Goal: Task Accomplishment & Management: Manage account settings

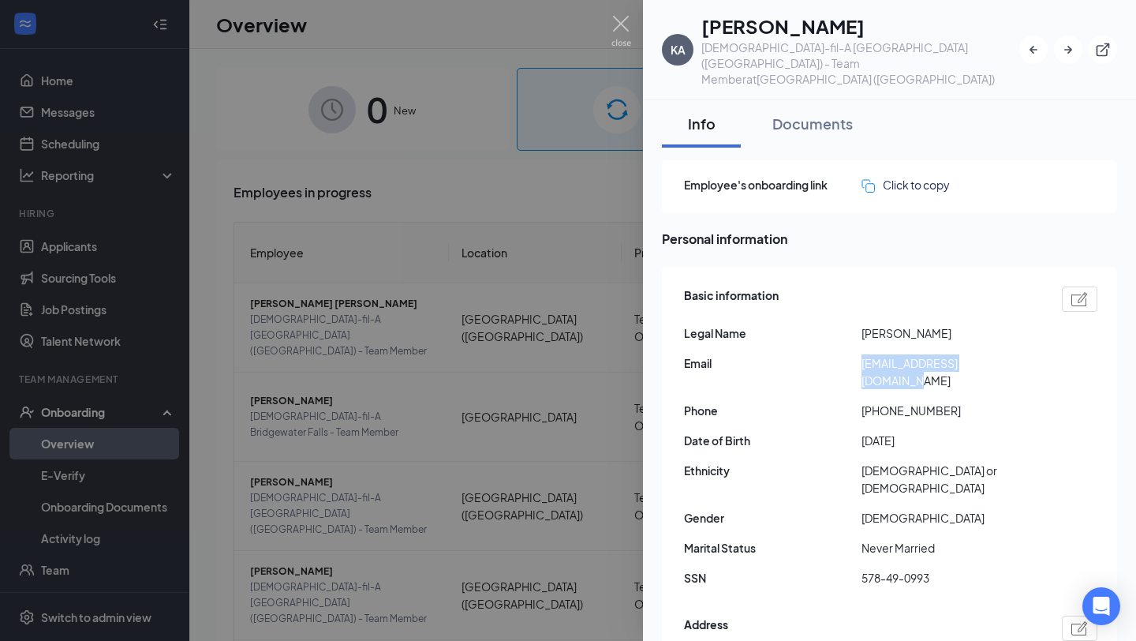
scroll to position [320, 0]
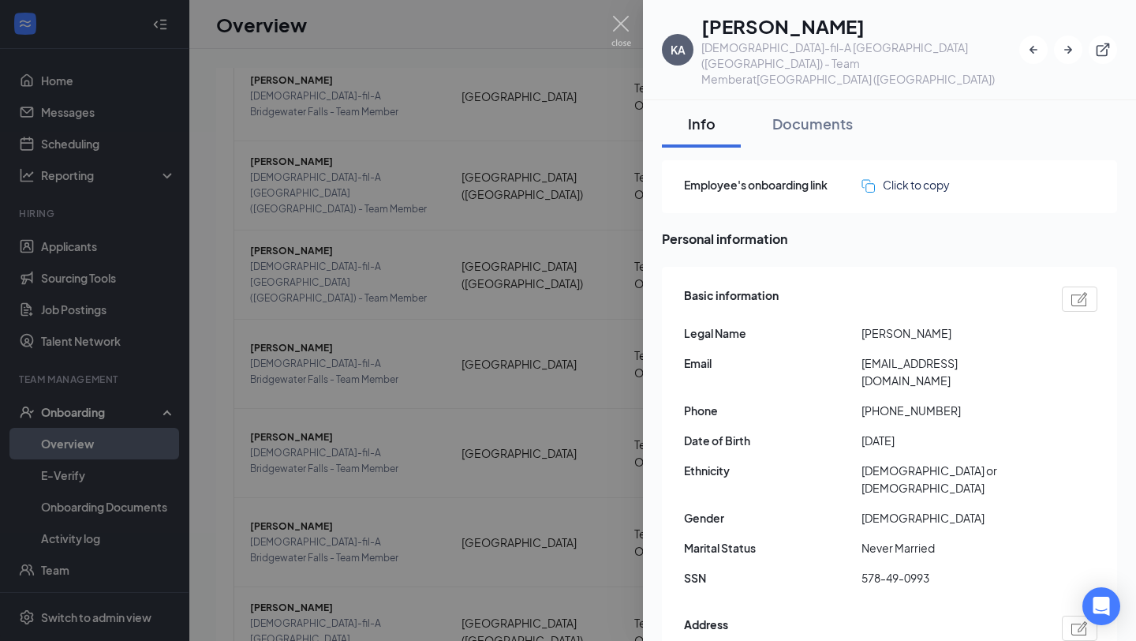
click at [642, 13] on div at bounding box center [568, 320] width 1136 height 641
click at [611, 19] on div "Overview BD" at bounding box center [662, 24] width 947 height 49
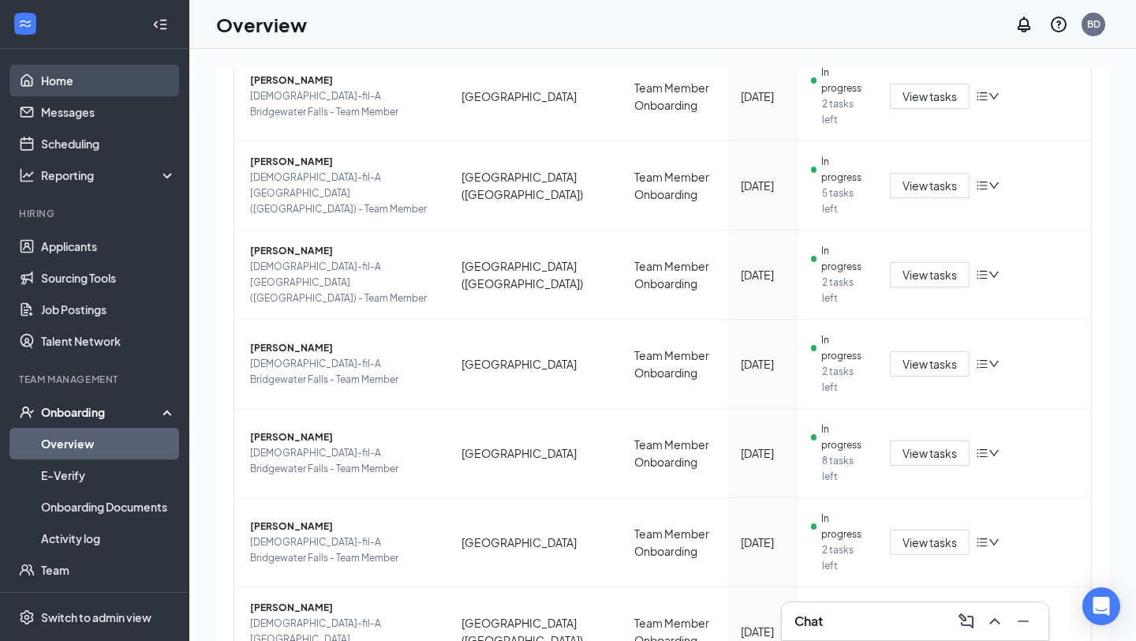
click at [60, 78] on link "Home" at bounding box center [108, 81] width 135 height 32
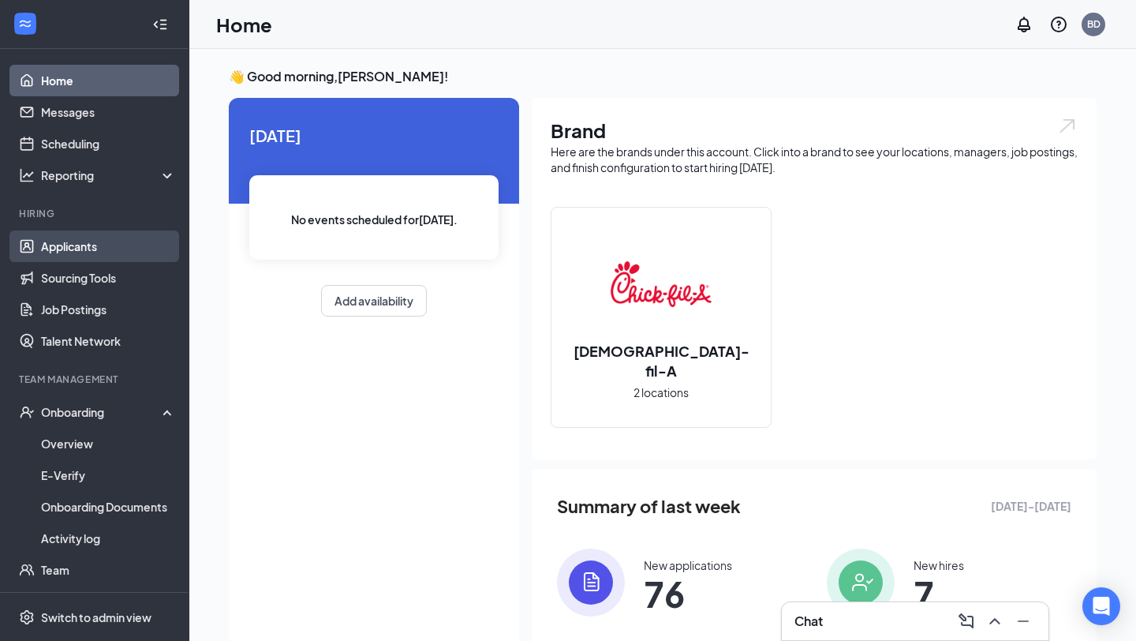
click at [96, 249] on link "Applicants" at bounding box center [108, 246] width 135 height 32
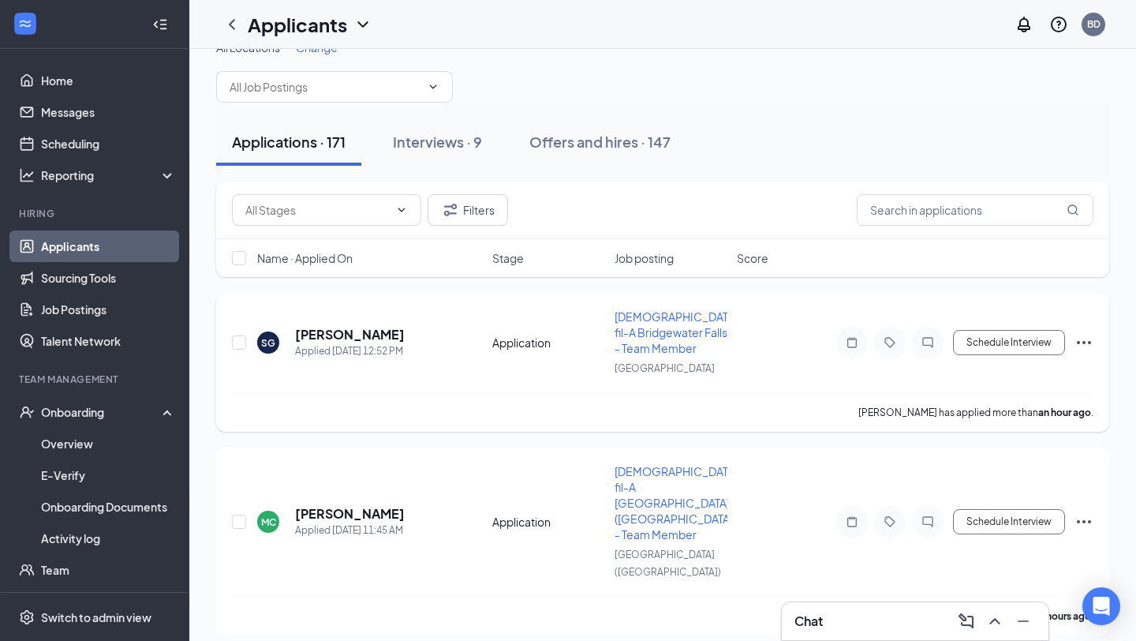
scroll to position [24, 0]
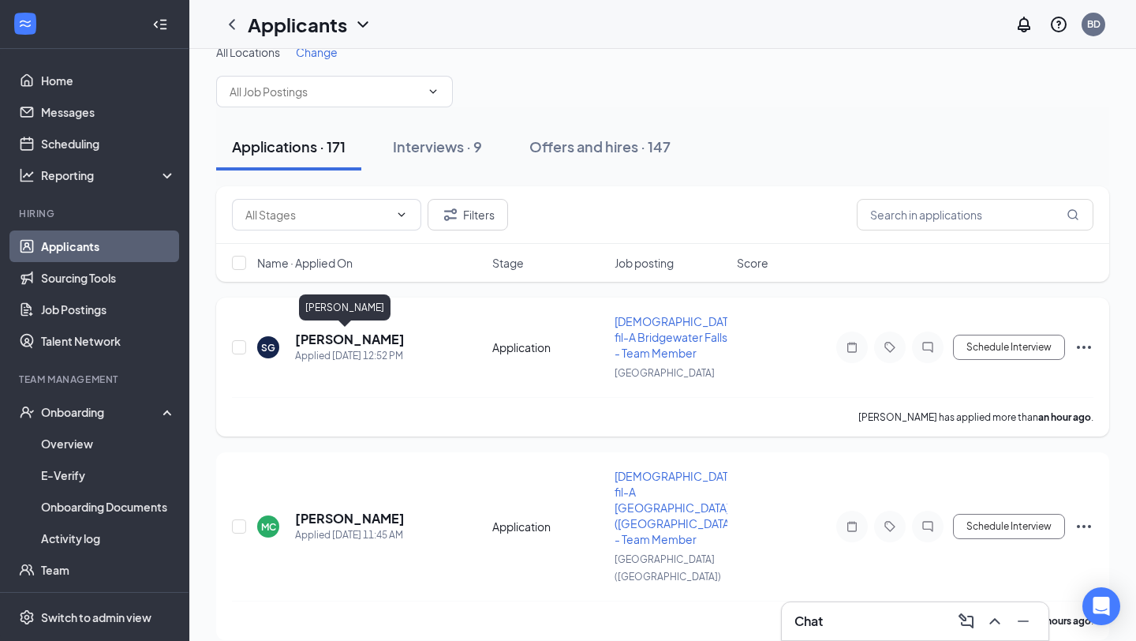
click at [363, 338] on h5 "Sarah Goins" at bounding box center [350, 339] width 110 height 17
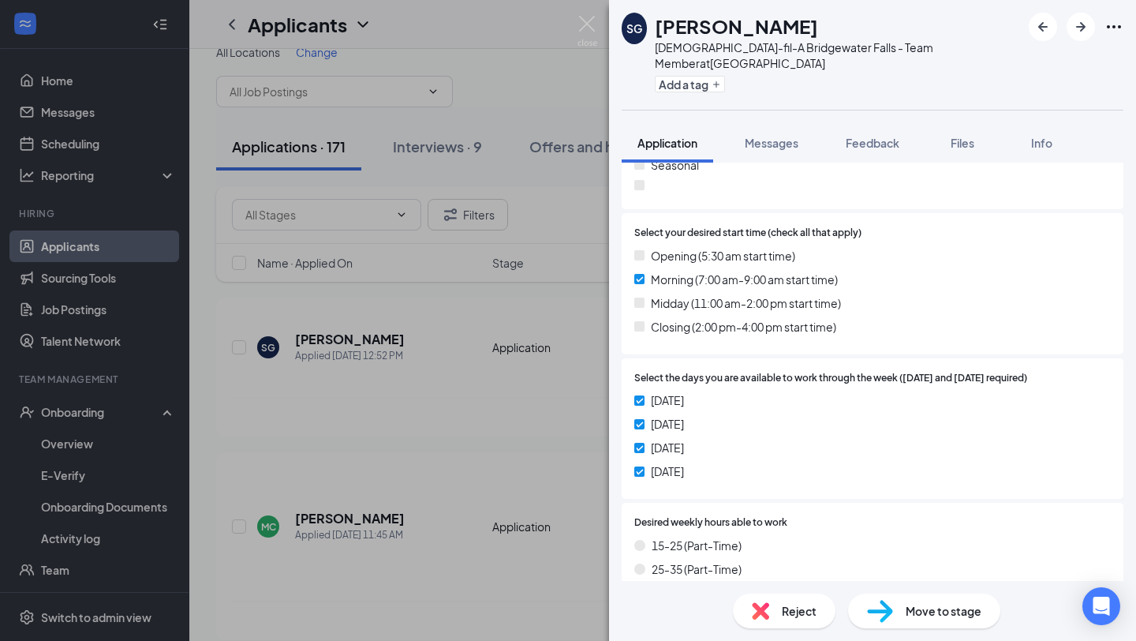
scroll to position [178, 0]
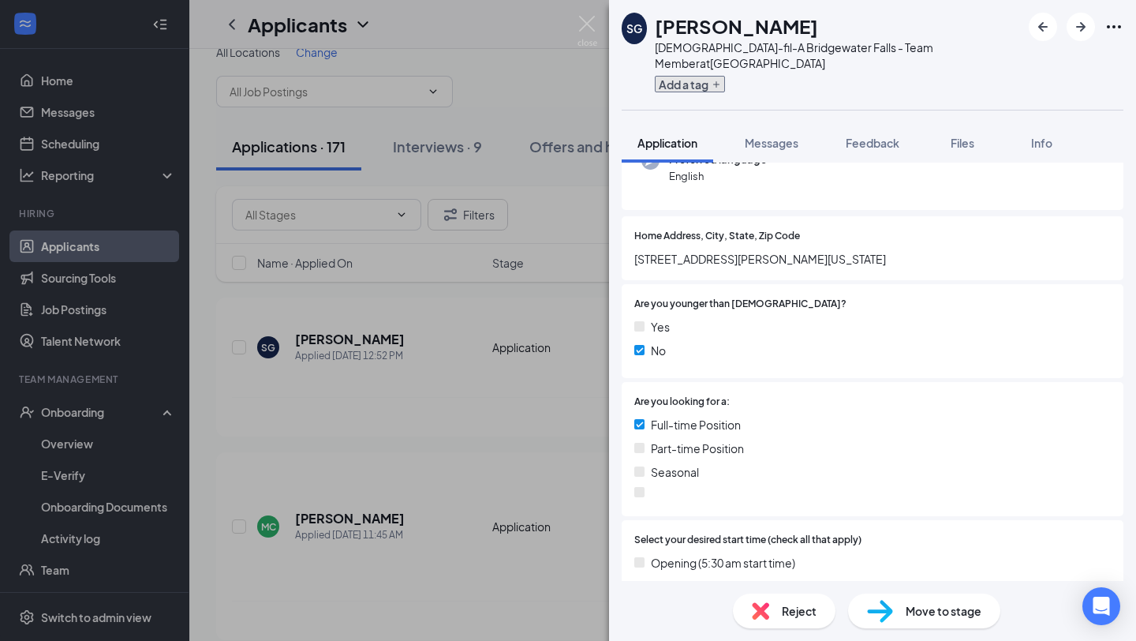
click at [689, 76] on button "Add a tag" at bounding box center [690, 84] width 70 height 17
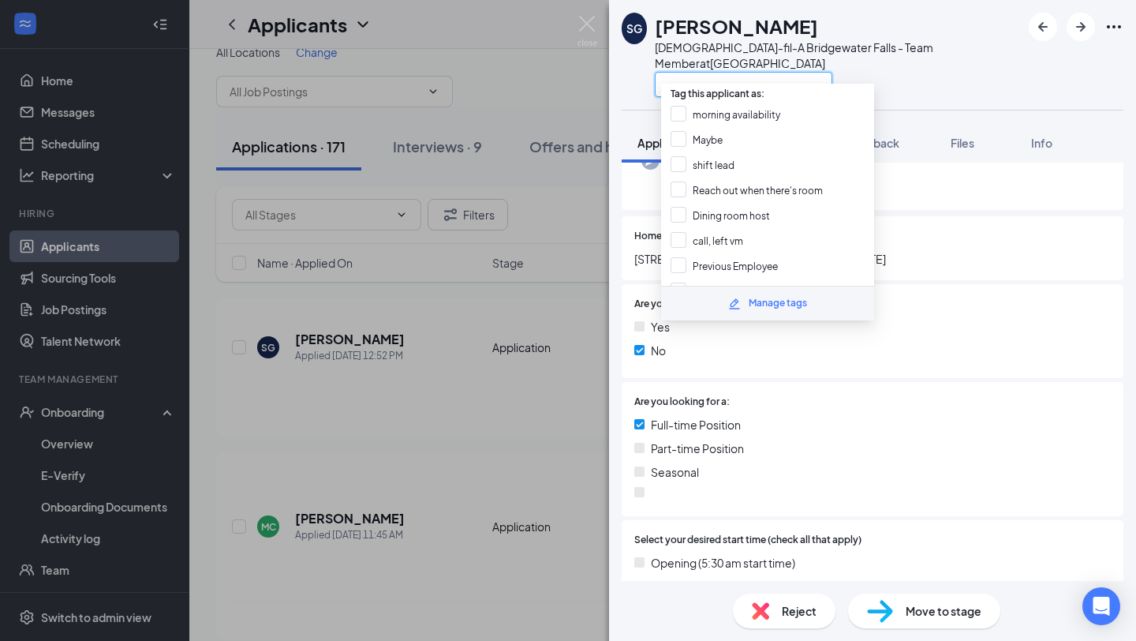
click at [689, 72] on input "text" at bounding box center [744, 84] width 178 height 25
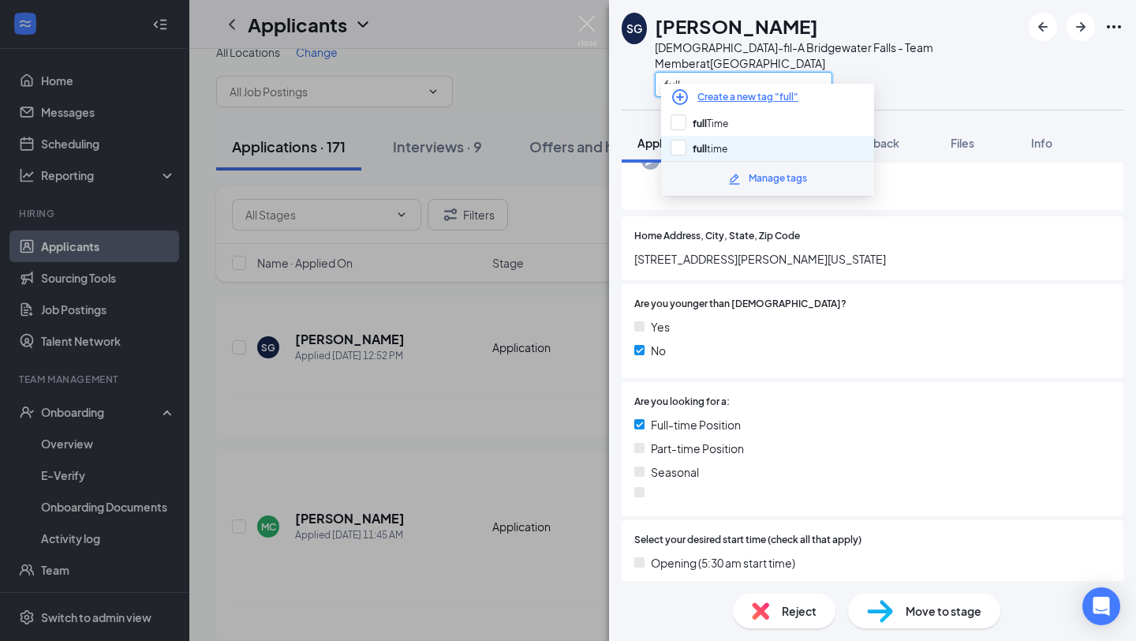
type input "full"
click at [698, 137] on div "full time" at bounding box center [767, 148] width 213 height 25
checkbox input "true"
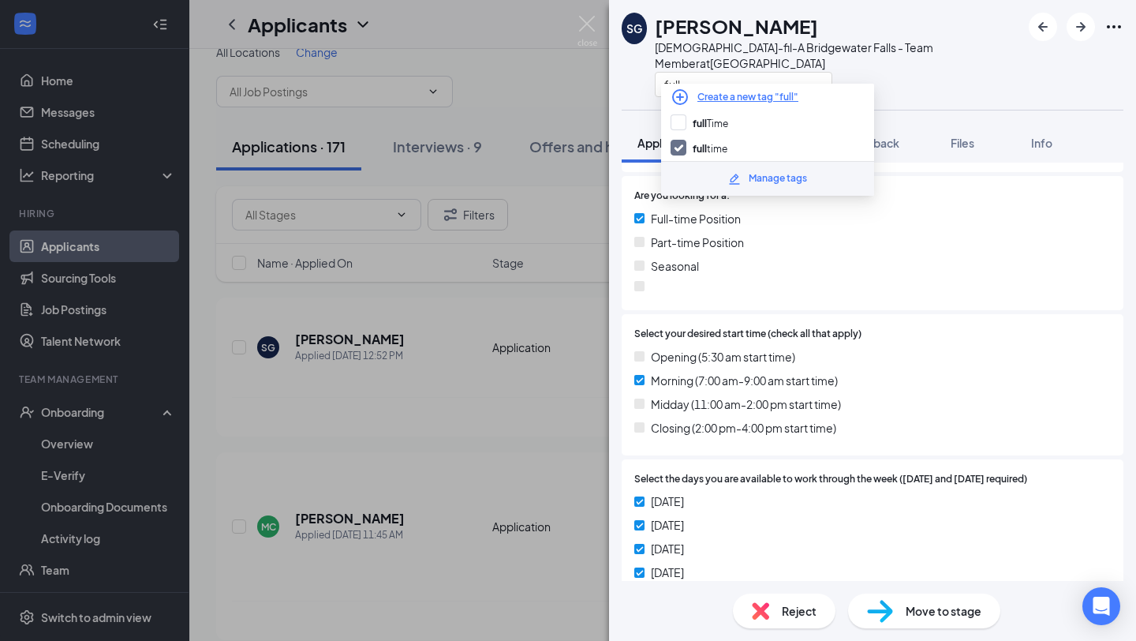
scroll to position [451, 0]
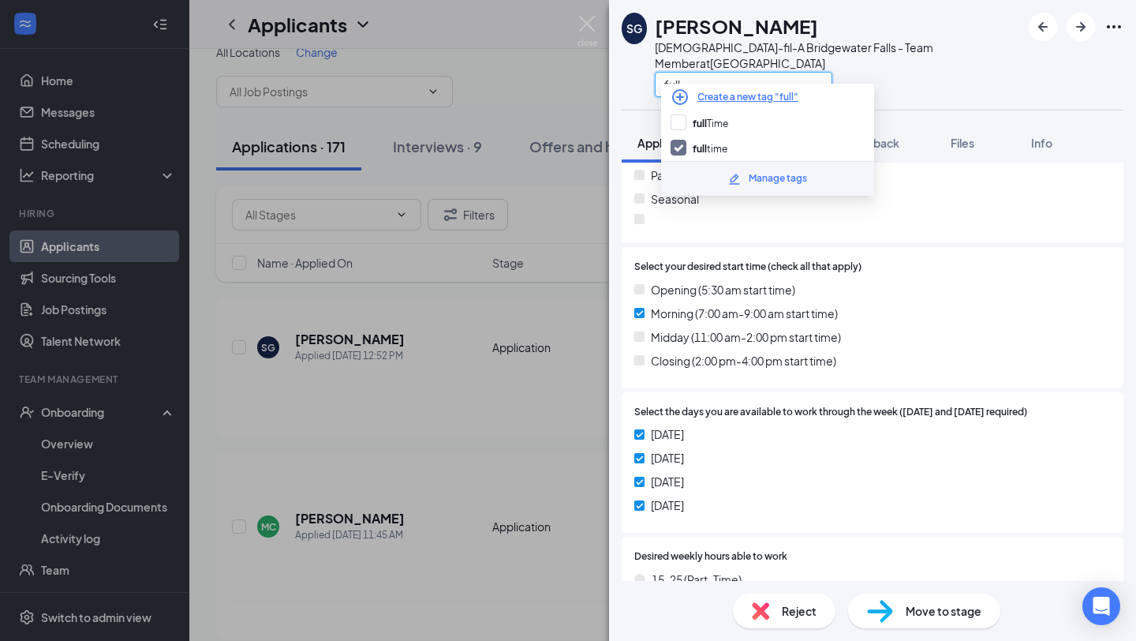
click at [763, 72] on input "full" at bounding box center [744, 84] width 178 height 25
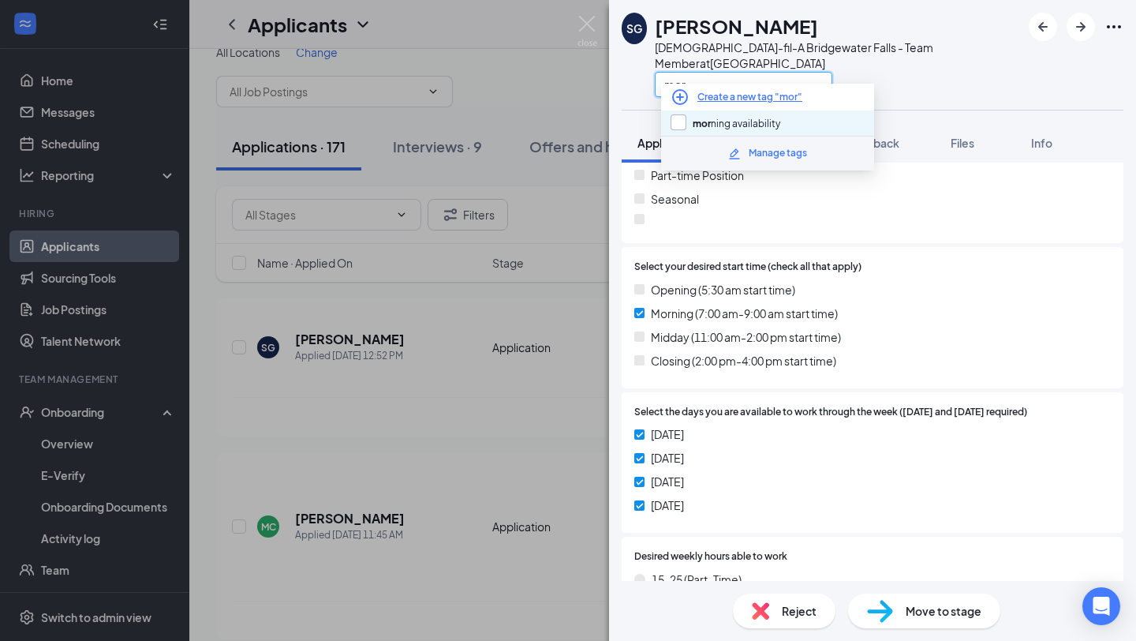
type input "mor"
click at [773, 118] on input "mor ning availability" at bounding box center [726, 122] width 110 height 17
checkbox input "true"
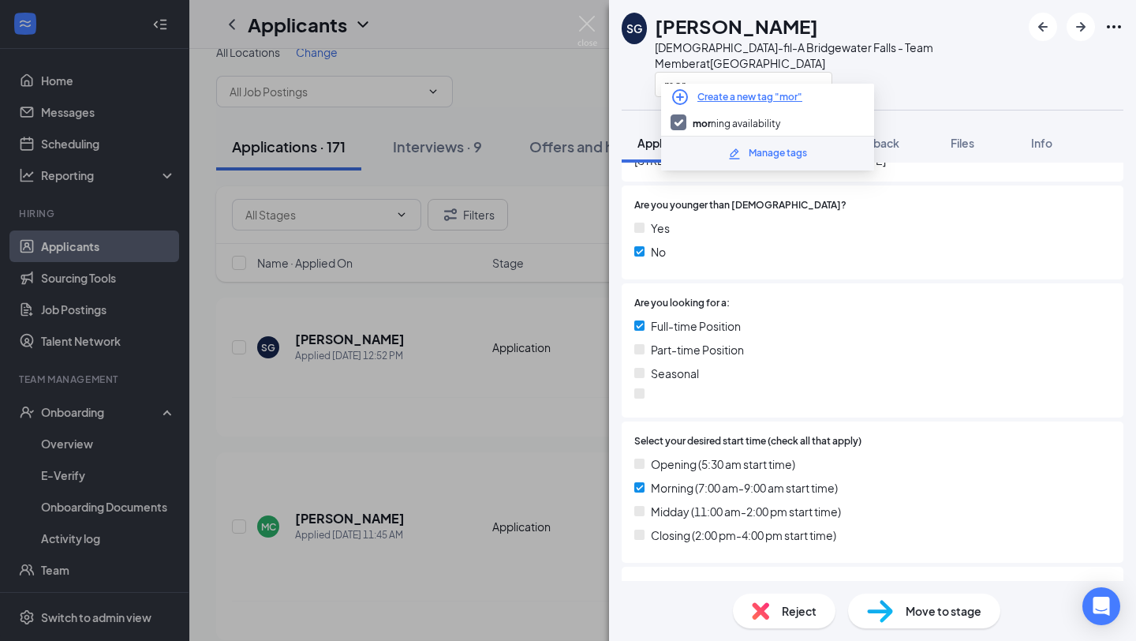
scroll to position [268, 0]
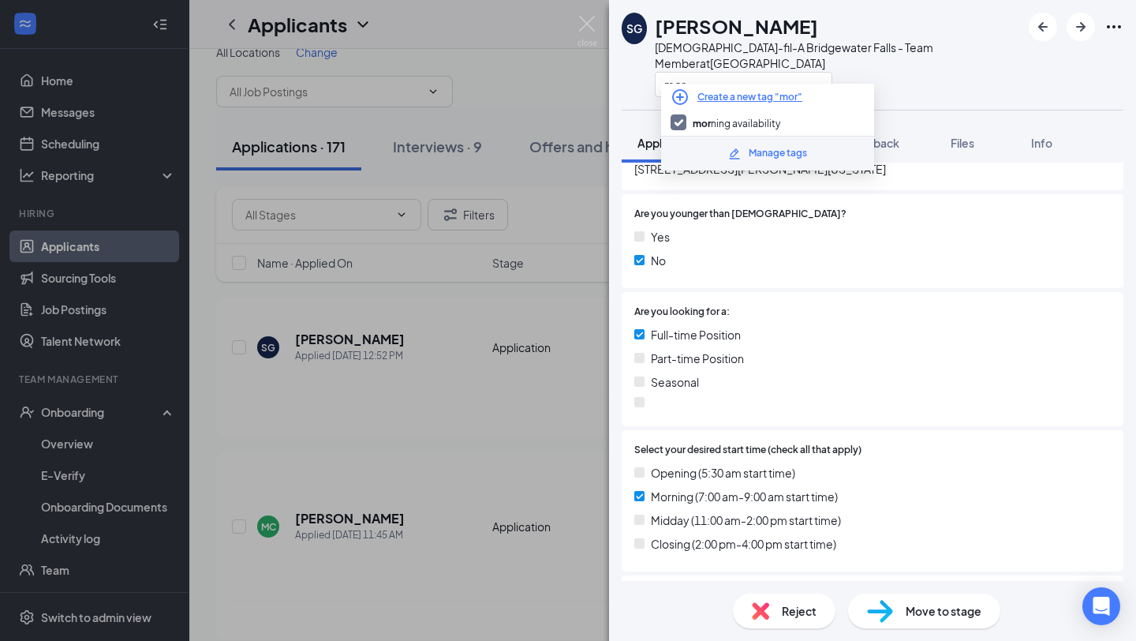
click at [927, 343] on div "Full-time Position" at bounding box center [872, 334] width 477 height 17
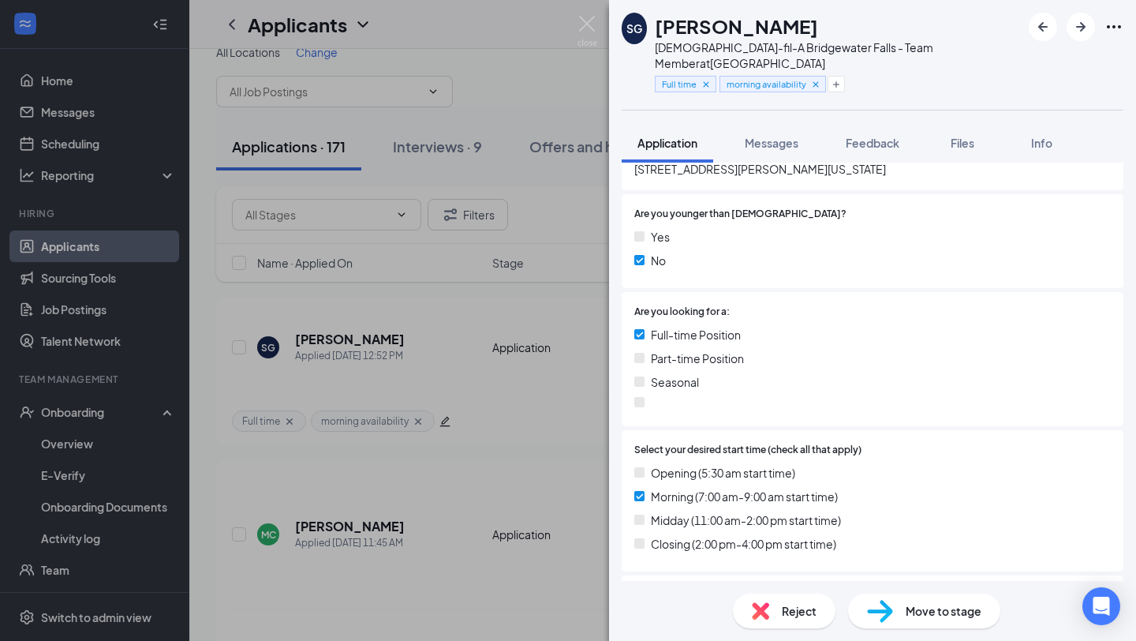
click at [697, 77] on span "Full time" at bounding box center [679, 83] width 35 height 13
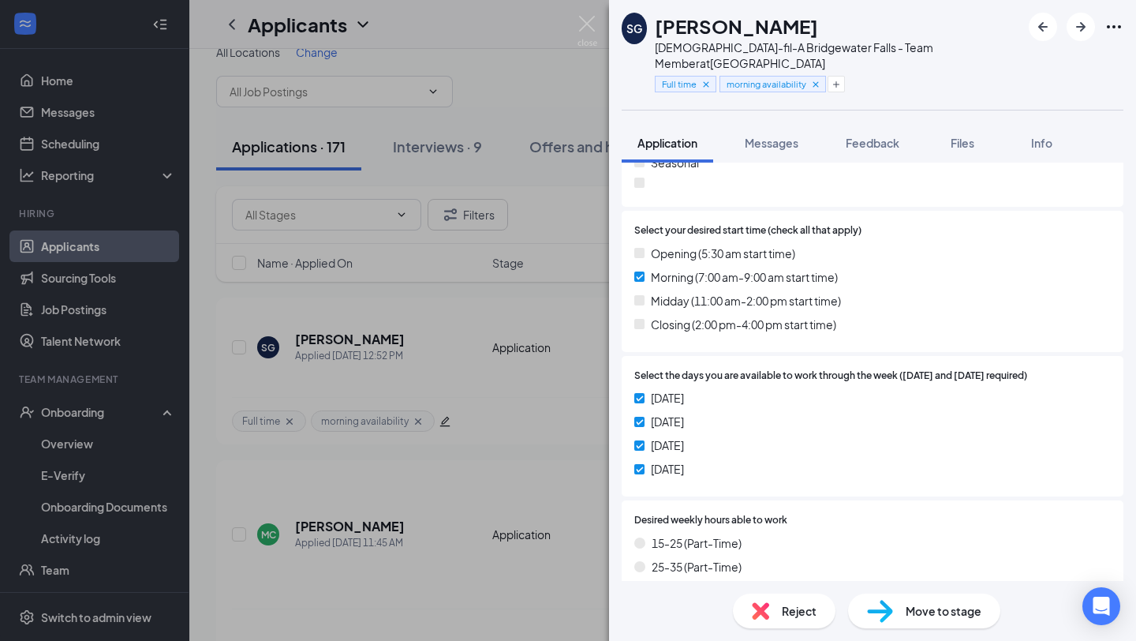
scroll to position [695, 0]
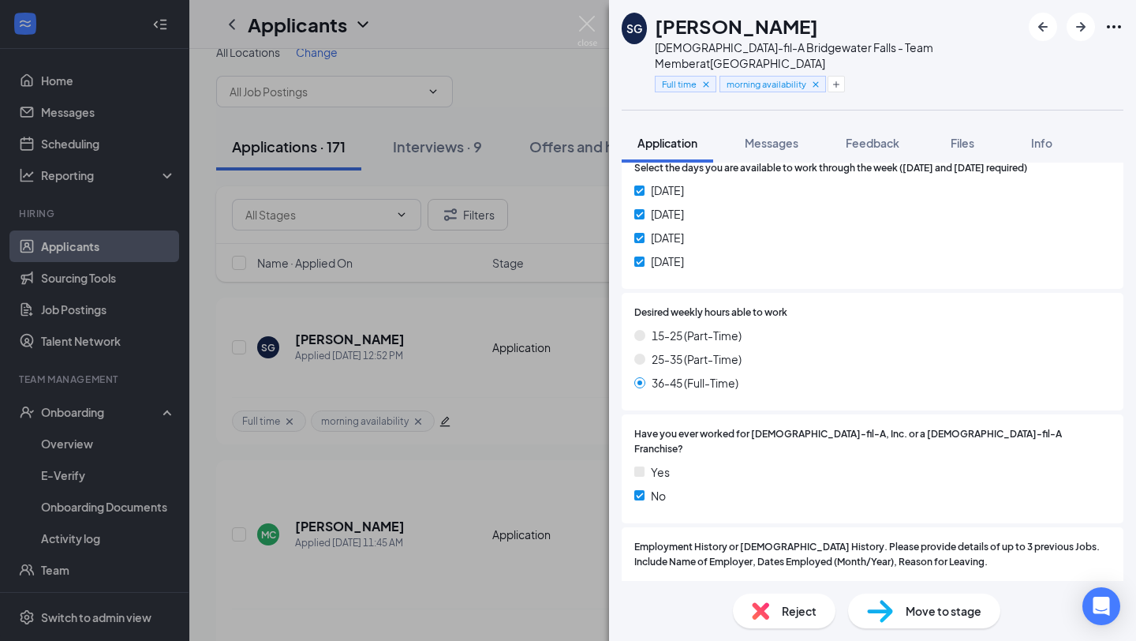
click at [874, 622] on img at bounding box center [880, 611] width 26 height 23
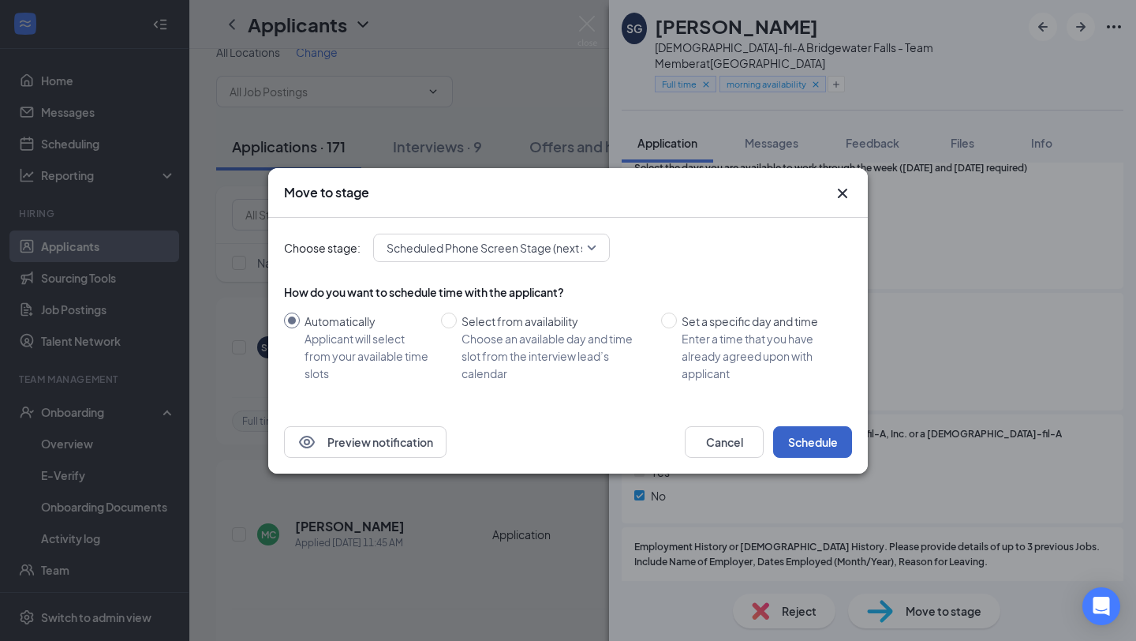
click at [821, 452] on button "Schedule" at bounding box center [812, 442] width 79 height 32
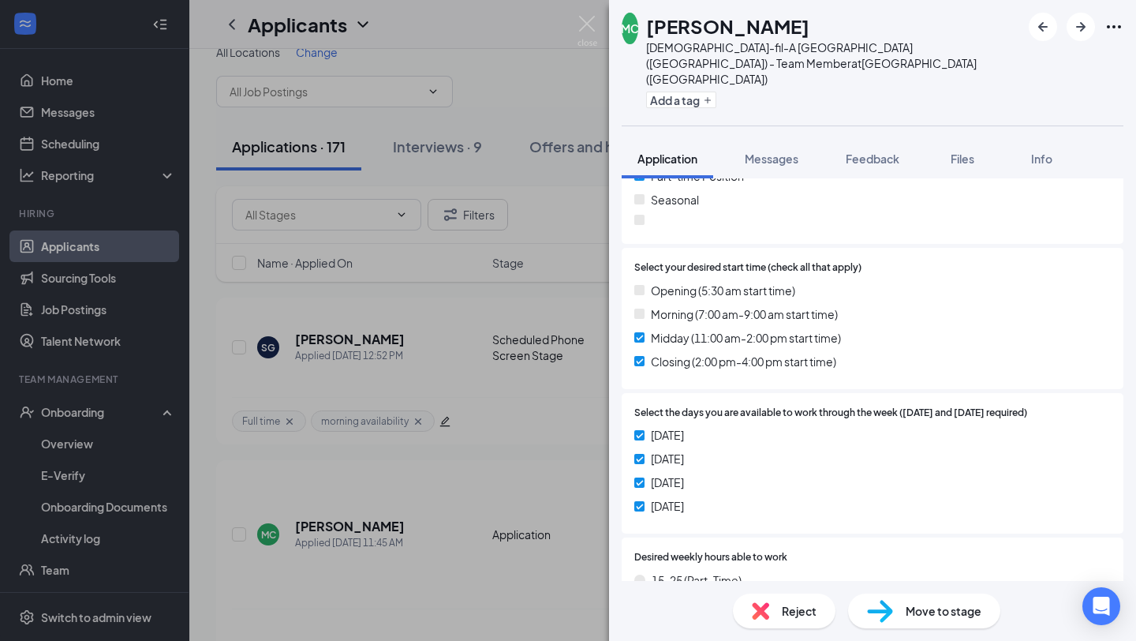
scroll to position [437, 0]
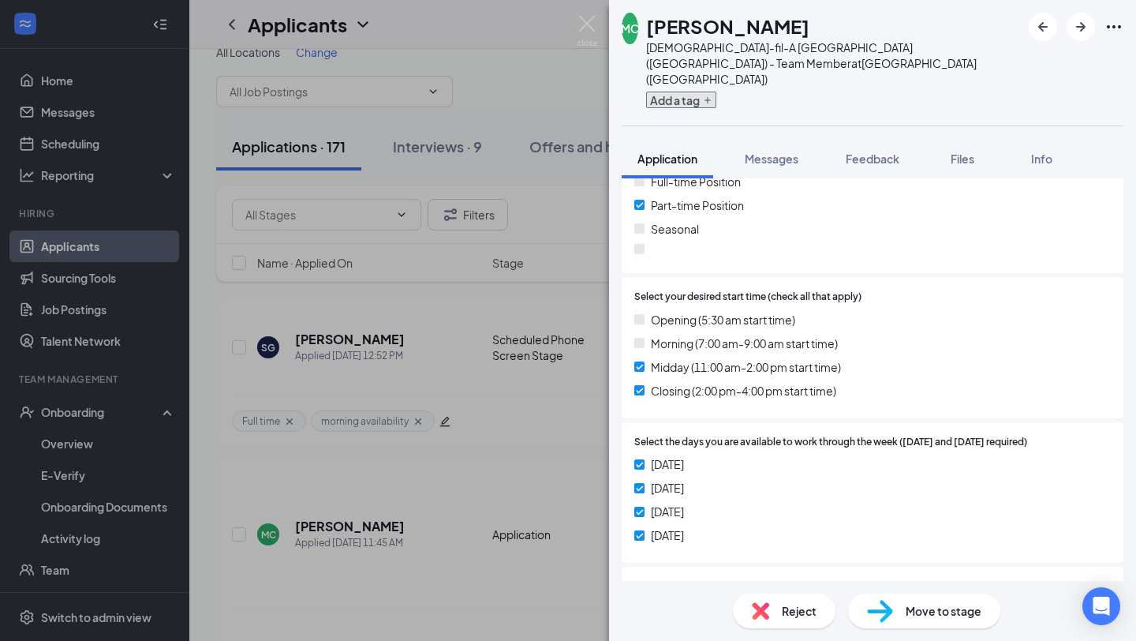
click at [694, 92] on button "Add a tag" at bounding box center [681, 100] width 70 height 17
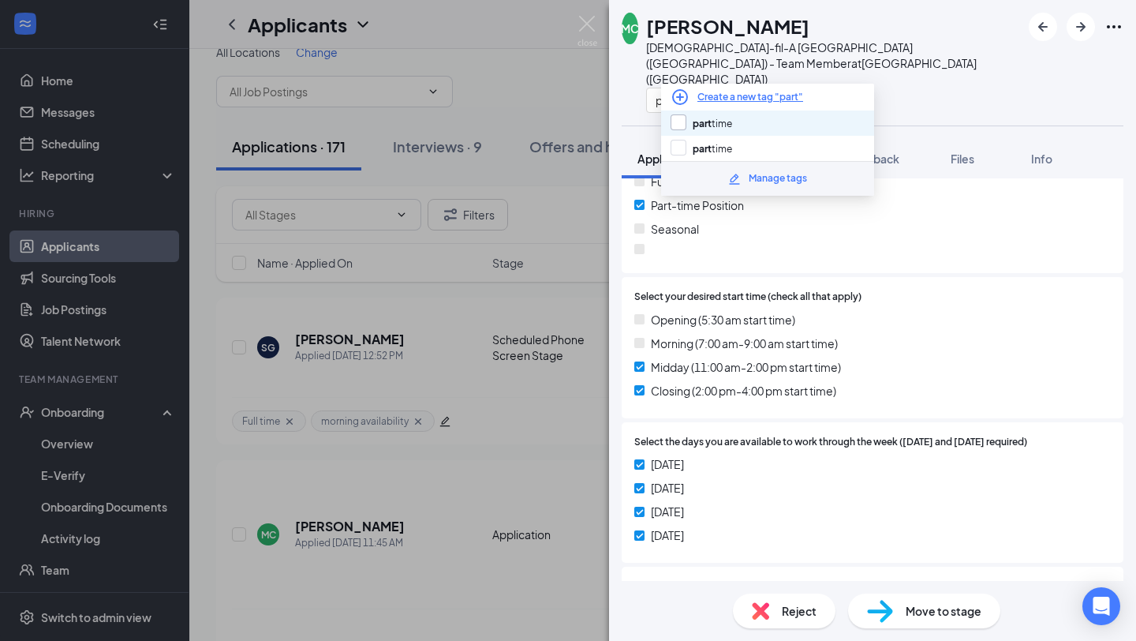
type input "part"
click at [713, 125] on input "part time" at bounding box center [702, 122] width 62 height 17
checkbox input "true"
click at [719, 88] on input "part" at bounding box center [735, 100] width 178 height 25
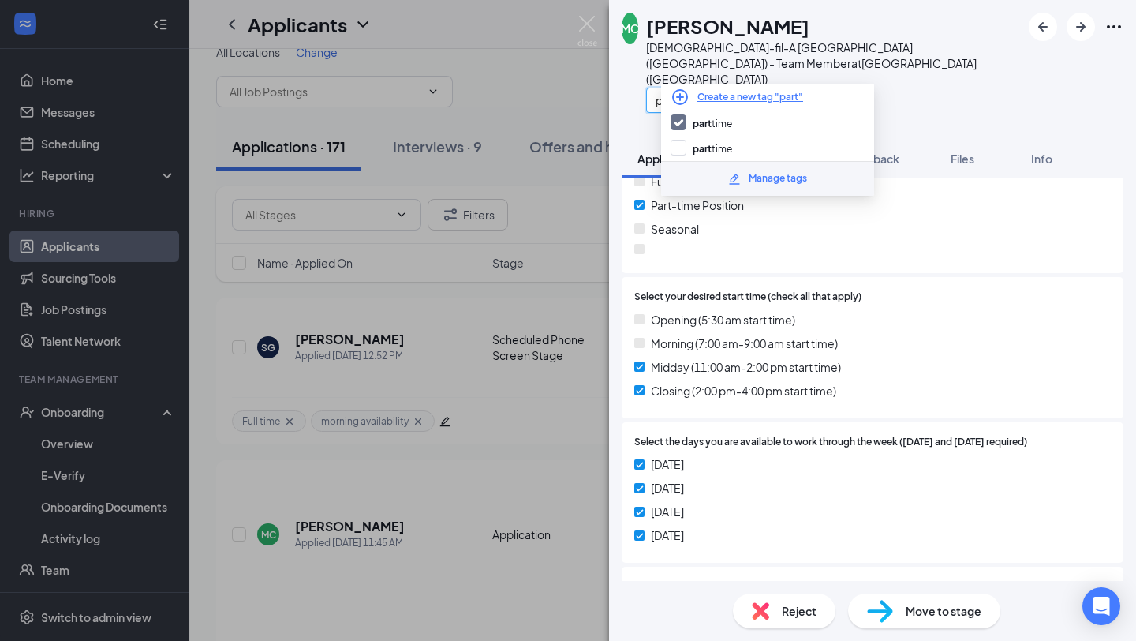
click at [719, 88] on input "part" at bounding box center [735, 100] width 178 height 25
type input "n"
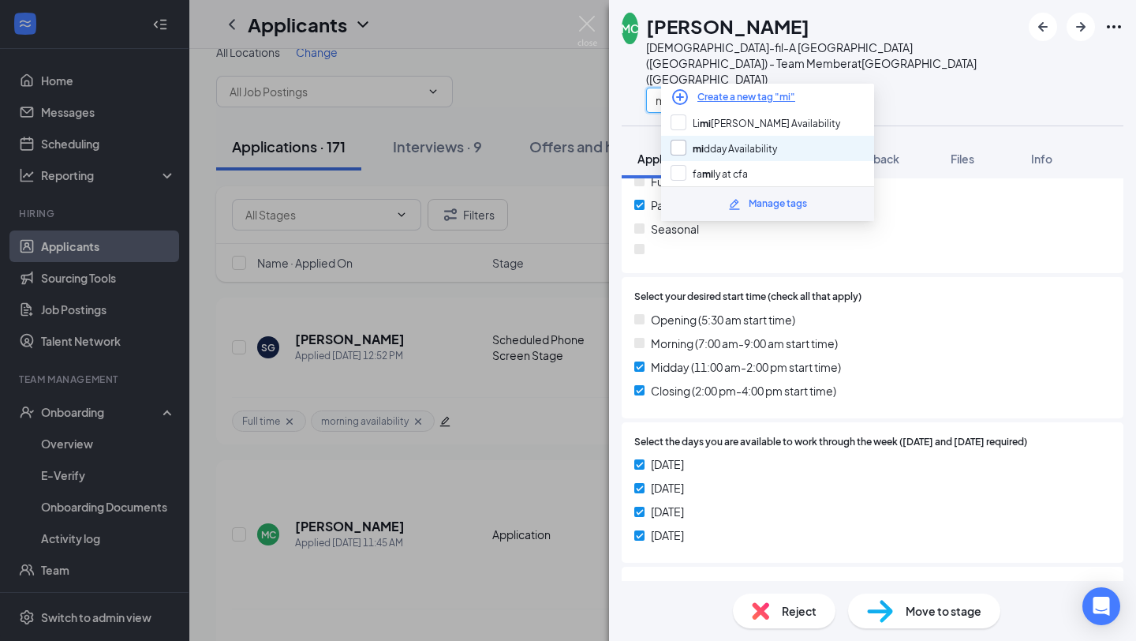
type input "mi"
click at [739, 140] on input "mi dday Availability" at bounding box center [724, 148] width 107 height 17
checkbox input "true"
click at [733, 88] on input "mi" at bounding box center [735, 100] width 178 height 25
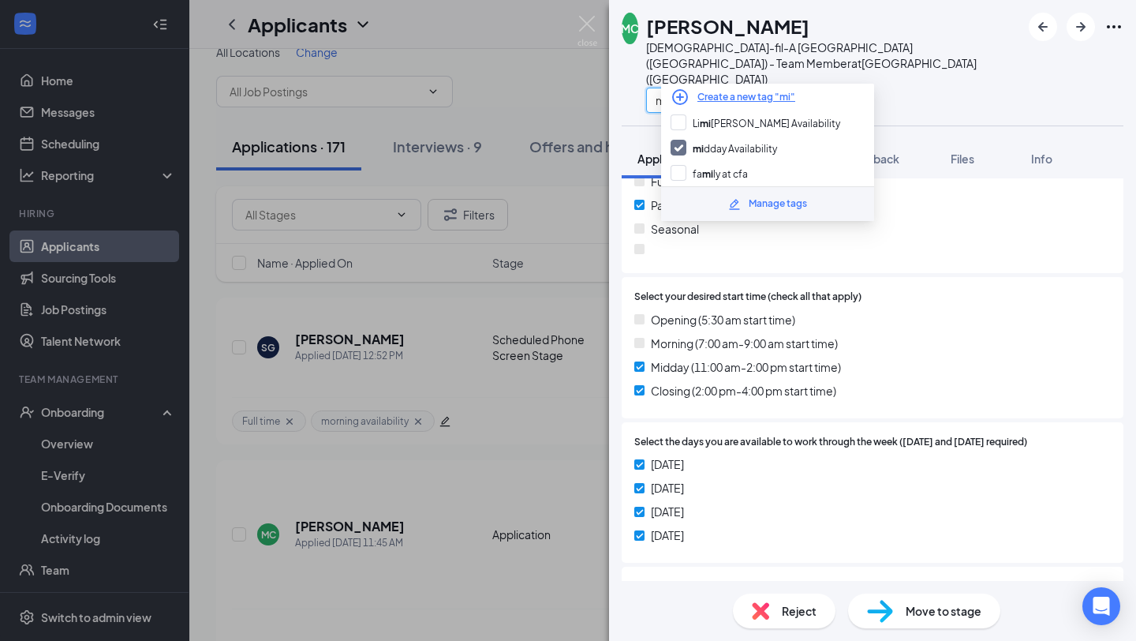
click at [733, 88] on input "mi" at bounding box center [735, 100] width 178 height 25
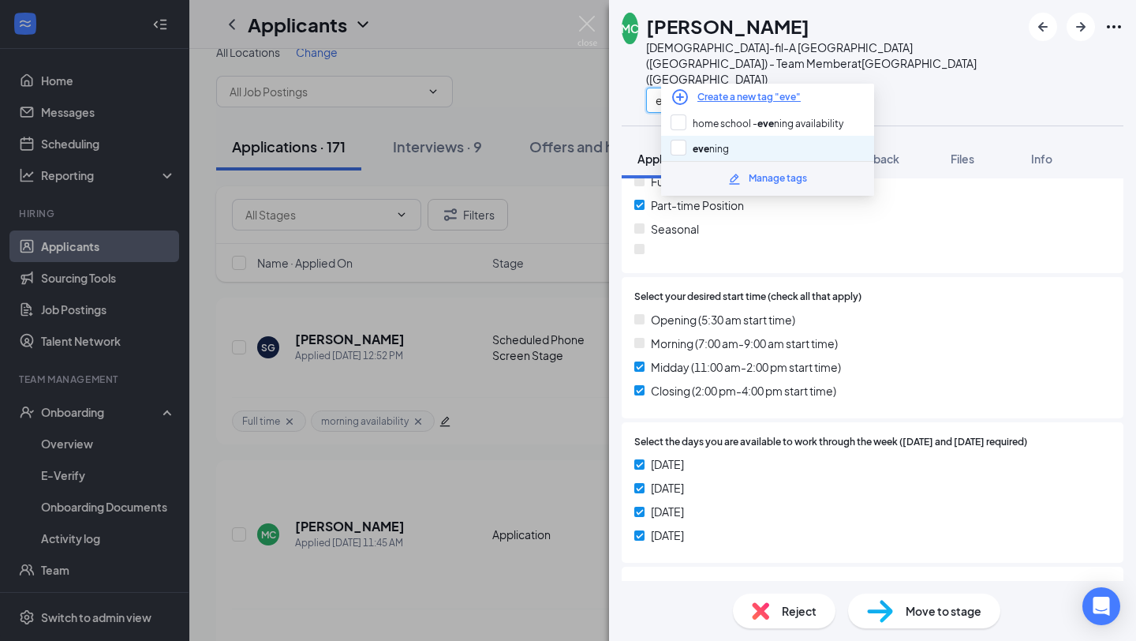
type input "eve"
click at [735, 147] on div "[PERSON_NAME]" at bounding box center [767, 148] width 213 height 25
checkbox input "true"
click at [845, 376] on div "Select your desired start time (check all that apply) Opening (5:30 am start ti…" at bounding box center [873, 347] width 502 height 141
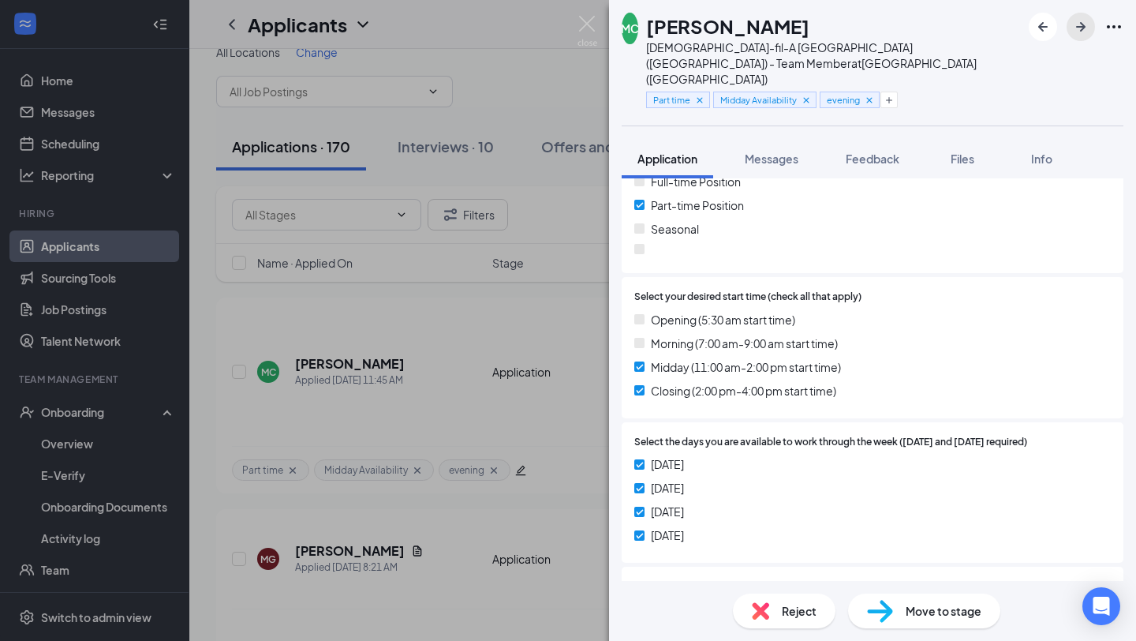
click at [1093, 26] on button "button" at bounding box center [1081, 27] width 28 height 28
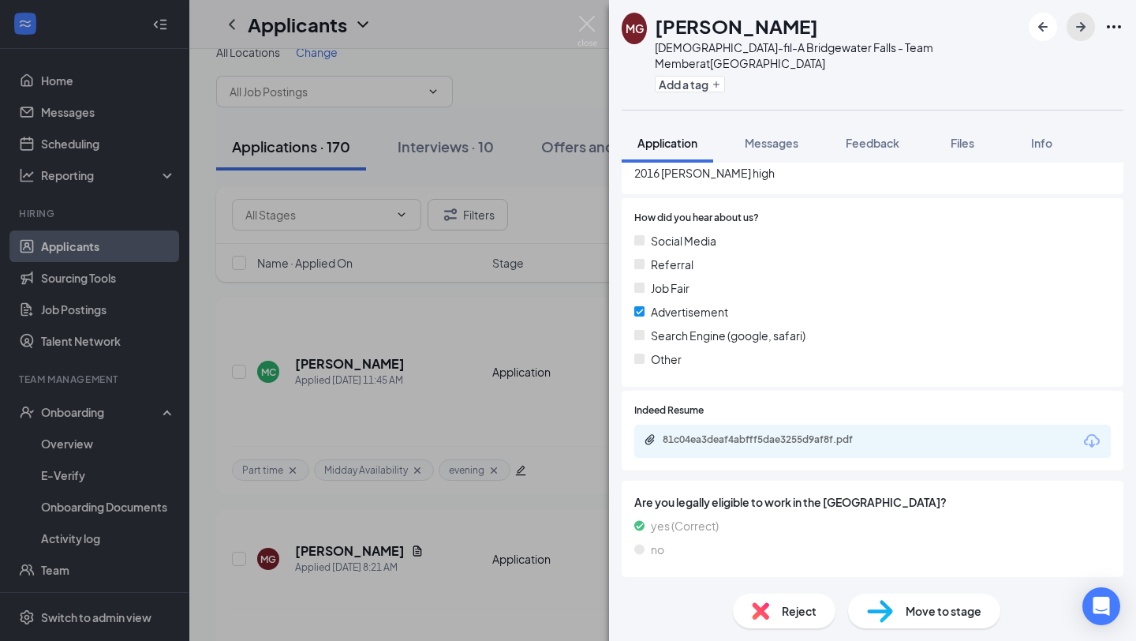
scroll to position [1107, 0]
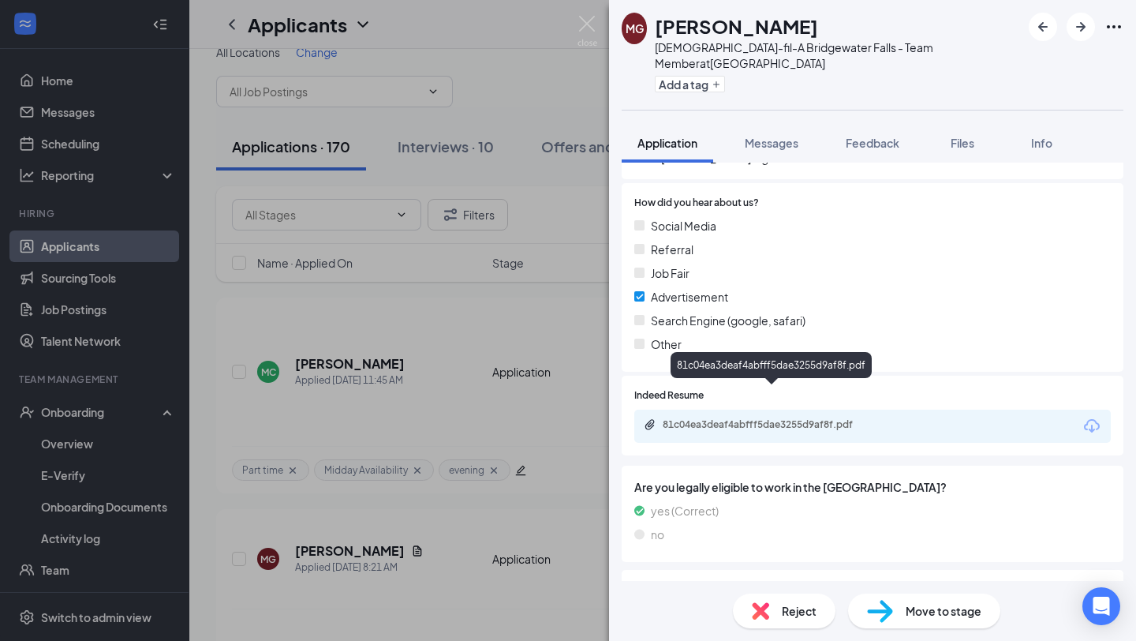
click at [761, 418] on div "81c04ea3deaf4abfff5dae3255d9af8f.pdf" at bounding box center [773, 424] width 221 height 13
click at [846, 264] on div "Job Fair" at bounding box center [872, 272] width 477 height 17
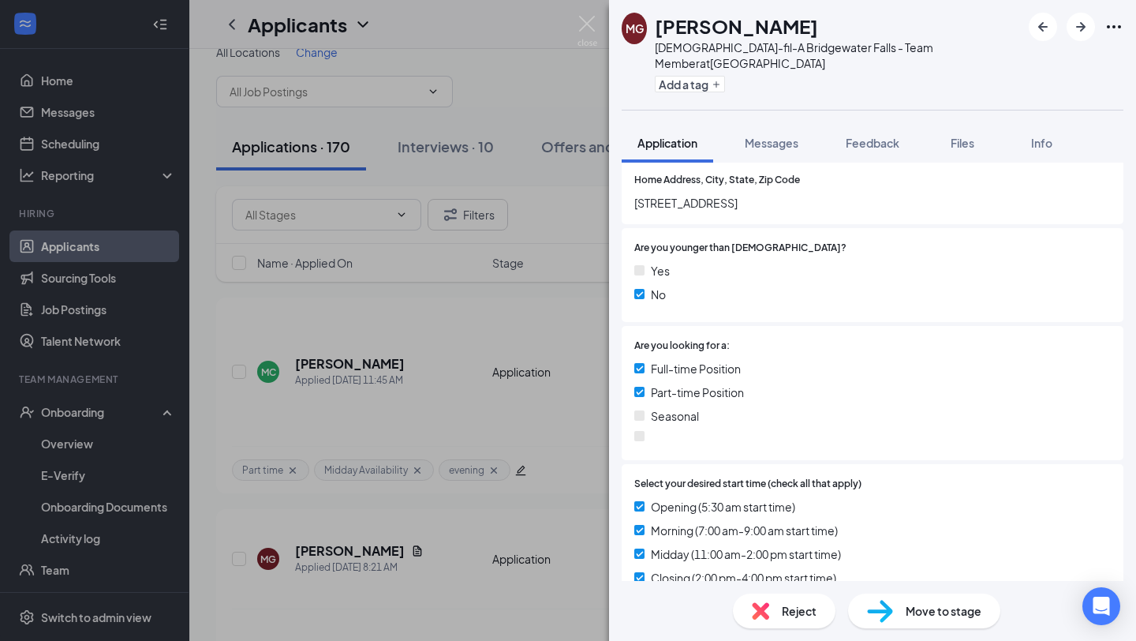
scroll to position [220, 0]
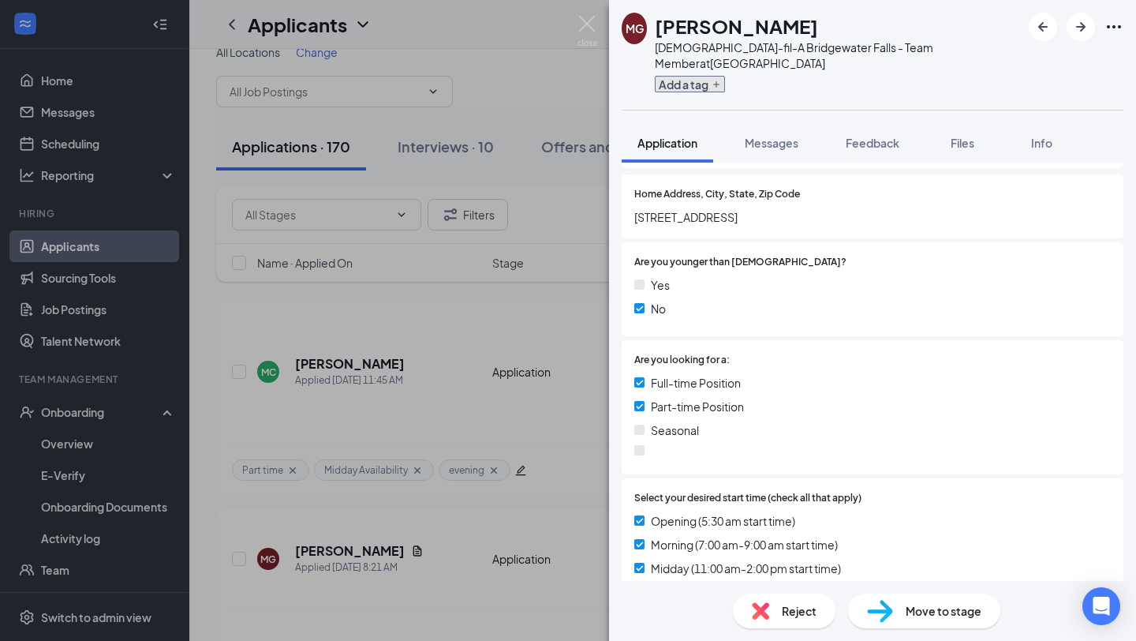
click at [684, 76] on button "Add a tag" at bounding box center [690, 84] width 70 height 17
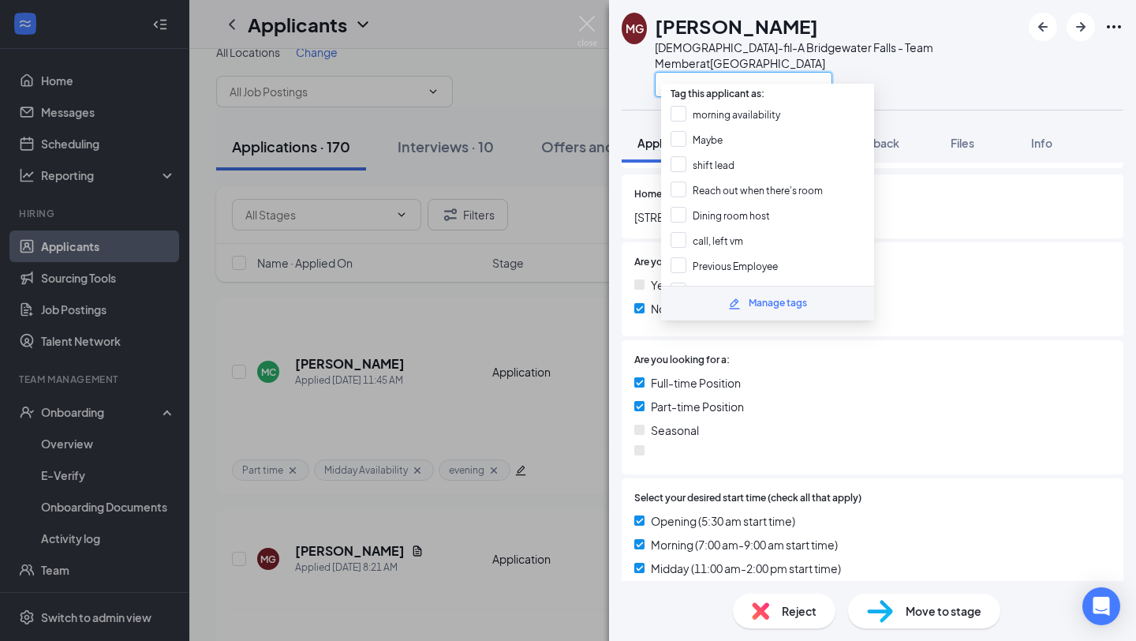
click at [684, 72] on input "text" at bounding box center [744, 84] width 178 height 25
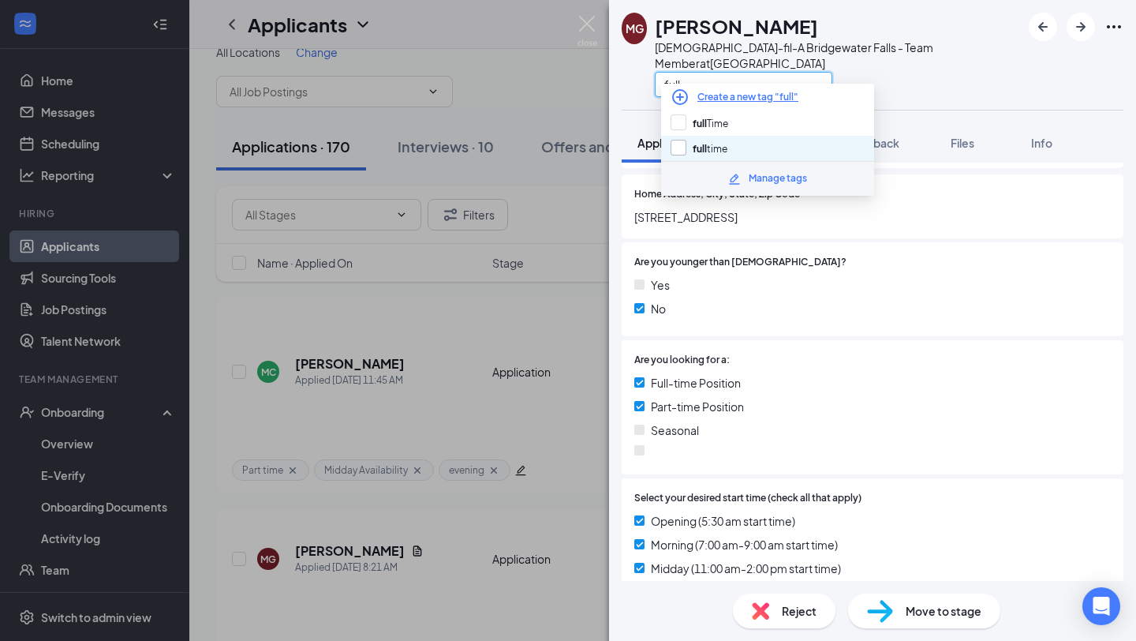
type input "full"
click at [717, 148] on input "full time" at bounding box center [699, 148] width 57 height 17
checkbox input "true"
click at [708, 72] on input "full" at bounding box center [744, 84] width 178 height 25
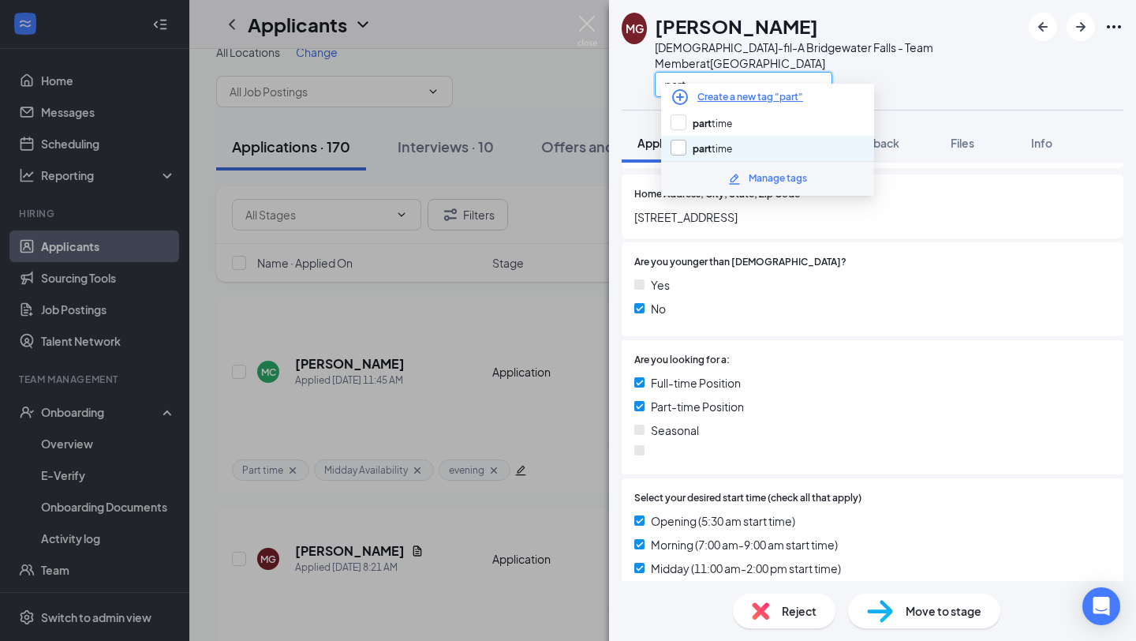
type input "part"
click at [714, 145] on input "part time" at bounding box center [702, 148] width 62 height 17
checkbox input "true"
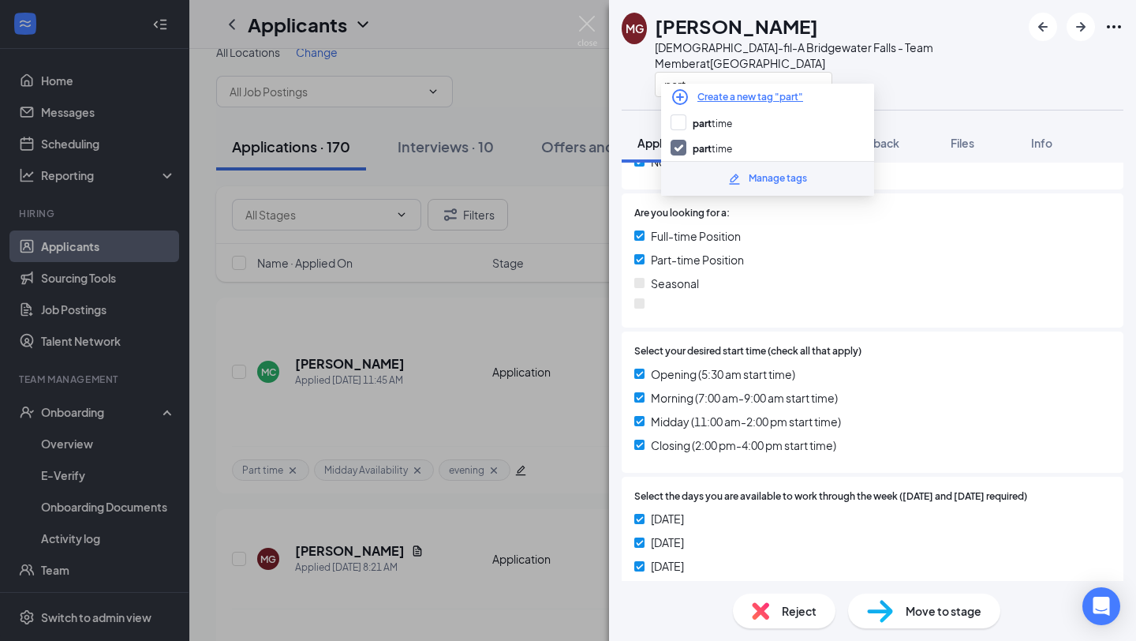
scroll to position [371, 0]
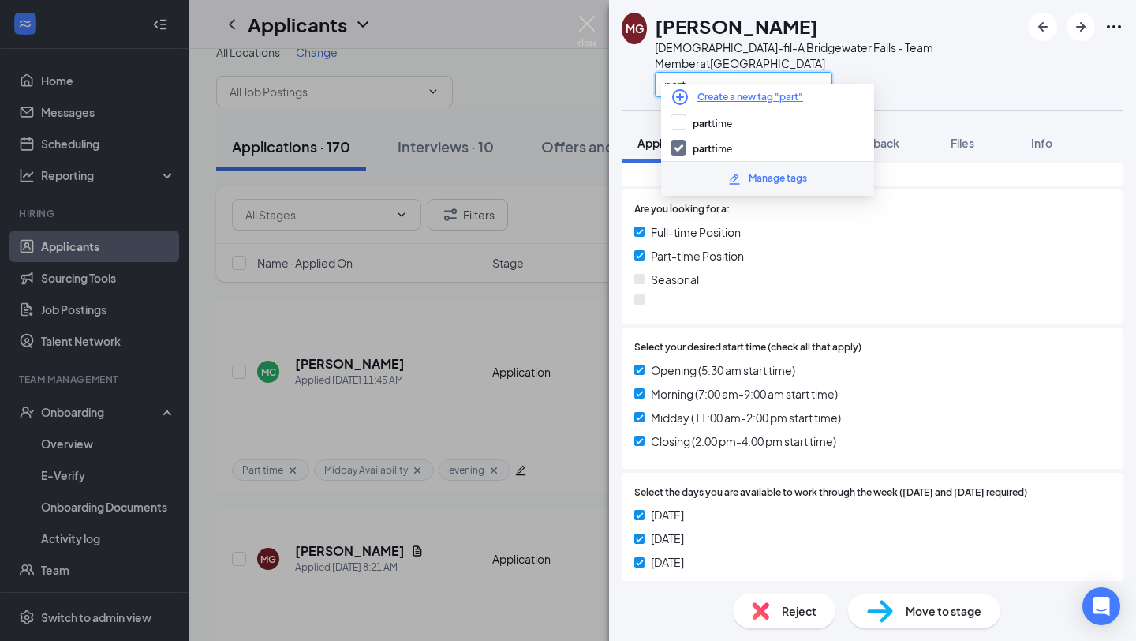
click at [729, 76] on input "part" at bounding box center [744, 84] width 178 height 25
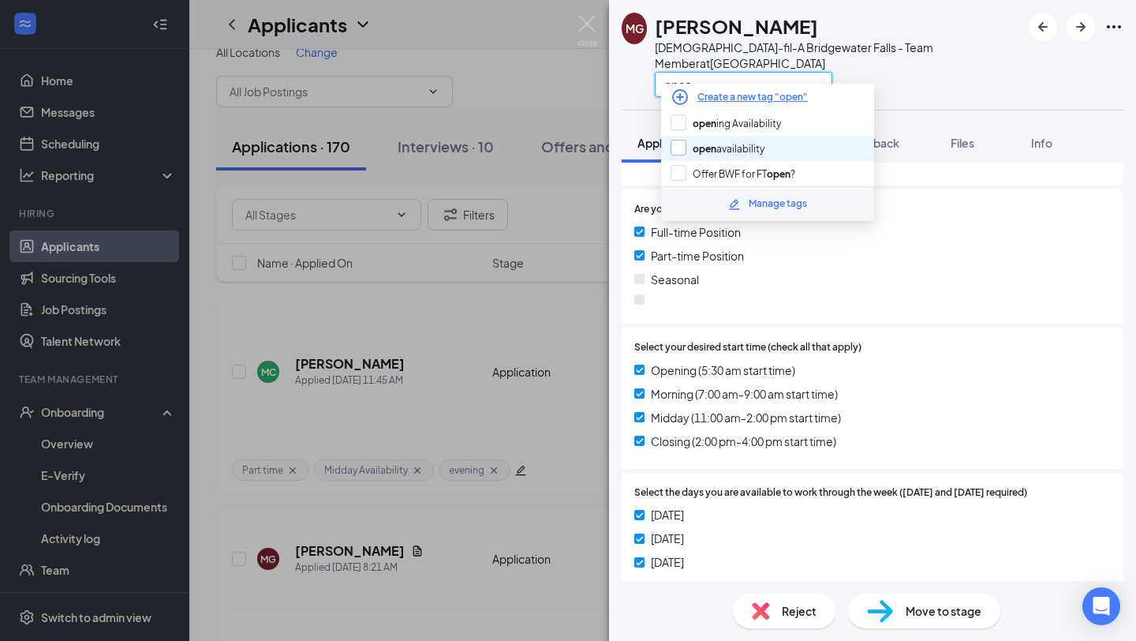
type input "open"
click at [738, 140] on input "open availability" at bounding box center [718, 148] width 94 height 17
checkbox input "true"
click at [829, 409] on span "Midday (11:00 am-2:00 pm start time)" at bounding box center [746, 417] width 190 height 17
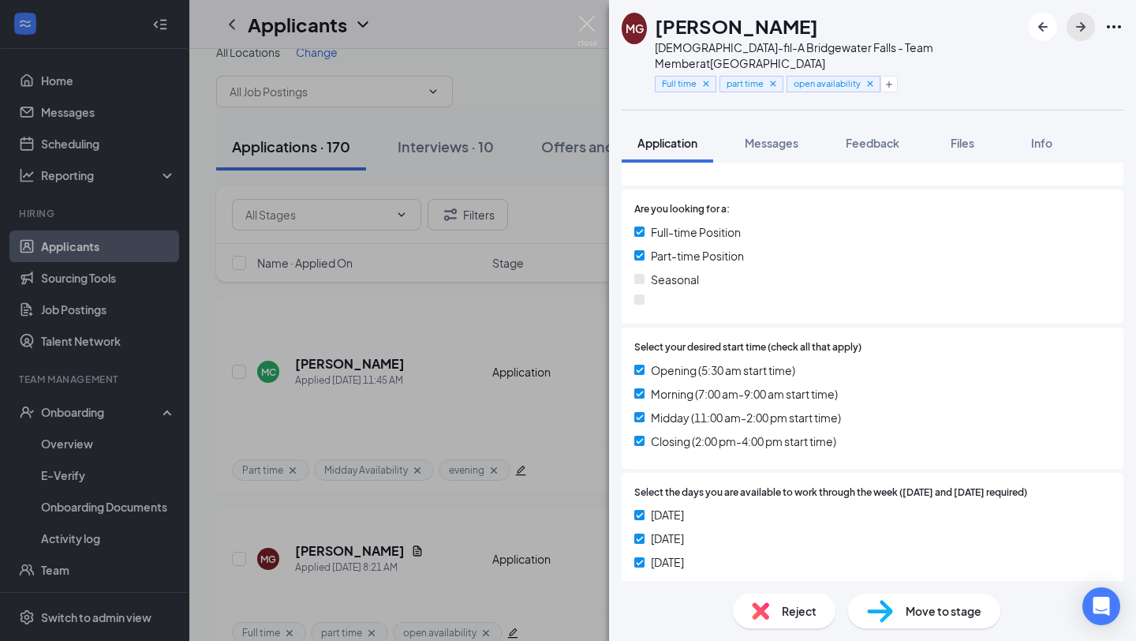
click at [1081, 32] on icon "ArrowRight" at bounding box center [1080, 26] width 19 height 19
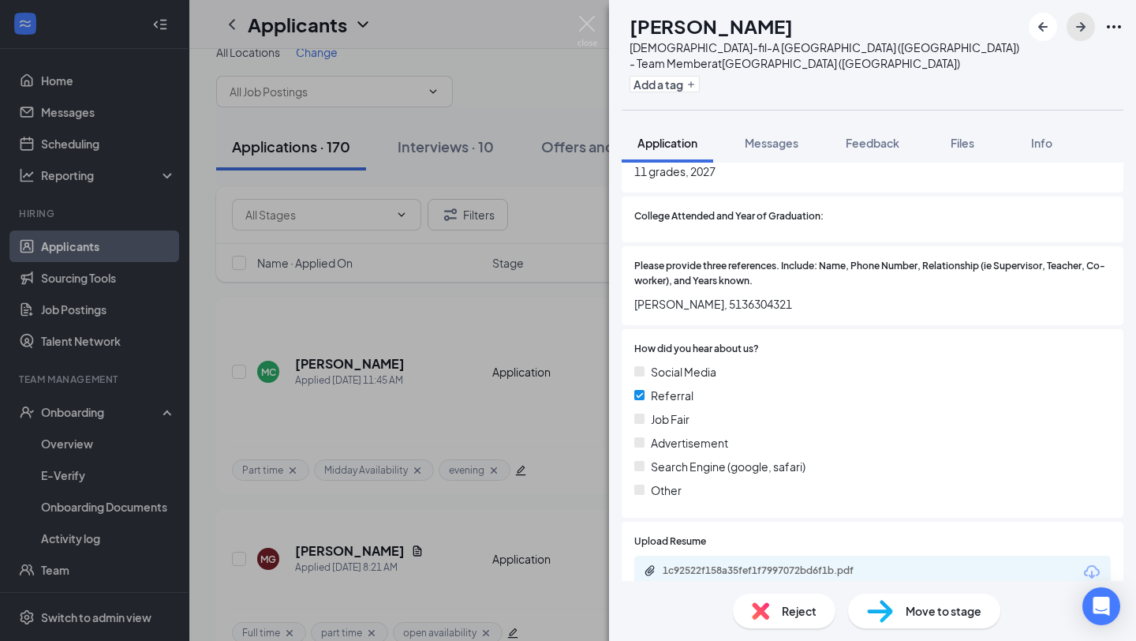
scroll to position [1205, 0]
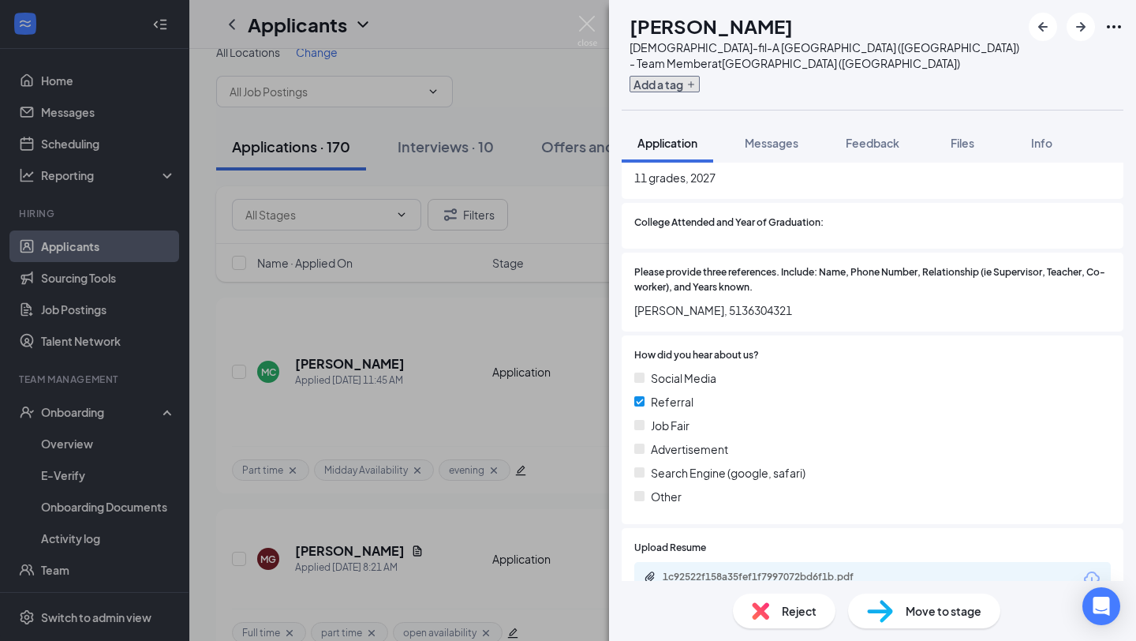
click at [700, 76] on button "Add a tag" at bounding box center [665, 84] width 70 height 17
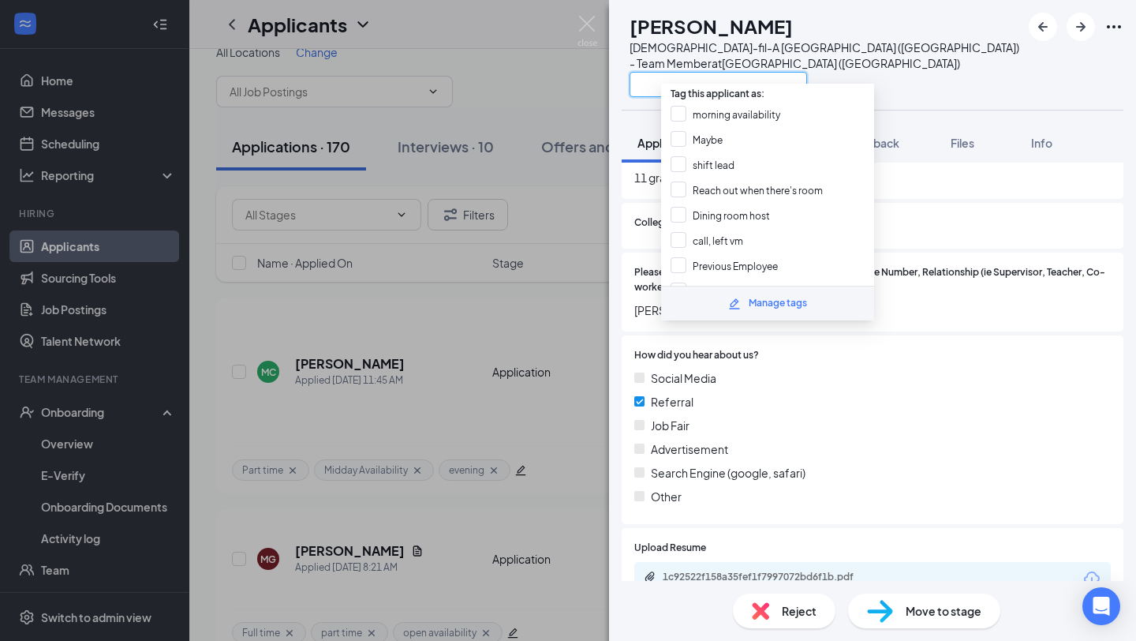
click at [716, 72] on input "text" at bounding box center [719, 84] width 178 height 25
click at [718, 72] on input "text" at bounding box center [719, 84] width 178 height 25
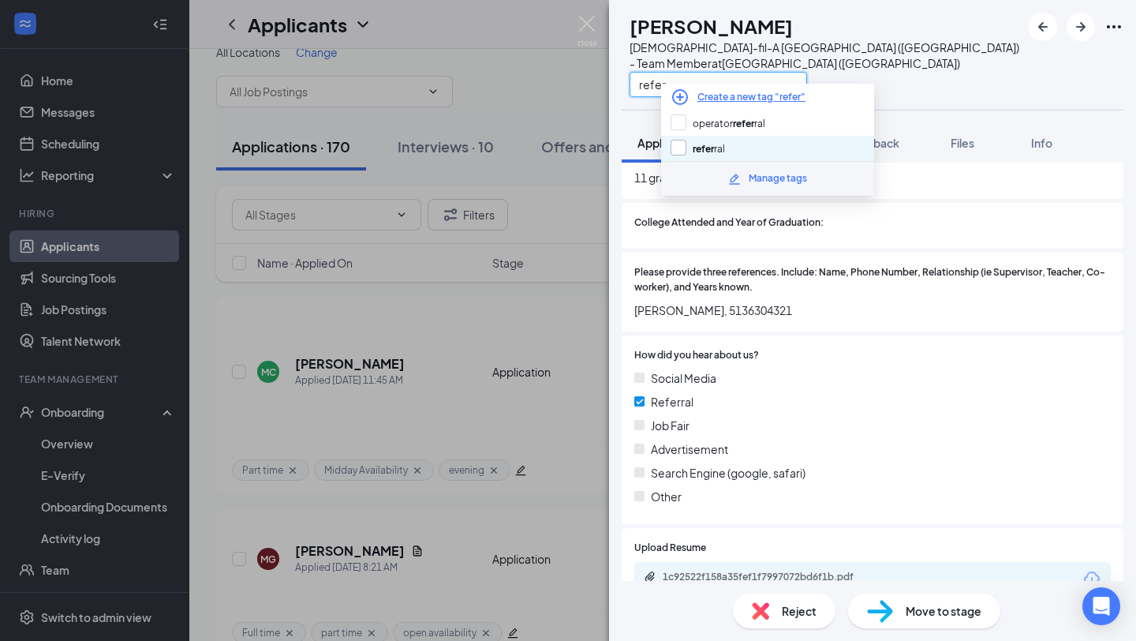
type input "refer"
click at [710, 146] on input "refer ral" at bounding box center [698, 148] width 54 height 17
checkbox input "true"
click at [798, 440] on div "Advertisement" at bounding box center [872, 448] width 477 height 17
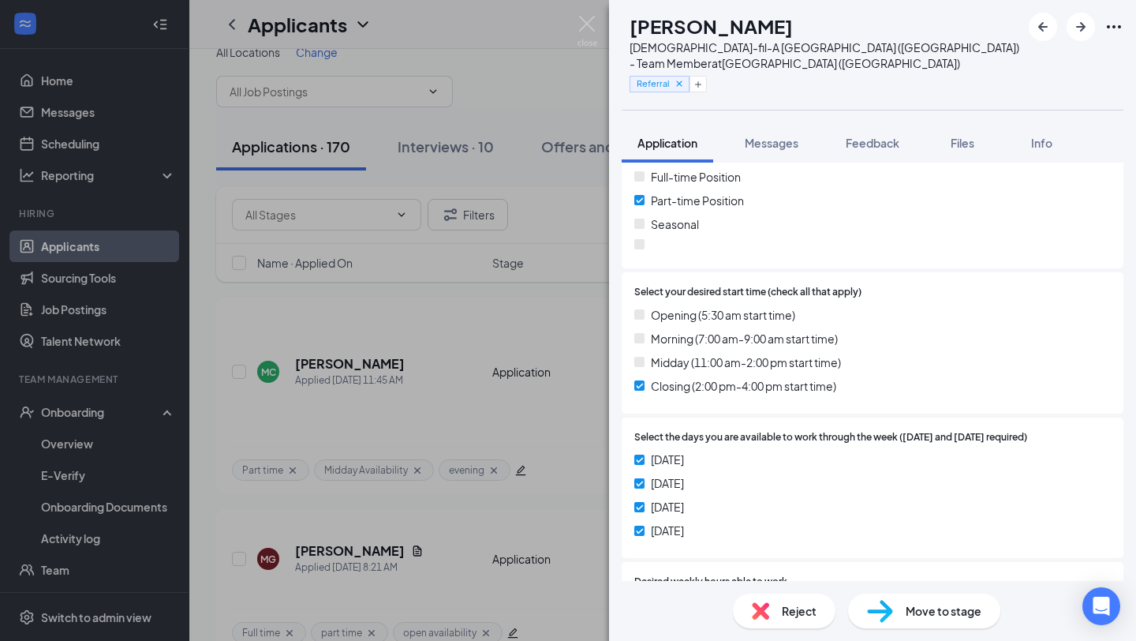
scroll to position [413, 0]
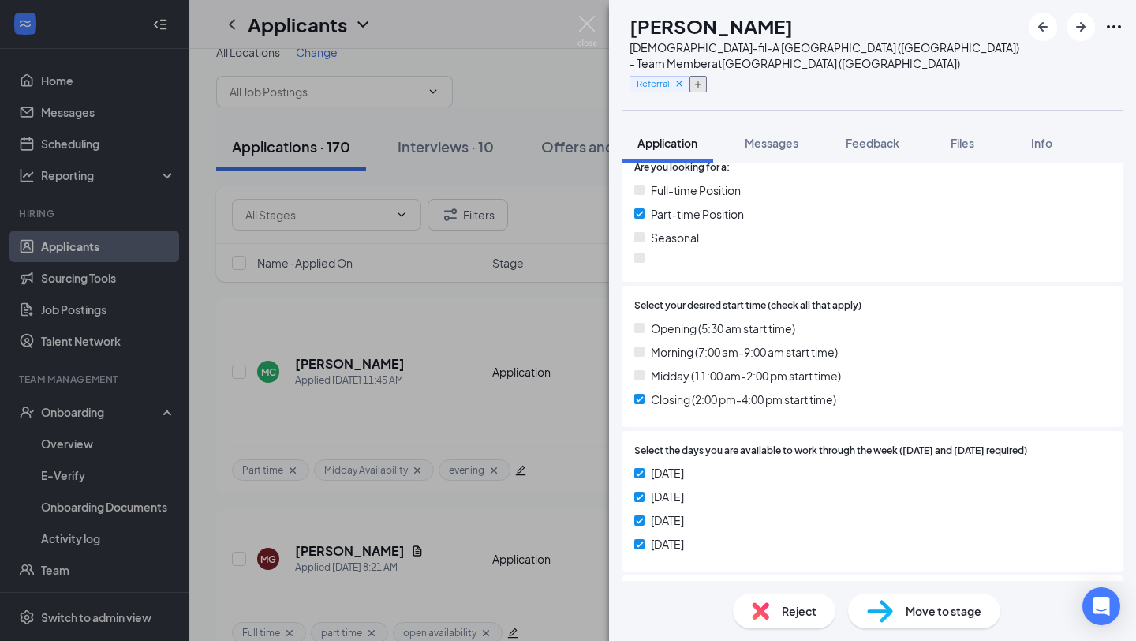
click at [703, 80] on icon "Plus" at bounding box center [697, 84] width 9 height 9
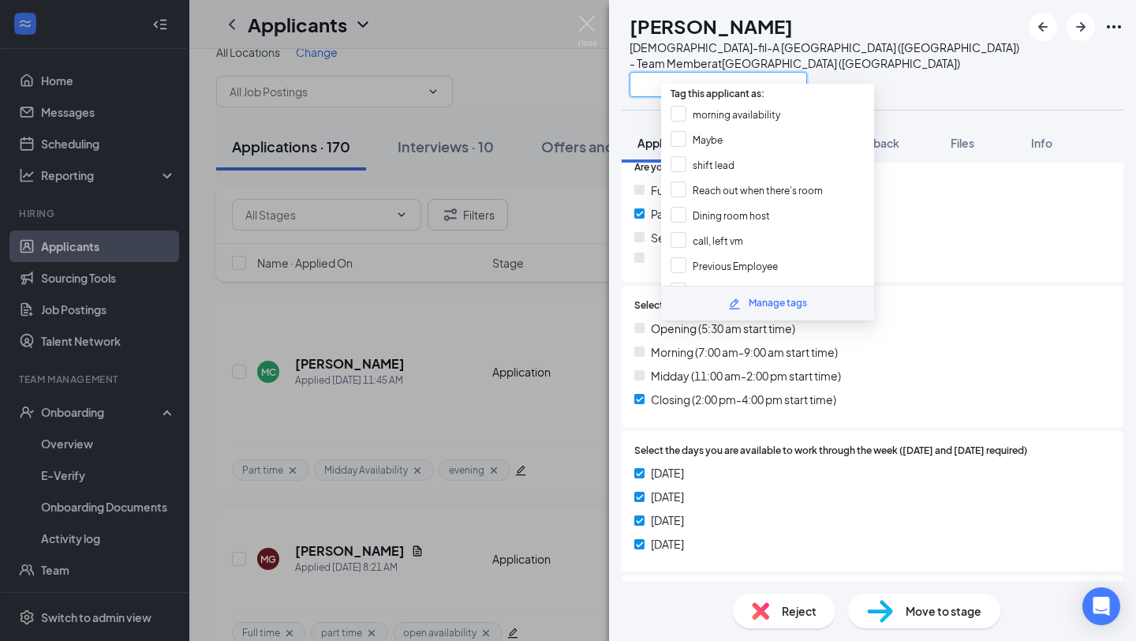
click at [735, 72] on input "text" at bounding box center [719, 84] width 178 height 25
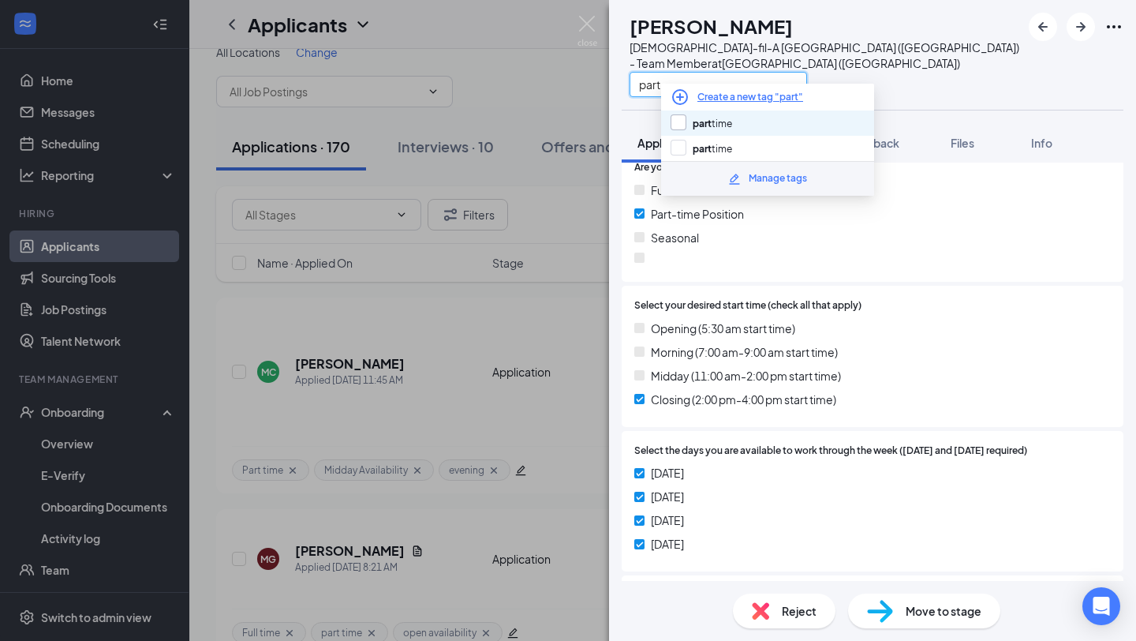
type input "part"
click at [731, 125] on input "part time" at bounding box center [702, 122] width 62 height 17
checkbox input "true"
click at [724, 72] on input "part" at bounding box center [719, 84] width 178 height 25
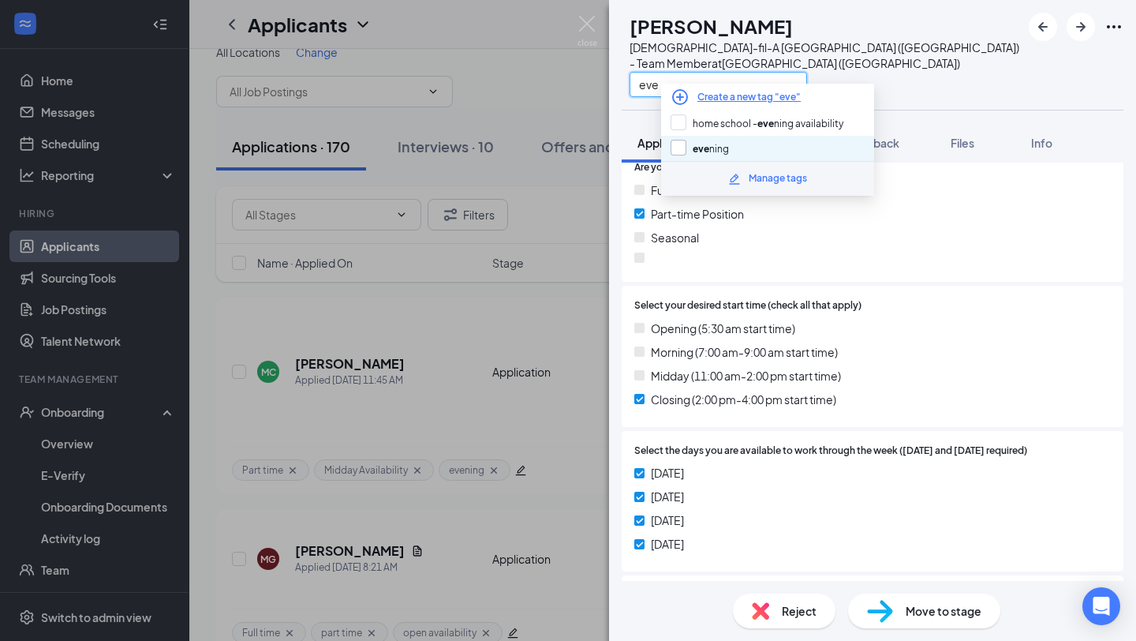
type input "eve"
click at [718, 144] on input "[PERSON_NAME]" at bounding box center [700, 148] width 58 height 17
checkbox input "true"
click at [820, 349] on div "Opening (5:30 am start time) Morning (7:00 am-9:00 am start time) Midday (11:00…" at bounding box center [872, 367] width 477 height 95
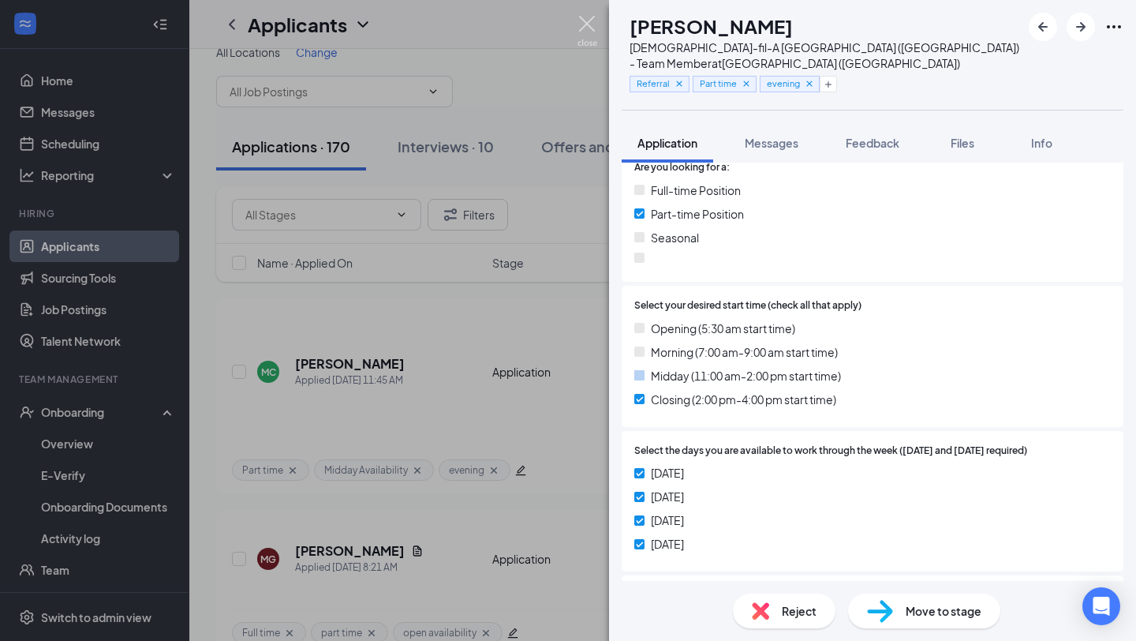
click at [593, 36] on img at bounding box center [588, 31] width 20 height 31
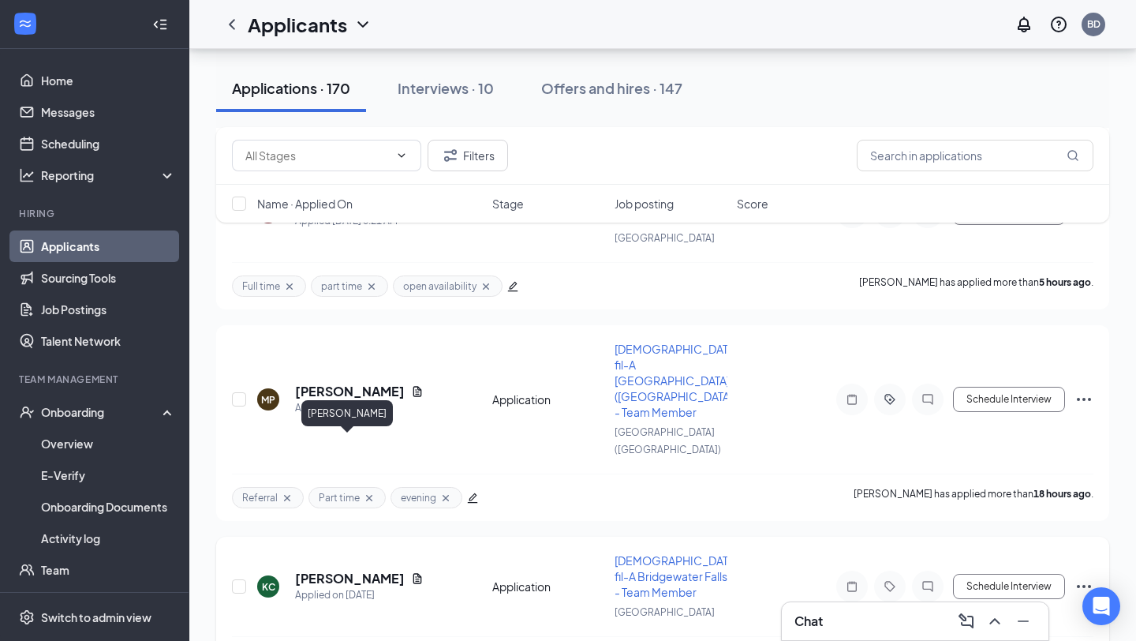
scroll to position [369, 0]
click at [343, 570] on h5 "Kendal Cattani" at bounding box center [350, 578] width 110 height 17
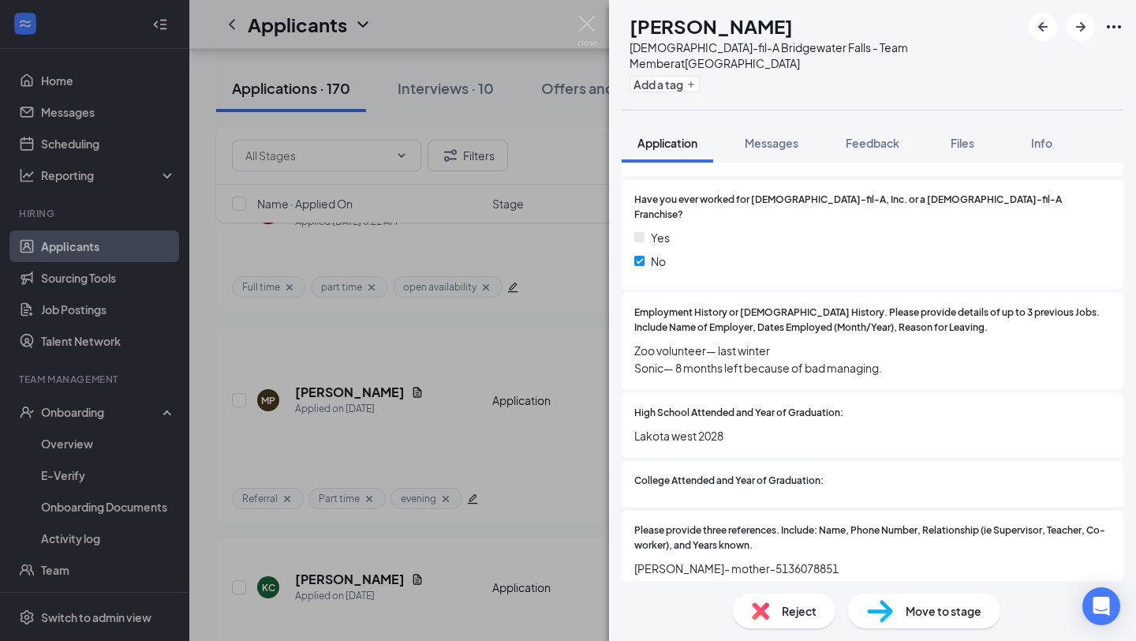
scroll to position [963, 0]
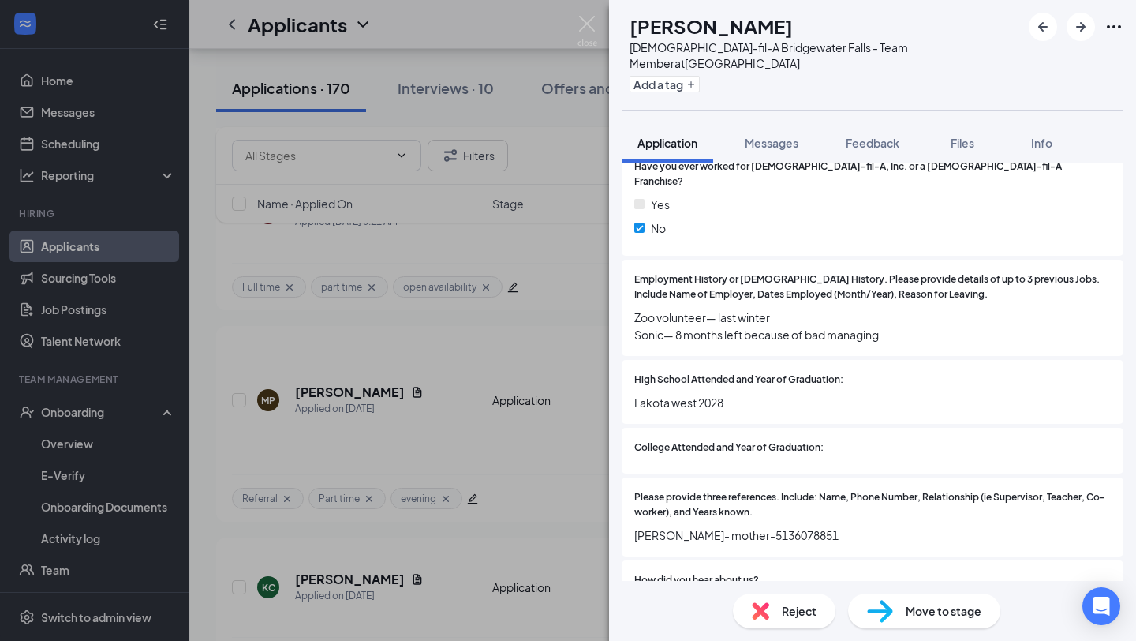
click at [776, 606] on div "Reject" at bounding box center [784, 610] width 103 height 35
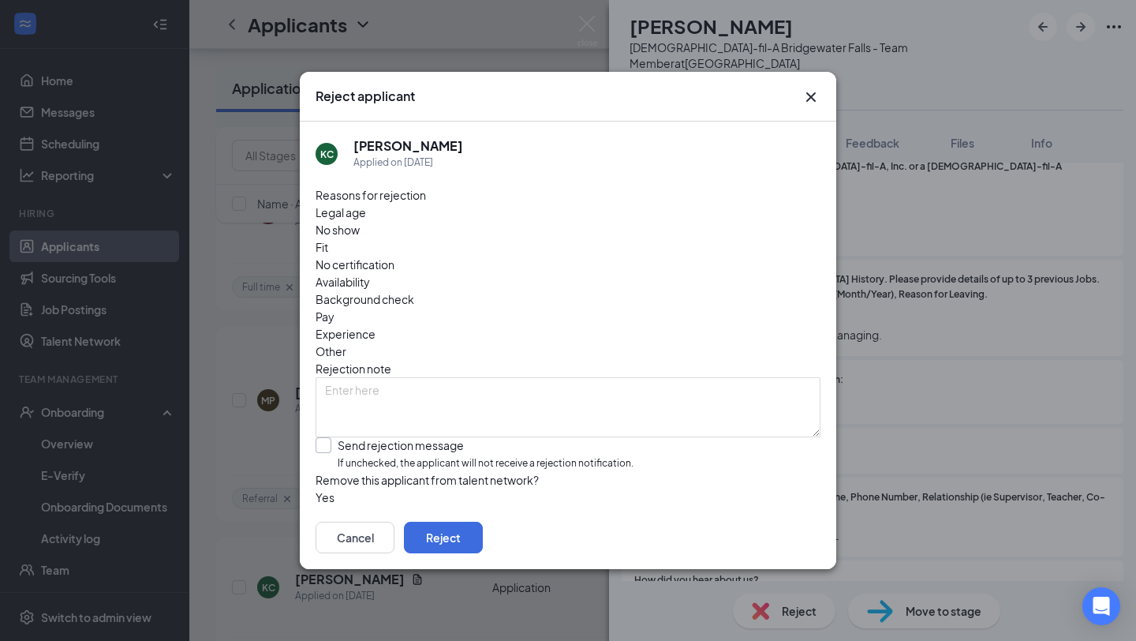
click at [409, 437] on input "Send rejection message If unchecked, the applicant will not receive a rejection…" at bounding box center [475, 454] width 318 height 34
checkbox input "true"
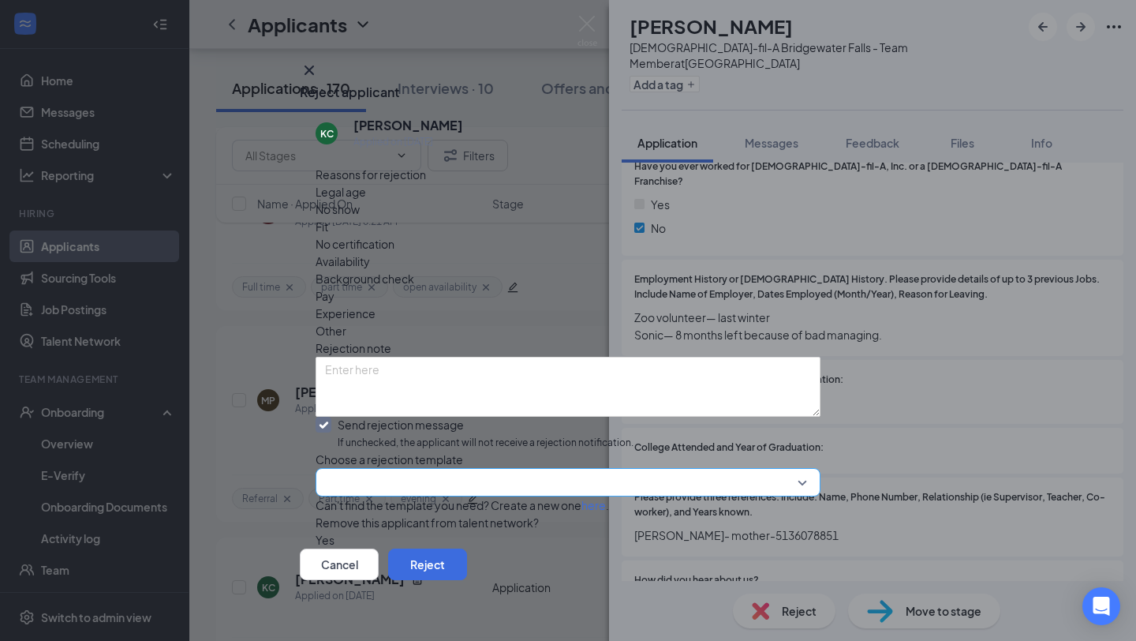
click at [443, 469] on input "search" at bounding box center [562, 482] width 475 height 27
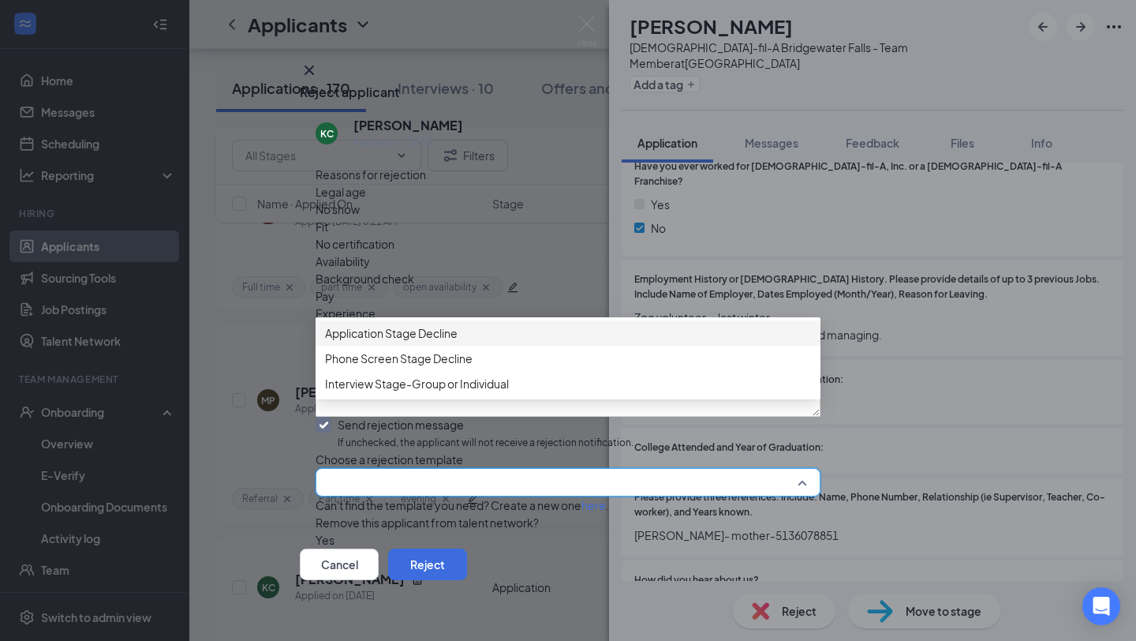
click at [488, 342] on span "Application Stage Decline" at bounding box center [568, 332] width 486 height 17
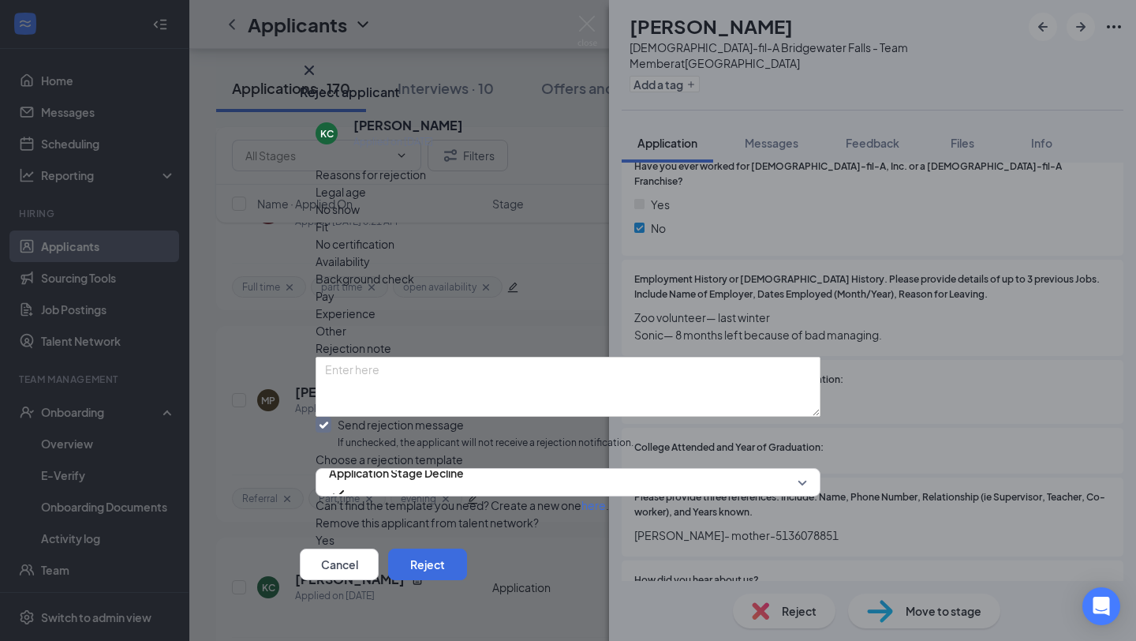
click at [370, 252] on span "Availability" at bounding box center [343, 260] width 54 height 17
click at [572, 357] on textarea at bounding box center [568, 387] width 505 height 60
type textarea "Limited avail"
click at [467, 552] on button "Reject" at bounding box center [427, 564] width 79 height 32
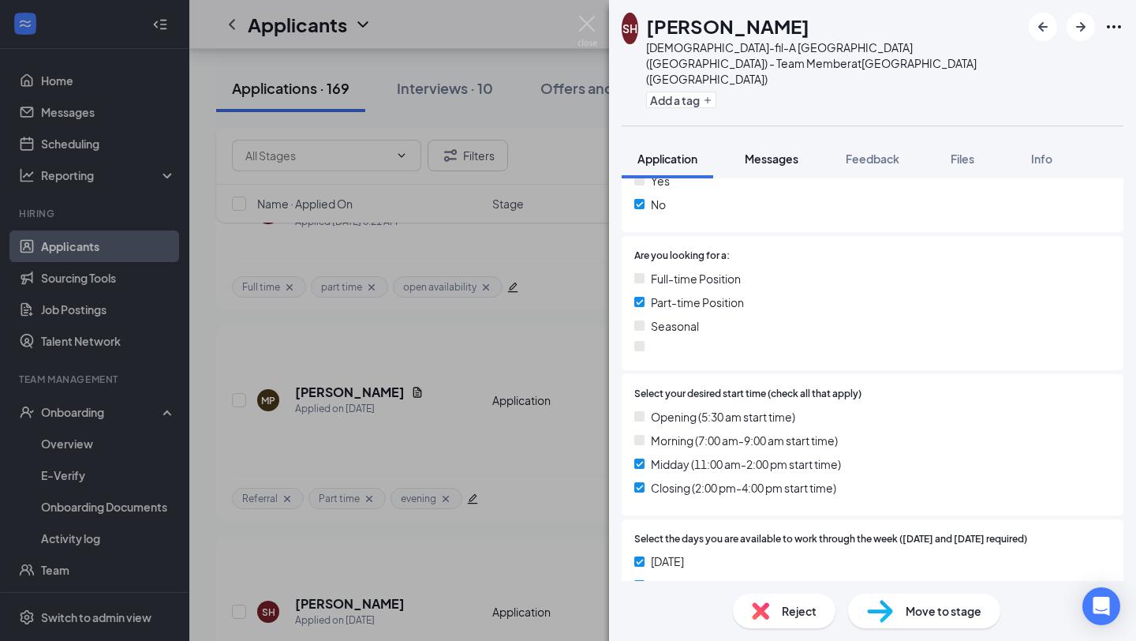
scroll to position [314, 0]
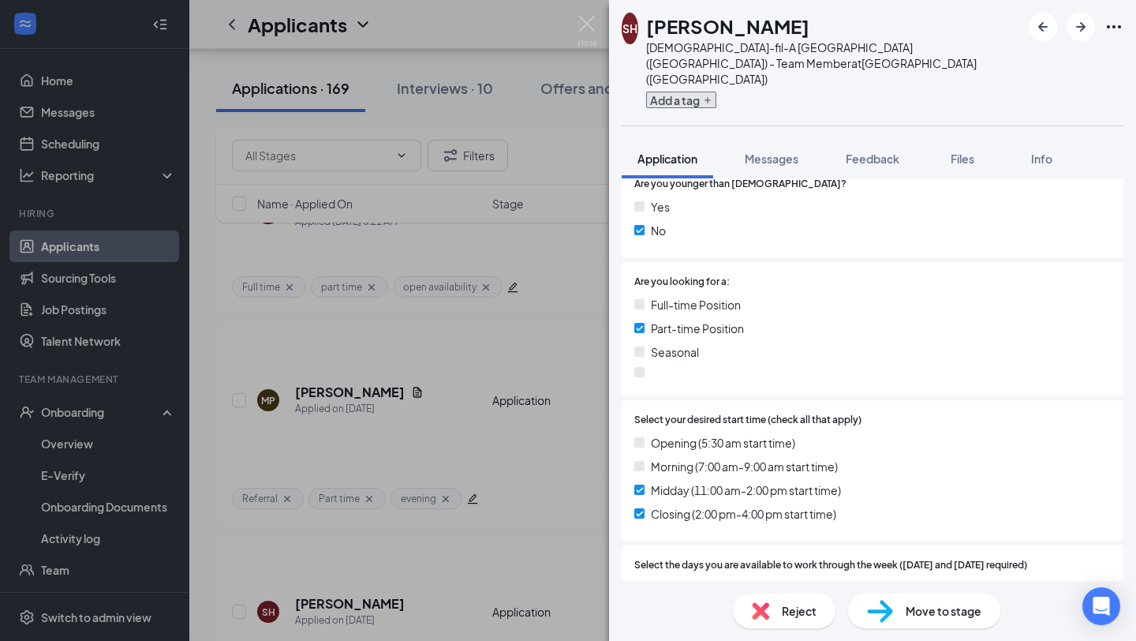
click at [699, 92] on button "Add a tag" at bounding box center [681, 100] width 70 height 17
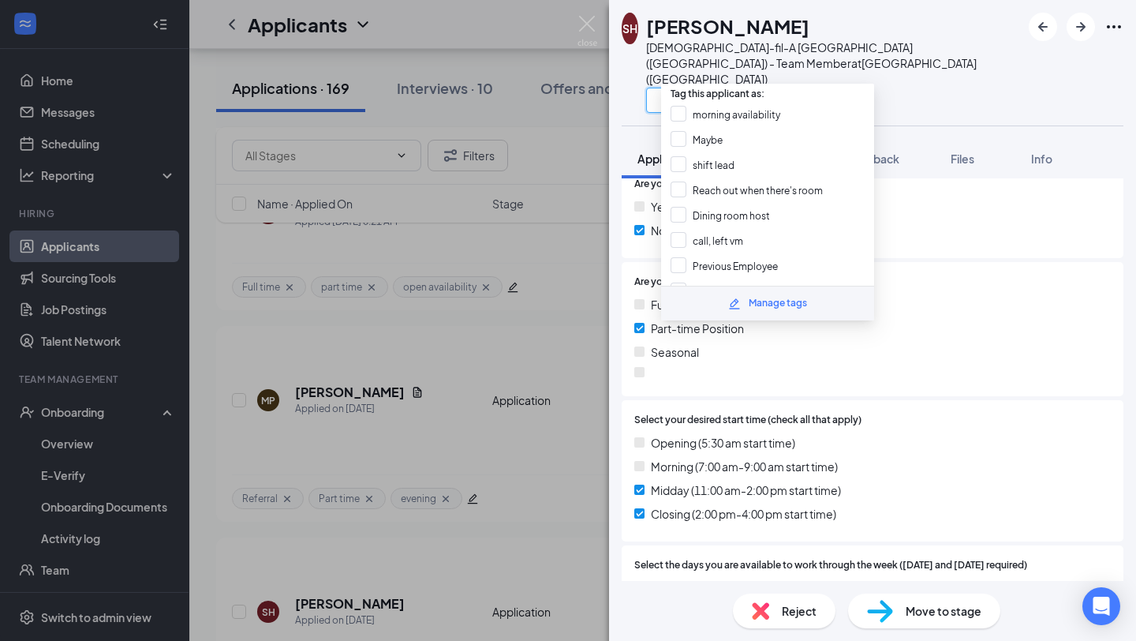
click at [705, 88] on input "text" at bounding box center [735, 100] width 178 height 25
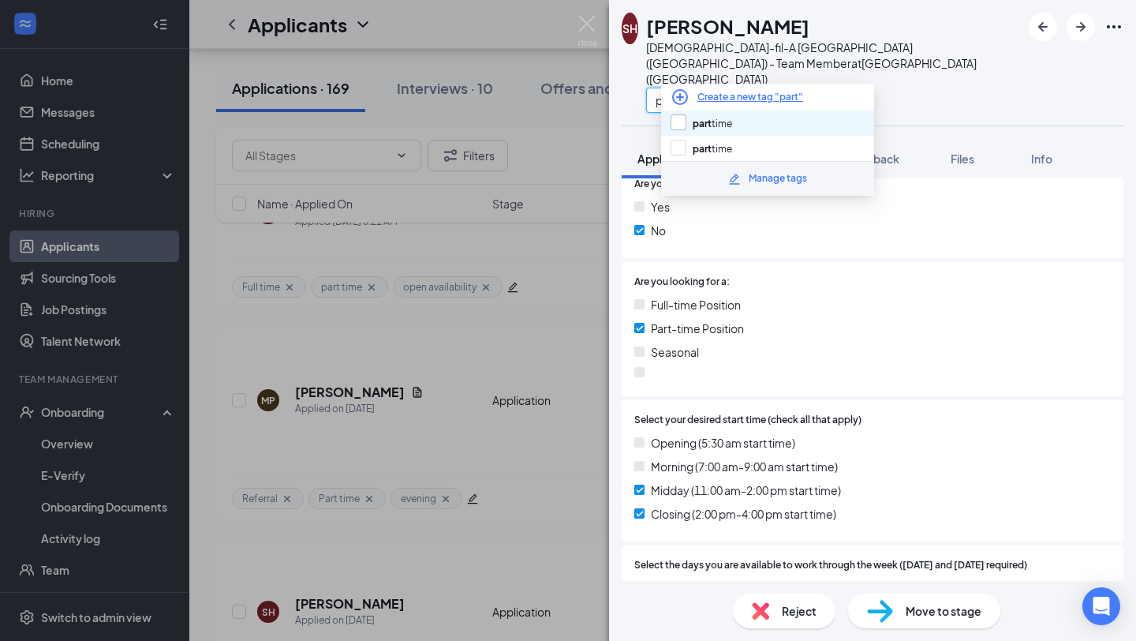
type input "part"
click at [701, 128] on input "part time" at bounding box center [702, 122] width 62 height 17
checkbox input "true"
click at [701, 88] on input "part" at bounding box center [735, 100] width 178 height 25
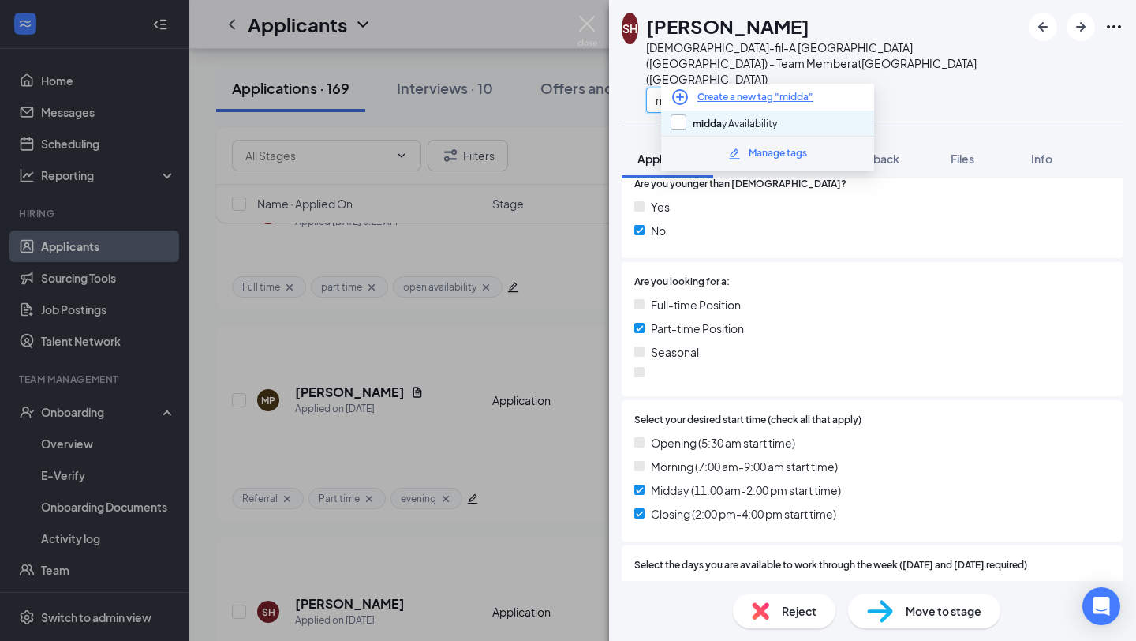
type input "midda"
click at [750, 117] on input "midda y Availability" at bounding box center [724, 122] width 107 height 17
checkbox input "true"
click at [750, 88] on input "midda" at bounding box center [735, 100] width 178 height 25
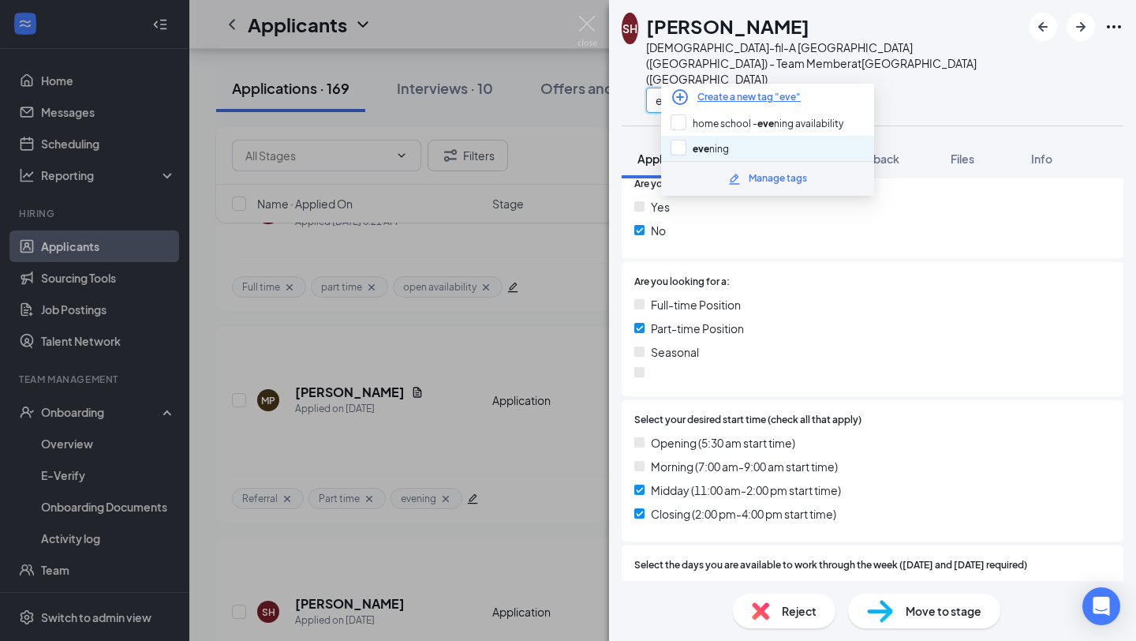
type input "eve"
click at [746, 138] on div "[PERSON_NAME]" at bounding box center [767, 148] width 213 height 25
checkbox input "true"
click at [862, 367] on div at bounding box center [872, 372] width 477 height 10
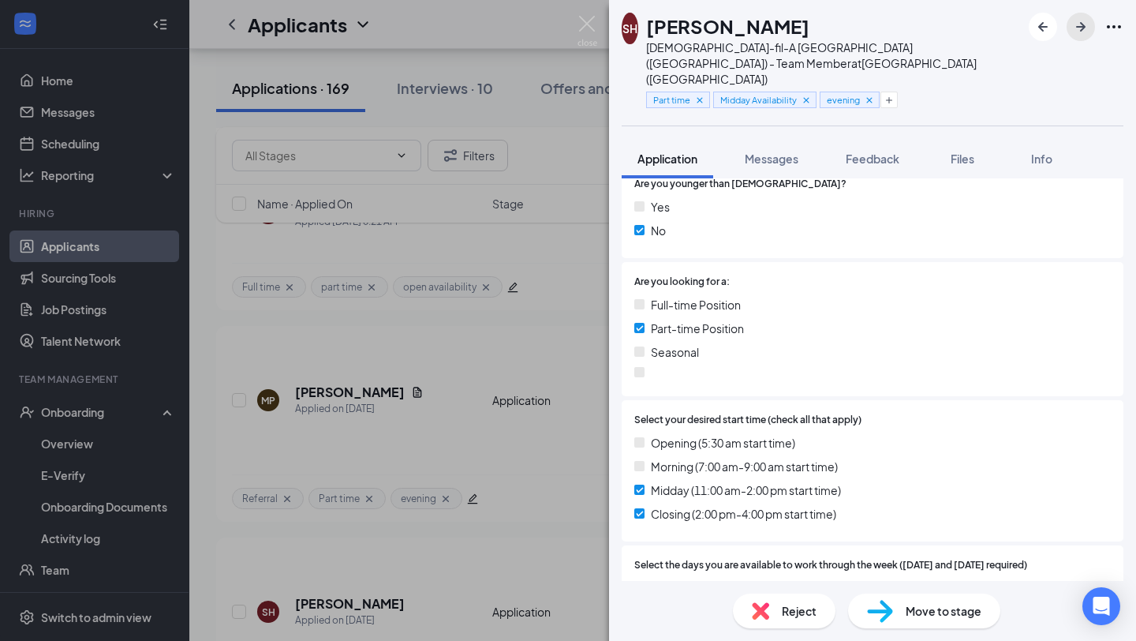
click at [1089, 28] on icon "ArrowRight" at bounding box center [1080, 26] width 19 height 19
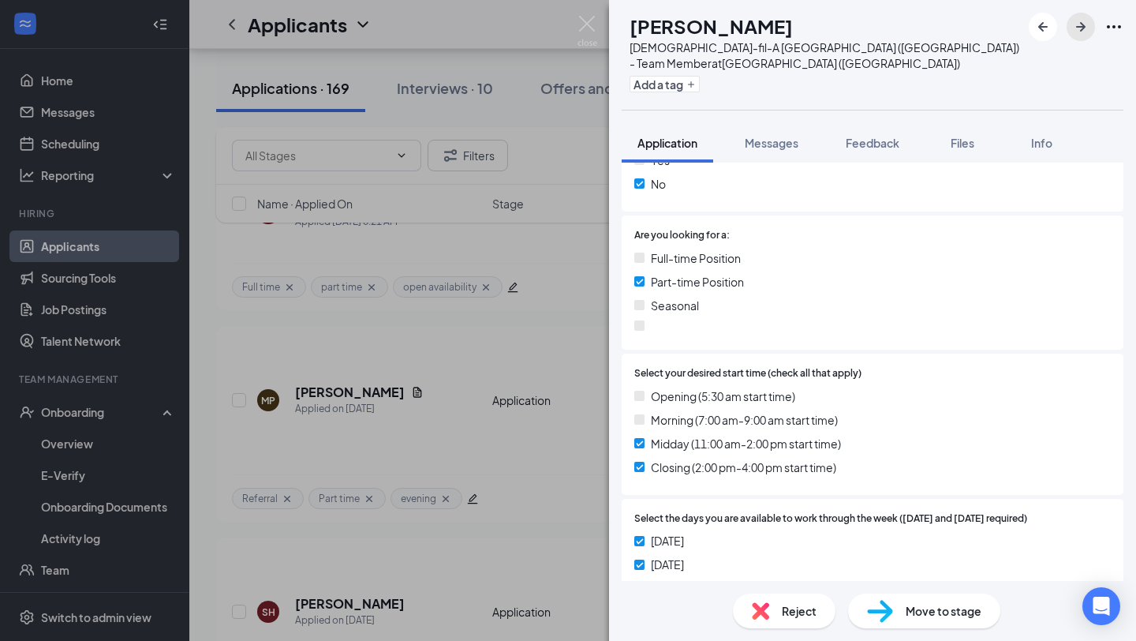
scroll to position [369, 0]
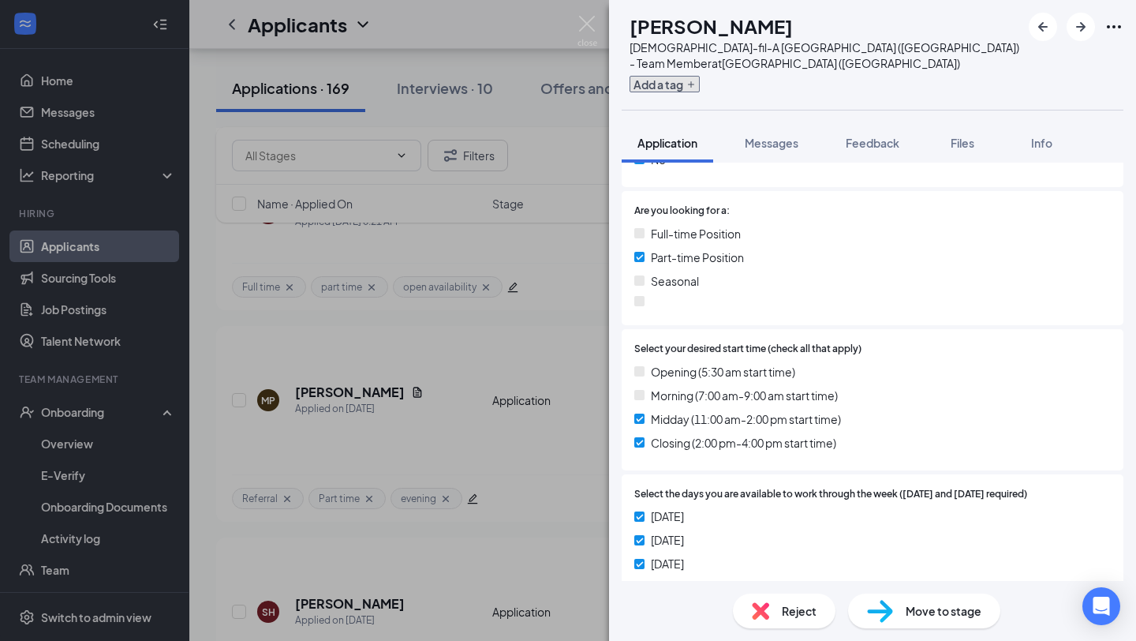
click at [680, 76] on button "Add a tag" at bounding box center [665, 84] width 70 height 17
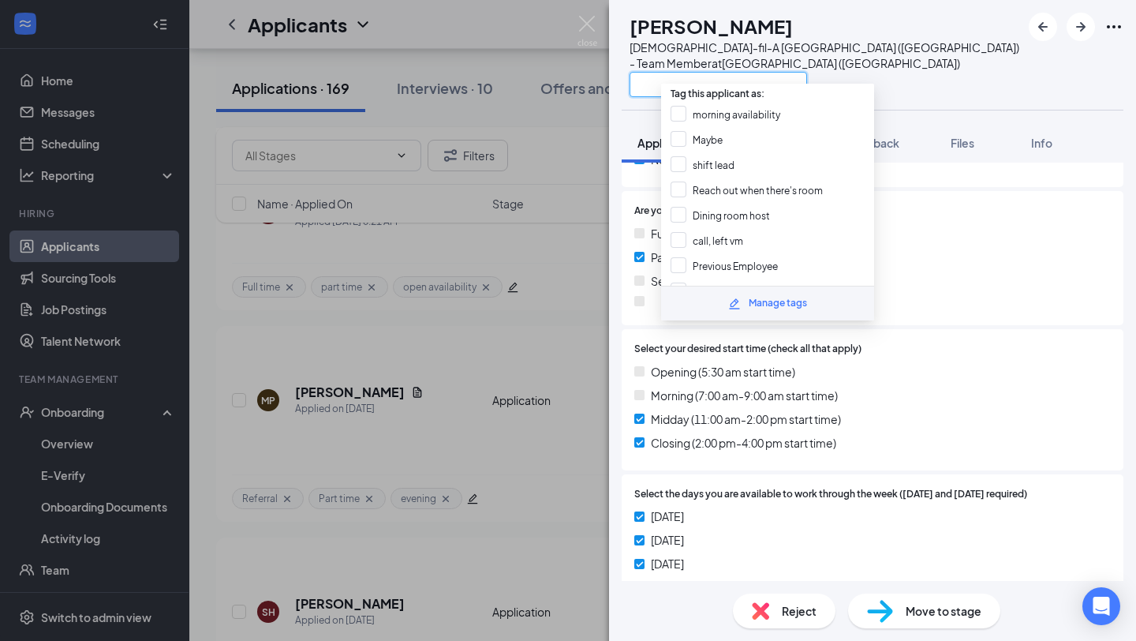
click at [693, 73] on input "text" at bounding box center [719, 84] width 178 height 25
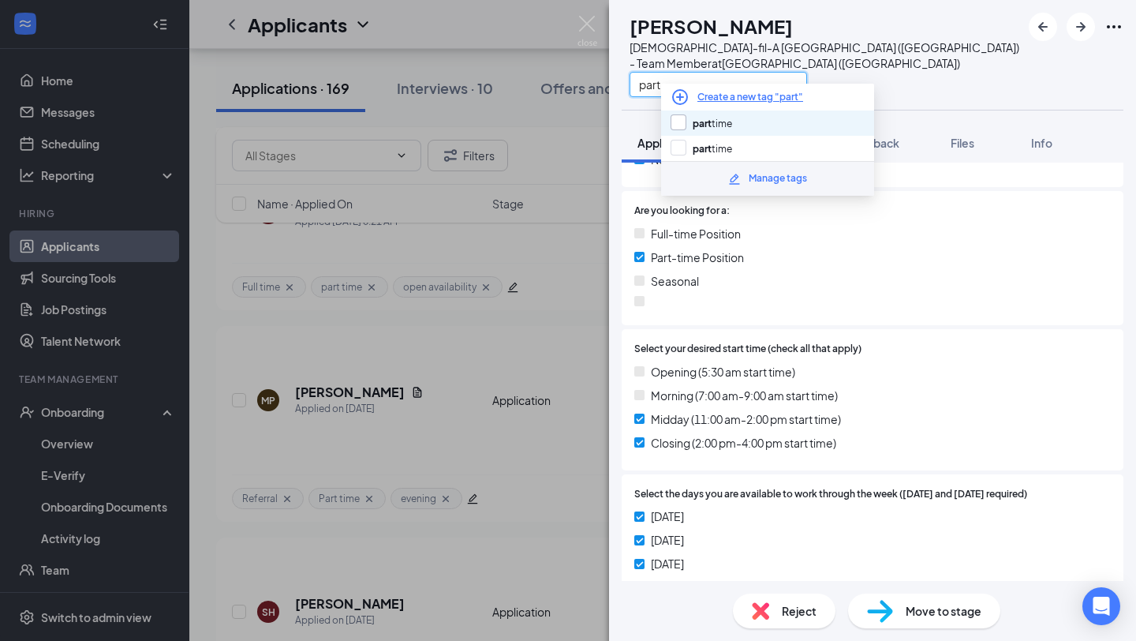
type input "part"
click at [687, 126] on input "part time" at bounding box center [702, 122] width 62 height 17
checkbox input "true"
click at [715, 73] on input "part" at bounding box center [719, 84] width 178 height 25
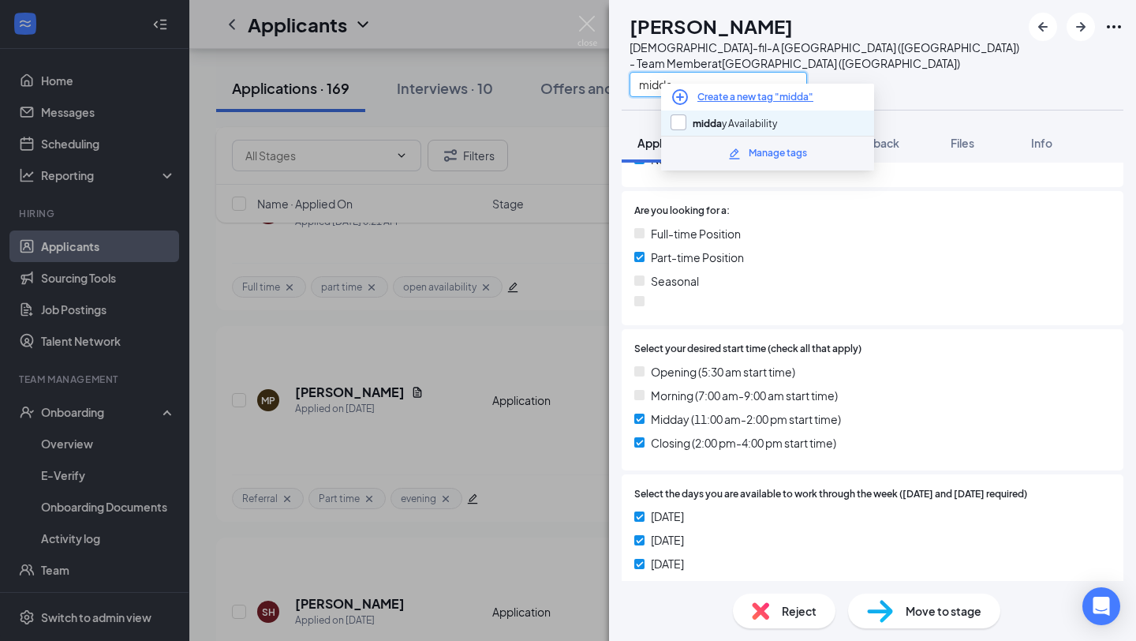
type input "midda"
click at [760, 128] on input "midda y Availability" at bounding box center [724, 122] width 107 height 17
checkbox input "true"
click at [762, 72] on input "midda" at bounding box center [719, 84] width 178 height 25
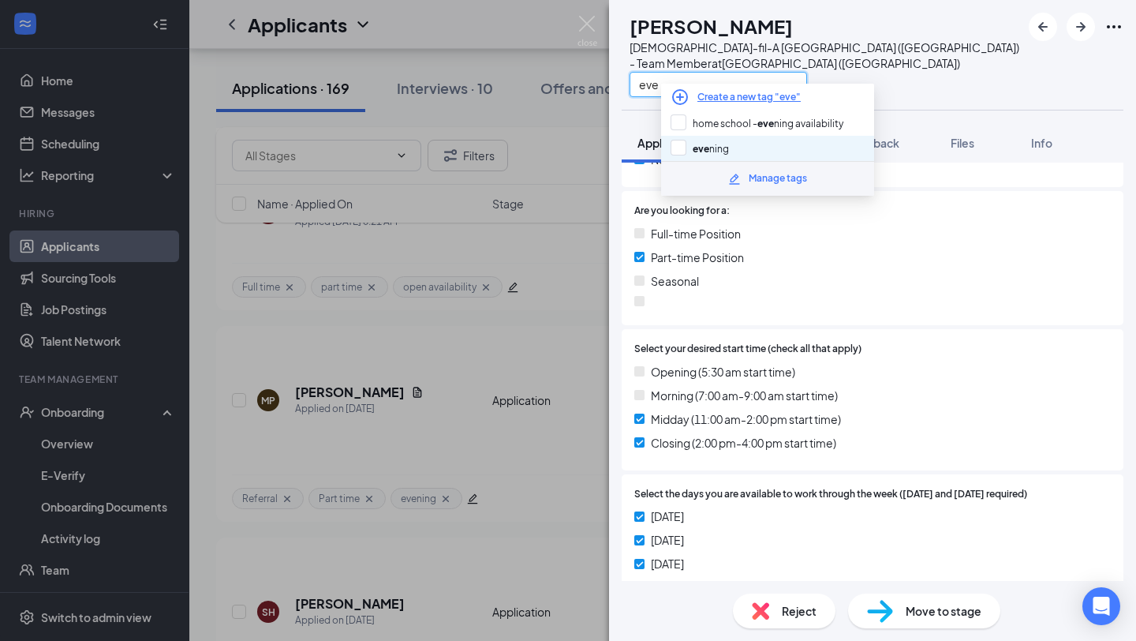
type input "eve"
click at [736, 140] on div "[PERSON_NAME]" at bounding box center [767, 148] width 213 height 25
checkbox input "true"
click at [883, 308] on div "Are you looking for a: Full-time Position Part-time Position Seasonal" at bounding box center [873, 258] width 502 height 134
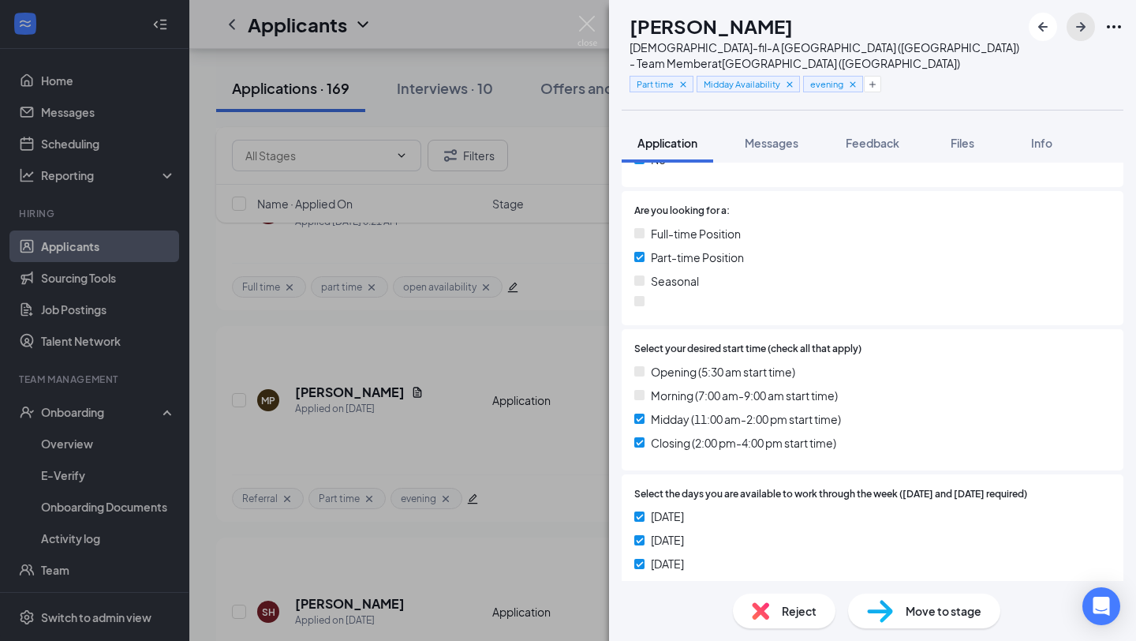
click at [1086, 26] on icon "ArrowRight" at bounding box center [1080, 26] width 19 height 19
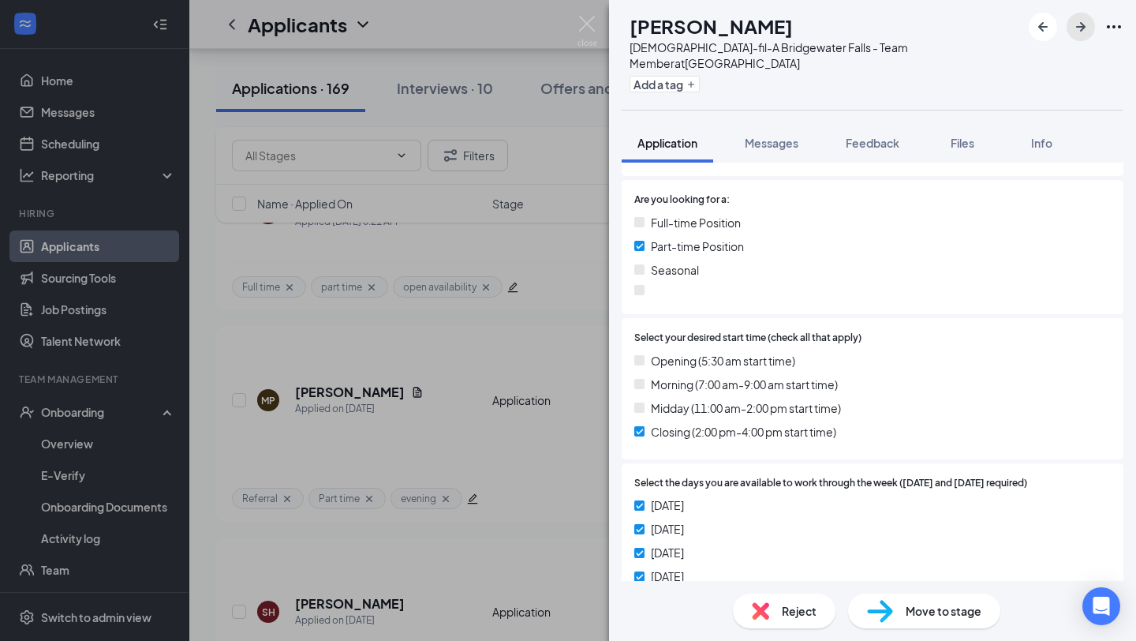
scroll to position [378, 0]
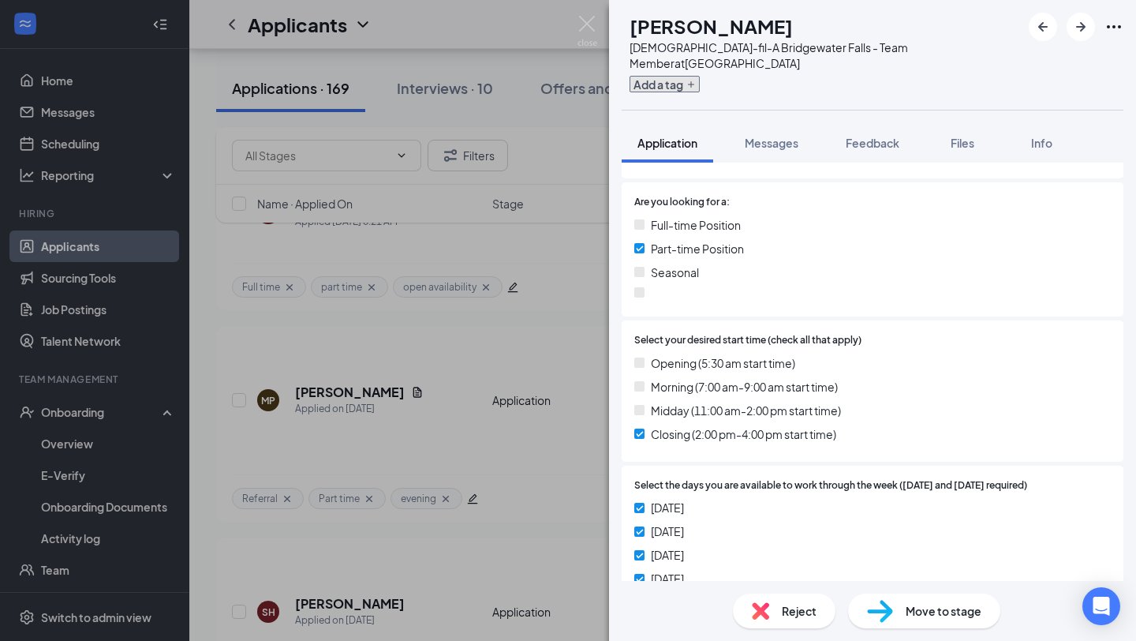
click at [697, 76] on button "Add a tag" at bounding box center [665, 84] width 70 height 17
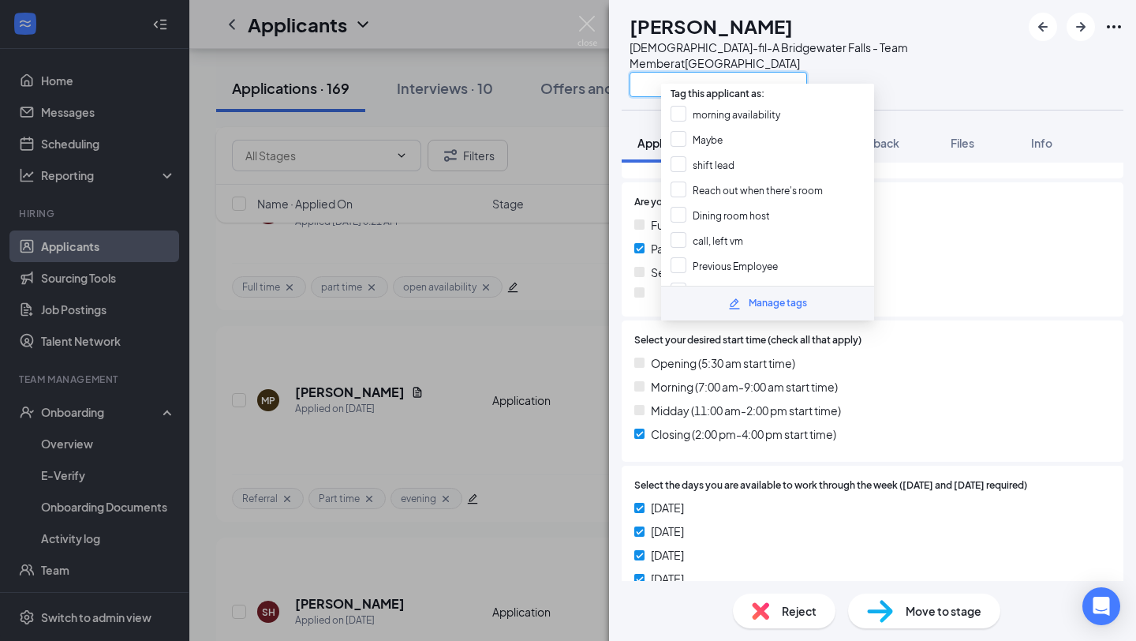
click at [705, 72] on input "text" at bounding box center [719, 84] width 178 height 25
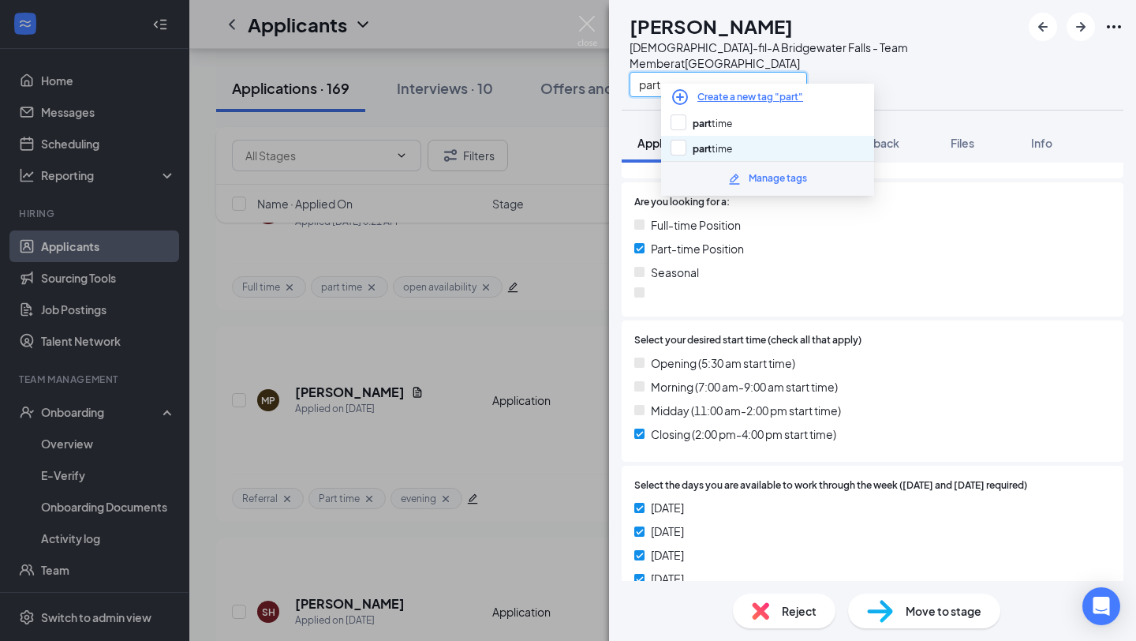
type input "part"
click at [720, 136] on div "part time" at bounding box center [767, 148] width 213 height 25
checkbox input "true"
click at [720, 72] on input "part" at bounding box center [719, 84] width 178 height 25
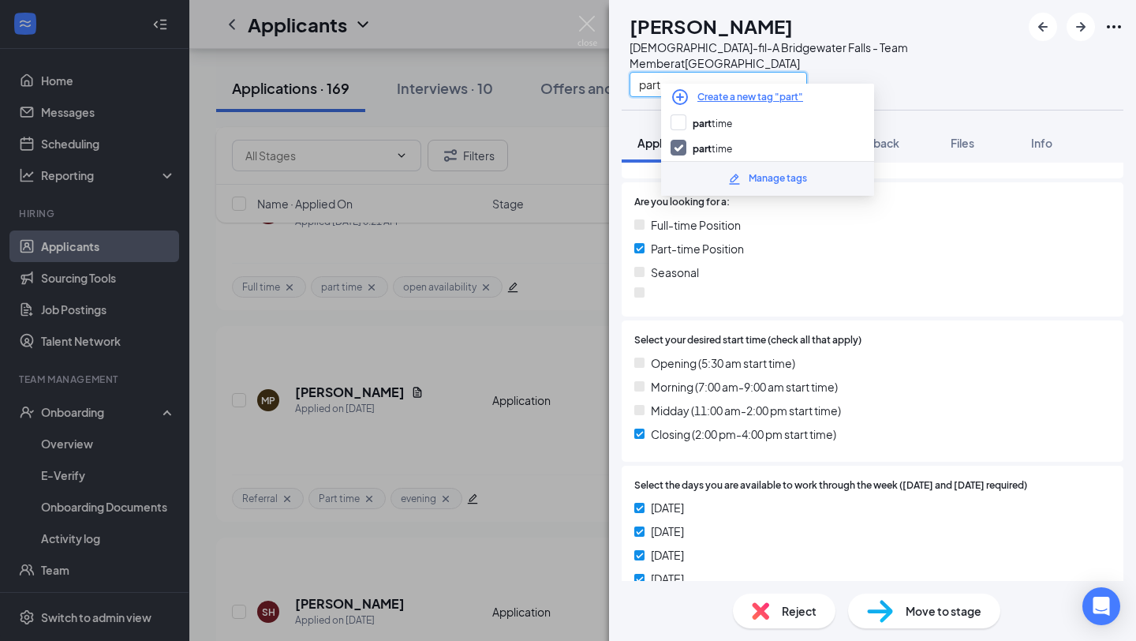
click at [720, 72] on input "part" at bounding box center [719, 84] width 178 height 25
type input "eve"
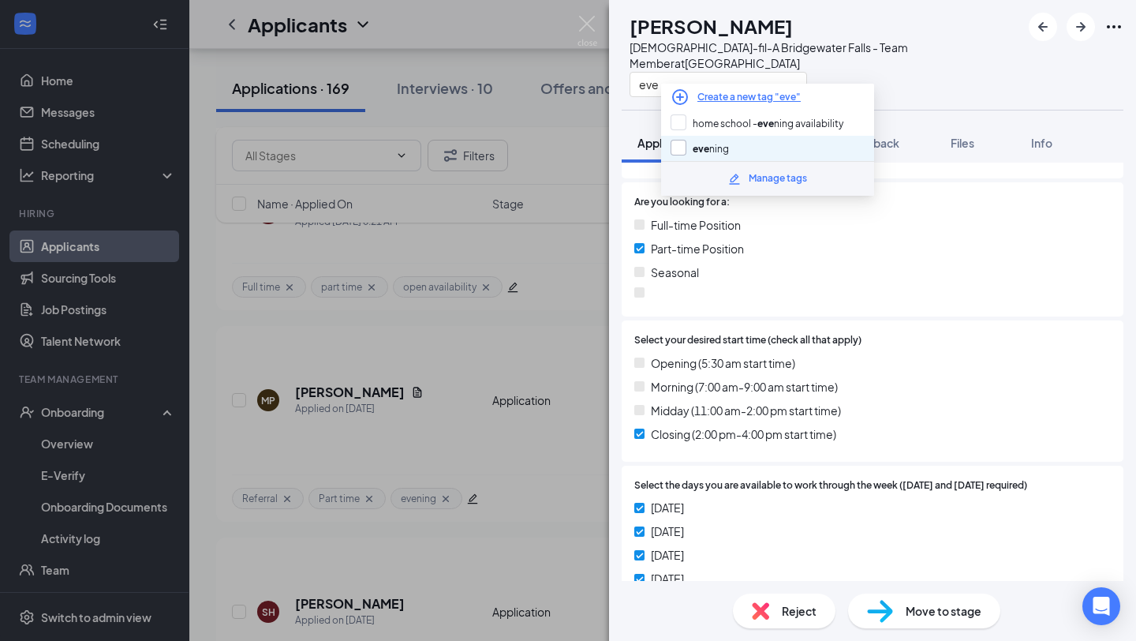
click at [716, 147] on input "[PERSON_NAME]" at bounding box center [700, 148] width 58 height 17
checkbox input "true"
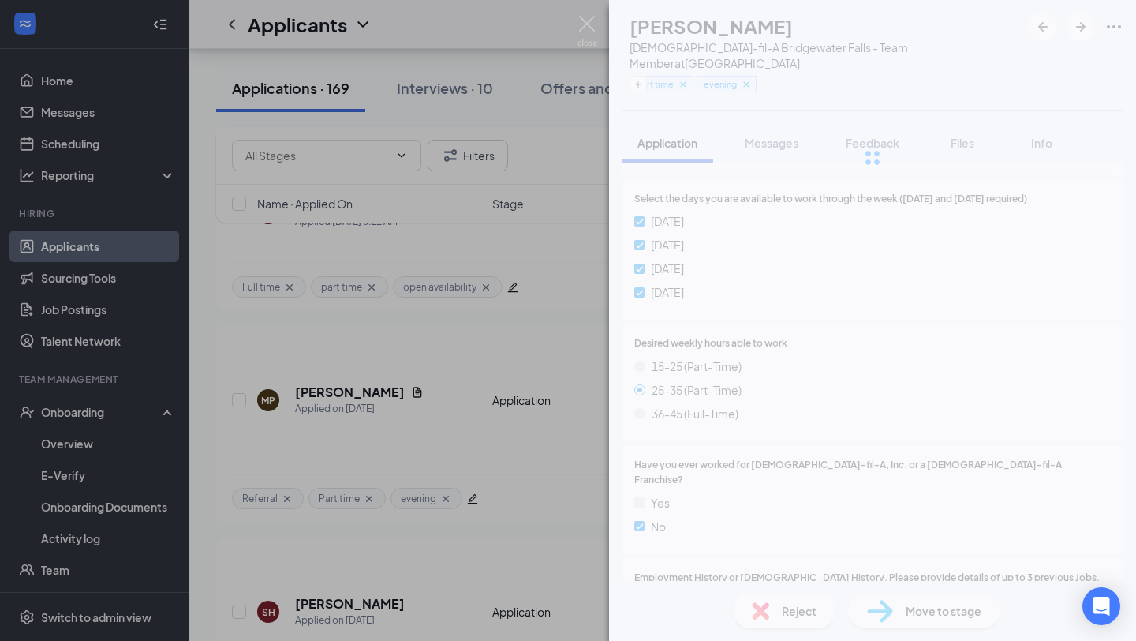
scroll to position [256, 0]
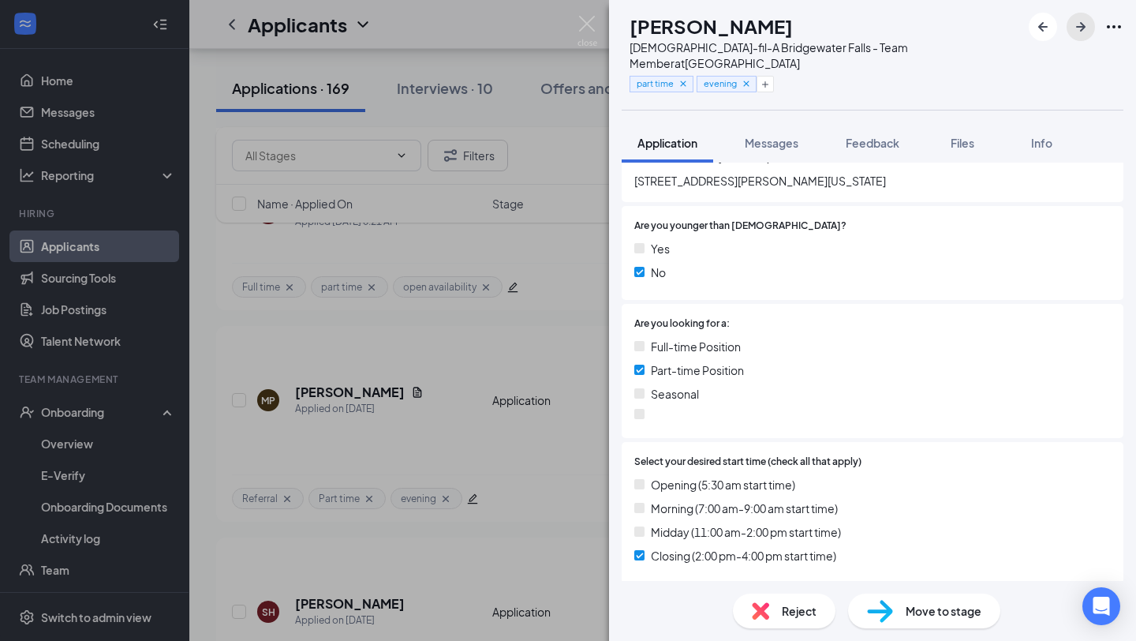
click at [1093, 31] on button "button" at bounding box center [1081, 27] width 28 height 28
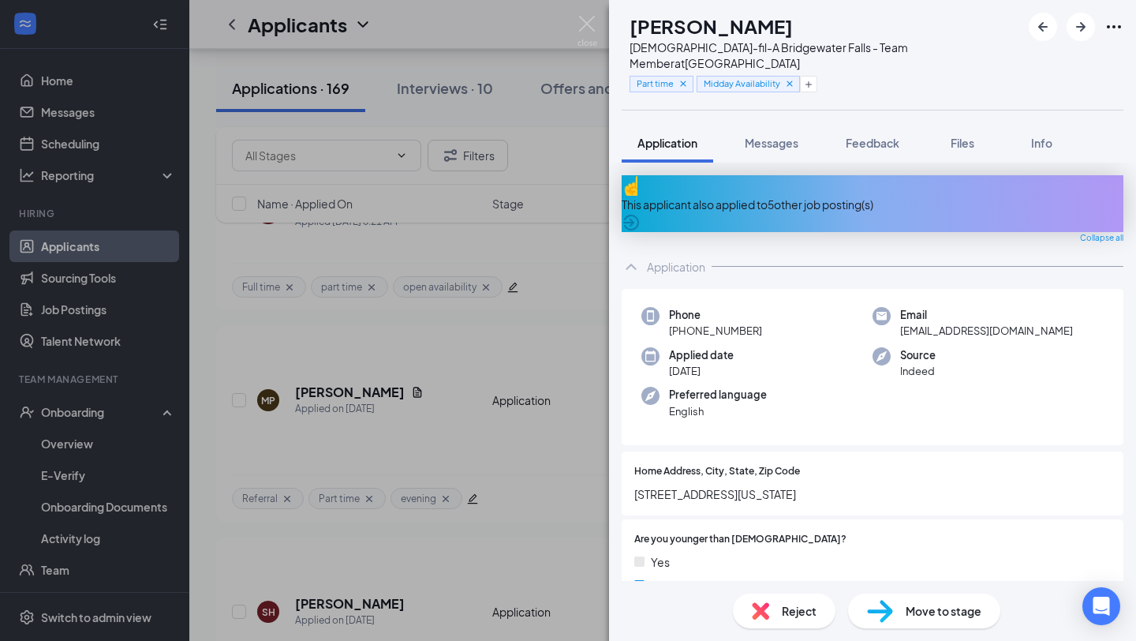
click at [391, 364] on div "RD Ruth Davis Chick-fil-A Bridgewater Falls - Team Member at Bridgewater Falls …" at bounding box center [568, 320] width 1136 height 641
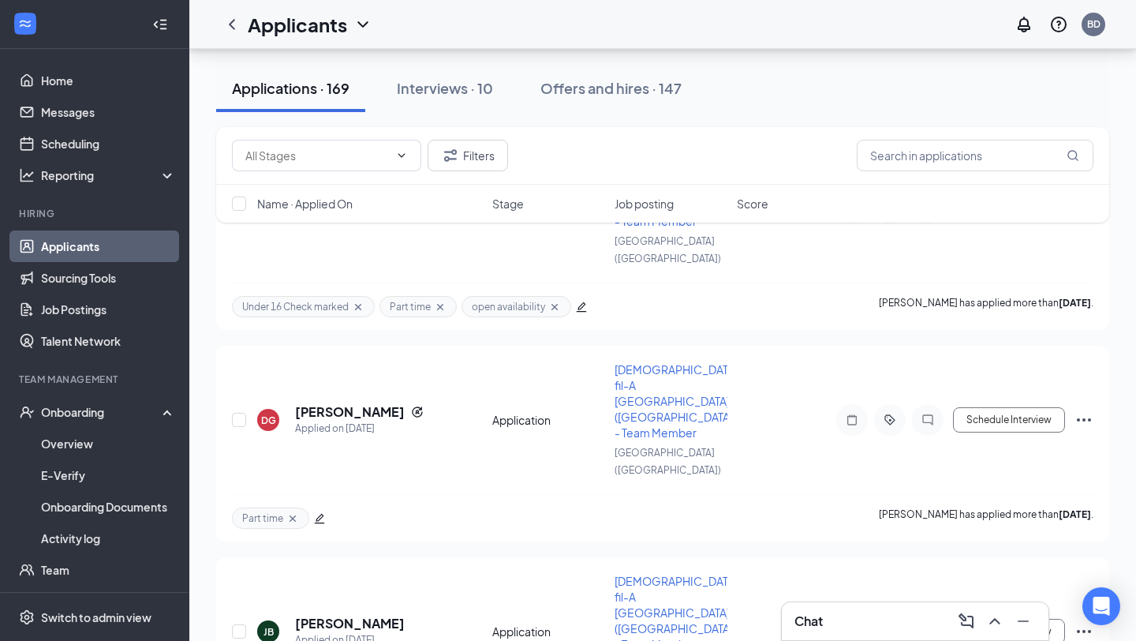
scroll to position [2690, 0]
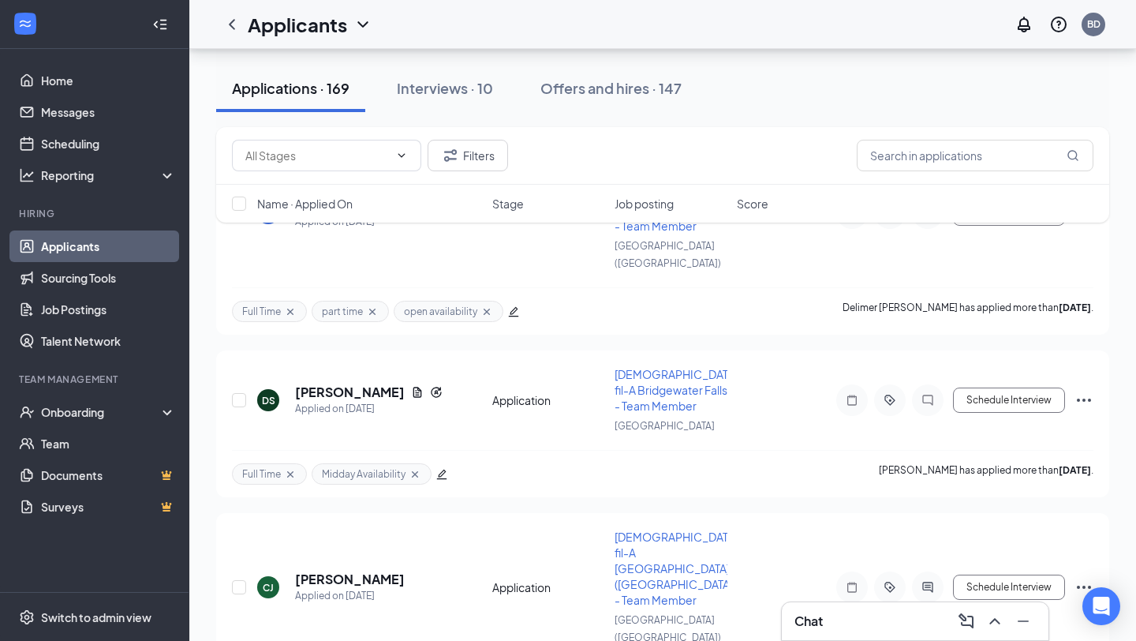
scroll to position [7523, 0]
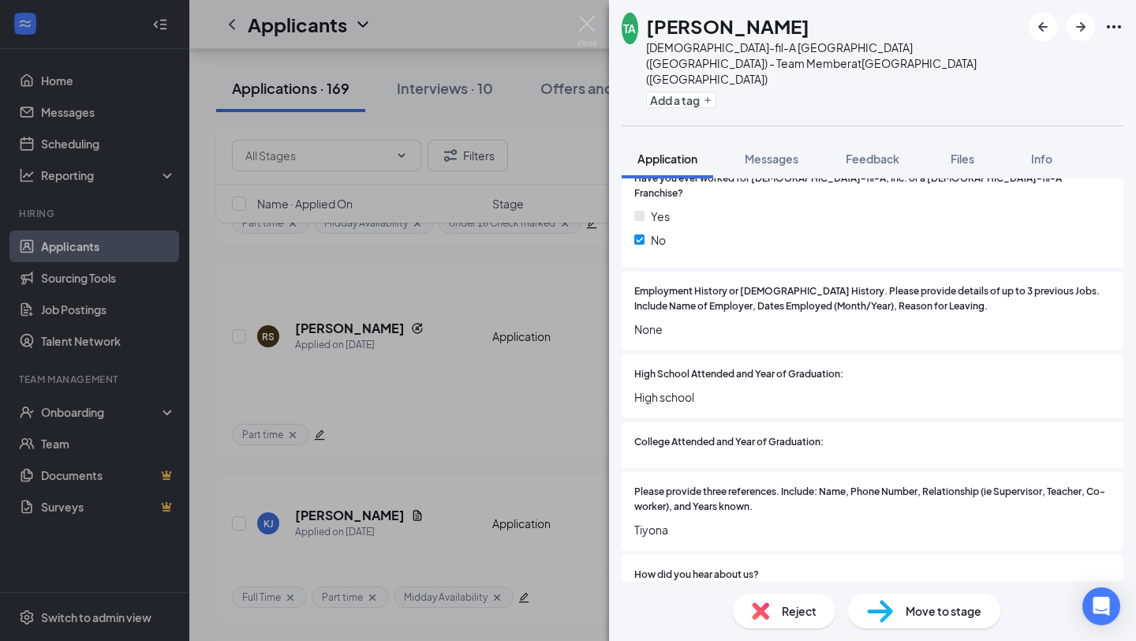
scroll to position [993, 0]
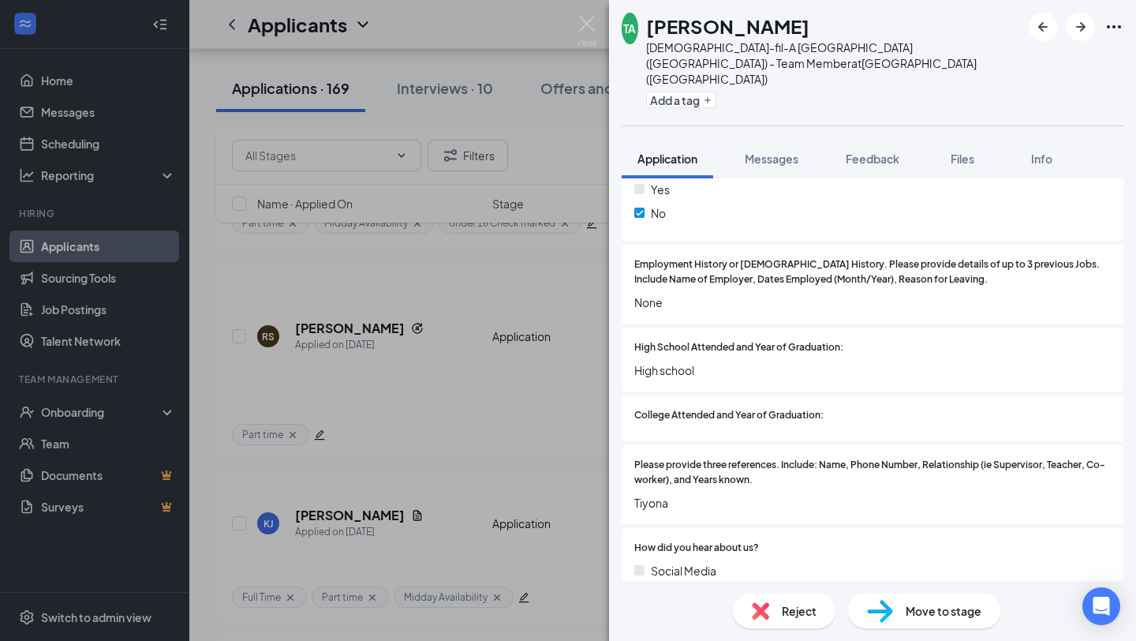
click at [776, 596] on div "Reject" at bounding box center [784, 610] width 103 height 35
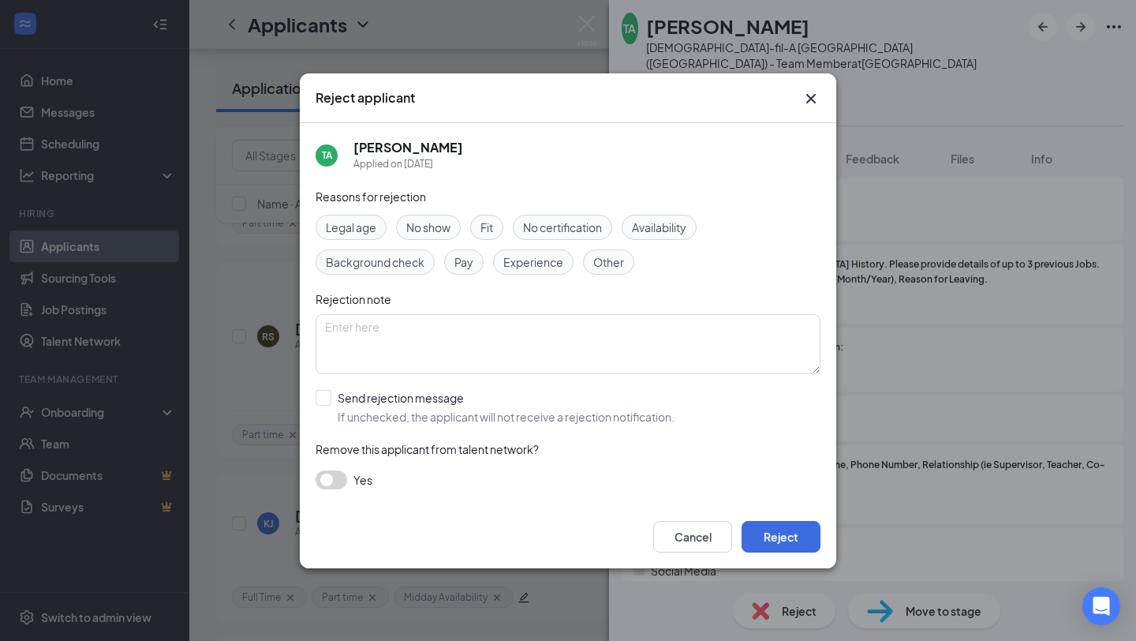
click at [813, 93] on icon "Cross" at bounding box center [811, 98] width 19 height 19
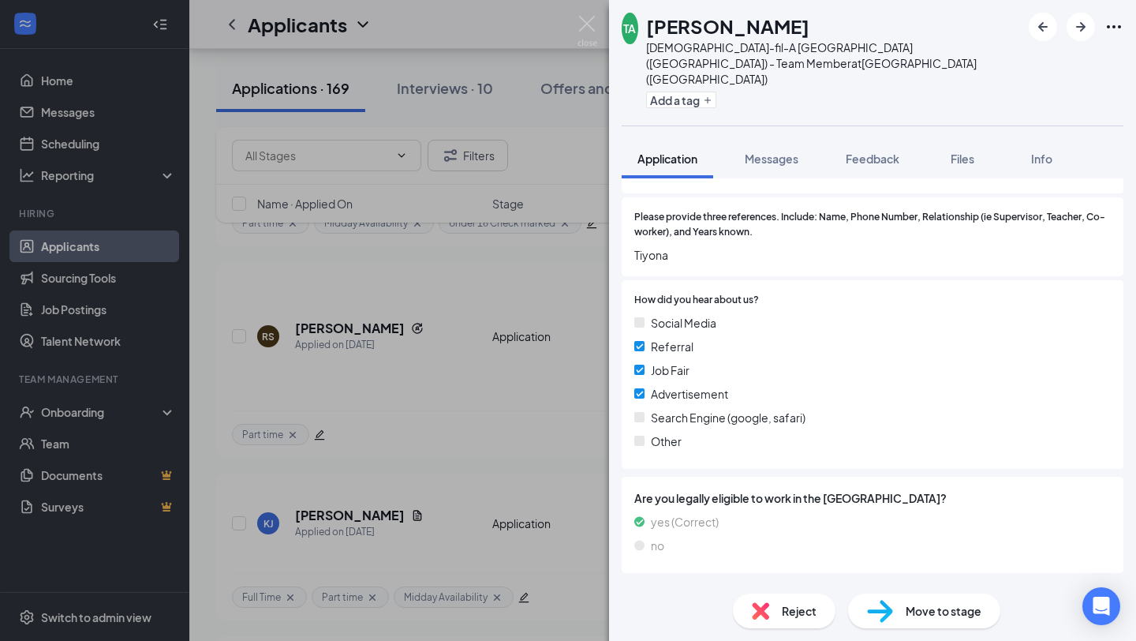
scroll to position [1275, 0]
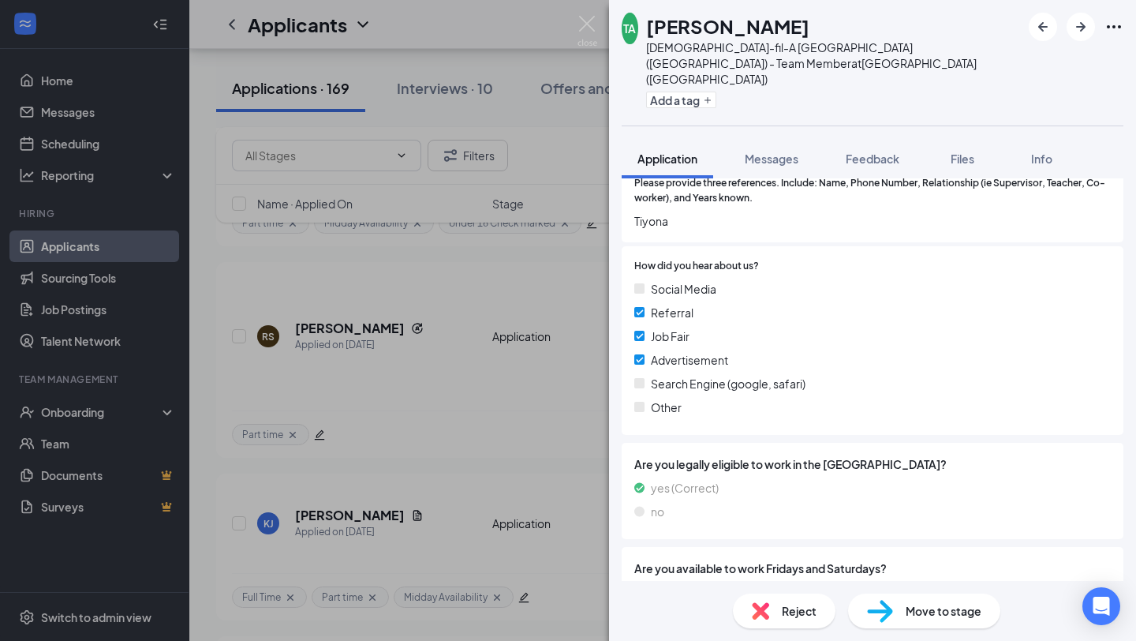
click at [780, 611] on div "Reject" at bounding box center [784, 610] width 103 height 35
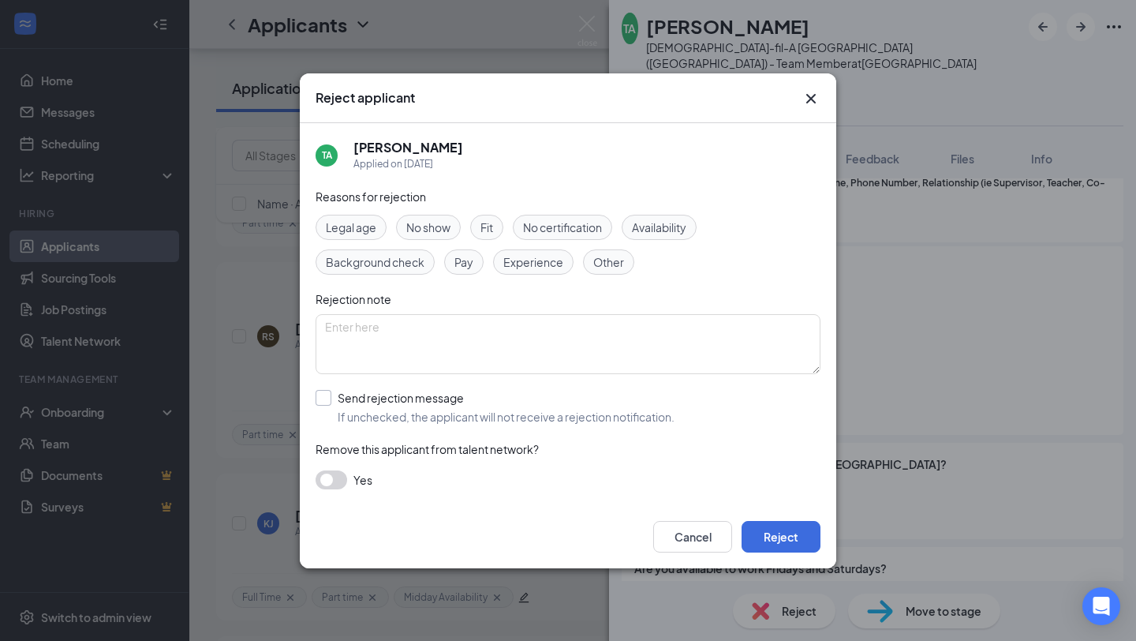
click at [367, 411] on input "Send rejection message If unchecked, the applicant will not receive a rejection…" at bounding box center [495, 407] width 359 height 35
checkbox input "true"
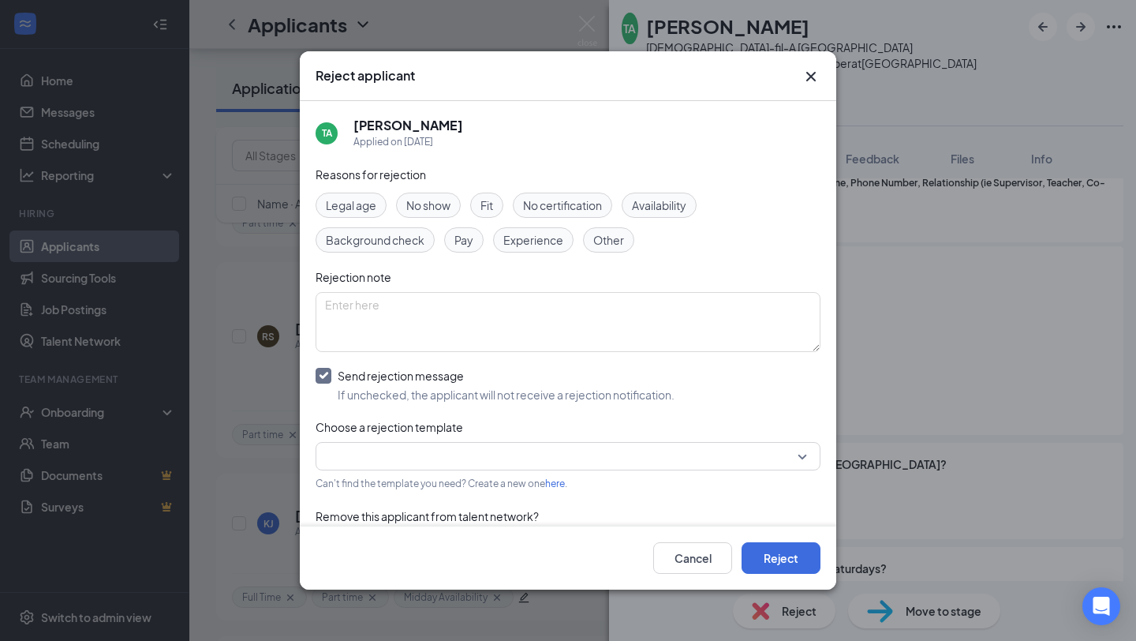
click at [435, 452] on input "search" at bounding box center [562, 456] width 475 height 27
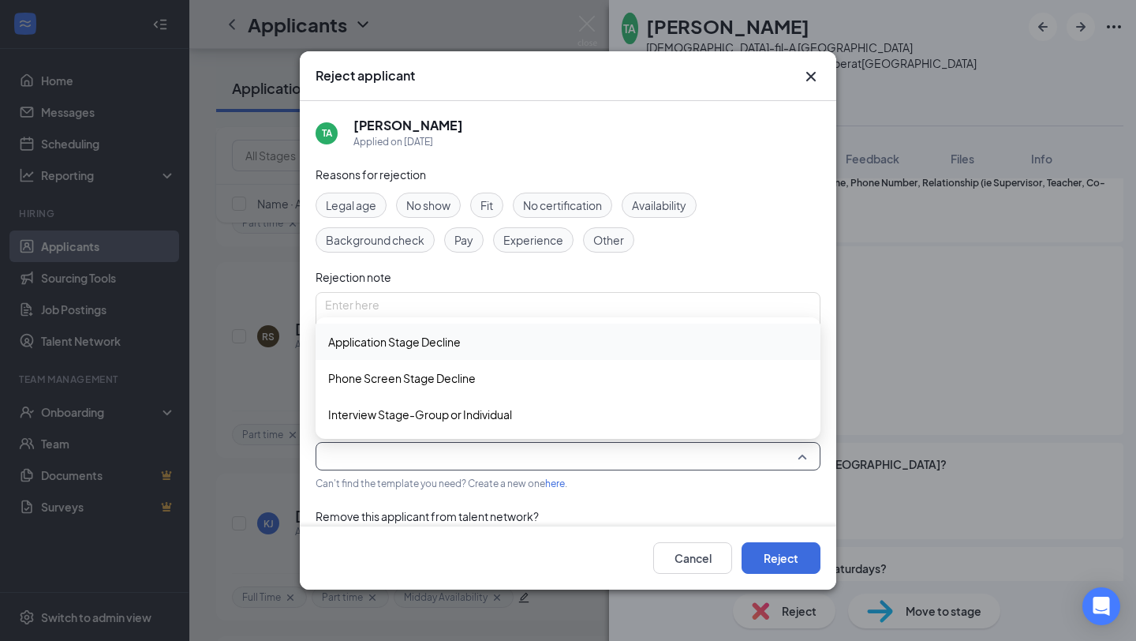
click at [446, 336] on span "Application Stage Decline" at bounding box center [394, 341] width 133 height 17
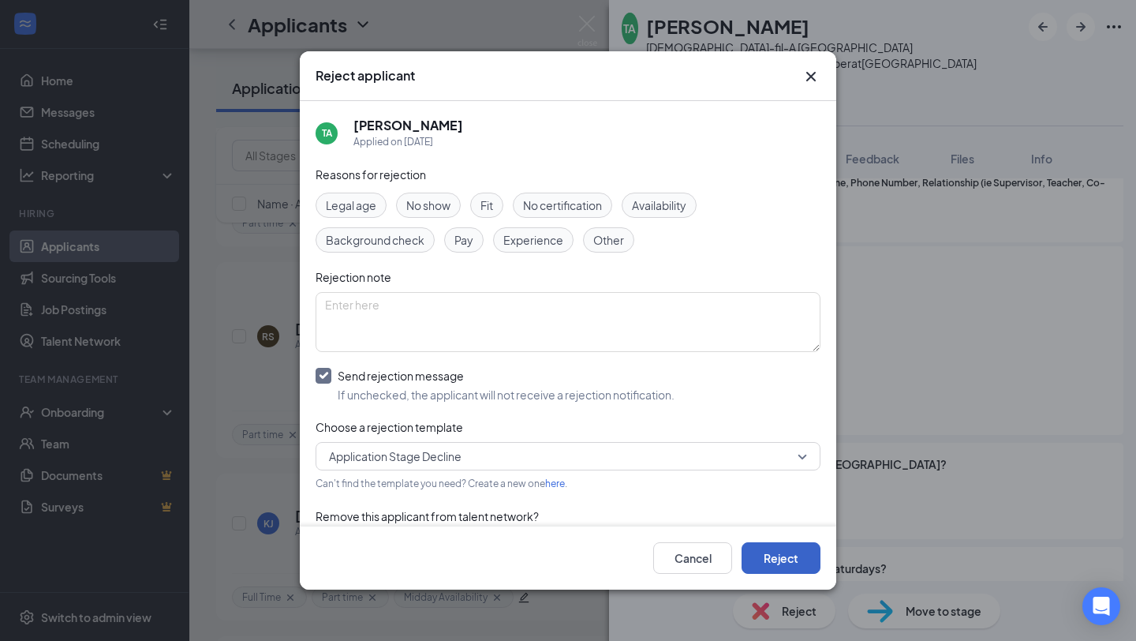
click at [779, 559] on button "Reject" at bounding box center [781, 558] width 79 height 32
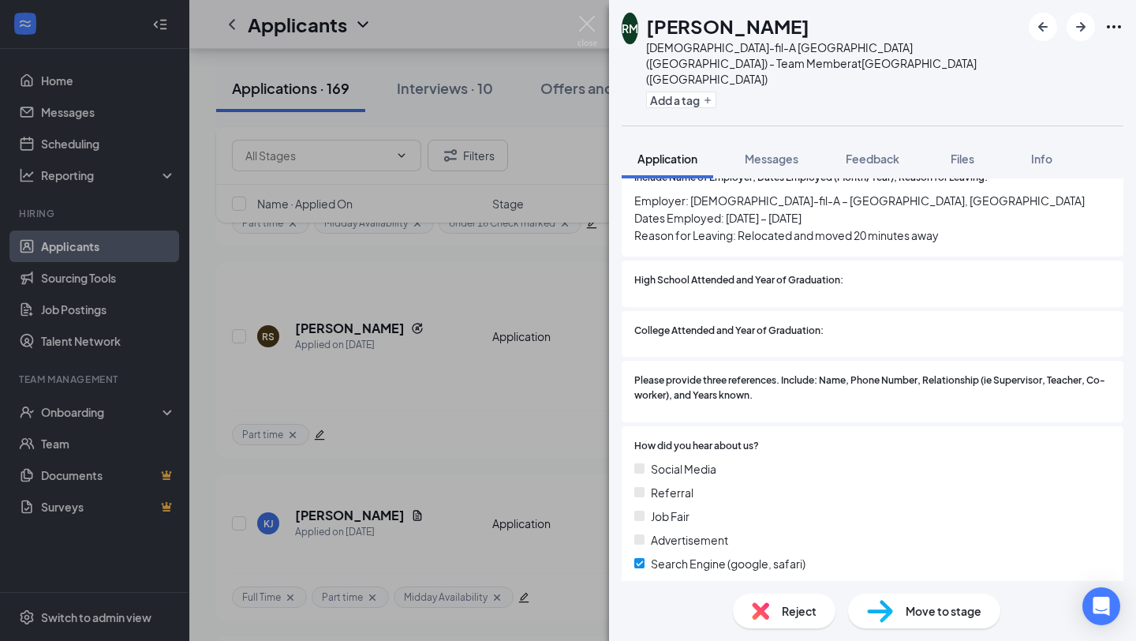
scroll to position [1381, 0]
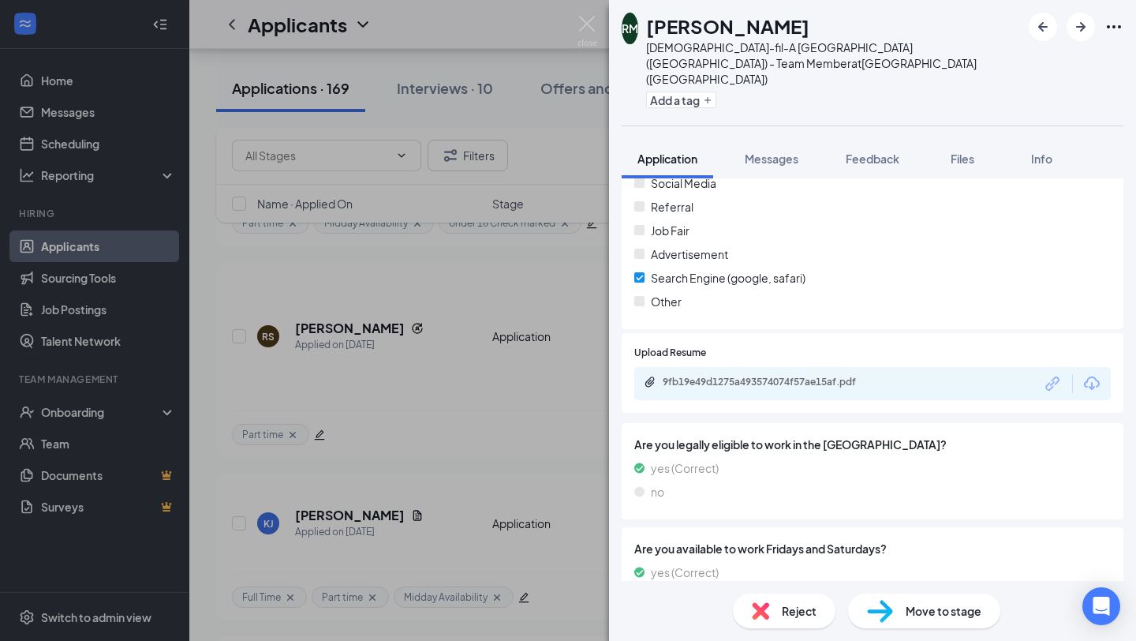
click at [795, 376] on div "9fb19e49d1275a493574074f57ae15af.pdf" at bounding box center [773, 382] width 221 height 13
click at [882, 245] on div "Advertisement" at bounding box center [872, 253] width 477 height 17
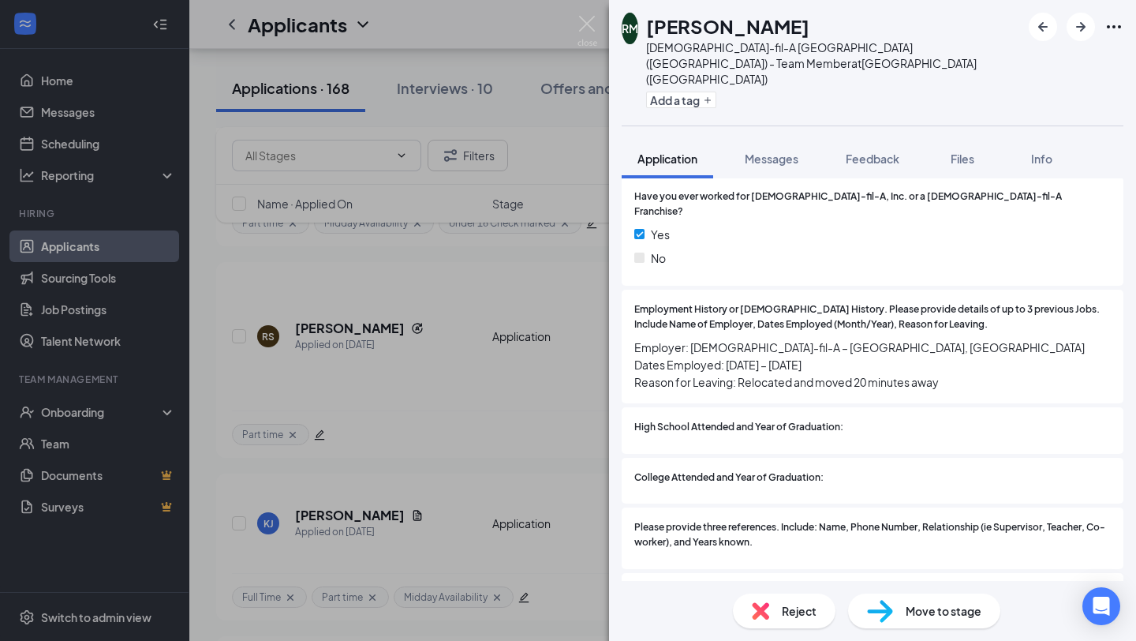
scroll to position [929, 0]
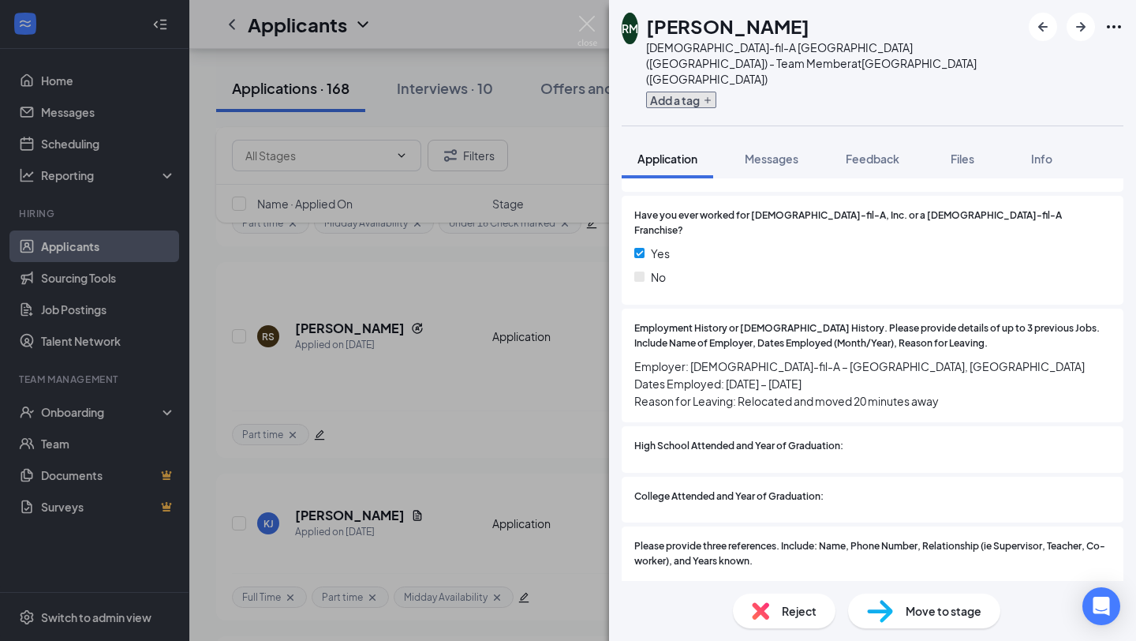
click at [692, 92] on button "Add a tag" at bounding box center [681, 100] width 70 height 17
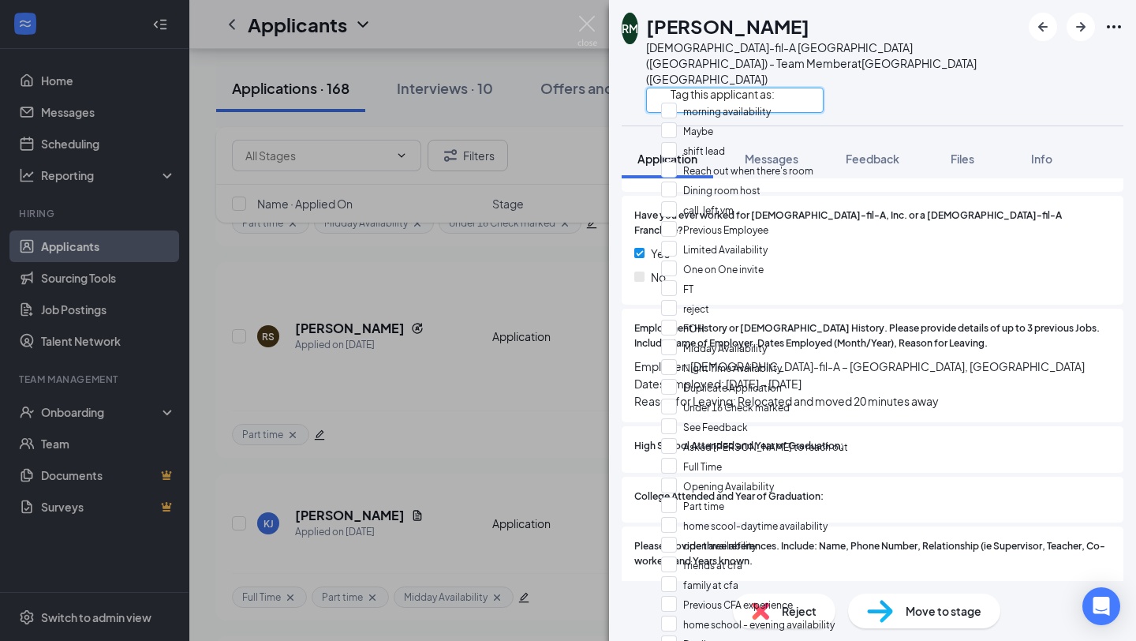
click at [696, 88] on input "text" at bounding box center [735, 100] width 178 height 25
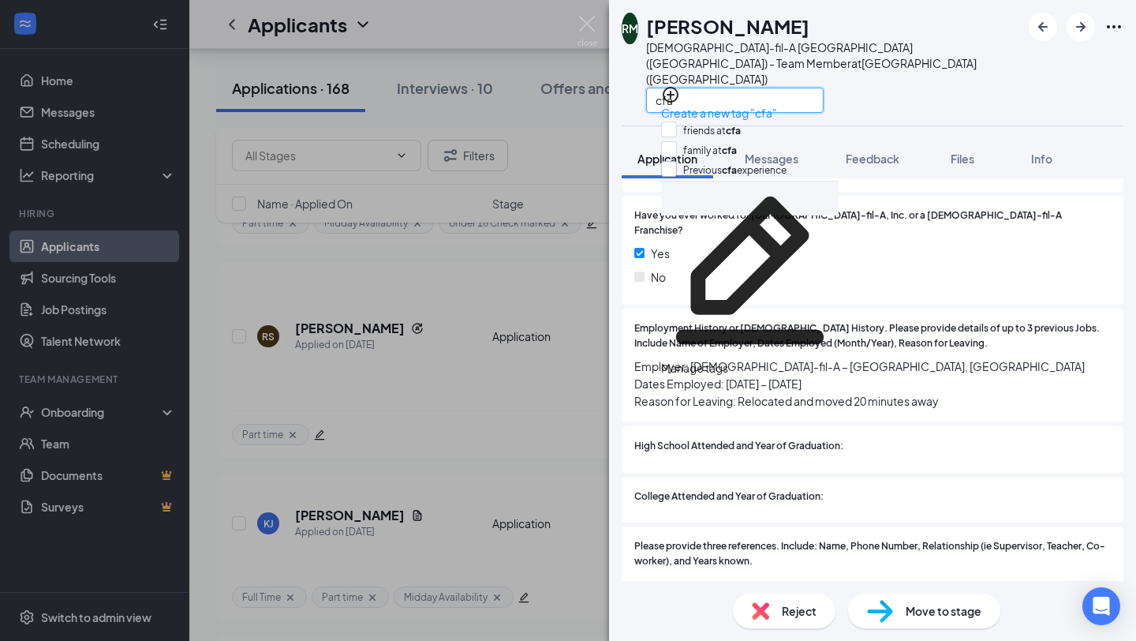
type input "cfa"
click at [786, 174] on input "Previous cfa experience" at bounding box center [723, 169] width 125 height 17
checkbox input "true"
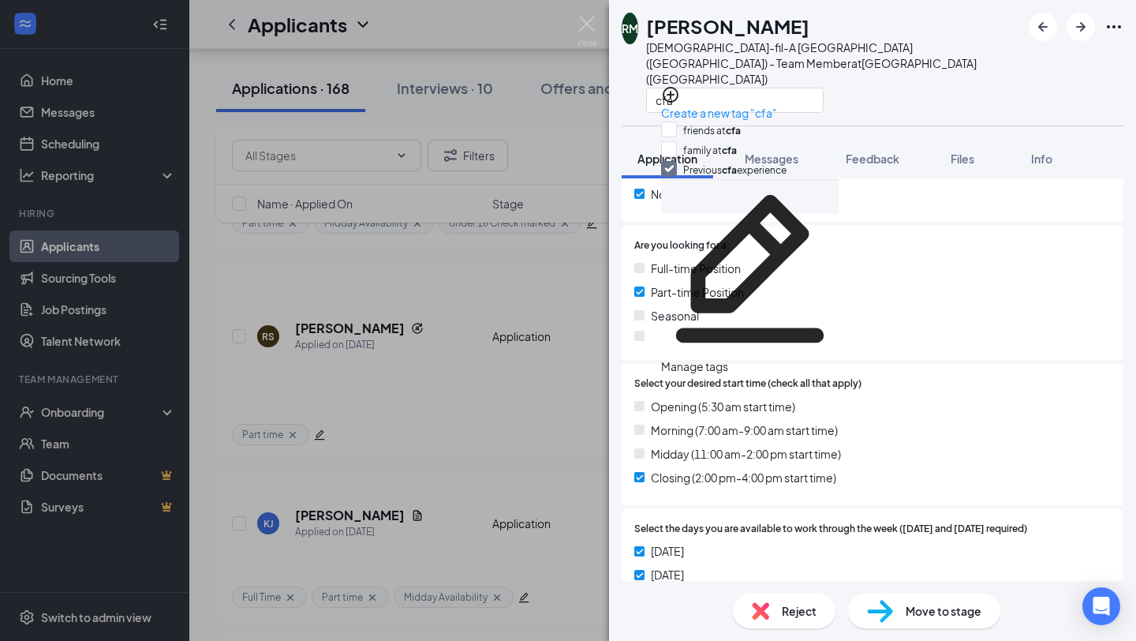
scroll to position [365, 0]
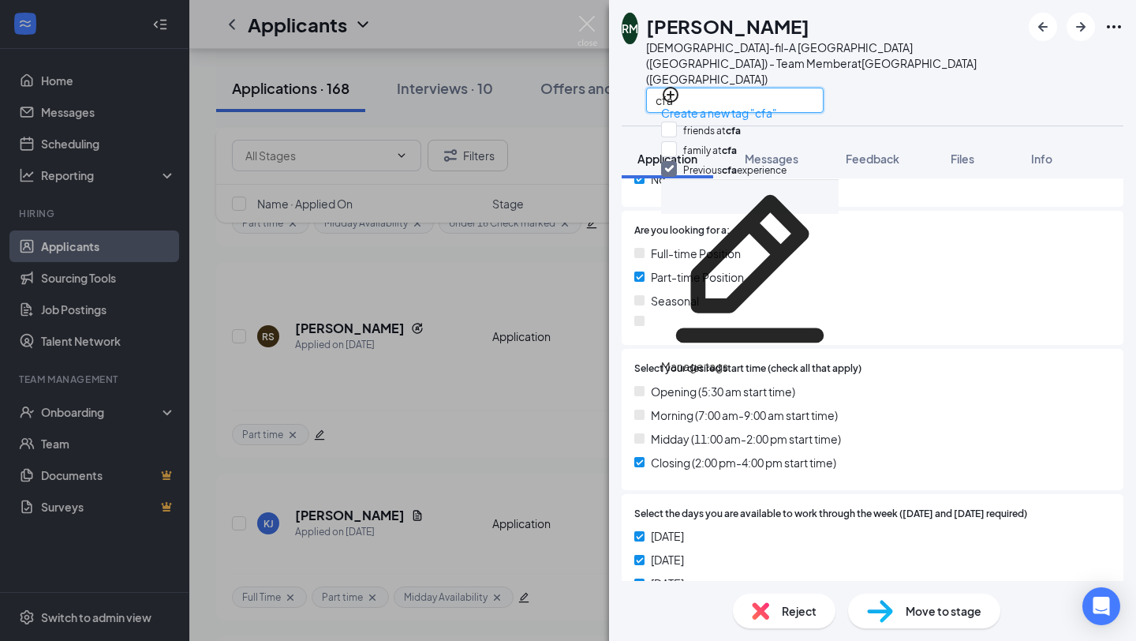
click at [713, 88] on input "cfa" at bounding box center [735, 100] width 178 height 25
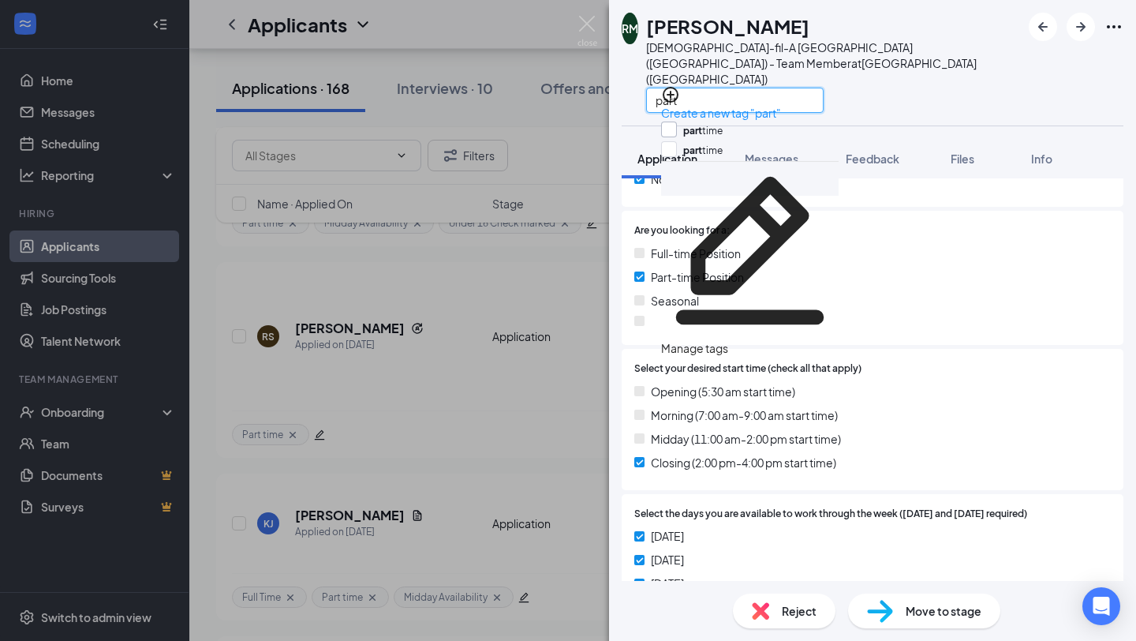
type input "part"
click at [723, 125] on input "part time" at bounding box center [692, 129] width 62 height 17
checkbox input "true"
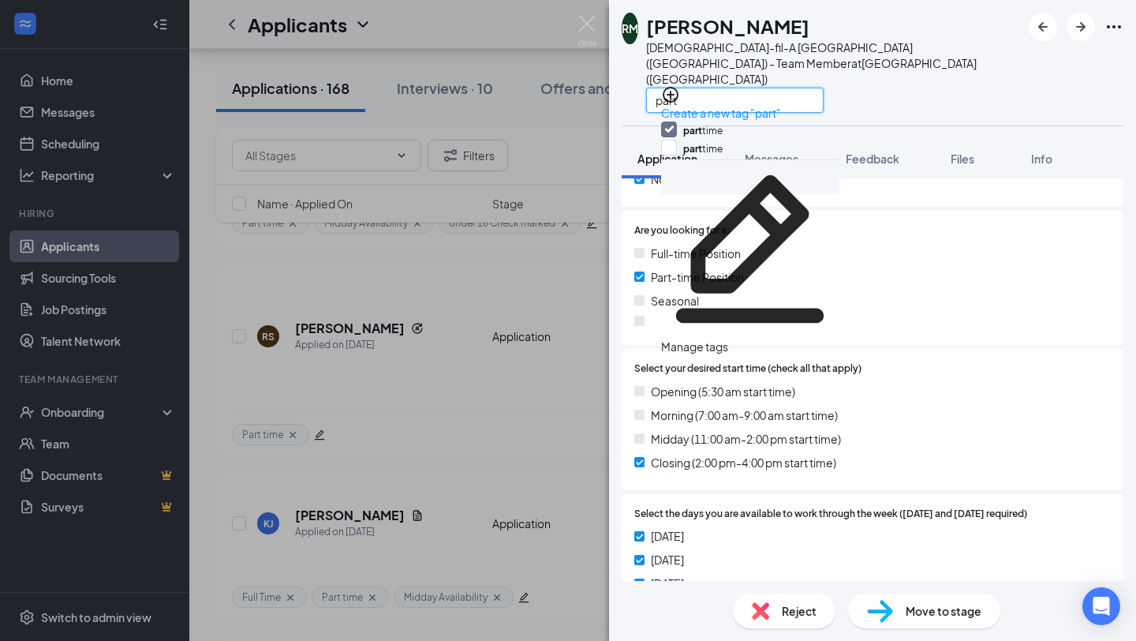
click at [727, 88] on input "part" at bounding box center [735, 100] width 178 height 25
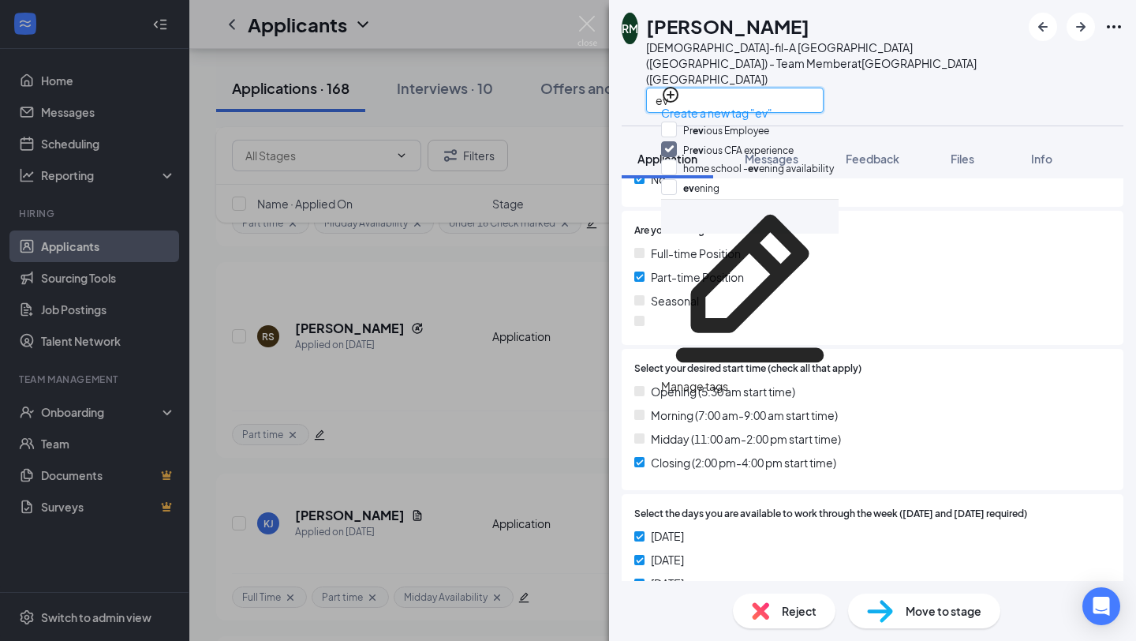
type input "eve"
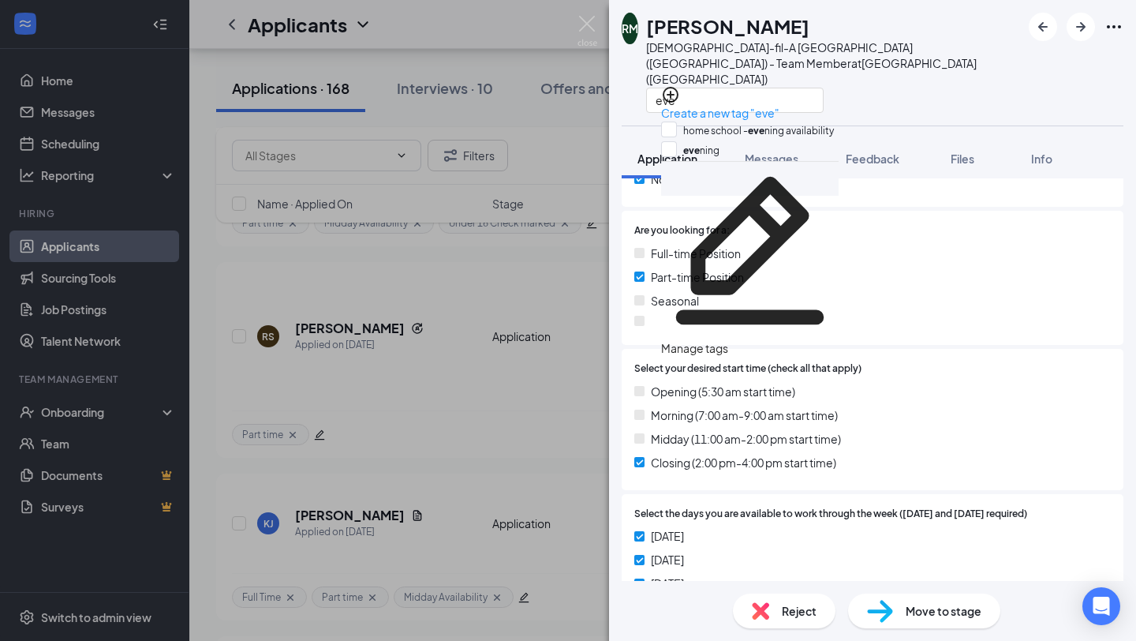
click at [720, 146] on input "[PERSON_NAME]" at bounding box center [690, 149] width 58 height 17
click at [819, 361] on div "Select your desired start time (check all that apply) Opening (5:30 am start ti…" at bounding box center [872, 419] width 477 height 116
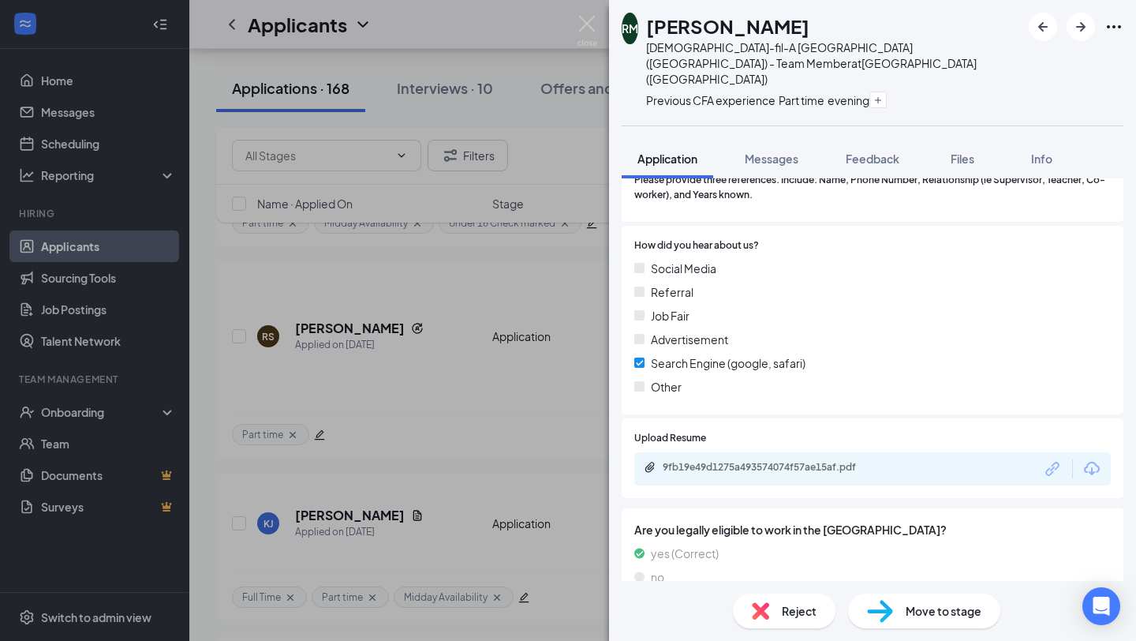
scroll to position [1348, 0]
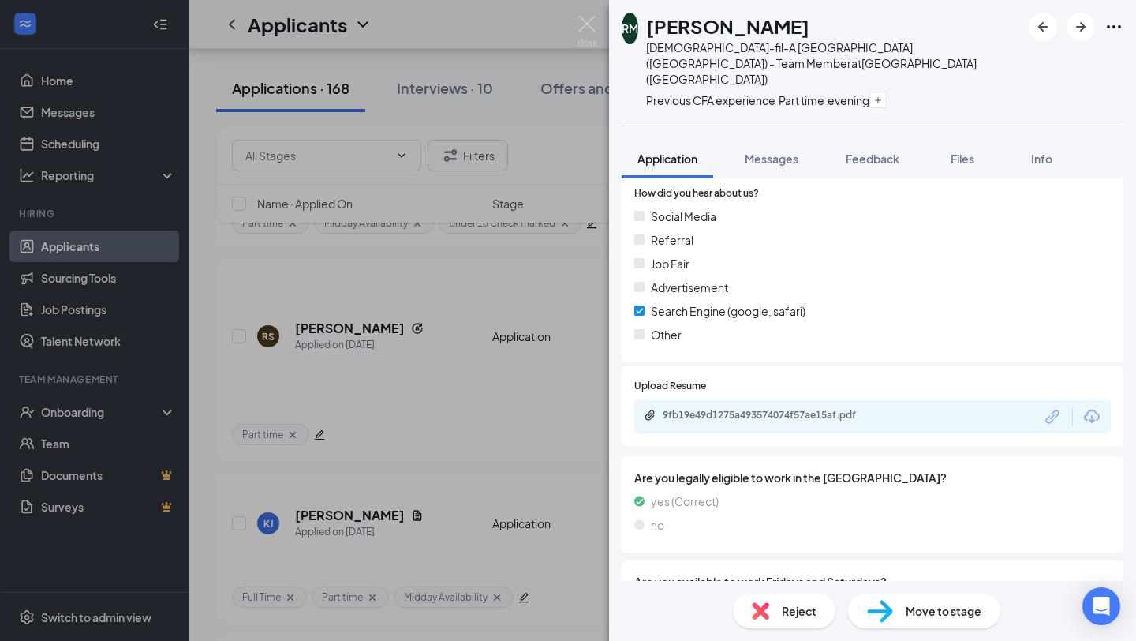
click at [939, 622] on div "Move to stage" at bounding box center [924, 610] width 152 height 35
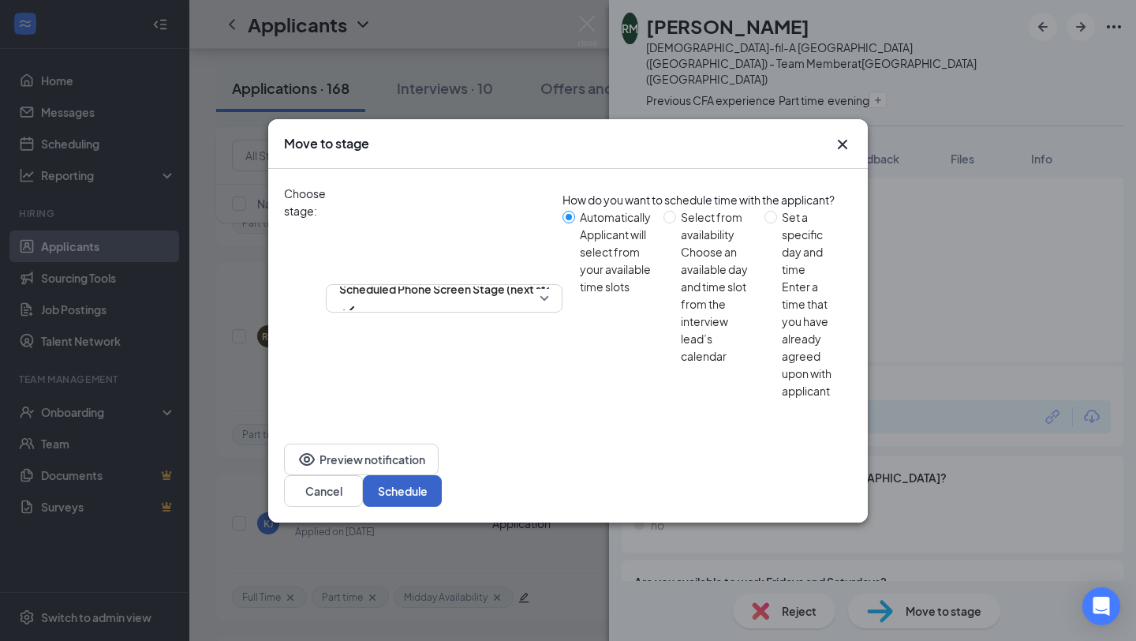
click at [442, 475] on button "Schedule" at bounding box center [402, 491] width 79 height 32
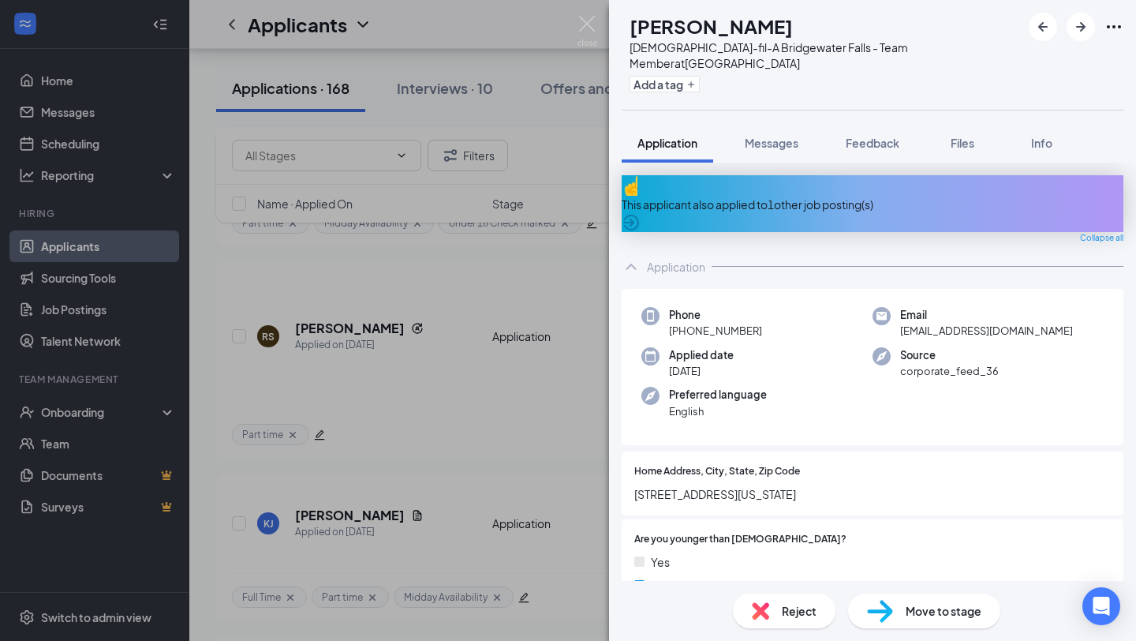
click at [850, 196] on div "This applicant also applied to 1 other job posting(s)" at bounding box center [873, 204] width 502 height 17
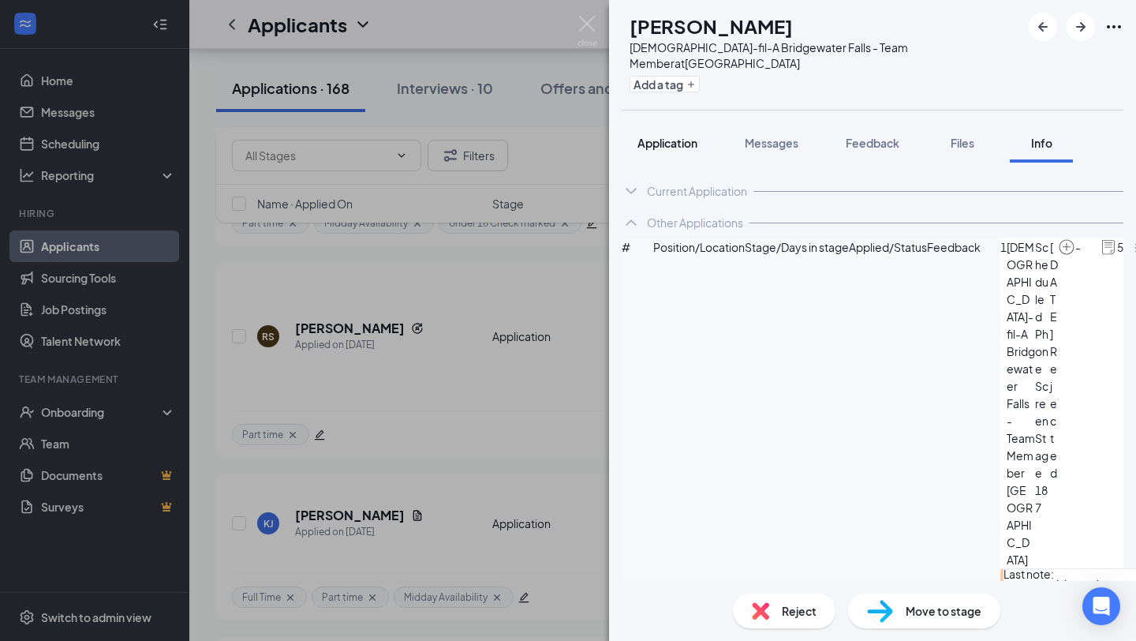
click at [693, 136] on span "Application" at bounding box center [667, 143] width 60 height 14
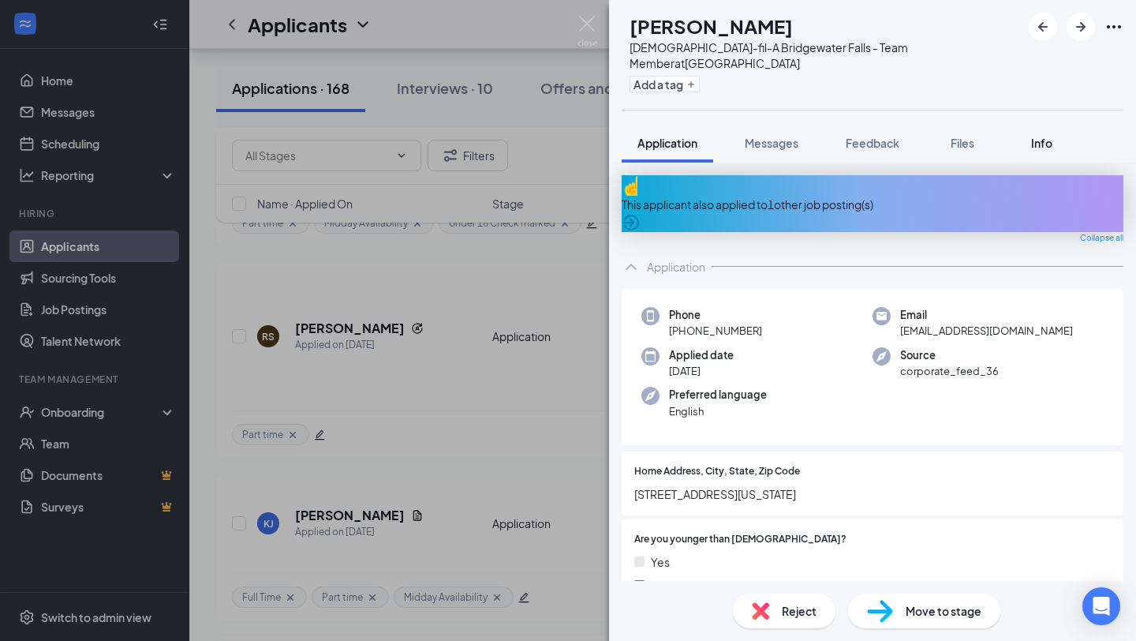
click at [1030, 135] on div "Info" at bounding box center [1042, 143] width 32 height 16
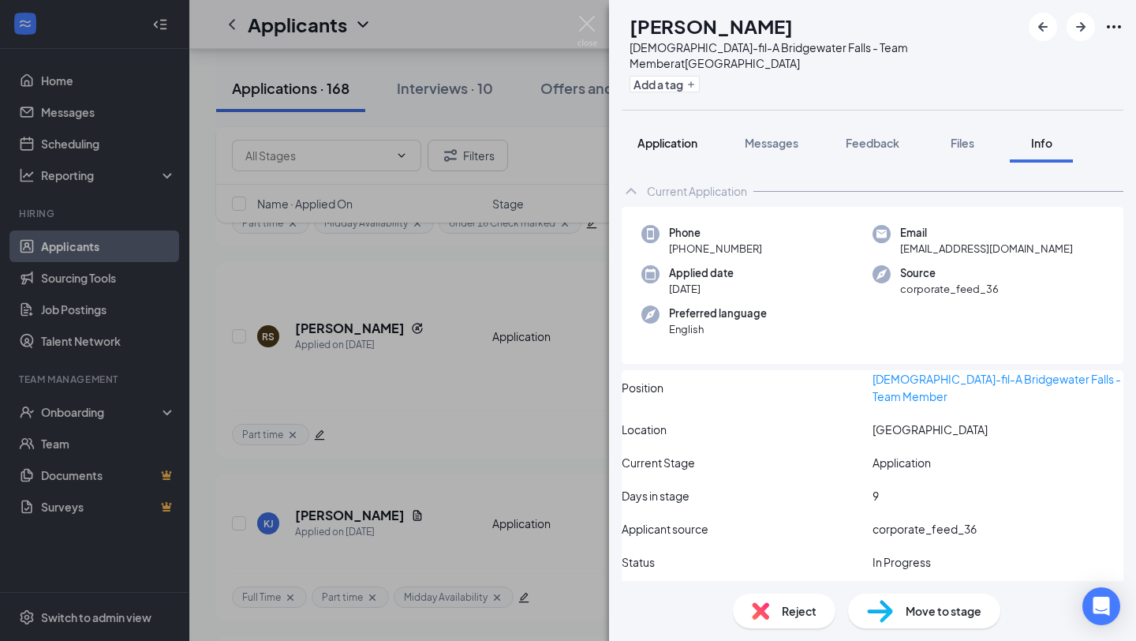
click at [678, 144] on button "Application" at bounding box center [668, 142] width 92 height 39
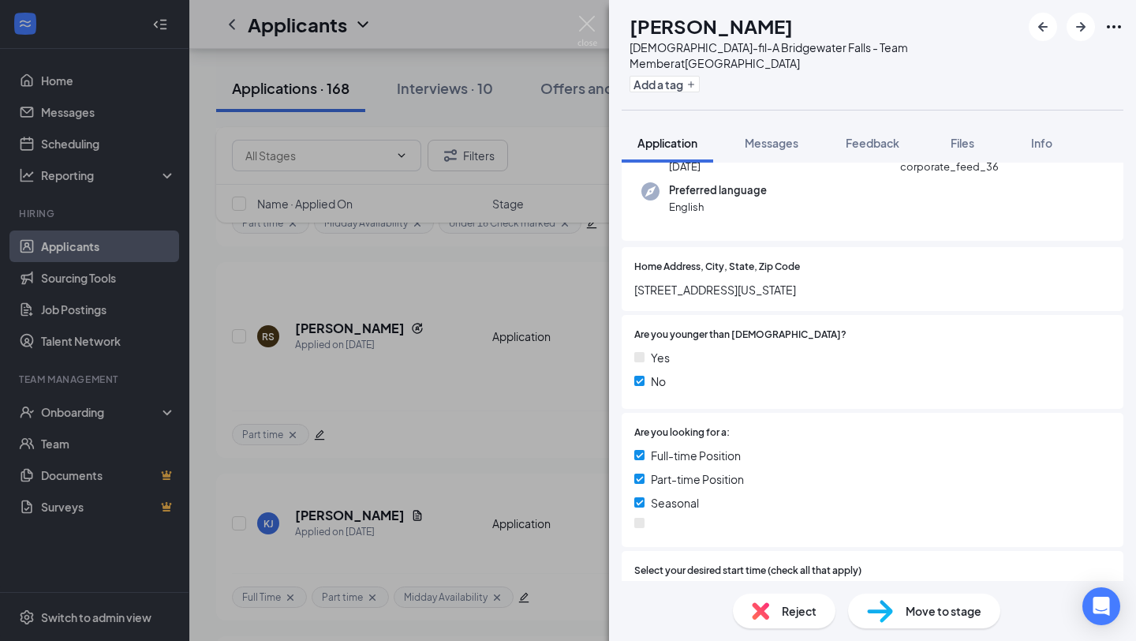
scroll to position [207, 0]
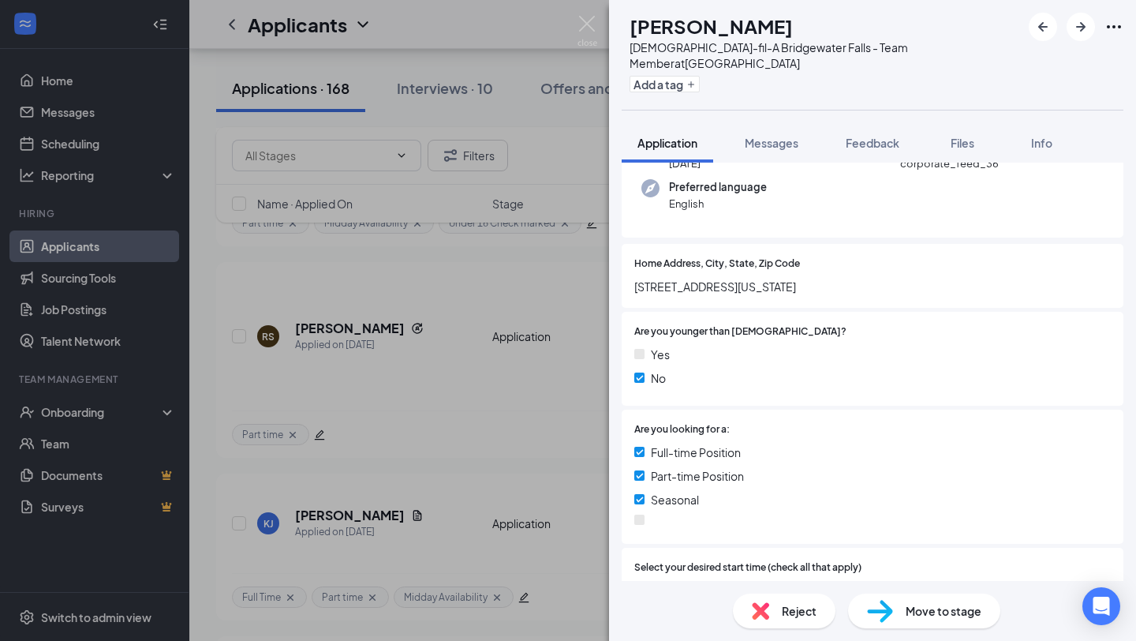
click at [761, 608] on img at bounding box center [760, 610] width 17 height 17
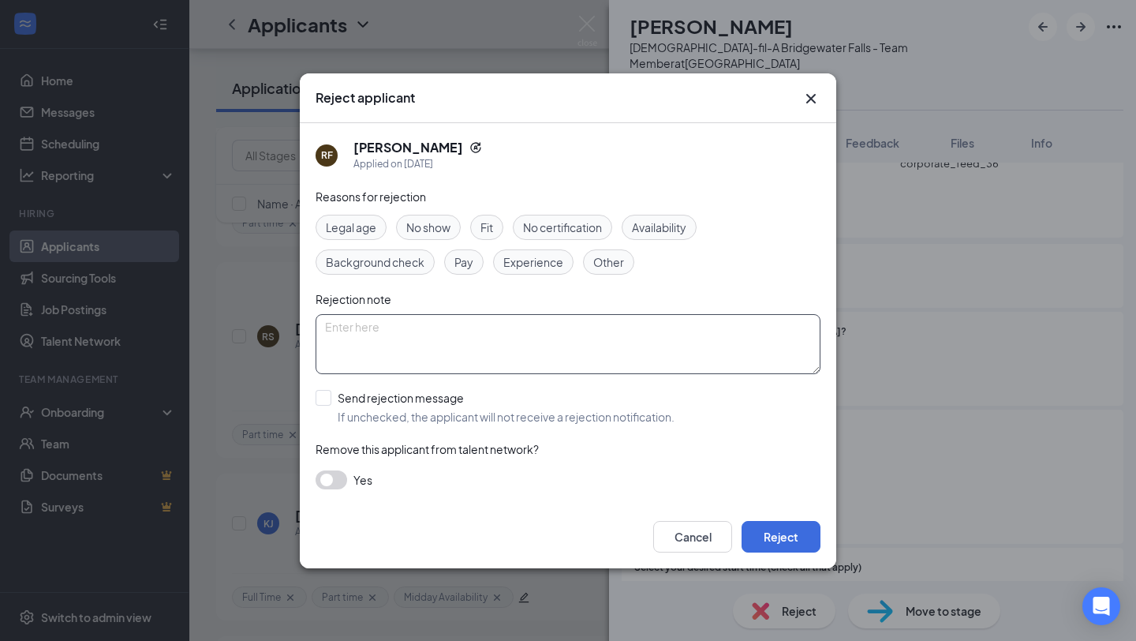
click at [439, 346] on textarea at bounding box center [568, 344] width 505 height 60
type textarea "No seasonal shifts avail"
click at [392, 417] on input "Send rejection message If unchecked, the applicant will not receive a rejection…" at bounding box center [495, 407] width 359 height 35
checkbox input "true"
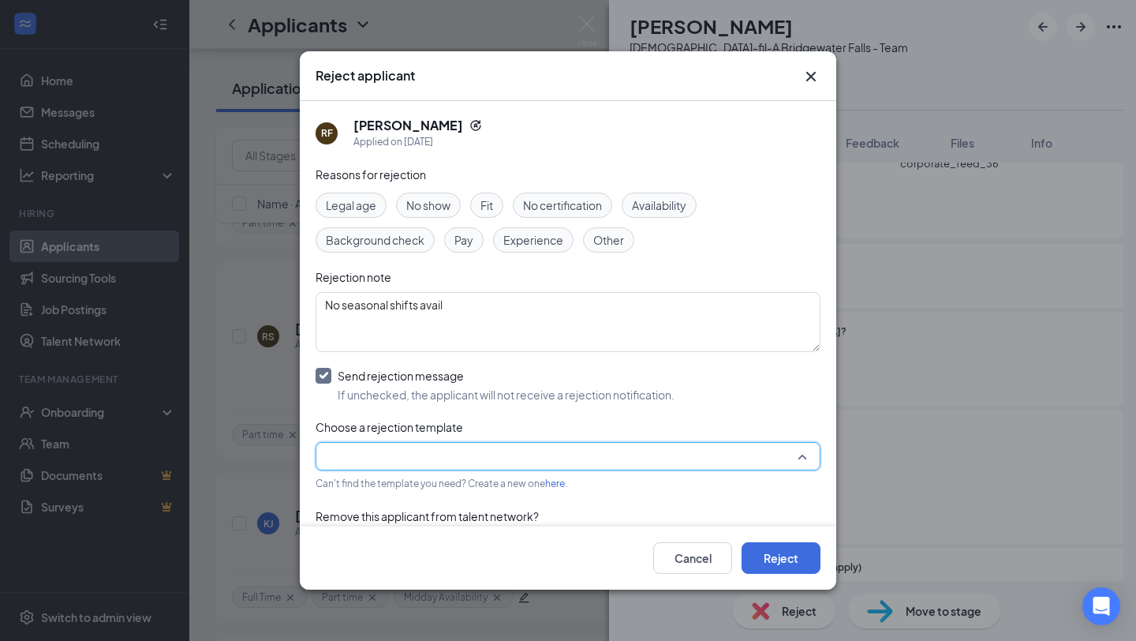
click at [463, 464] on input "search" at bounding box center [562, 456] width 475 height 27
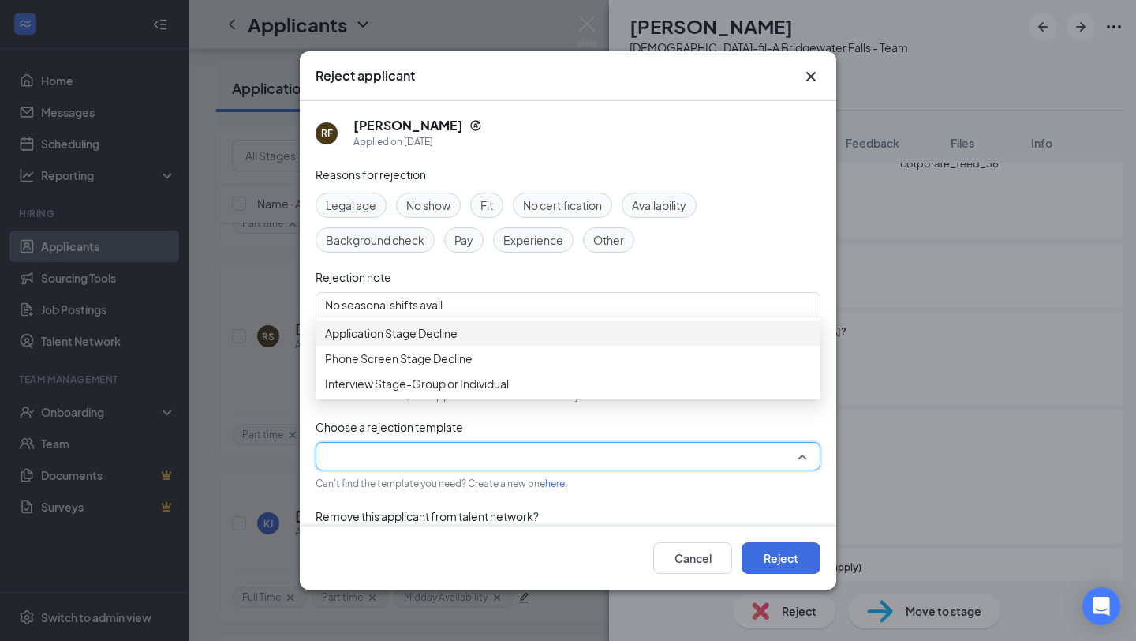
click at [483, 342] on span "Application Stage Decline" at bounding box center [568, 332] width 486 height 17
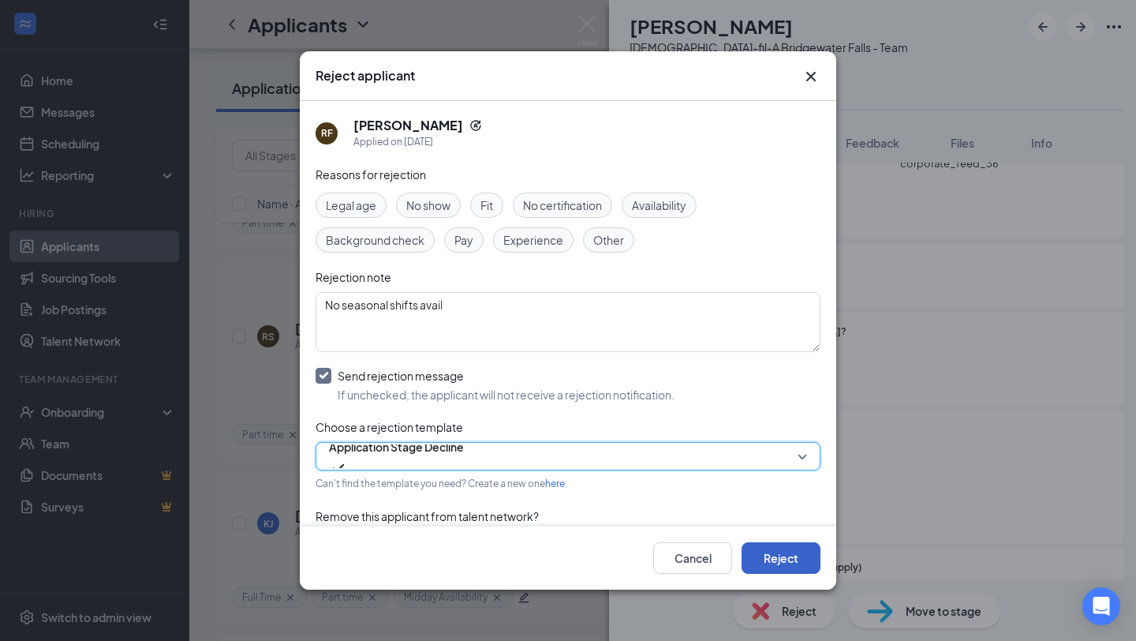
click at [780, 551] on button "Reject" at bounding box center [781, 558] width 79 height 32
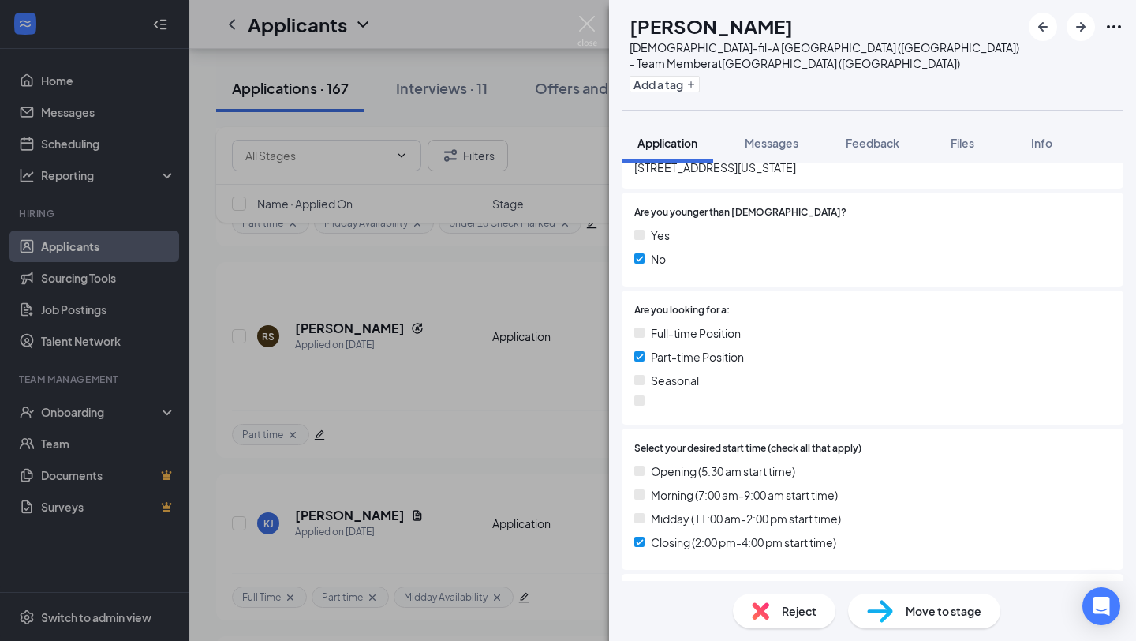
scroll to position [283, 0]
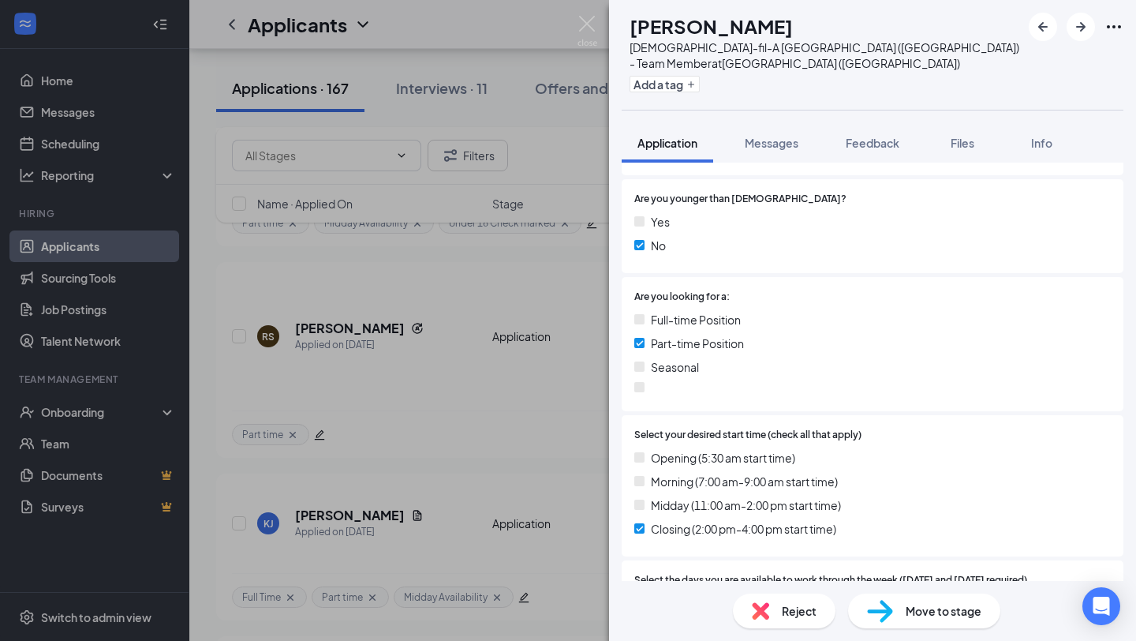
click at [697, 71] on div "Add a tag" at bounding box center [825, 84] width 391 height 26
click at [700, 76] on button "Add a tag" at bounding box center [665, 84] width 70 height 17
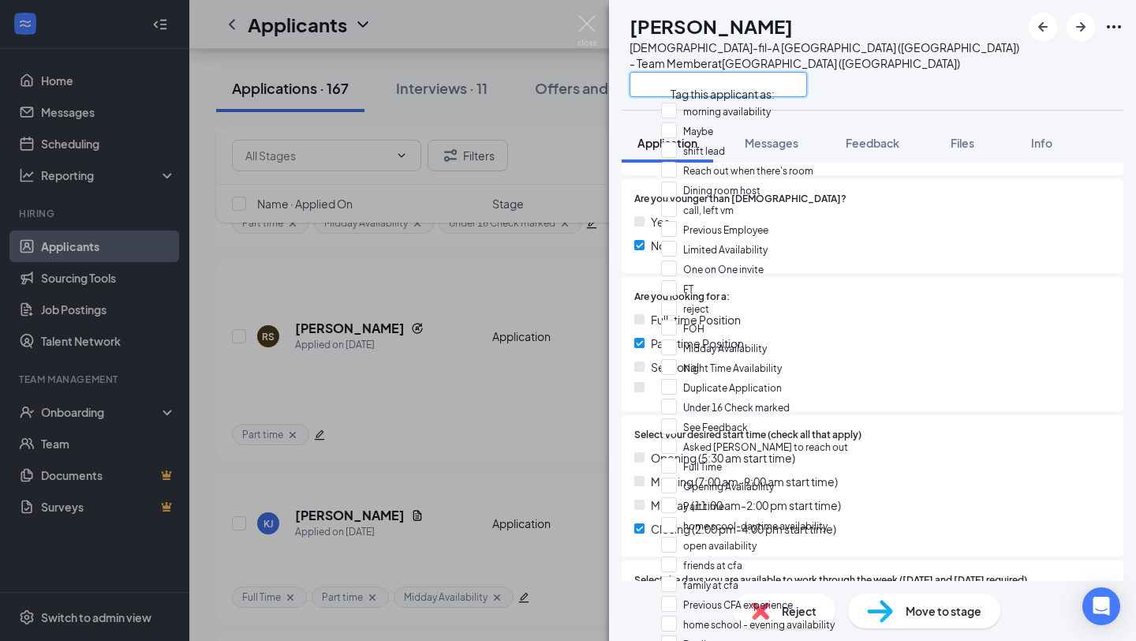
click at [716, 72] on input "text" at bounding box center [719, 84] width 178 height 25
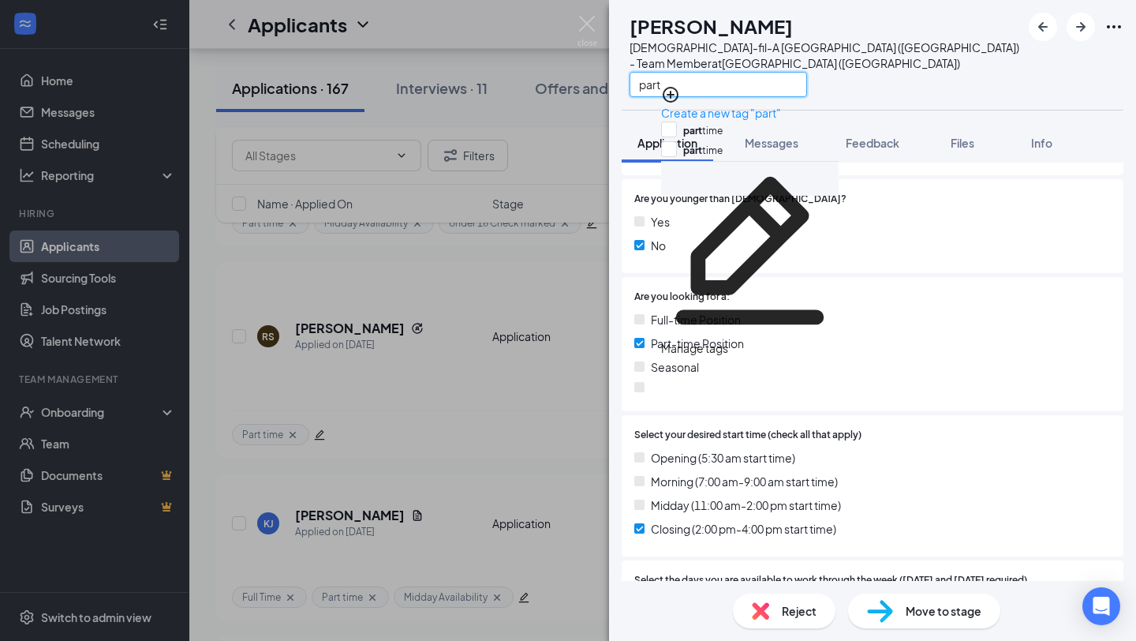
type input "part"
click at [706, 121] on div "part time" at bounding box center [750, 131] width 178 height 20
checkbox input "true"
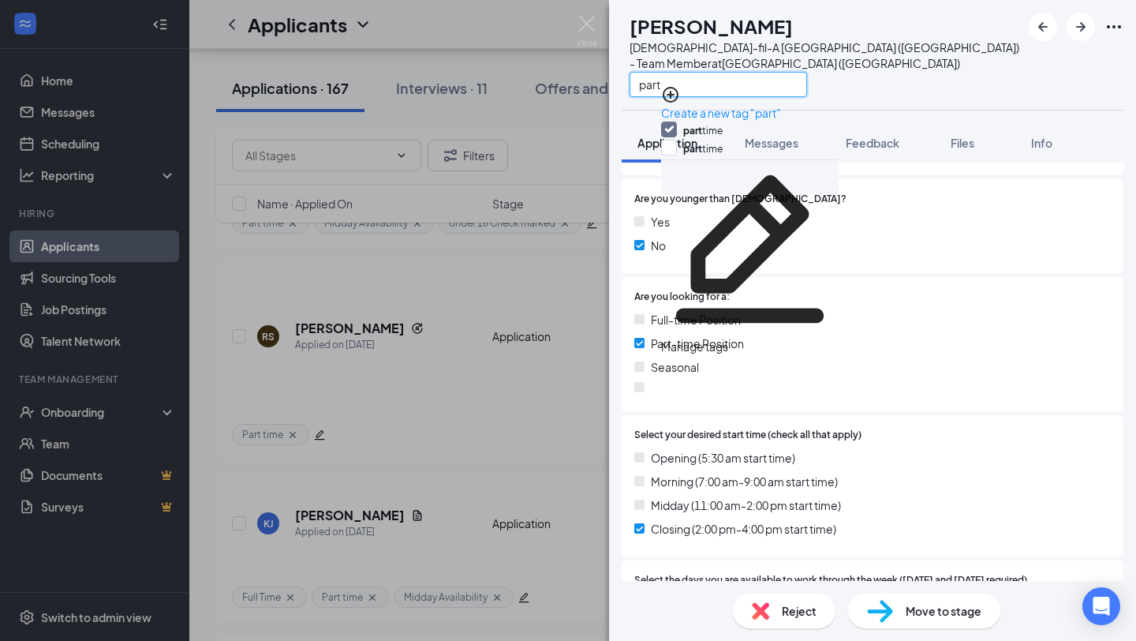
click at [716, 72] on input "part" at bounding box center [719, 84] width 178 height 25
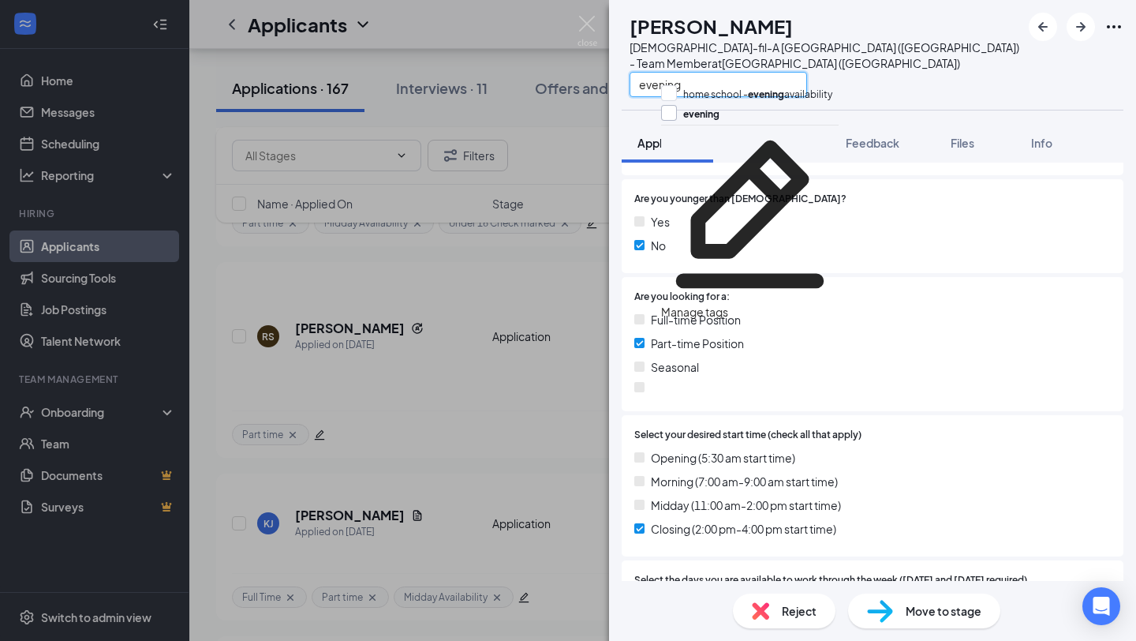
type input "evening"
click at [720, 120] on input "evening" at bounding box center [690, 113] width 58 height 17
checkbox input "true"
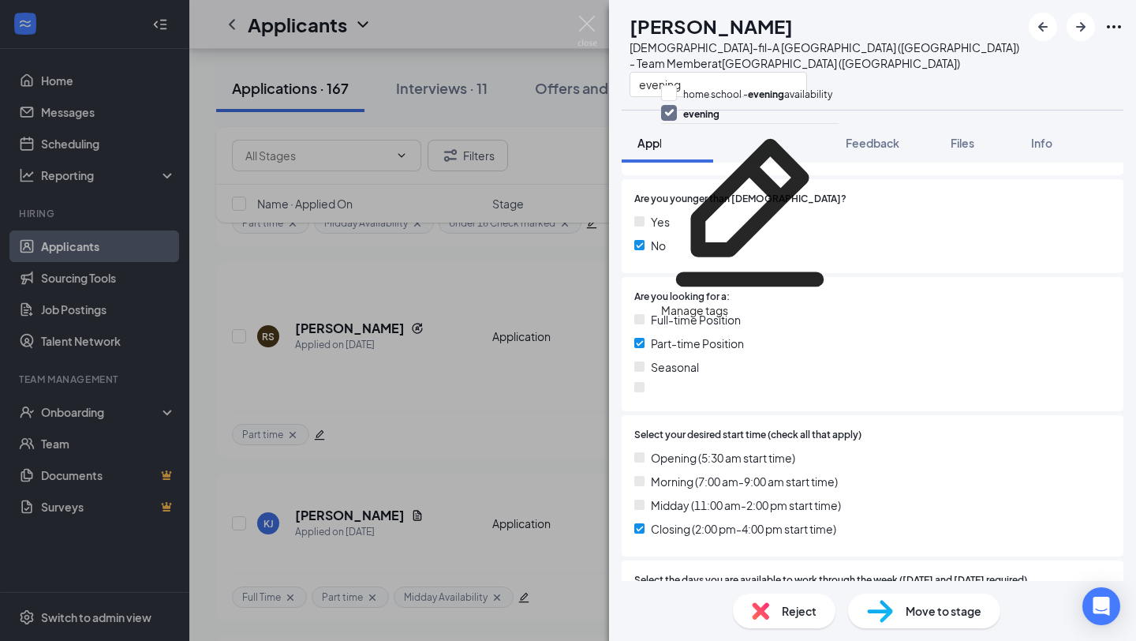
click at [788, 415] on div "Select your desired start time (check all that apply) Opening (5:30 am start ti…" at bounding box center [873, 485] width 502 height 141
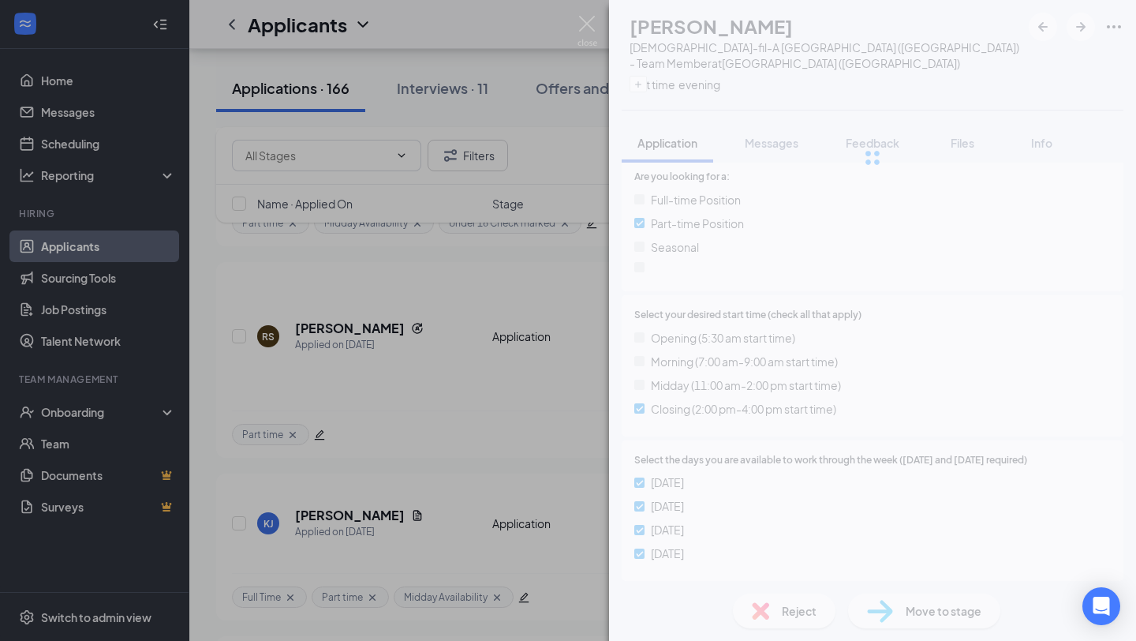
scroll to position [541, 0]
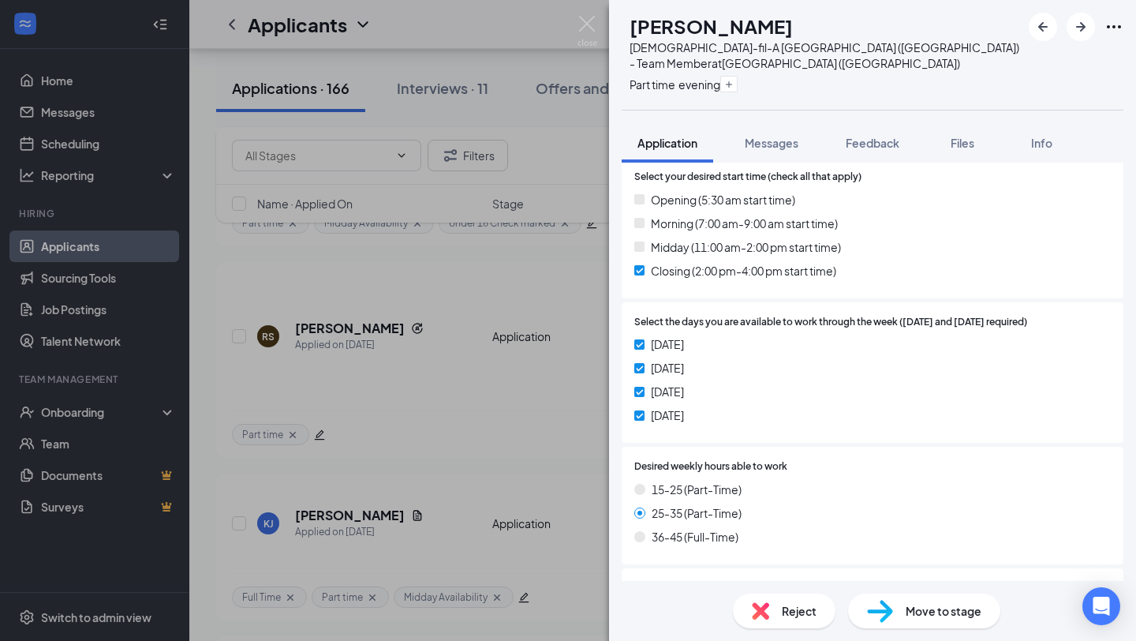
click at [936, 610] on span "Move to stage" at bounding box center [944, 610] width 76 height 17
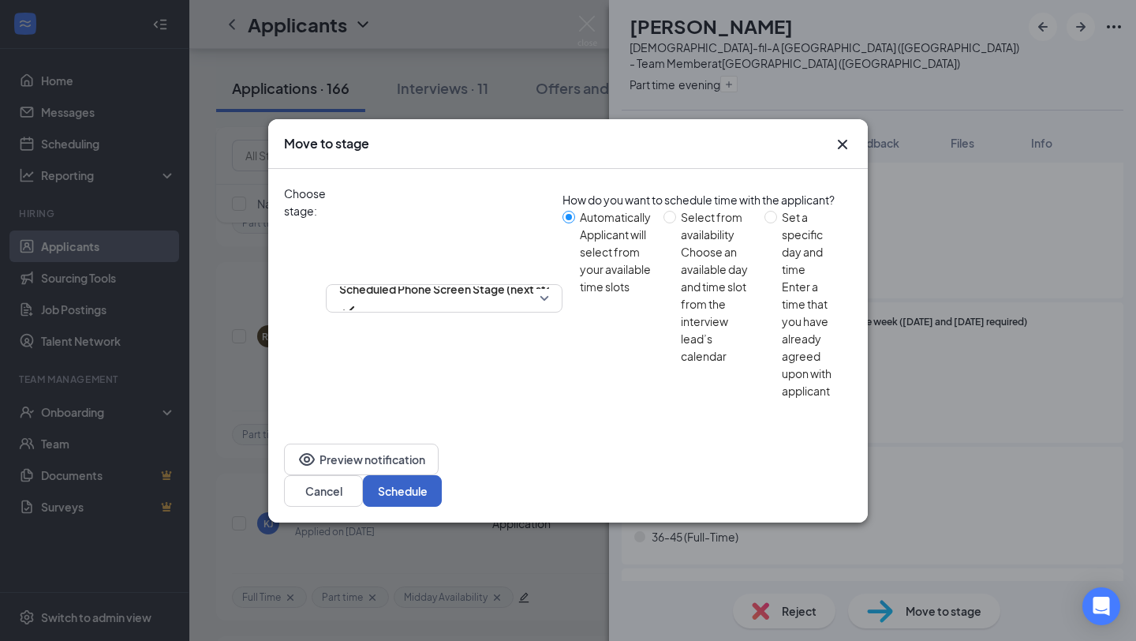
click at [442, 475] on button "Schedule" at bounding box center [402, 491] width 79 height 32
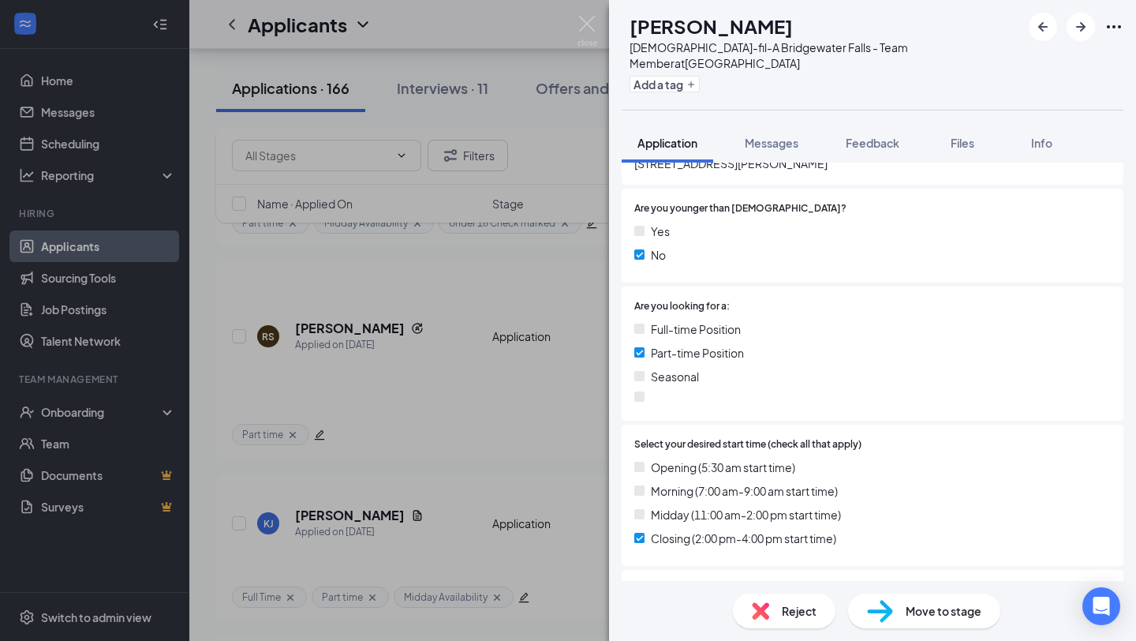
scroll to position [248, 0]
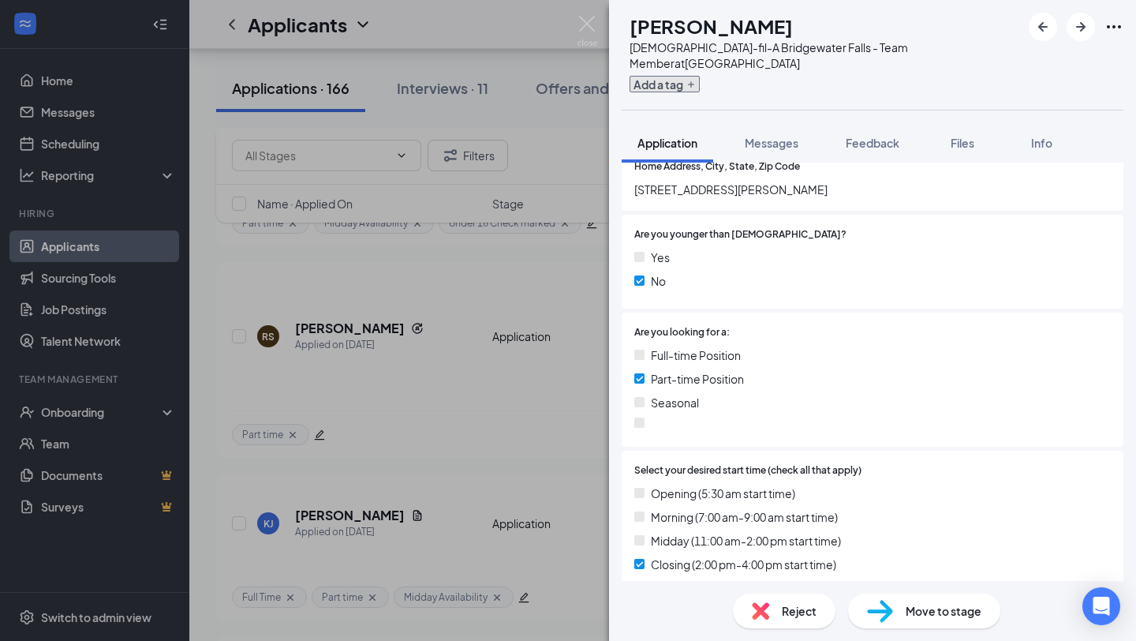
click at [683, 76] on button "Add a tag" at bounding box center [665, 84] width 70 height 17
click at [703, 72] on input "text" at bounding box center [719, 84] width 178 height 25
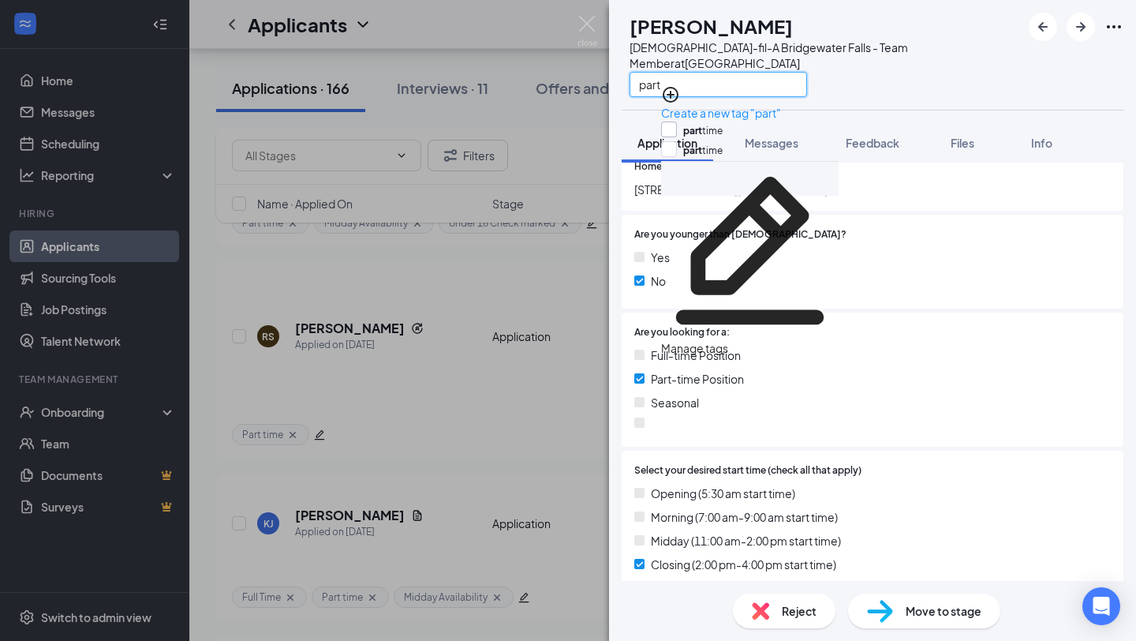
type input "part"
click at [717, 121] on input "part time" at bounding box center [692, 129] width 62 height 17
checkbox input "true"
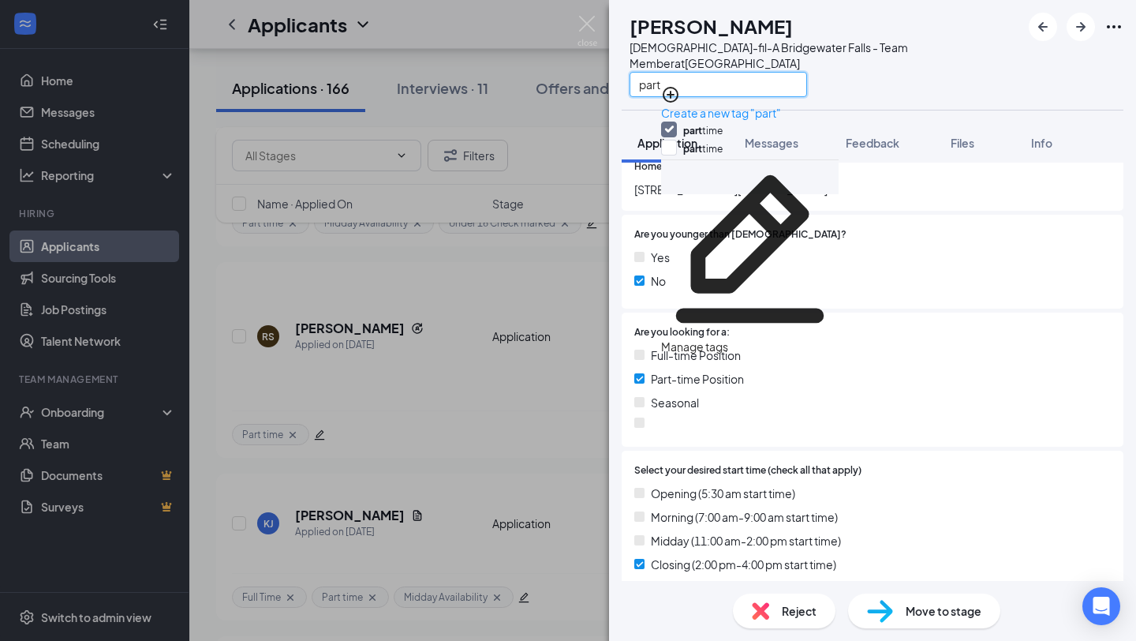
click at [717, 72] on input "part" at bounding box center [719, 84] width 178 height 25
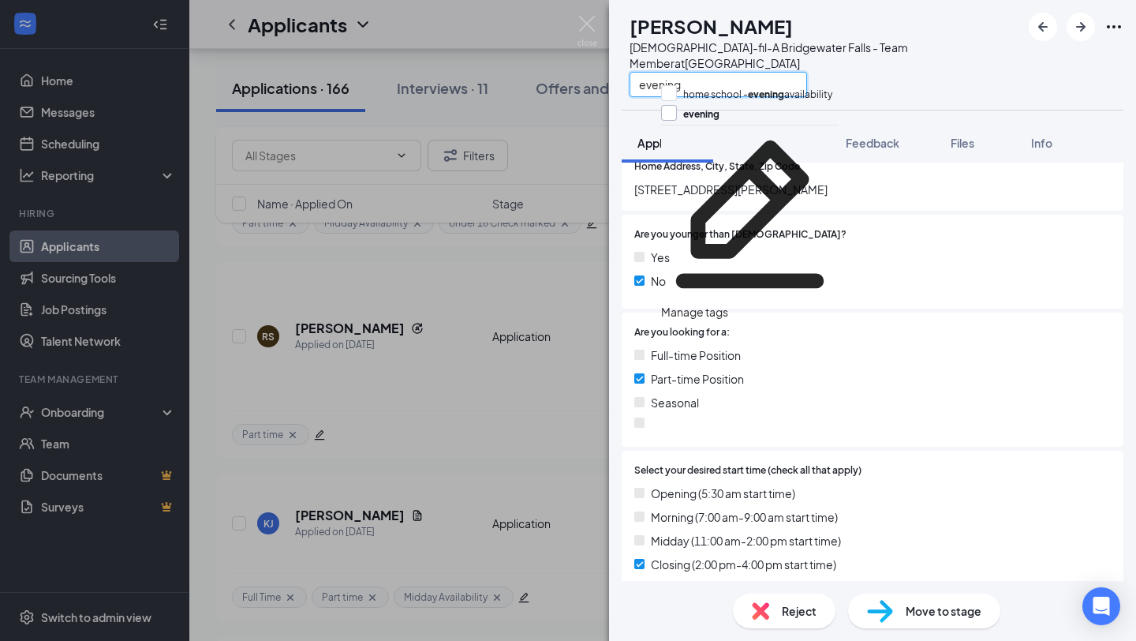
type input "evening"
click at [718, 122] on input "evening" at bounding box center [690, 113] width 58 height 17
checkbox input "true"
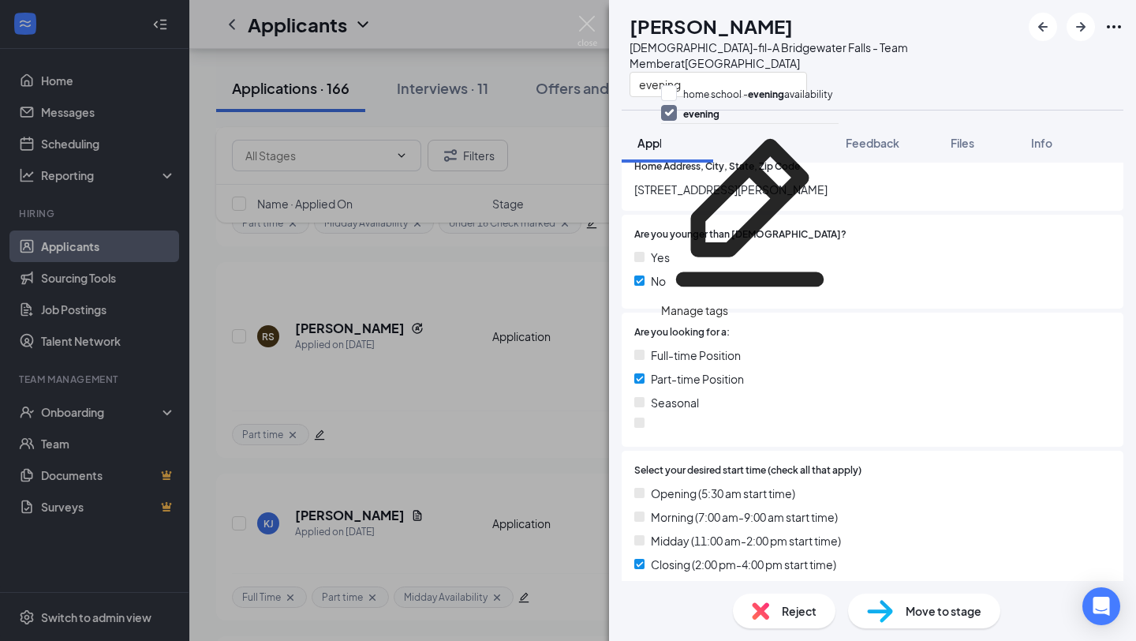
click at [904, 387] on div "Full-time Position Part-time Position Seasonal" at bounding box center [872, 390] width 477 height 88
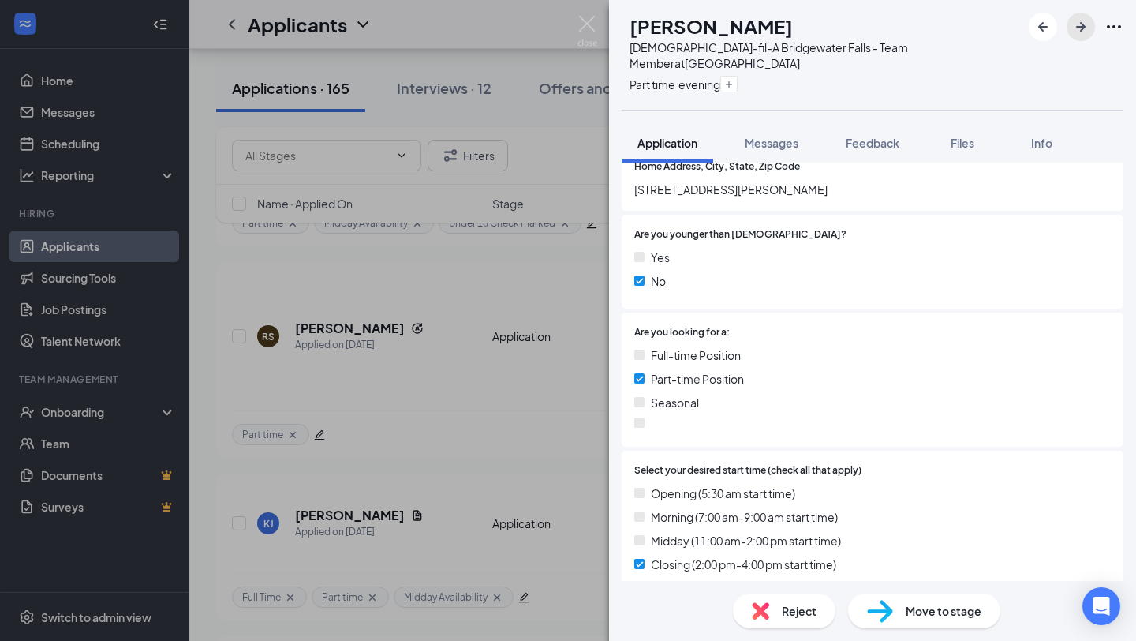
click at [1082, 28] on icon "ArrowRight" at bounding box center [1080, 26] width 9 height 9
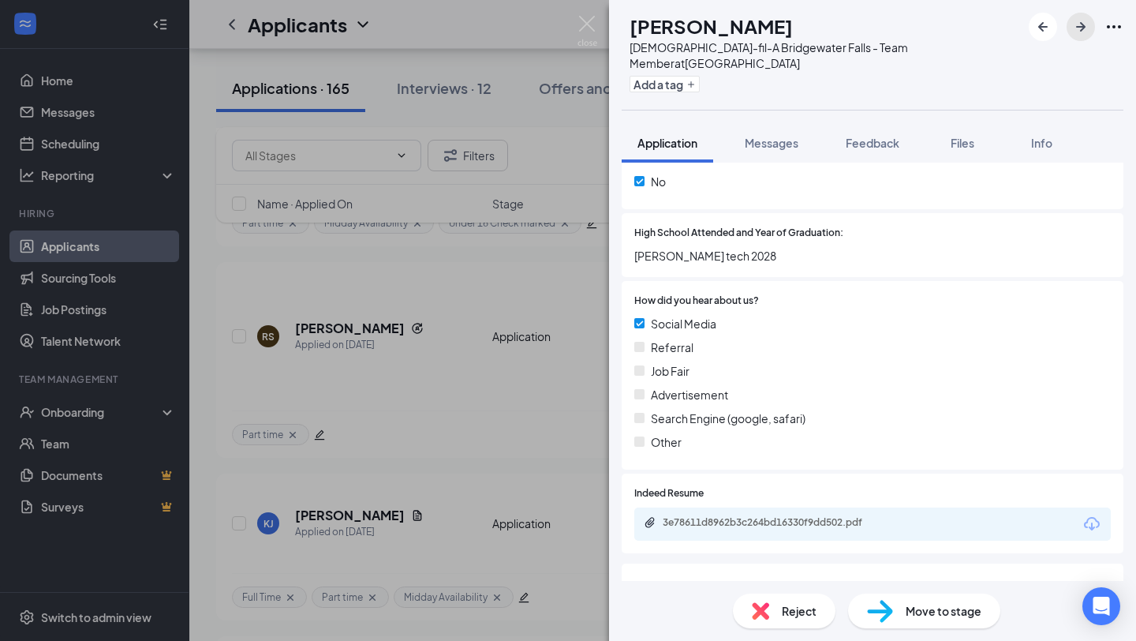
scroll to position [1011, 0]
click at [843, 506] on div "3e78611d8962b3c264bd16330f9dd502.pdf" at bounding box center [872, 522] width 477 height 33
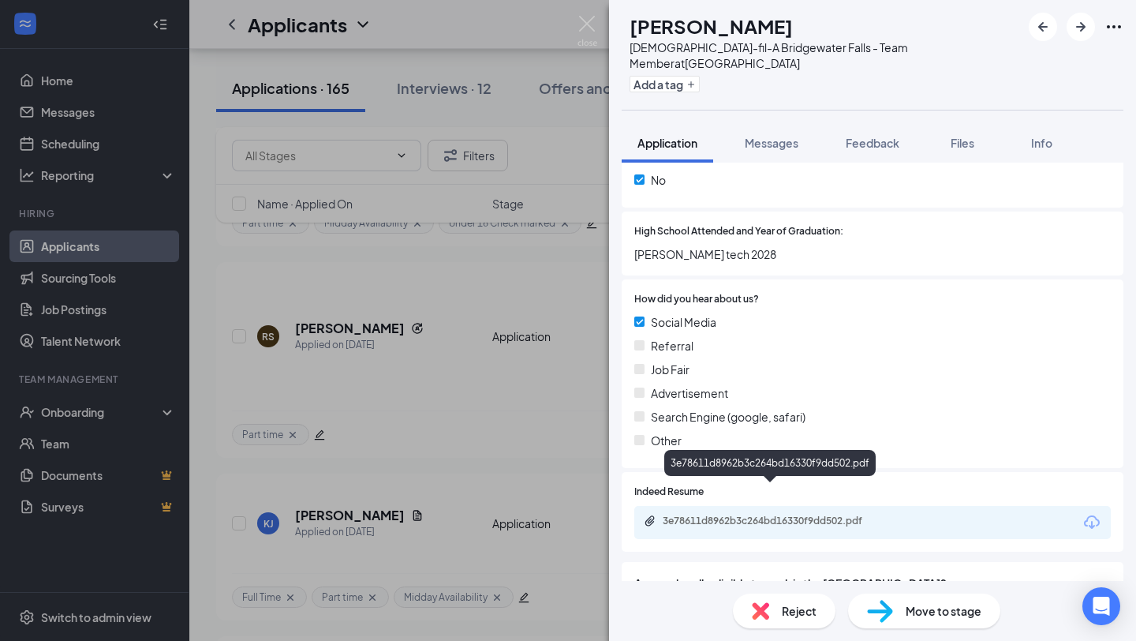
click at [834, 514] on div "3e78611d8962b3c264bd16330f9dd502.pdf" at bounding box center [773, 520] width 221 height 13
click at [700, 76] on button "Add a tag" at bounding box center [665, 84] width 70 height 17
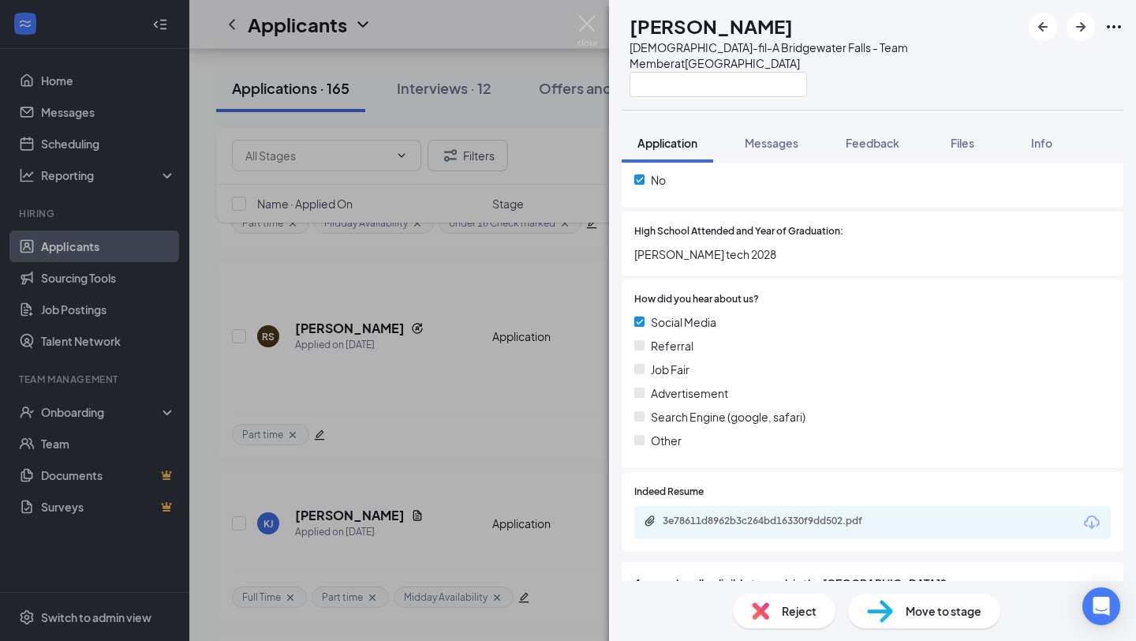
scroll to position [232, 0]
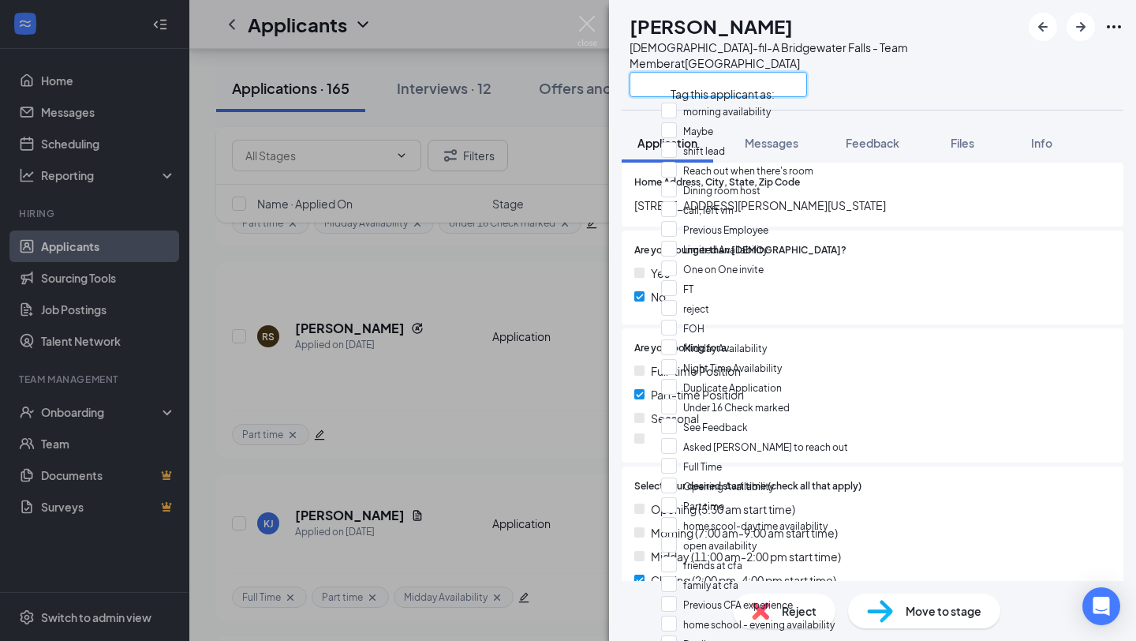
click at [717, 73] on input "text" at bounding box center [719, 84] width 178 height 25
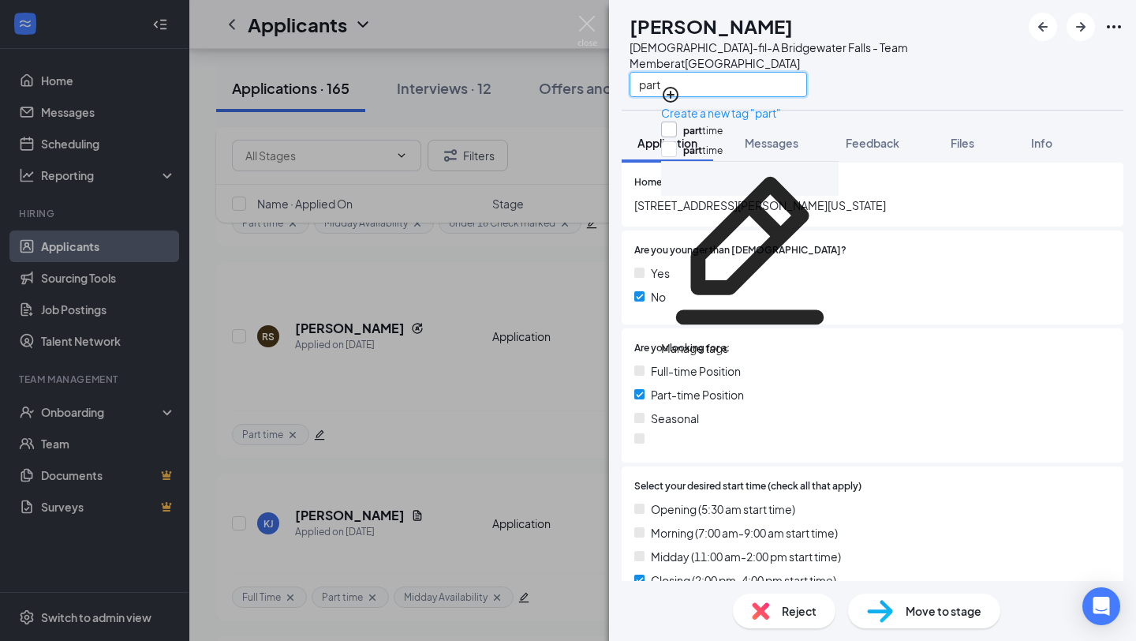
type input "part"
click at [723, 124] on input "part time" at bounding box center [692, 129] width 62 height 17
checkbox input "true"
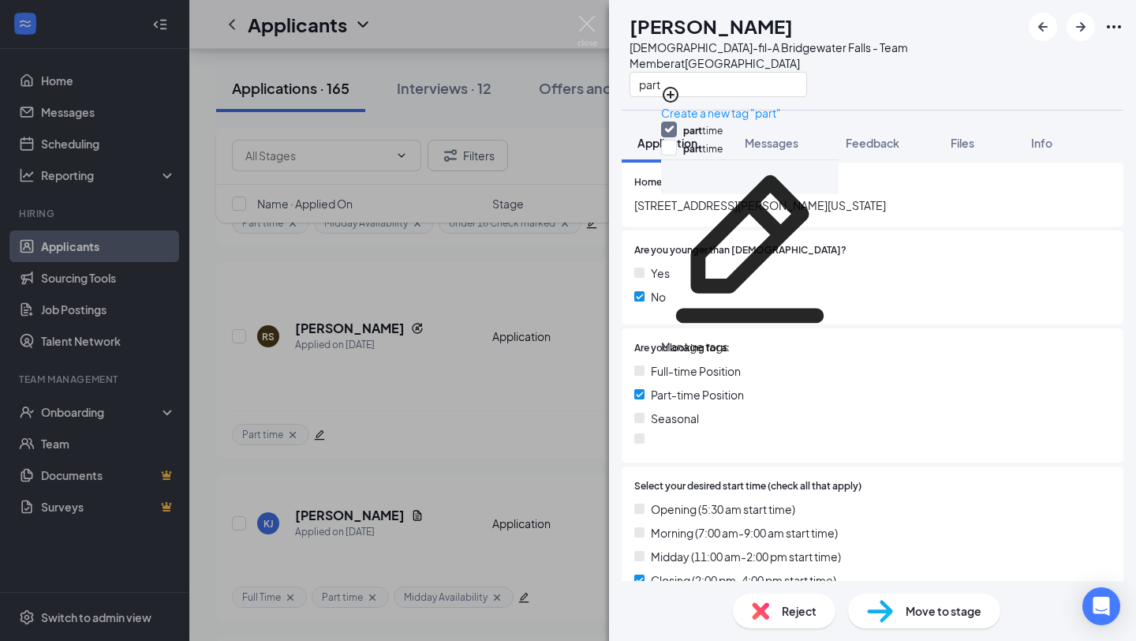
click at [799, 328] on div "Are you looking for a: Full-time Position Part-time Position Seasonal" at bounding box center [873, 395] width 502 height 134
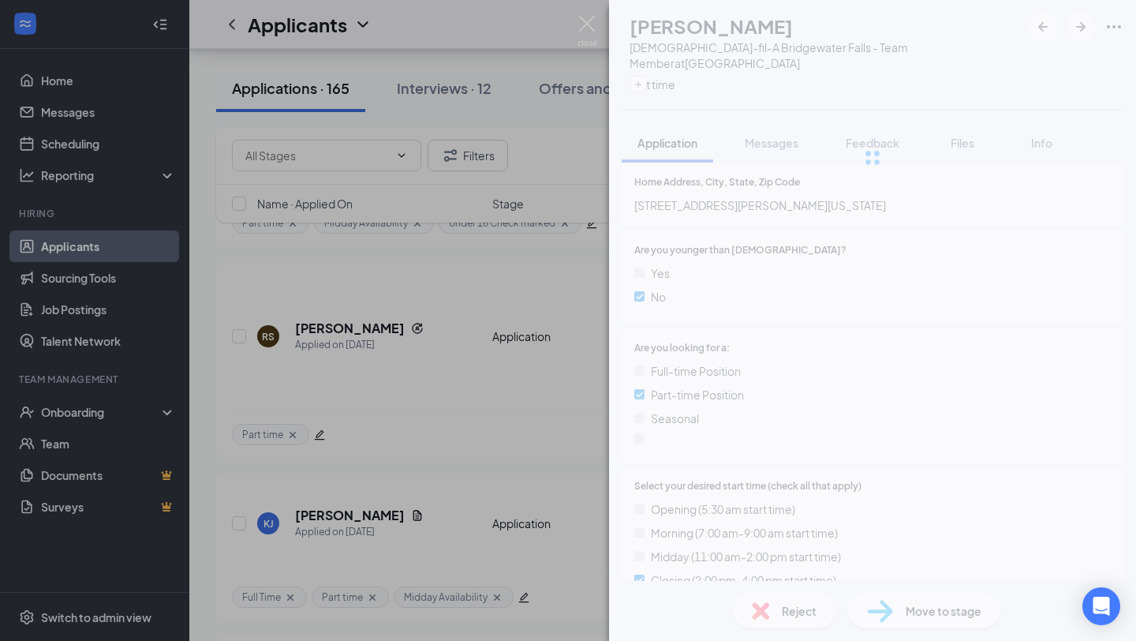
scroll to position [0, 0]
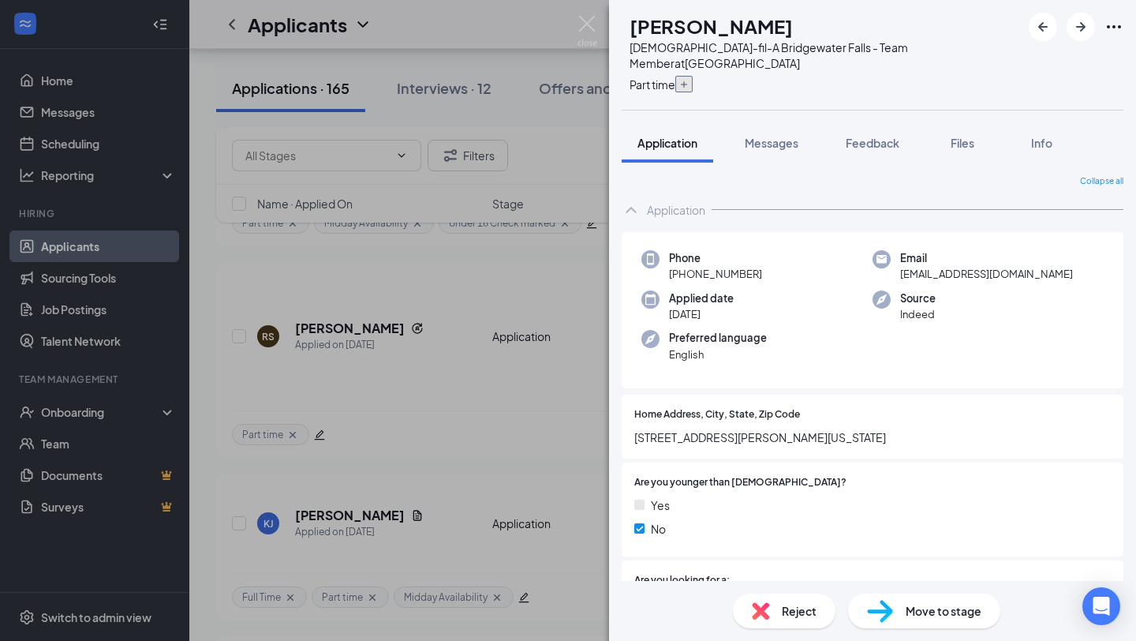
click at [687, 81] on icon "Plus" at bounding box center [684, 84] width 6 height 6
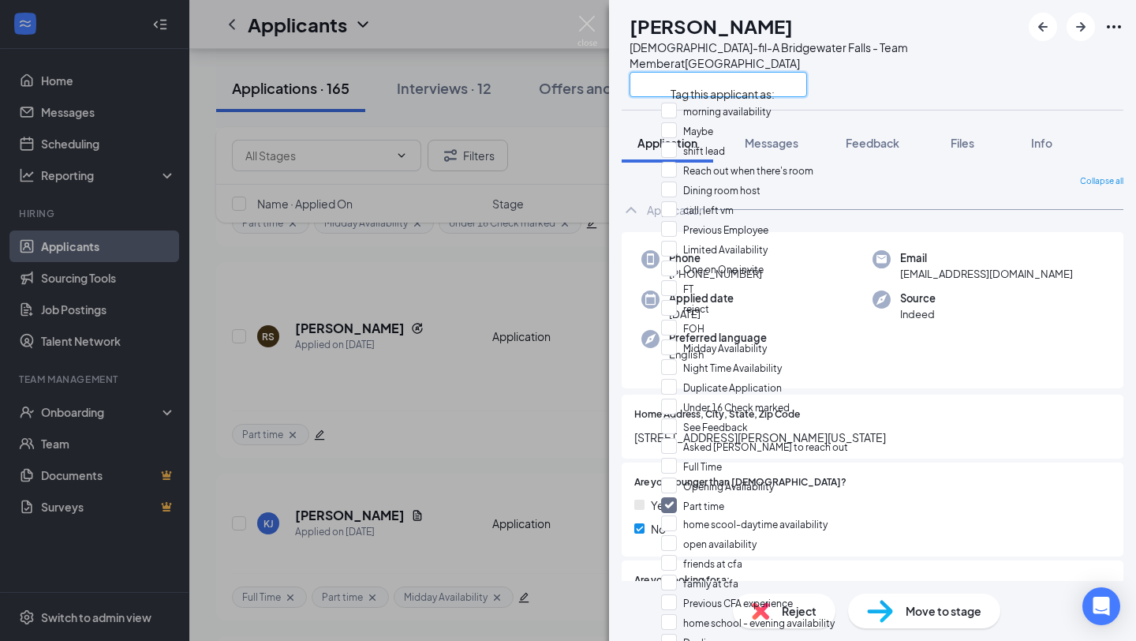
click at [739, 72] on input "text" at bounding box center [719, 84] width 178 height 25
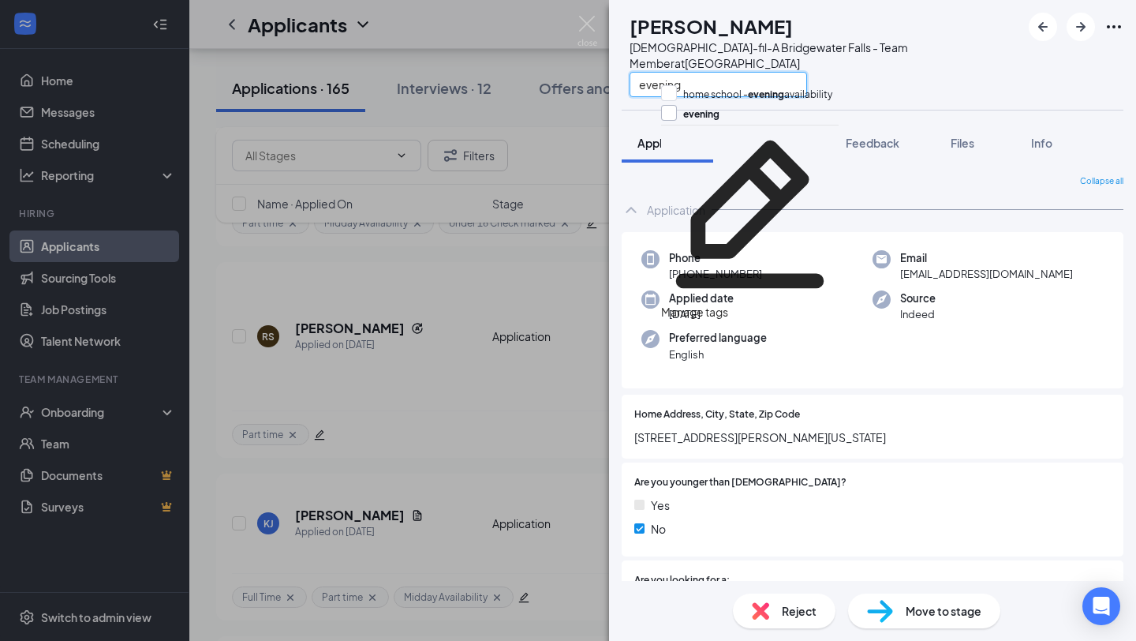
type input "evening"
click at [720, 118] on input "evening" at bounding box center [690, 113] width 58 height 17
checkbox input "true"
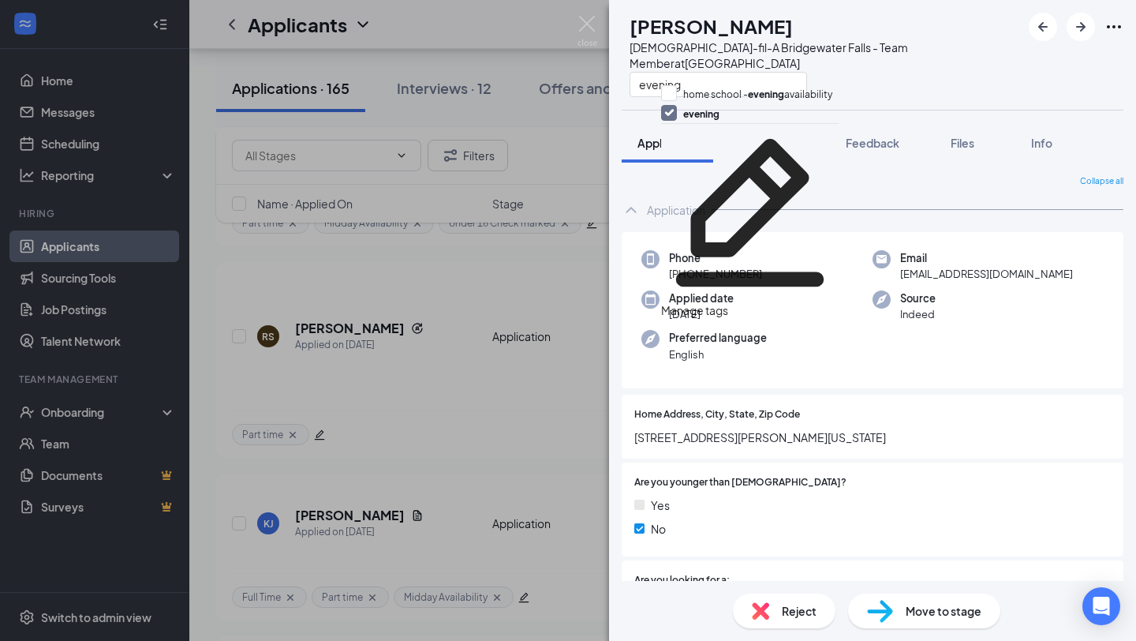
click at [844, 496] on div "Yes" at bounding box center [872, 504] width 477 height 17
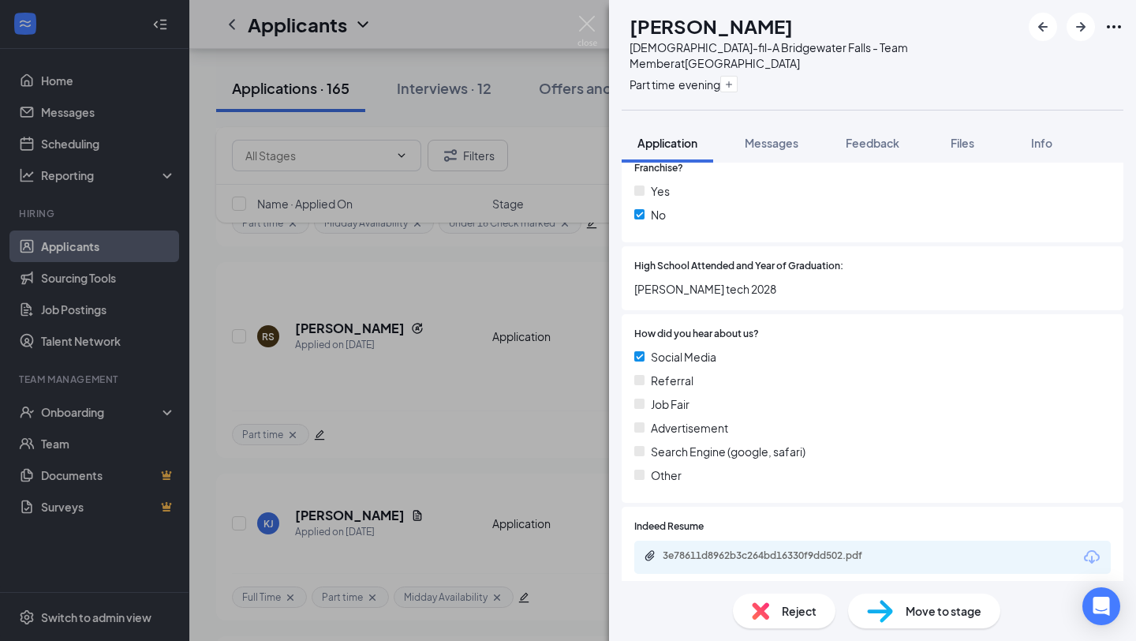
scroll to position [982, 0]
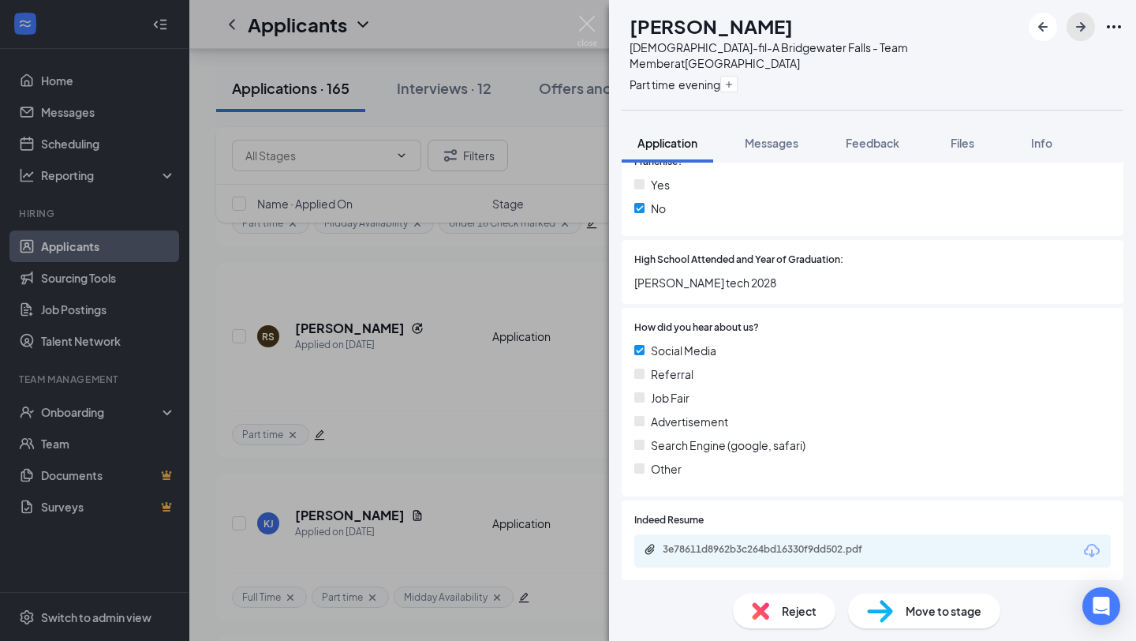
click at [1092, 28] on button "button" at bounding box center [1081, 27] width 28 height 28
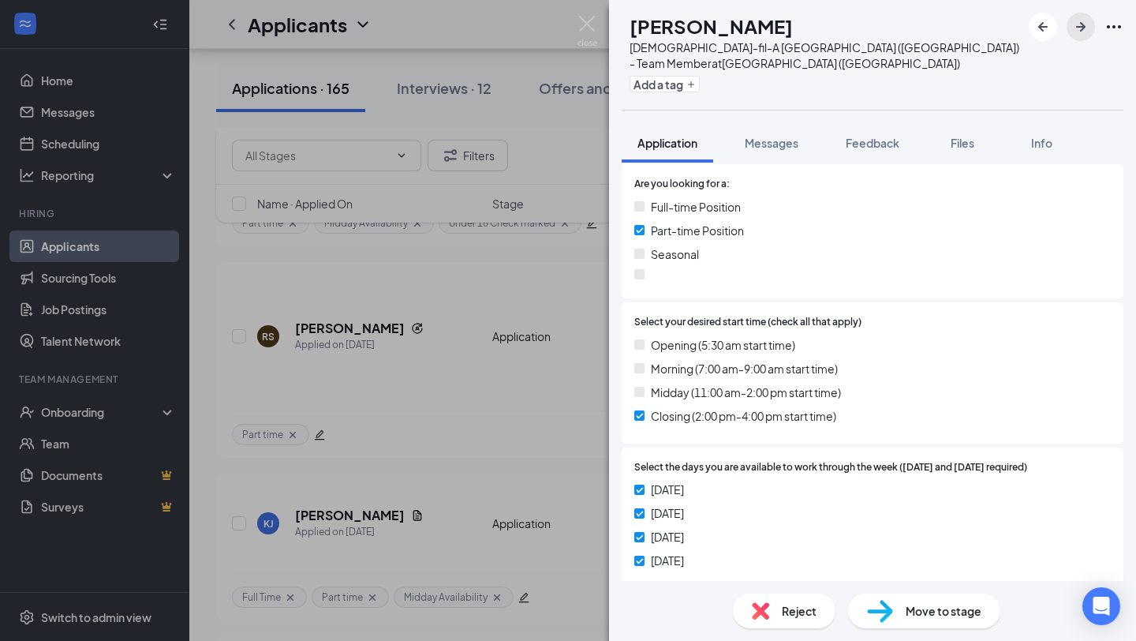
scroll to position [460, 0]
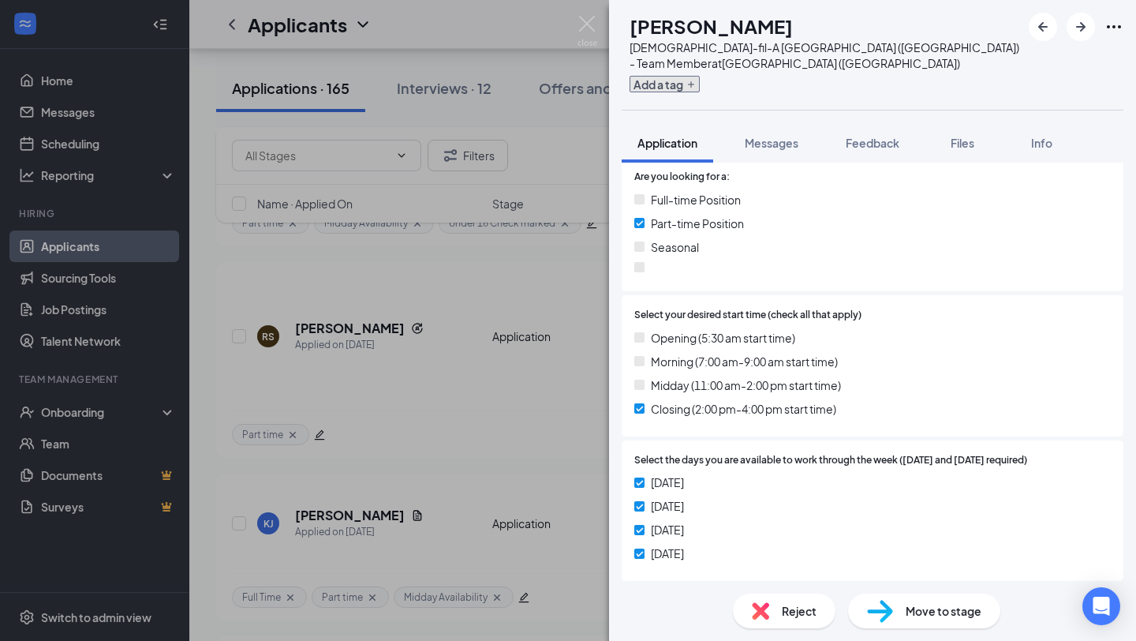
click at [700, 76] on button "Add a tag" at bounding box center [665, 84] width 70 height 17
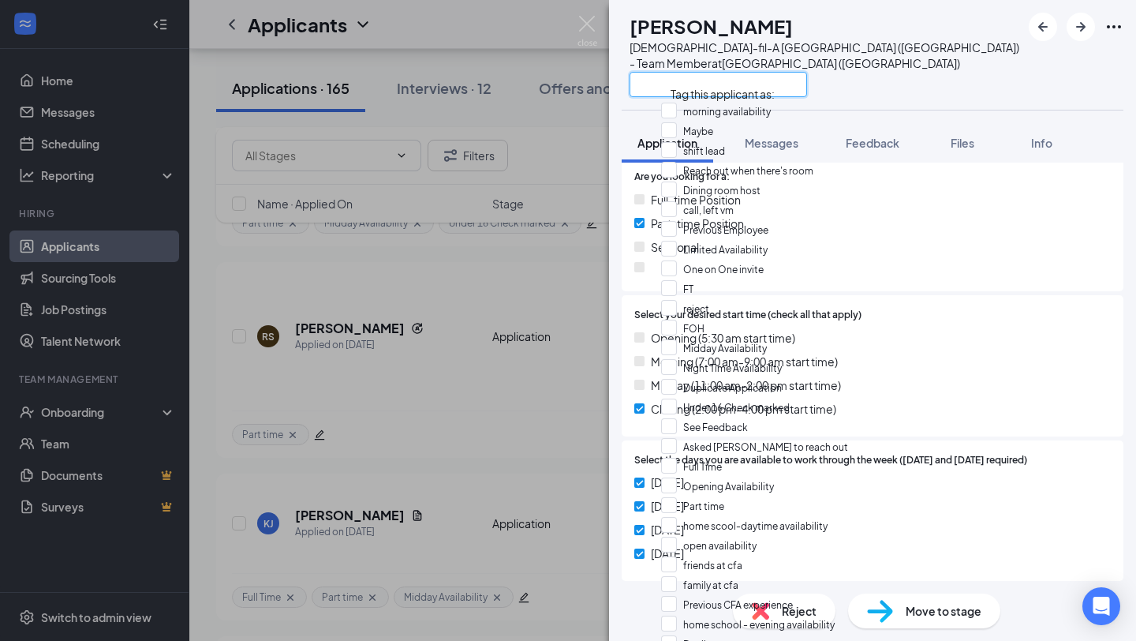
click at [729, 72] on input "text" at bounding box center [719, 84] width 178 height 25
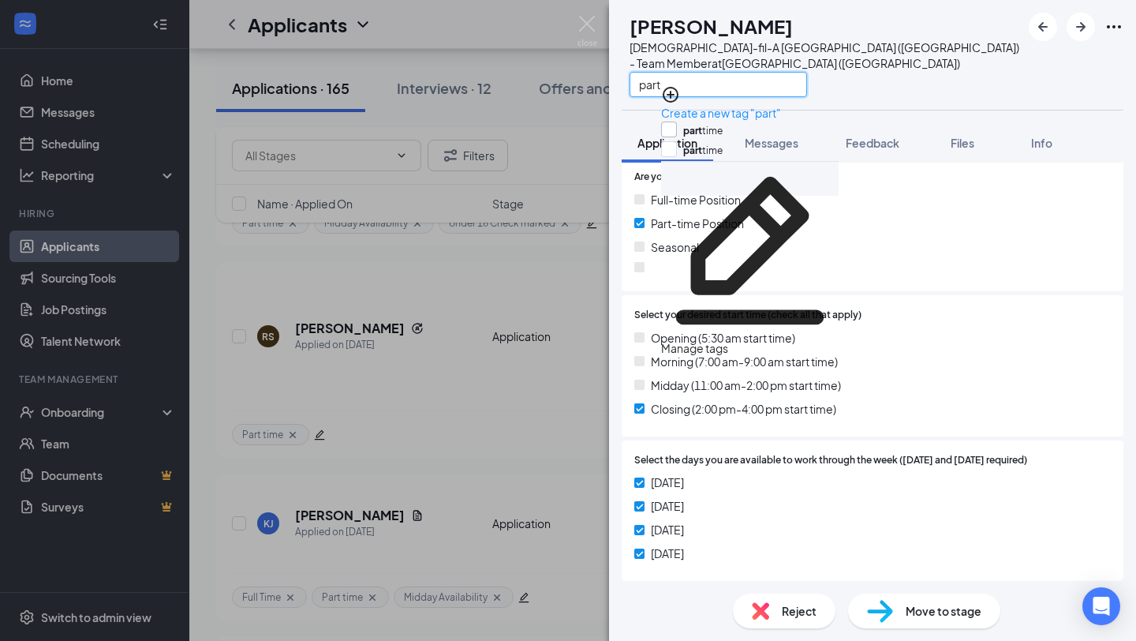
type input "part"
click at [723, 121] on input "part time" at bounding box center [692, 129] width 62 height 17
checkbox input "true"
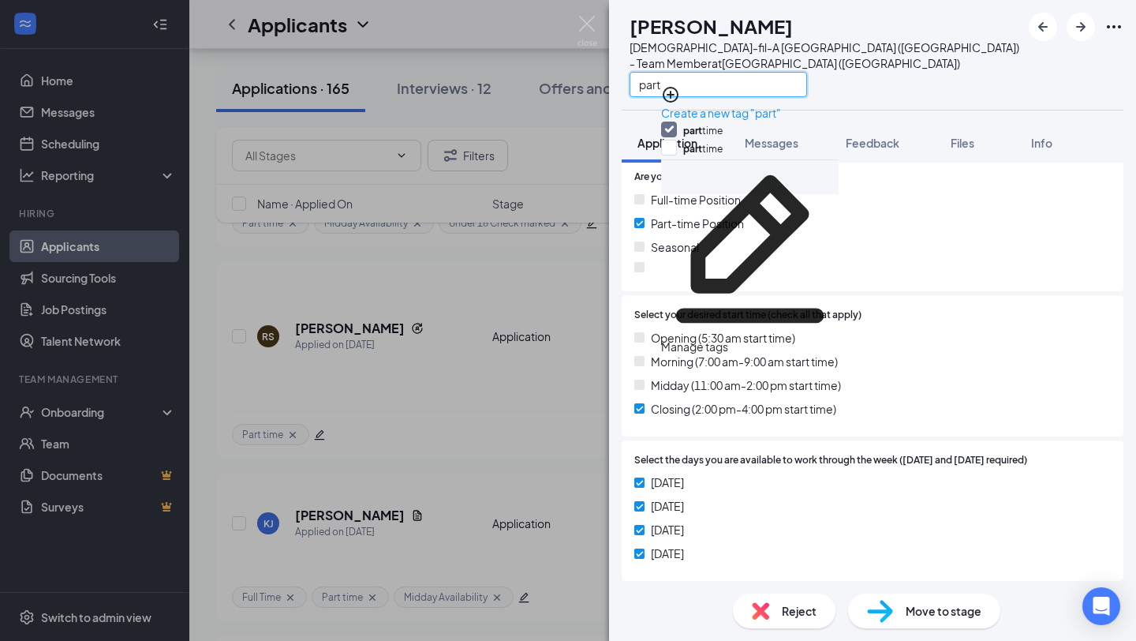
click at [728, 72] on input "part" at bounding box center [719, 84] width 178 height 25
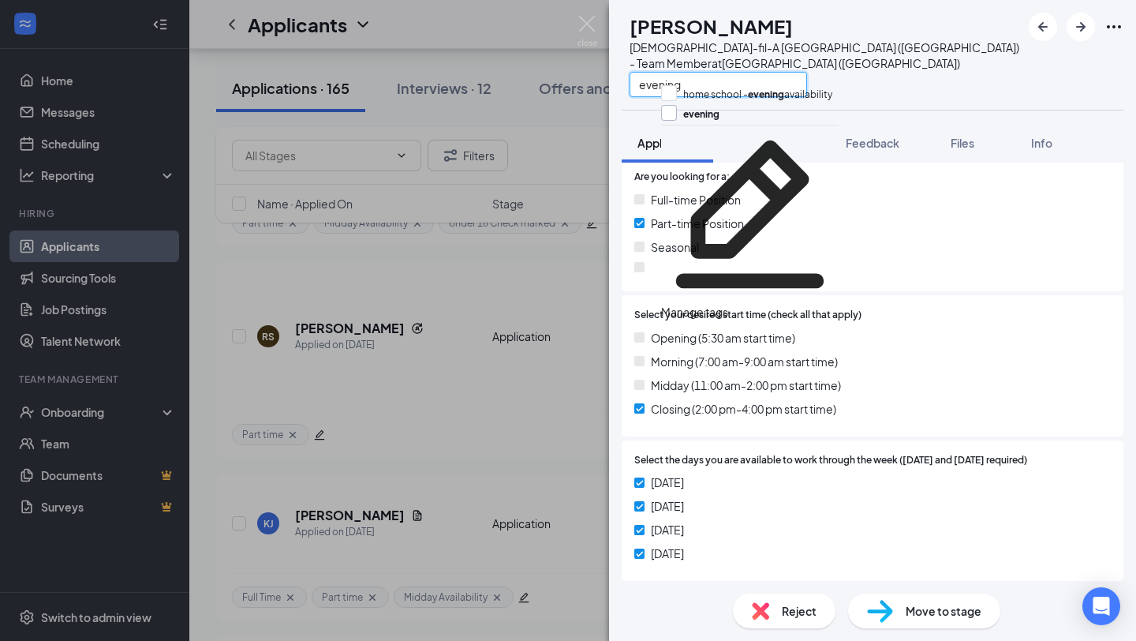
type input "evening"
click at [711, 120] on input "evening" at bounding box center [690, 113] width 58 height 17
checkbox input "true"
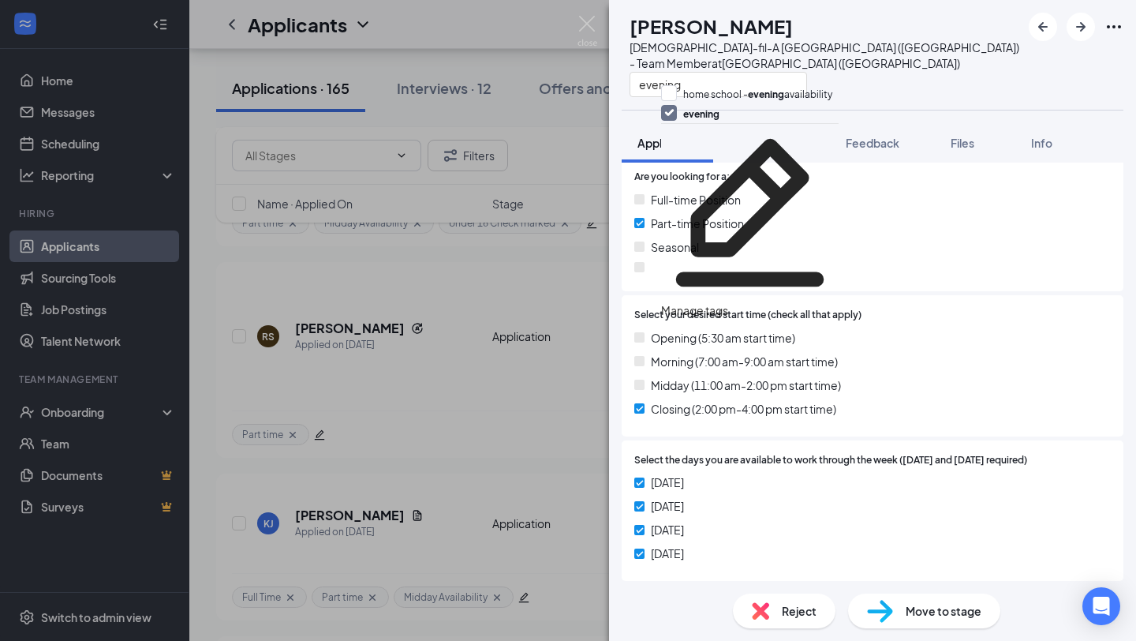
click at [834, 391] on div "Opening (5:30 am start time) Morning (7:00 am-9:00 am start time) Midday (11:00…" at bounding box center [872, 376] width 477 height 95
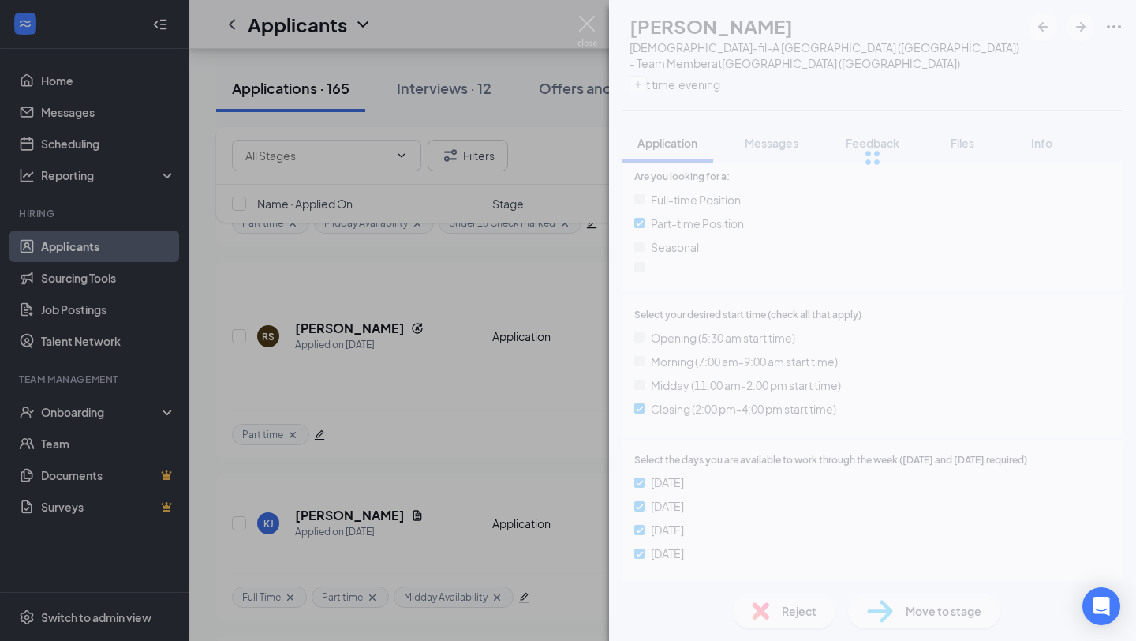
scroll to position [999, 0]
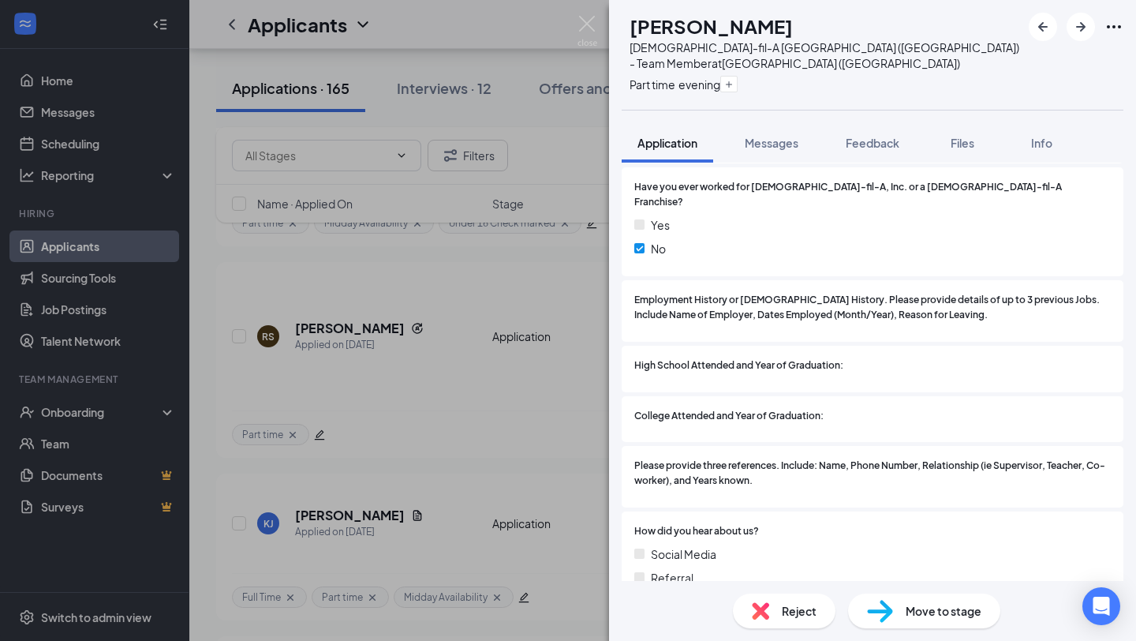
click at [782, 618] on span "Reject" at bounding box center [799, 610] width 35 height 17
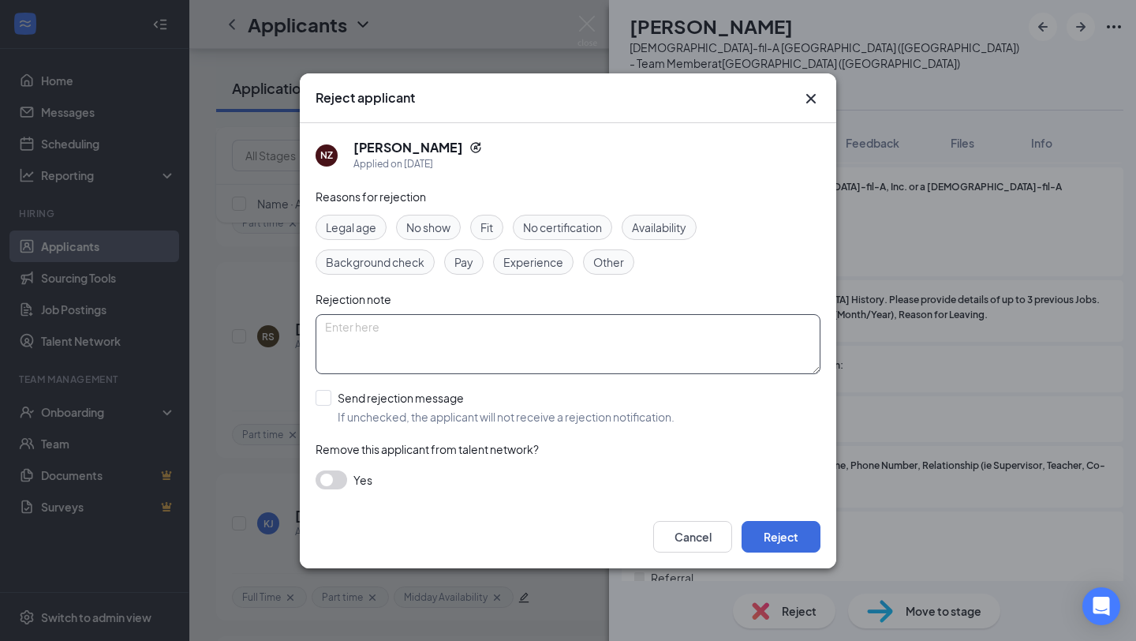
click at [437, 345] on textarea at bounding box center [568, 344] width 505 height 60
type textarea "Incomplete application"
click at [327, 394] on input "Send rejection message If unchecked, the applicant will not receive a rejection…" at bounding box center [495, 407] width 359 height 35
checkbox input "true"
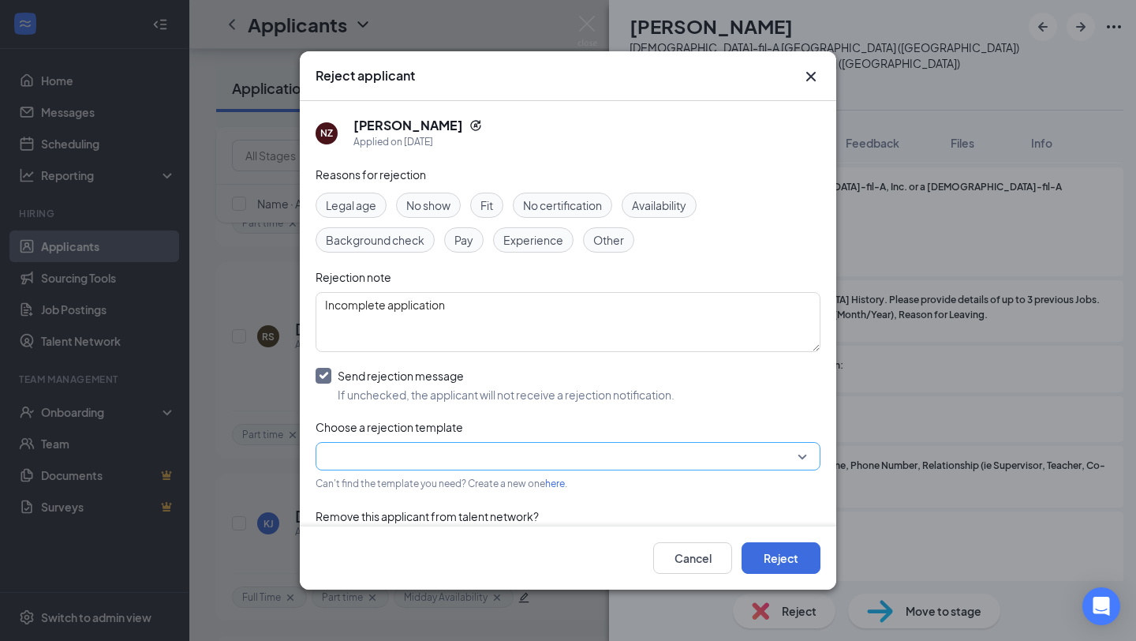
click at [468, 461] on input "search" at bounding box center [562, 456] width 475 height 27
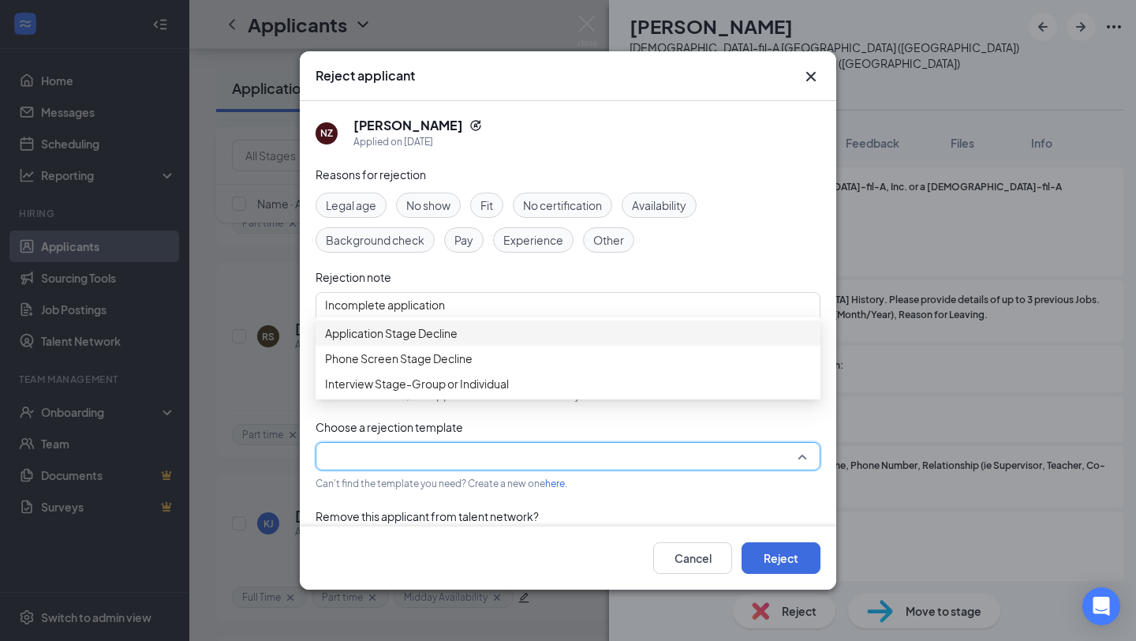
click at [487, 337] on span "Application Stage Decline" at bounding box center [568, 332] width 486 height 17
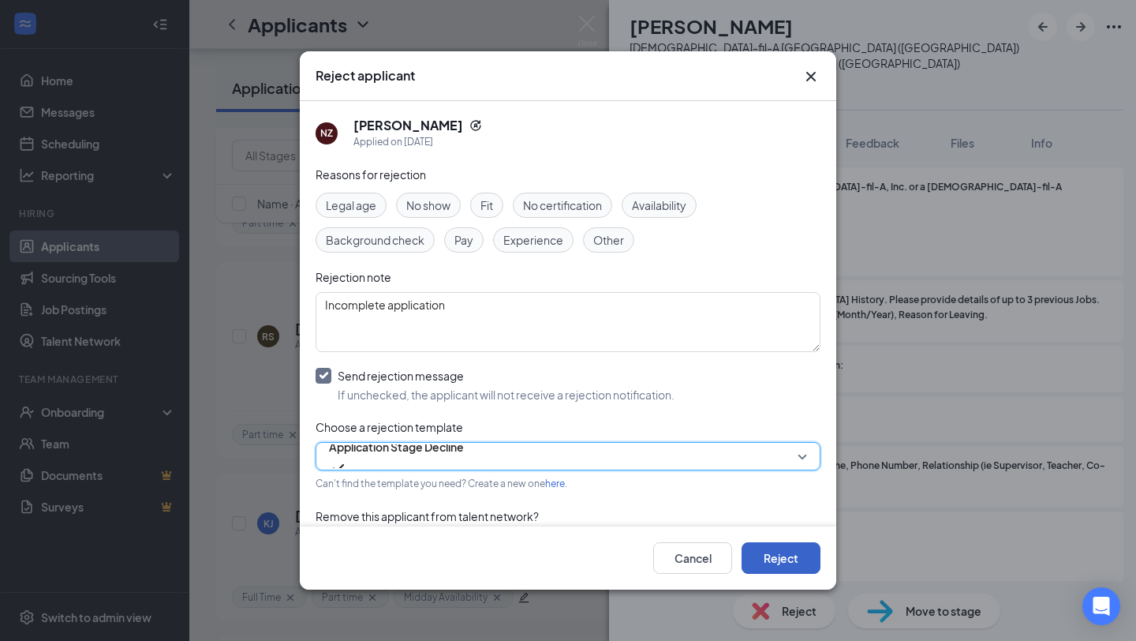
click at [791, 554] on button "Reject" at bounding box center [781, 558] width 79 height 32
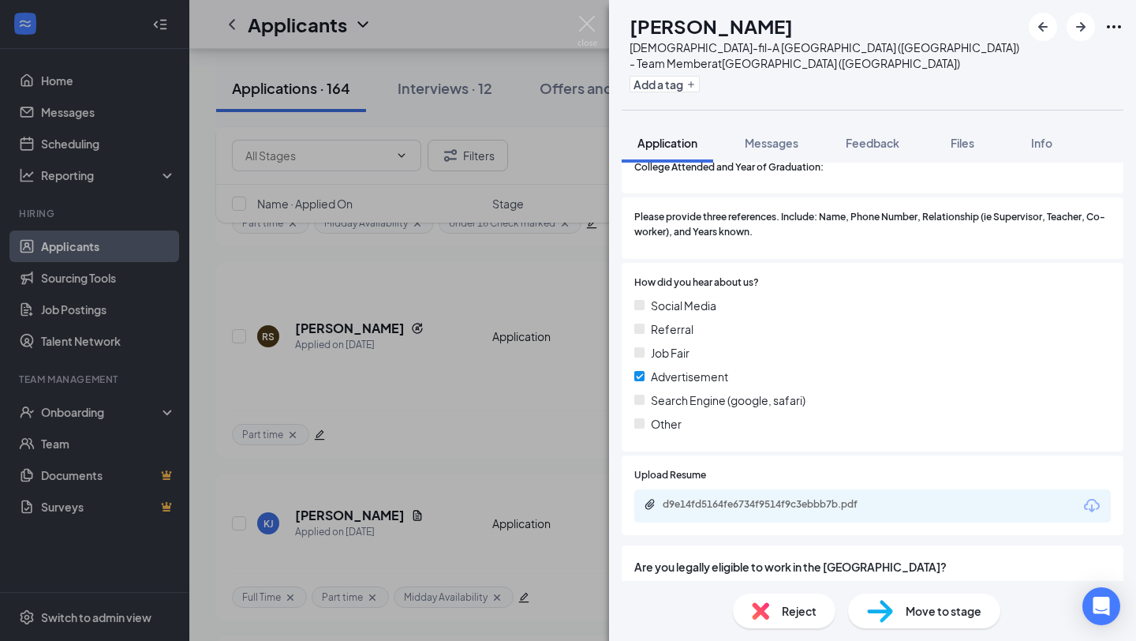
scroll to position [1285, 0]
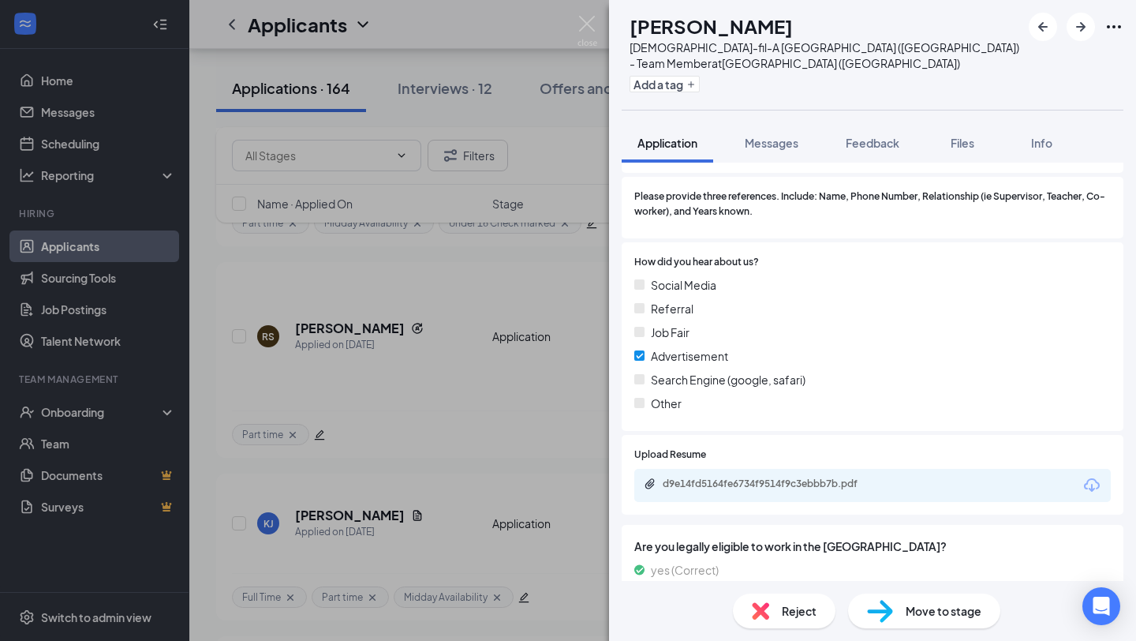
click at [776, 622] on div "Reject" at bounding box center [784, 610] width 103 height 35
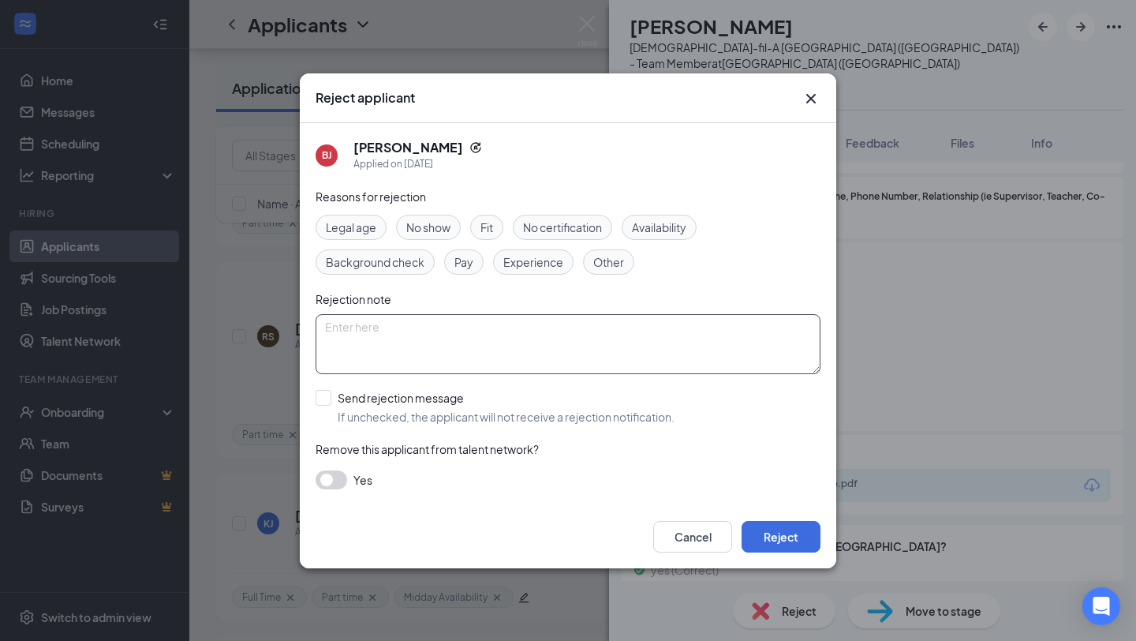
click at [462, 338] on textarea at bounding box center [568, 344] width 505 height 60
type textarea "Not avail on Thursdays"
click at [361, 409] on input "Send rejection message If unchecked, the applicant will not receive a rejection…" at bounding box center [495, 407] width 359 height 35
checkbox input "true"
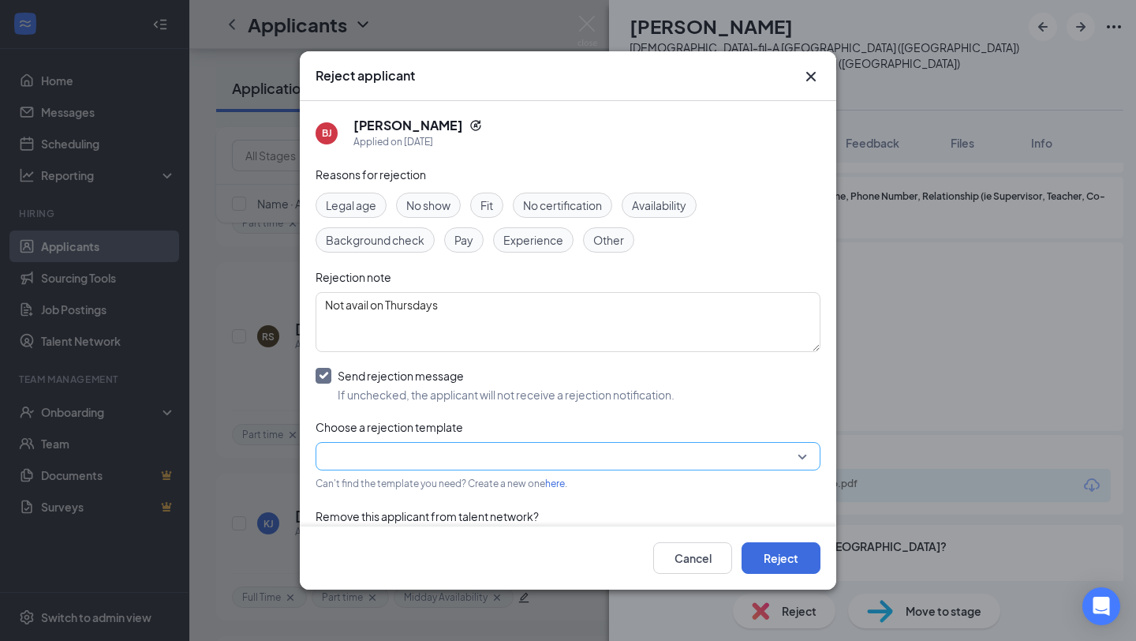
click at [439, 458] on input "search" at bounding box center [562, 456] width 475 height 27
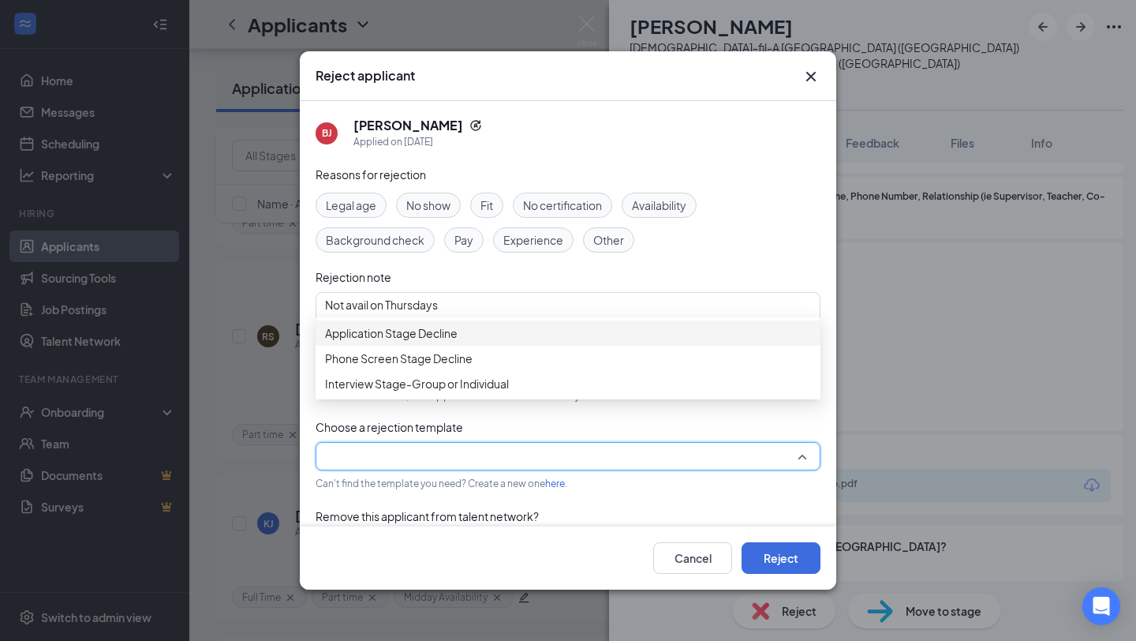
click at [455, 342] on span "Application Stage Decline" at bounding box center [391, 332] width 133 height 17
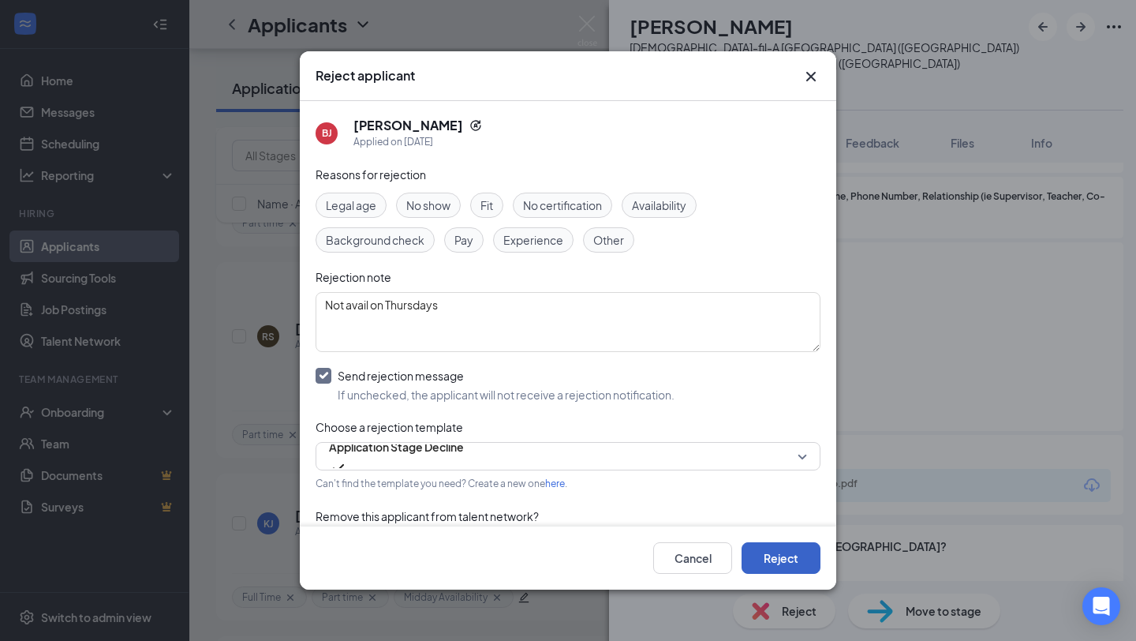
click at [795, 558] on button "Reject" at bounding box center [781, 558] width 79 height 32
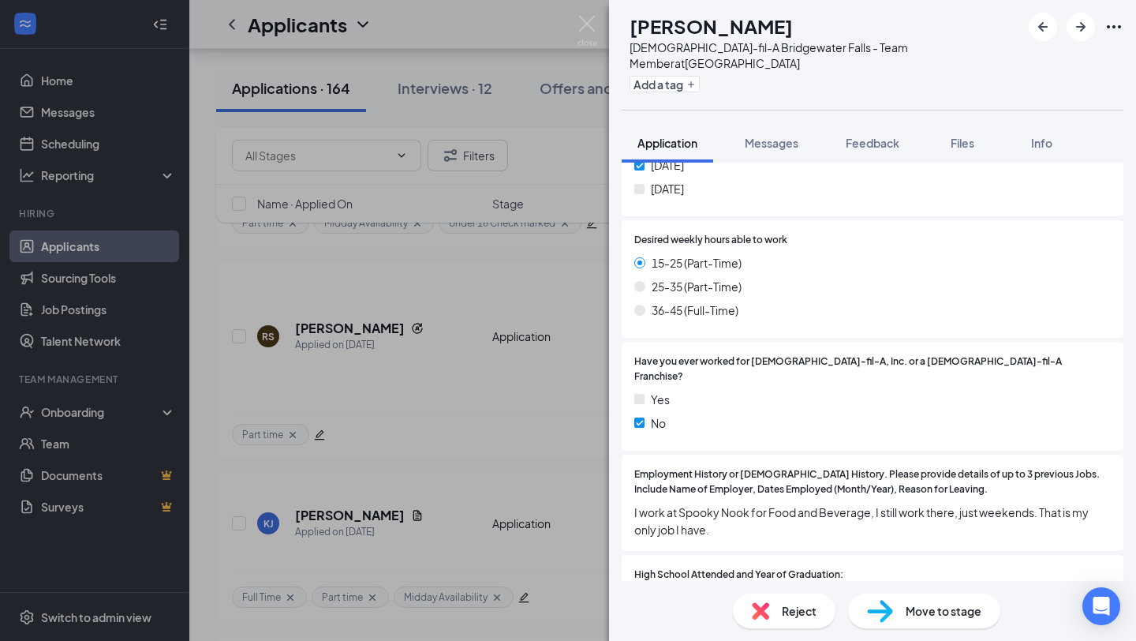
scroll to position [778, 0]
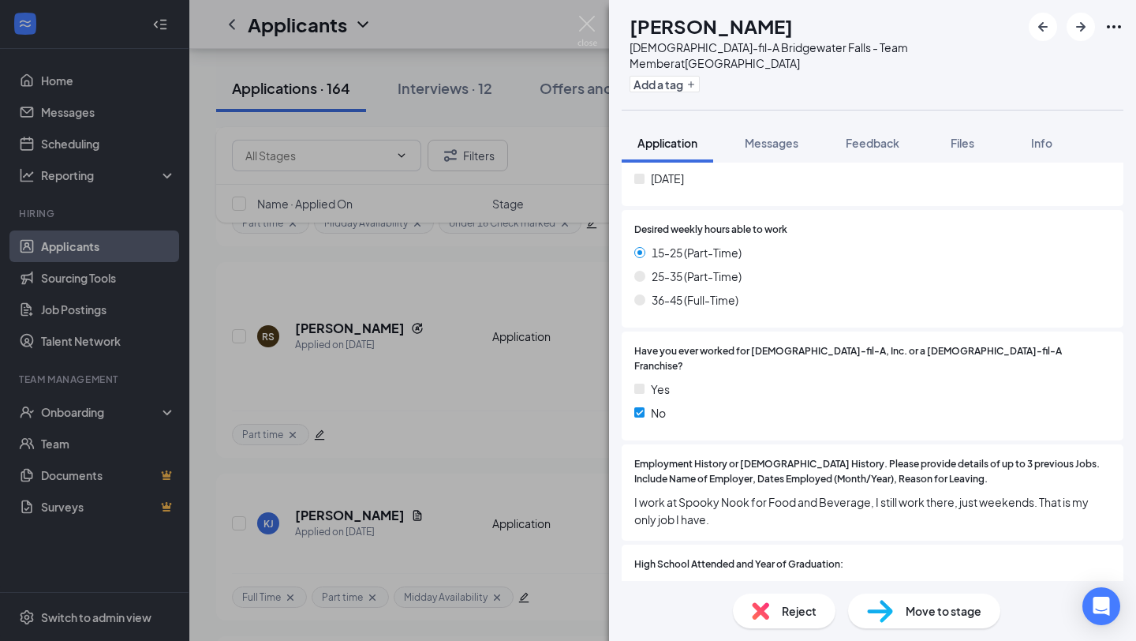
click at [772, 616] on div "Reject" at bounding box center [784, 610] width 103 height 35
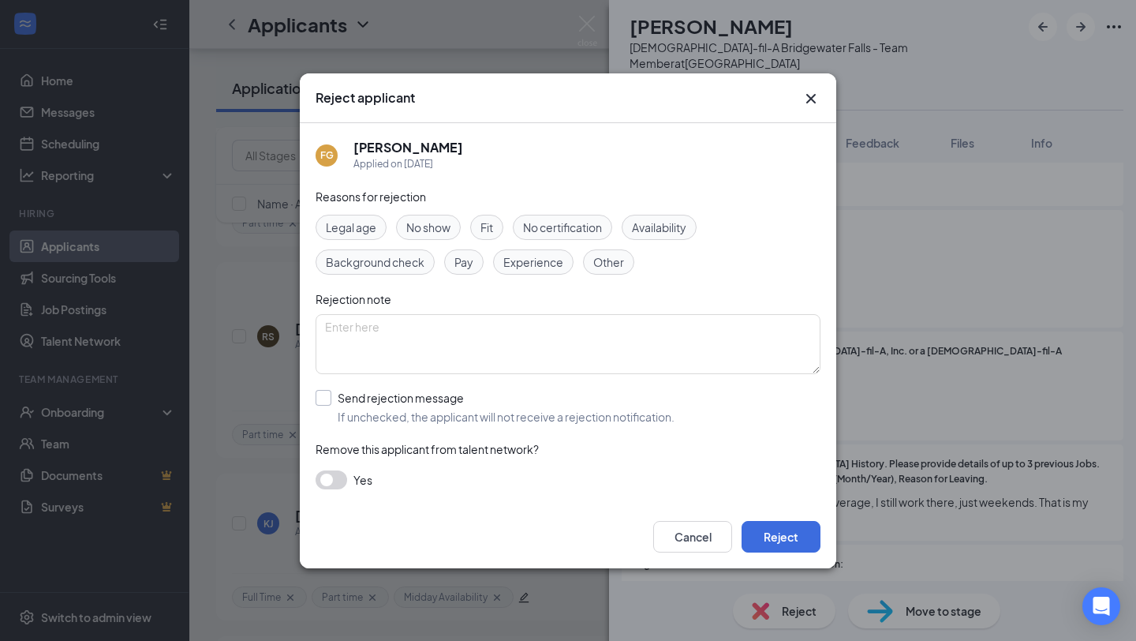
click at [384, 413] on input "Send rejection message If unchecked, the applicant will not receive a rejection…" at bounding box center [495, 407] width 359 height 35
checkbox input "true"
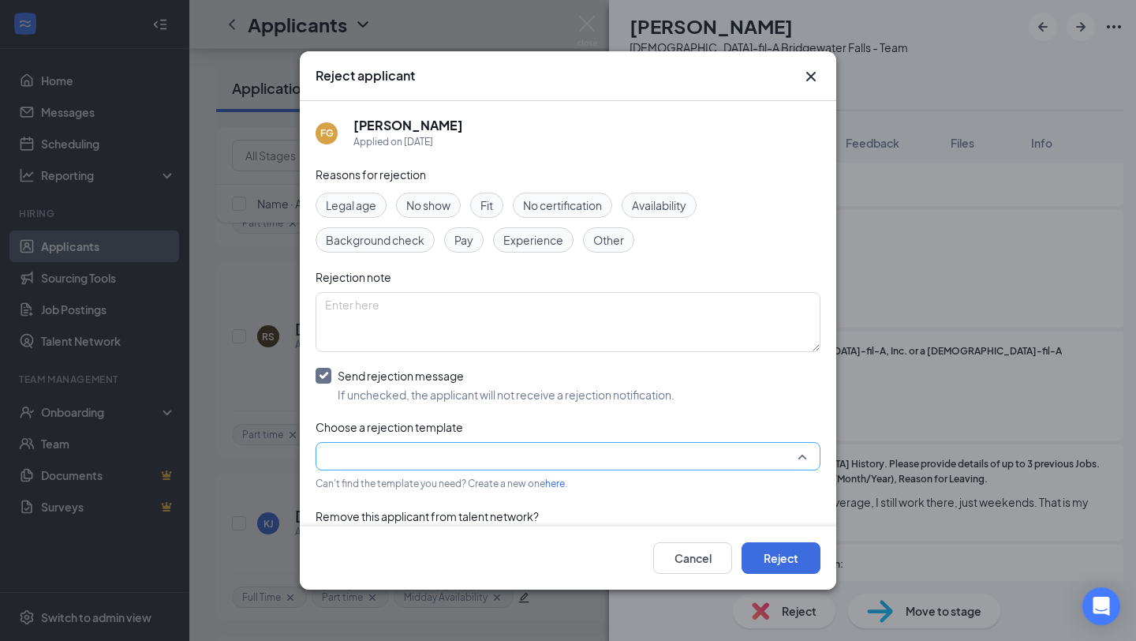
click at [443, 463] on input "search" at bounding box center [562, 456] width 475 height 27
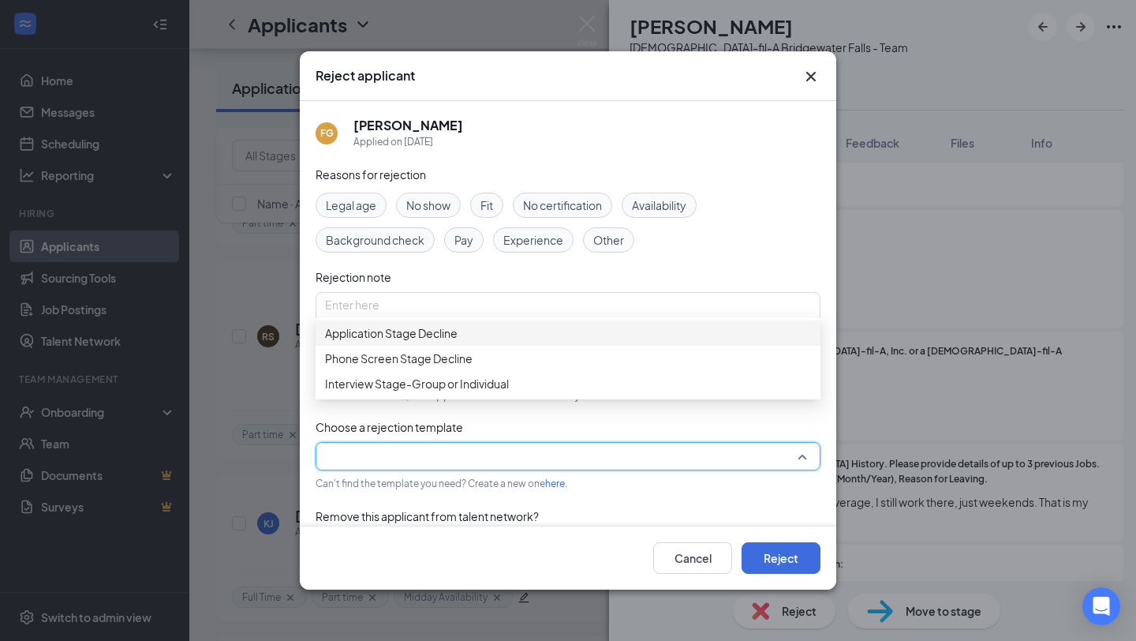
click at [454, 340] on span "Application Stage Decline" at bounding box center [391, 332] width 133 height 17
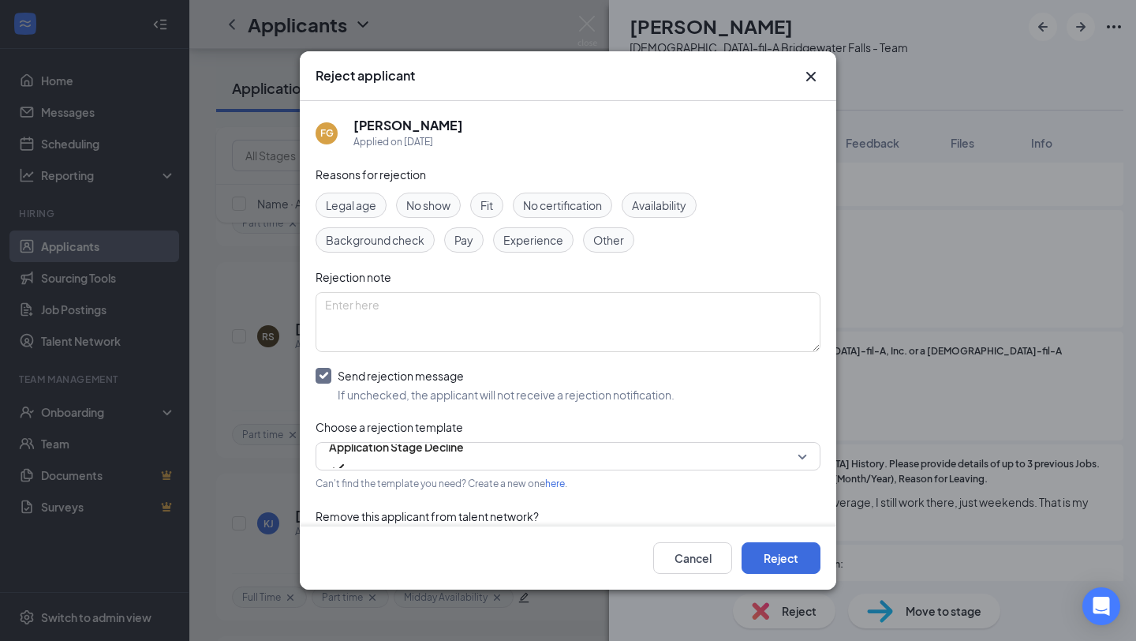
click at [684, 198] on span "Availability" at bounding box center [659, 204] width 54 height 17
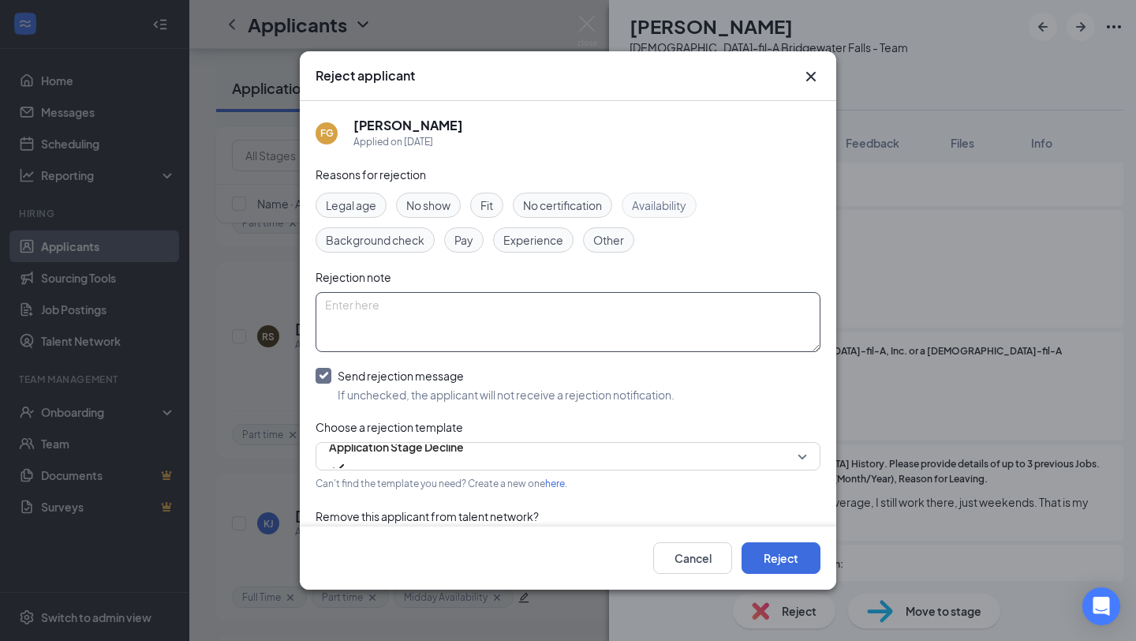
click at [634, 301] on textarea at bounding box center [568, 322] width 505 height 60
type textarea "Limited avail"
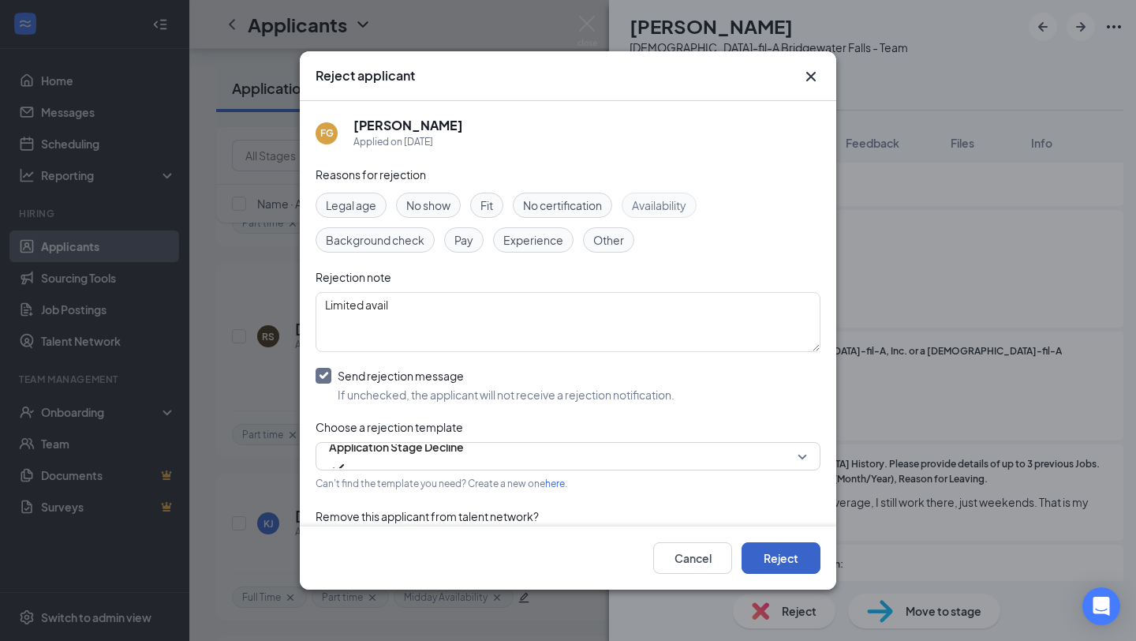
click at [810, 549] on button "Reject" at bounding box center [781, 558] width 79 height 32
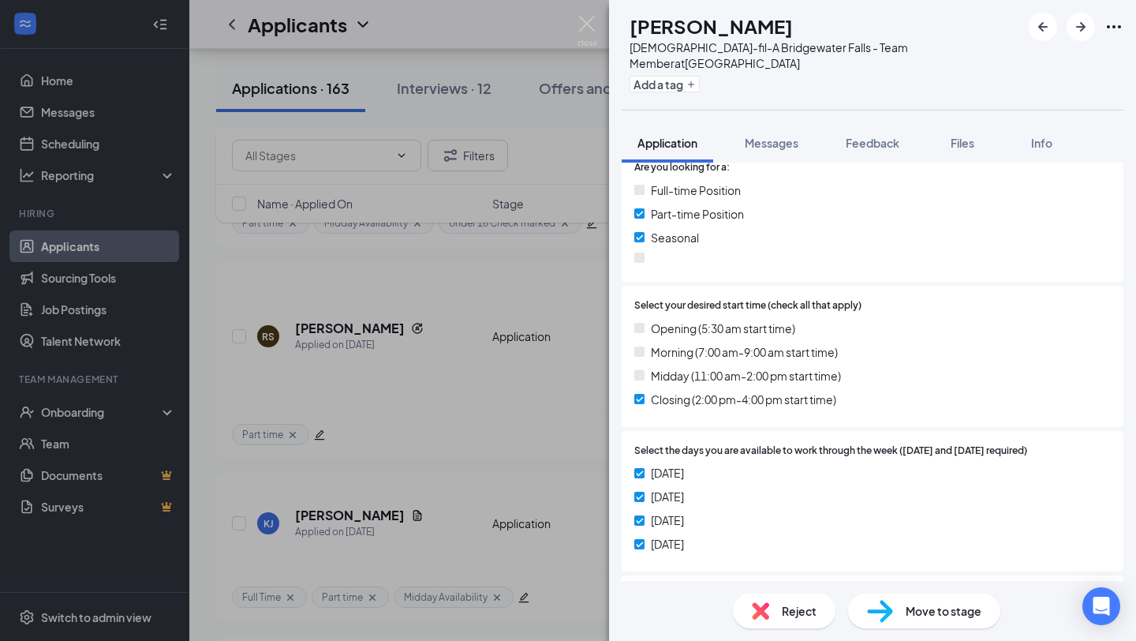
scroll to position [419, 0]
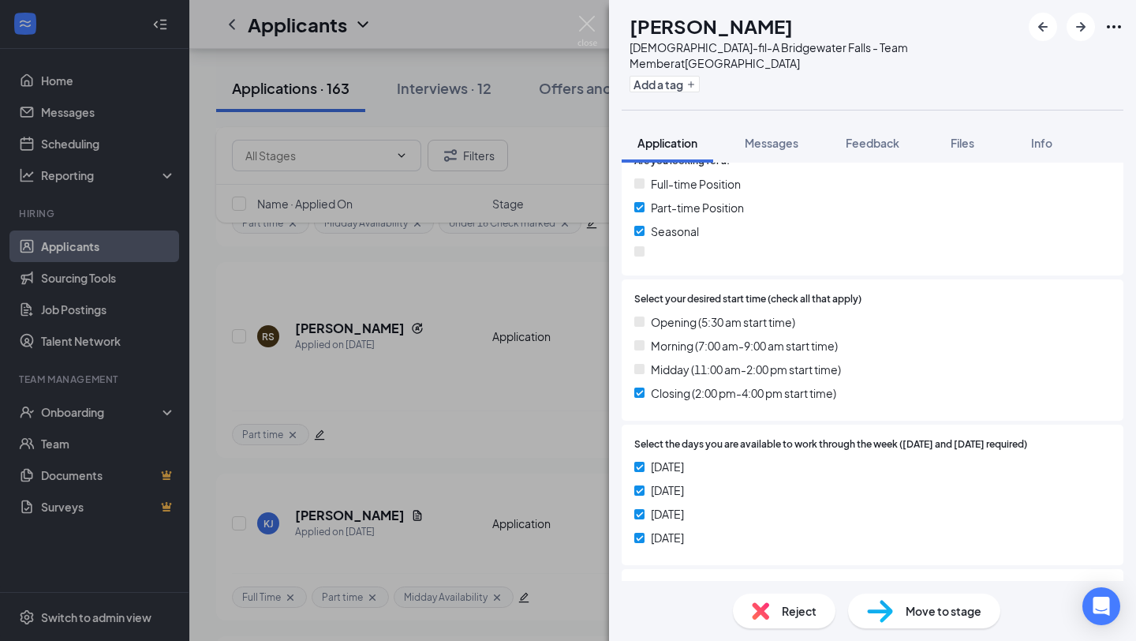
click at [793, 602] on span "Reject" at bounding box center [799, 610] width 35 height 17
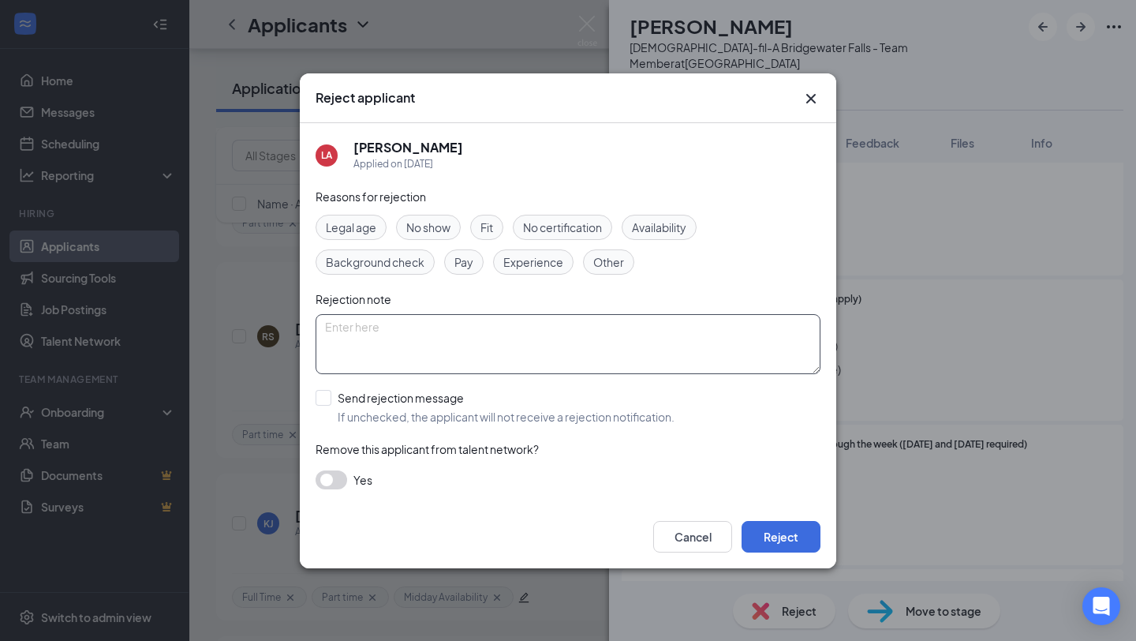
click at [497, 345] on textarea at bounding box center [568, 344] width 505 height 60
type textarea "No seasonal shifts avail"
click at [388, 396] on input "Send rejection message If unchecked, the applicant will not receive a rejection…" at bounding box center [495, 407] width 359 height 35
checkbox input "true"
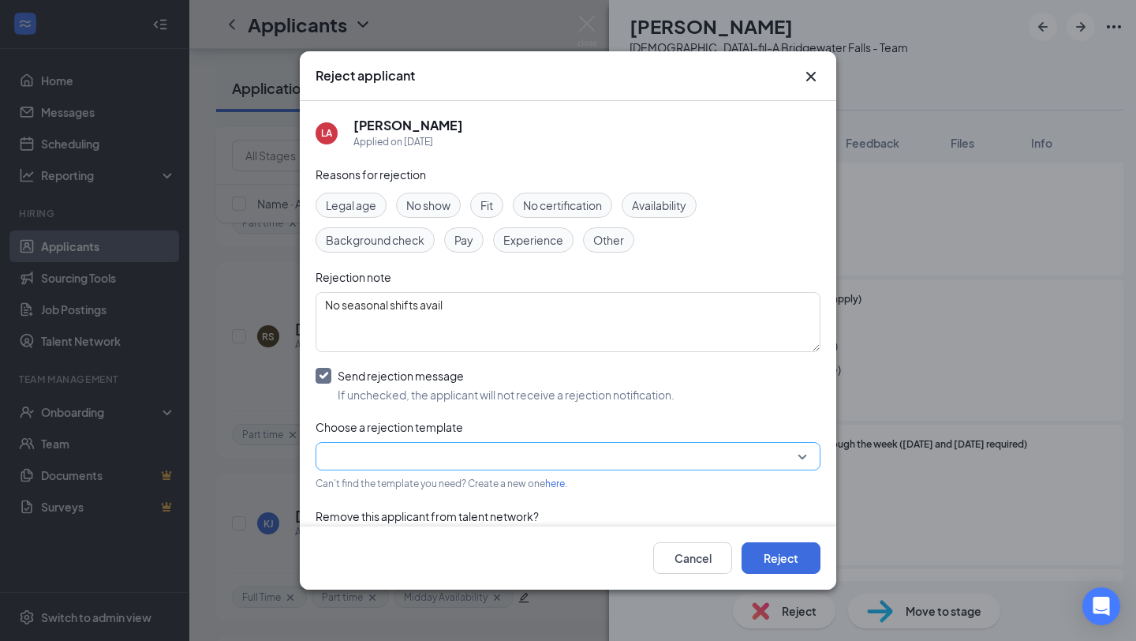
click at [486, 450] on input "search" at bounding box center [562, 456] width 475 height 27
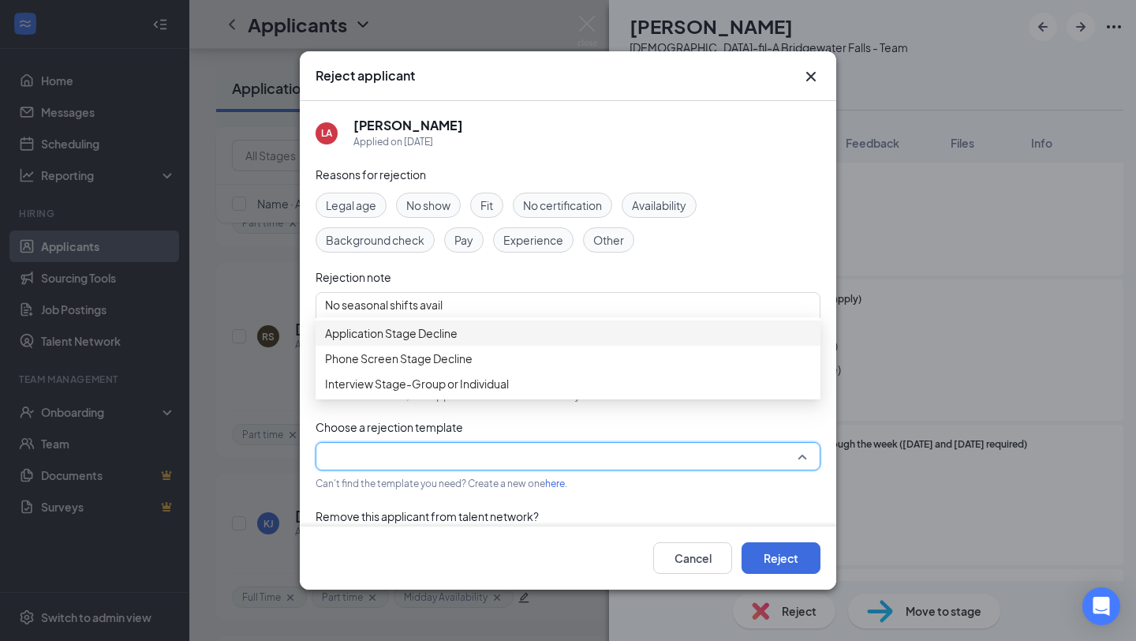
click at [511, 342] on span "Application Stage Decline" at bounding box center [568, 332] width 486 height 17
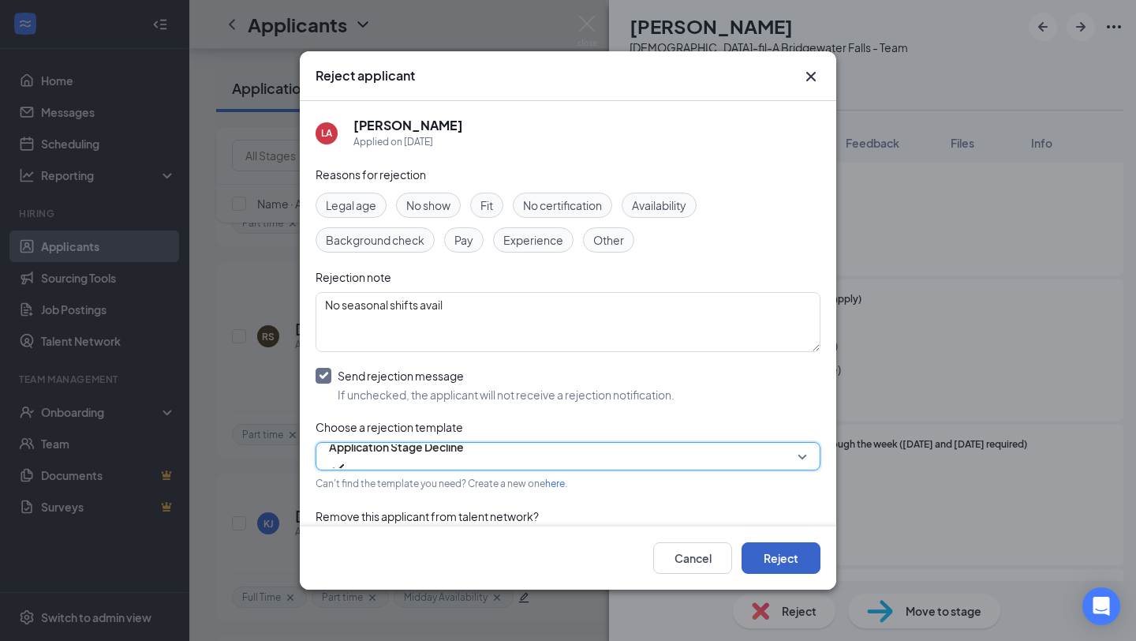
click at [802, 552] on button "Reject" at bounding box center [781, 558] width 79 height 32
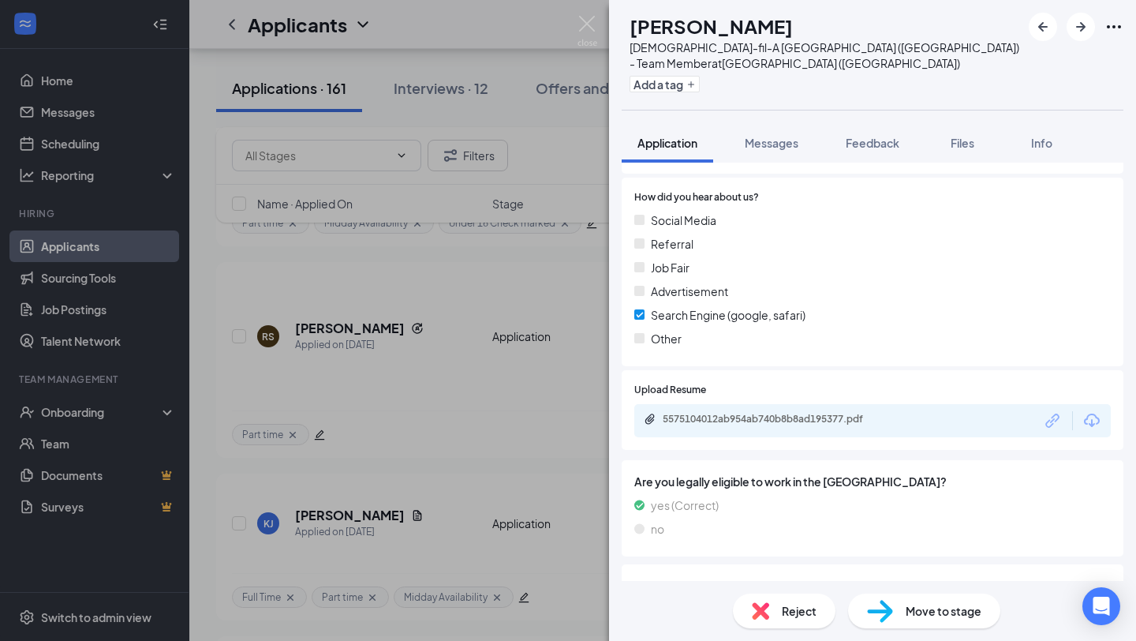
scroll to position [1359, 0]
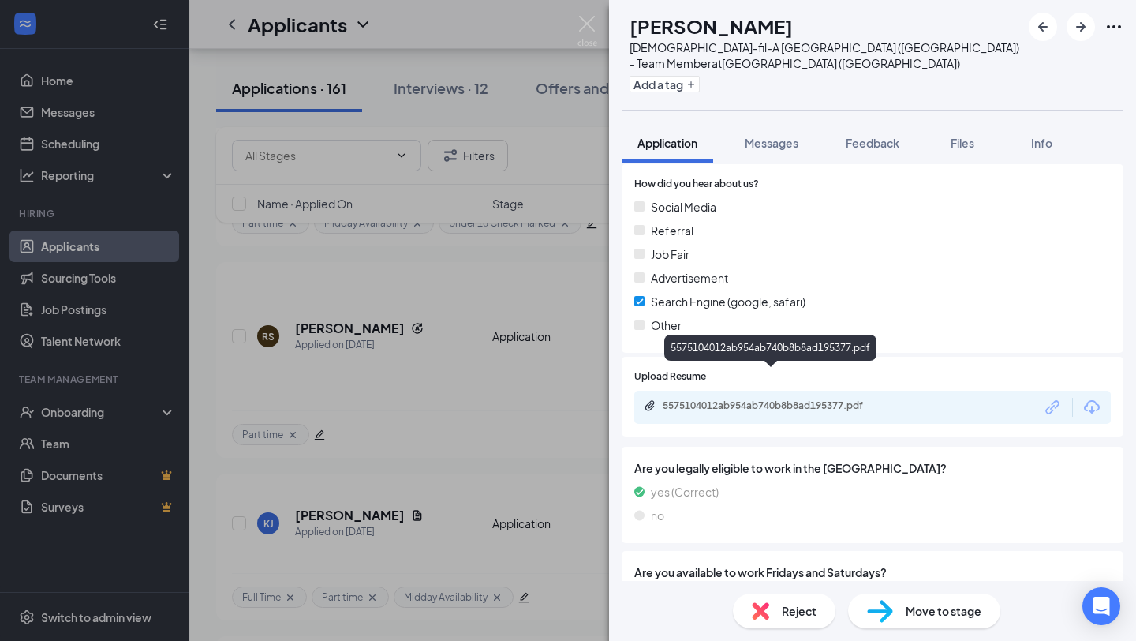
click at [795, 399] on div "5575104012ab954ab740b8b8ad195377.pdf" at bounding box center [773, 405] width 221 height 13
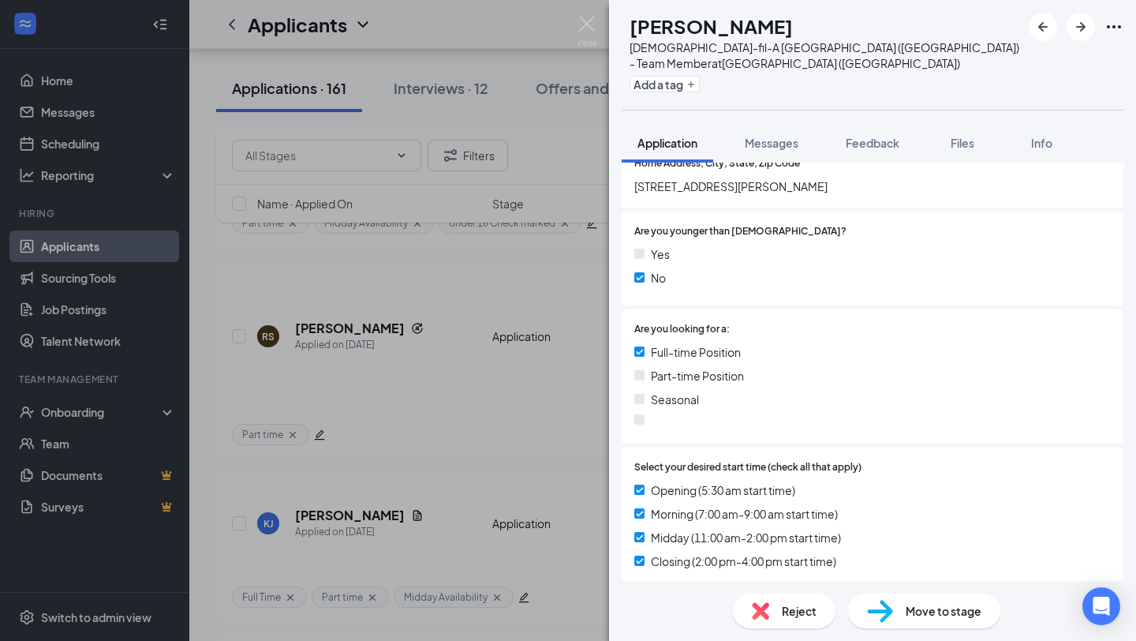
scroll to position [264, 0]
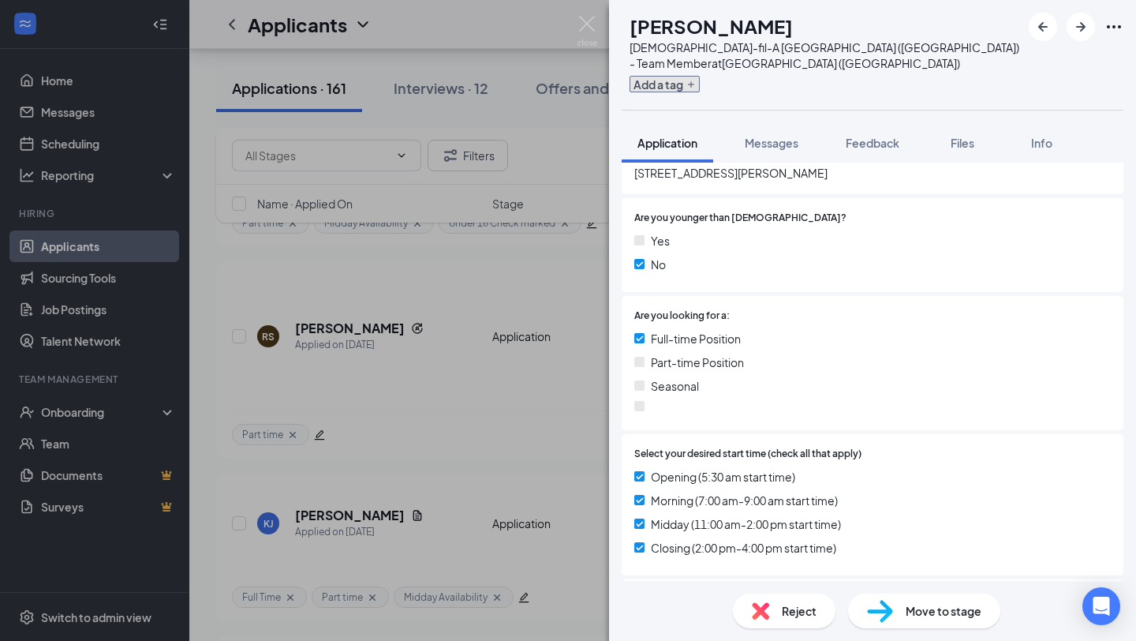
click at [700, 76] on button "Add a tag" at bounding box center [665, 84] width 70 height 17
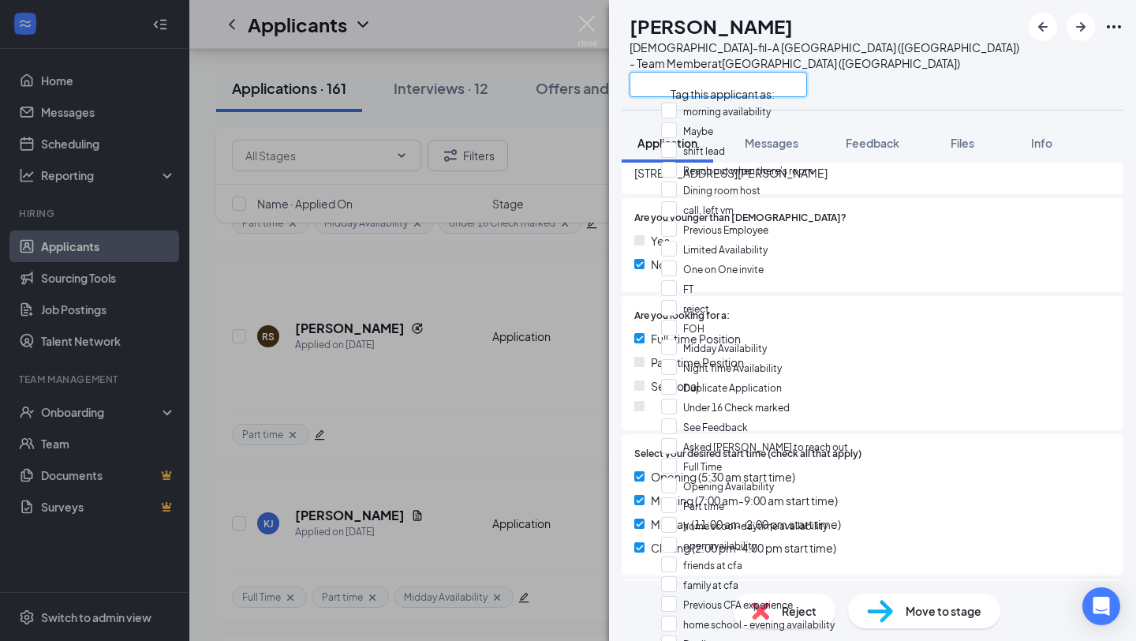
click at [712, 72] on input "text" at bounding box center [719, 84] width 178 height 25
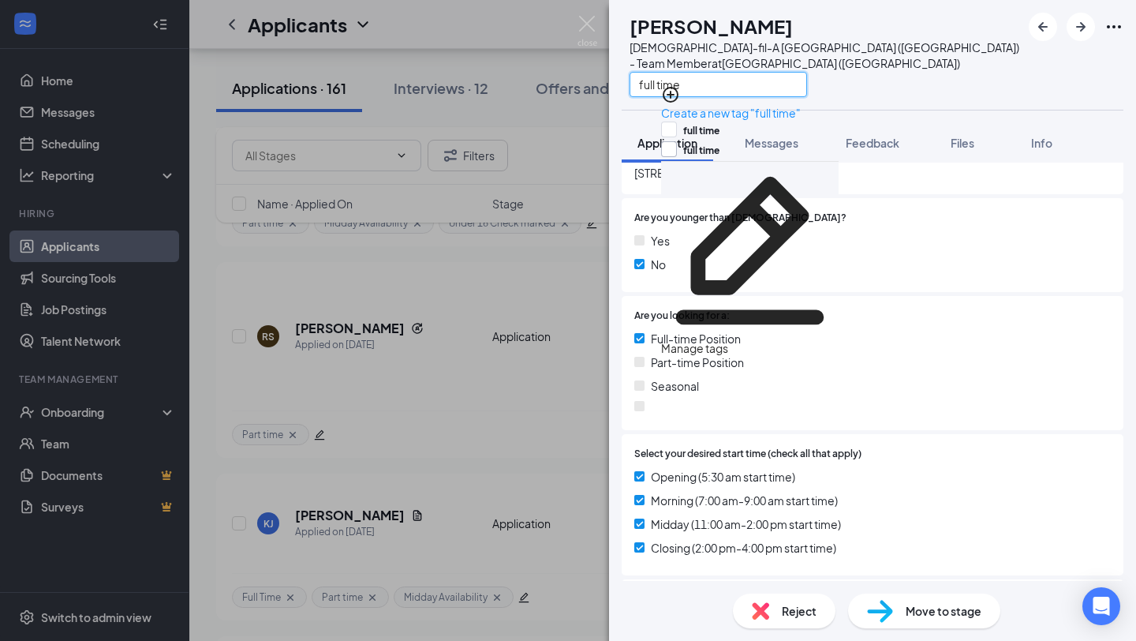
type input "full time"
click at [720, 144] on input "full time" at bounding box center [690, 149] width 58 height 17
checkbox input "true"
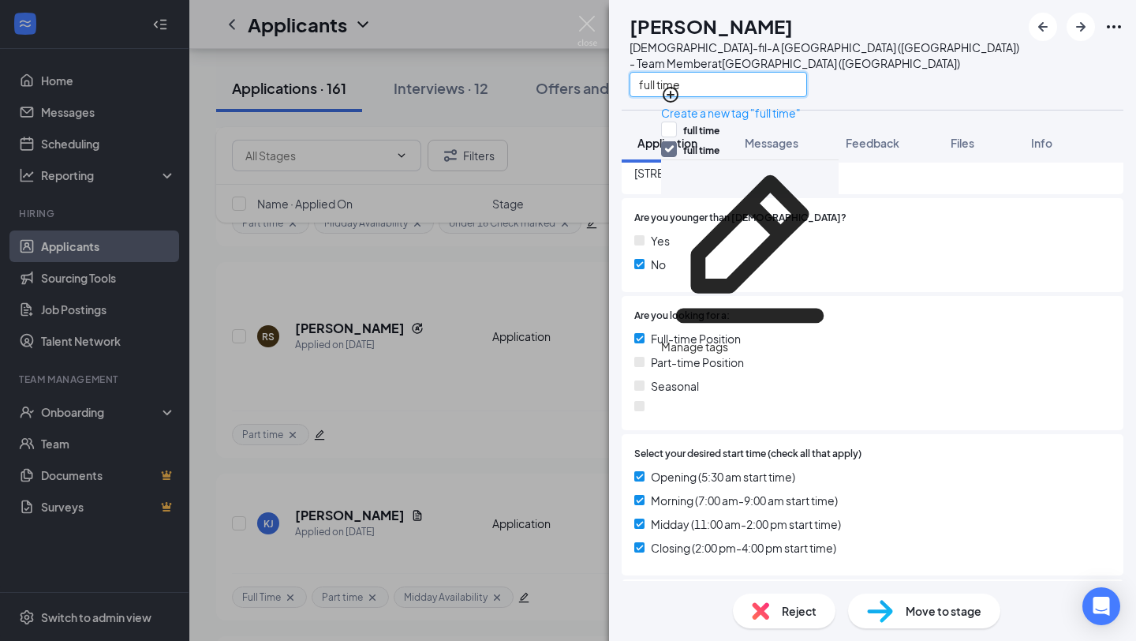
click at [727, 72] on input "full time" at bounding box center [719, 84] width 178 height 25
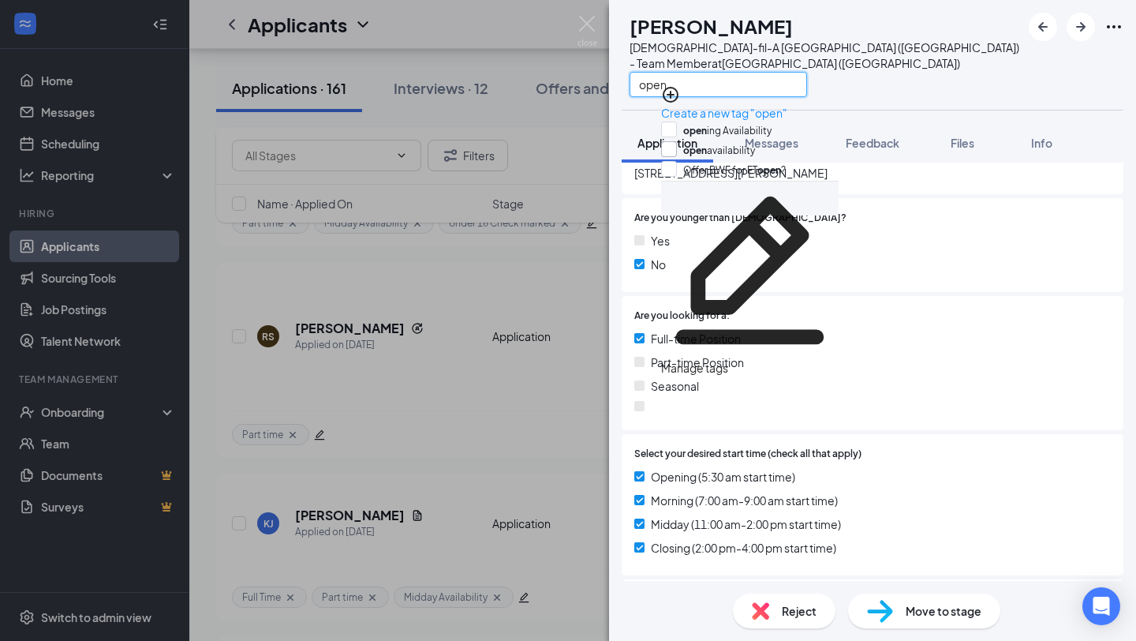
type input "open"
click at [755, 146] on input "open availability" at bounding box center [708, 149] width 94 height 17
checkbox input "true"
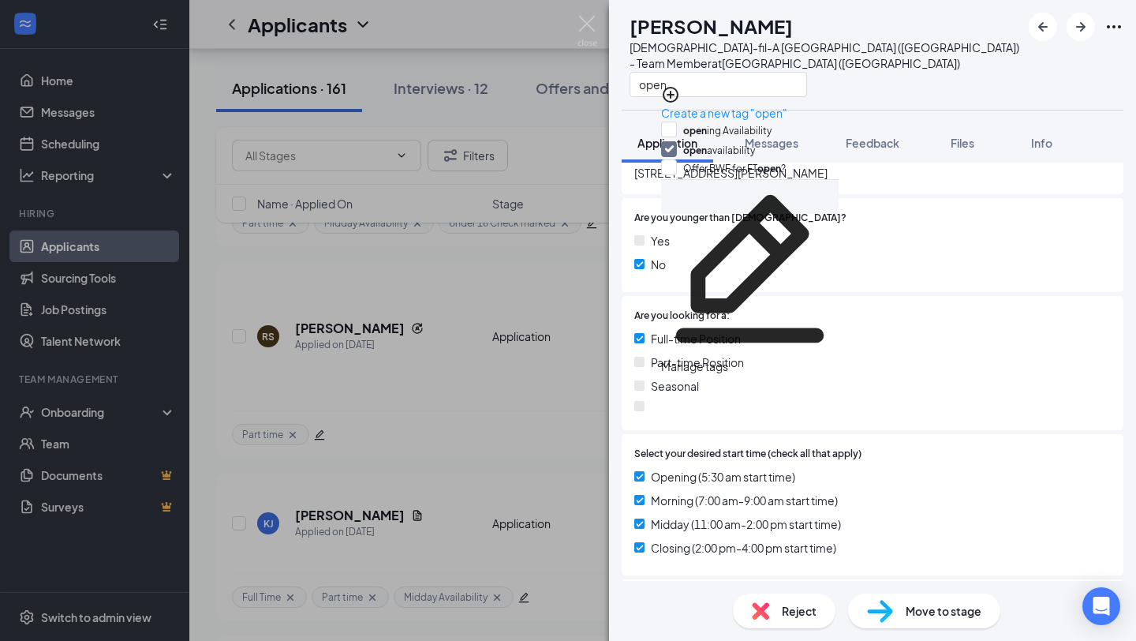
click at [813, 353] on div "Part-time Position" at bounding box center [872, 361] width 477 height 17
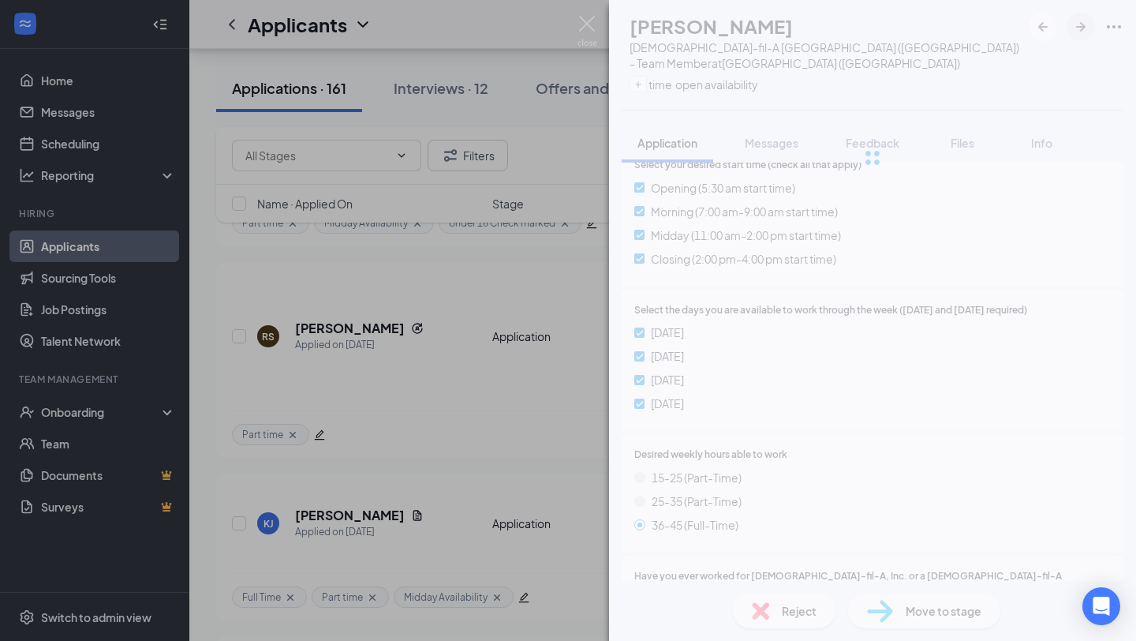
scroll to position [988, 0]
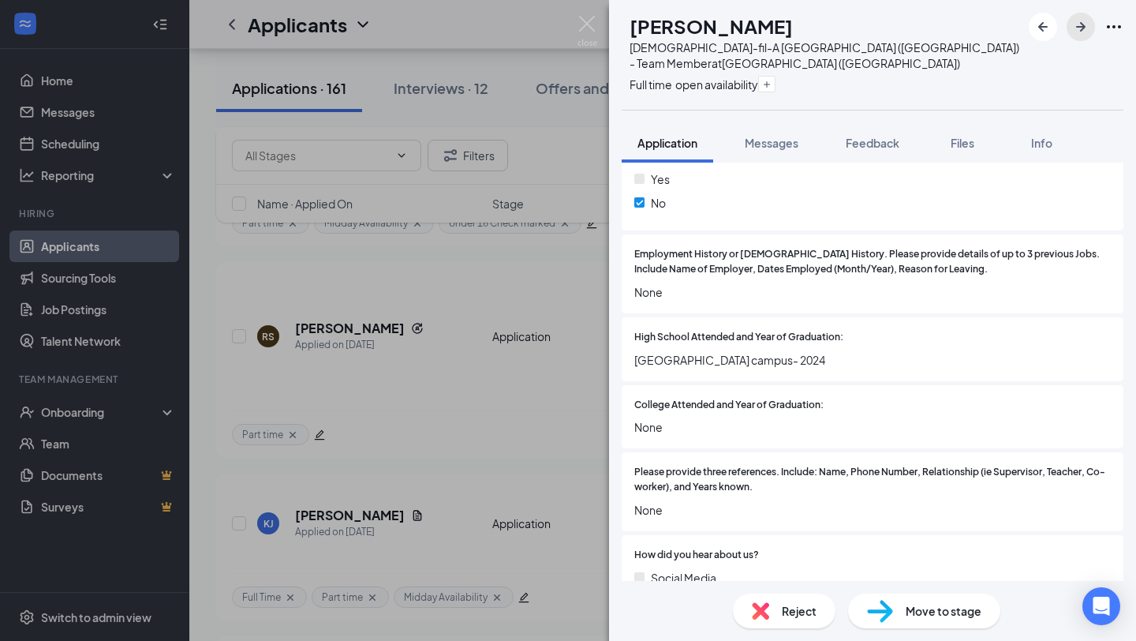
click at [1075, 20] on icon "ArrowRight" at bounding box center [1080, 26] width 19 height 19
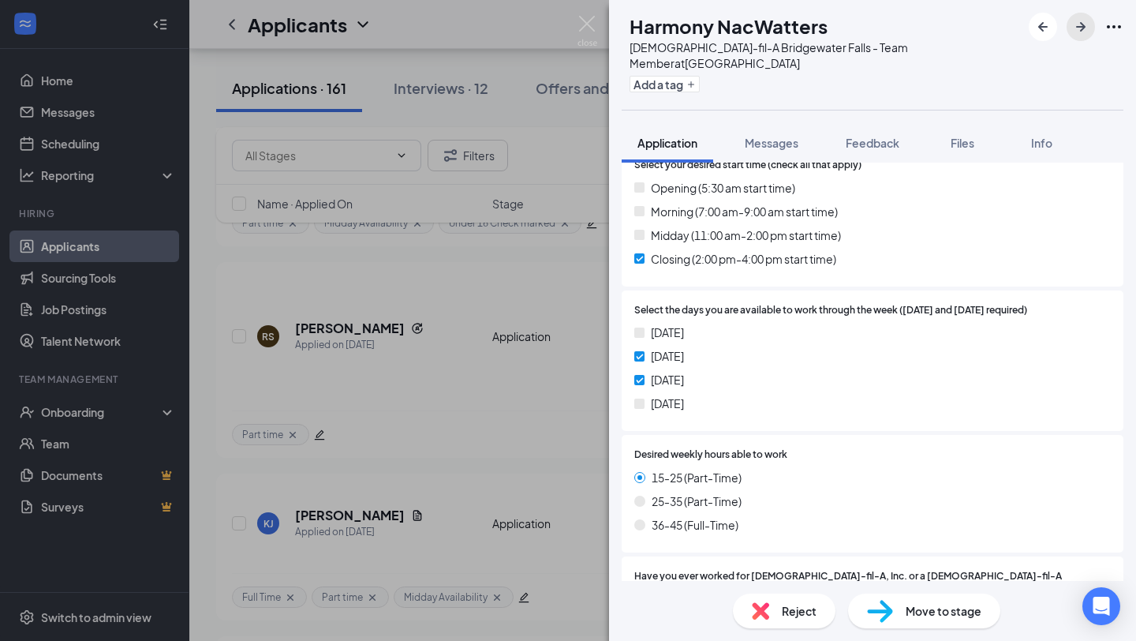
scroll to position [544, 0]
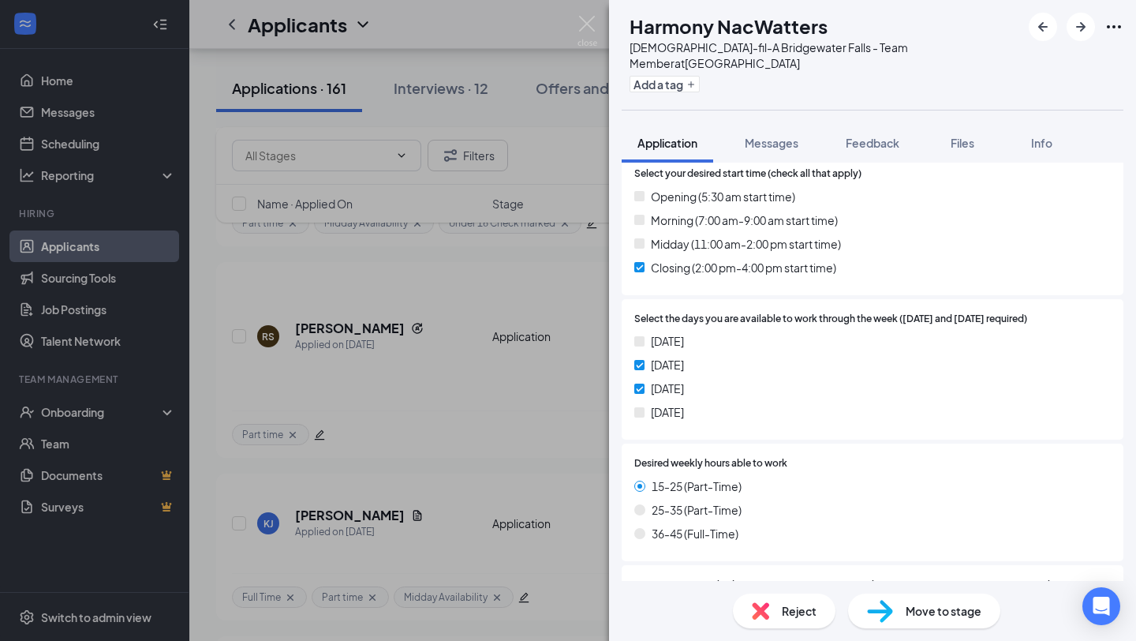
click at [782, 611] on span "Reject" at bounding box center [799, 610] width 35 height 17
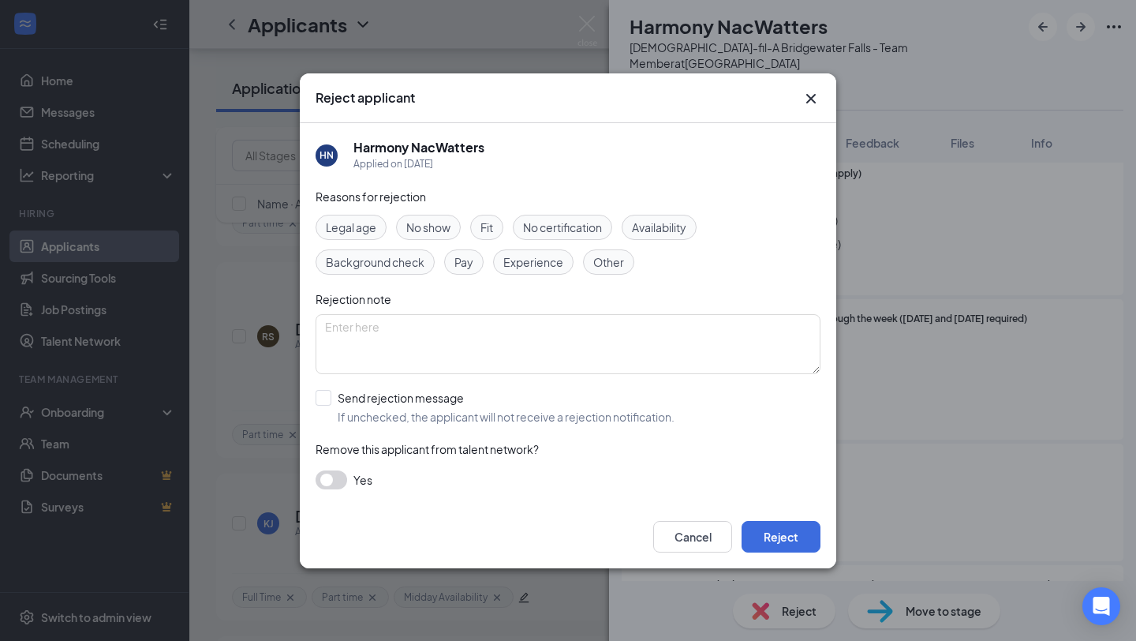
click at [646, 216] on div "Availability" at bounding box center [659, 227] width 75 height 25
click at [611, 331] on textarea at bounding box center [568, 344] width 505 height 60
type textarea "Limited avail"
click at [406, 416] on input "Send rejection message If unchecked, the applicant will not receive a rejection…" at bounding box center [495, 407] width 359 height 35
checkbox input "true"
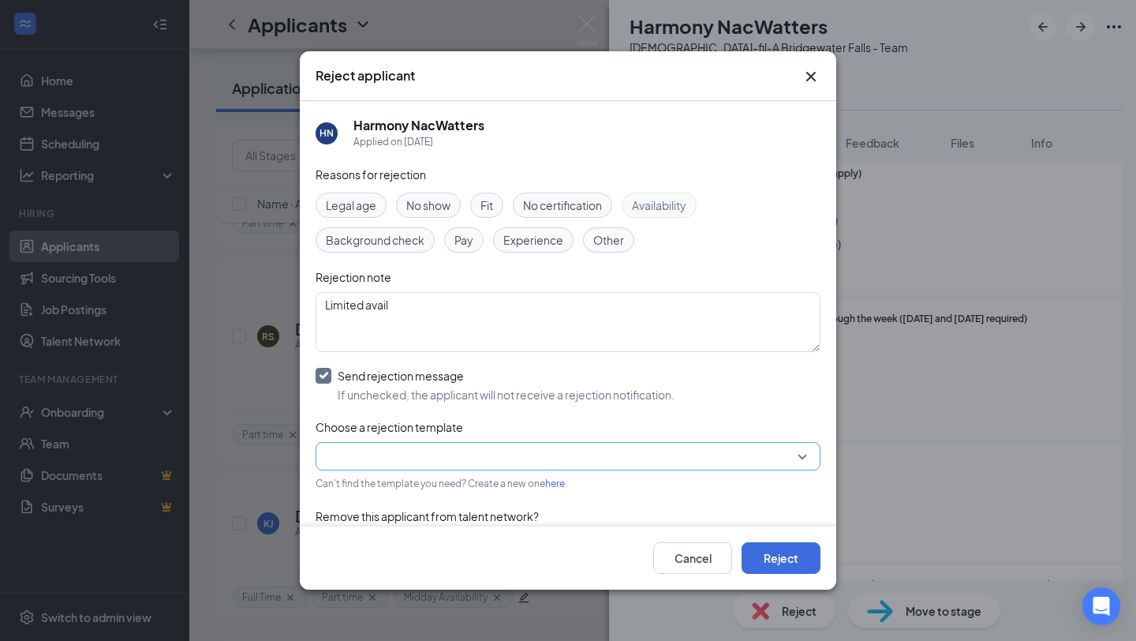
click at [426, 457] on input "search" at bounding box center [562, 456] width 475 height 27
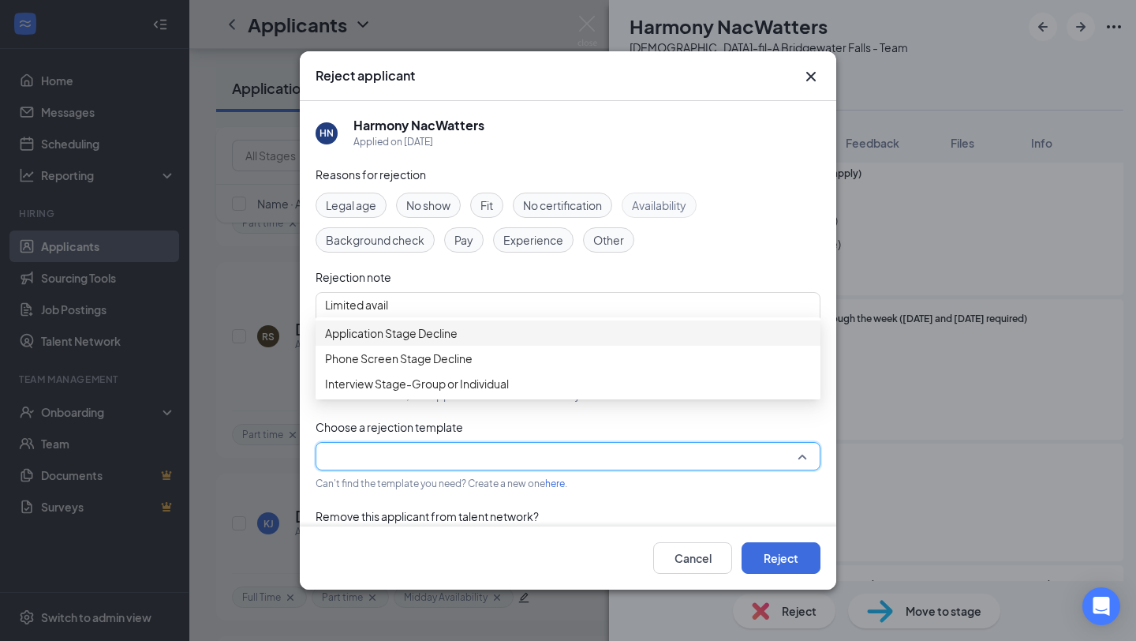
click at [467, 327] on div "Application Stage Decline" at bounding box center [568, 332] width 505 height 25
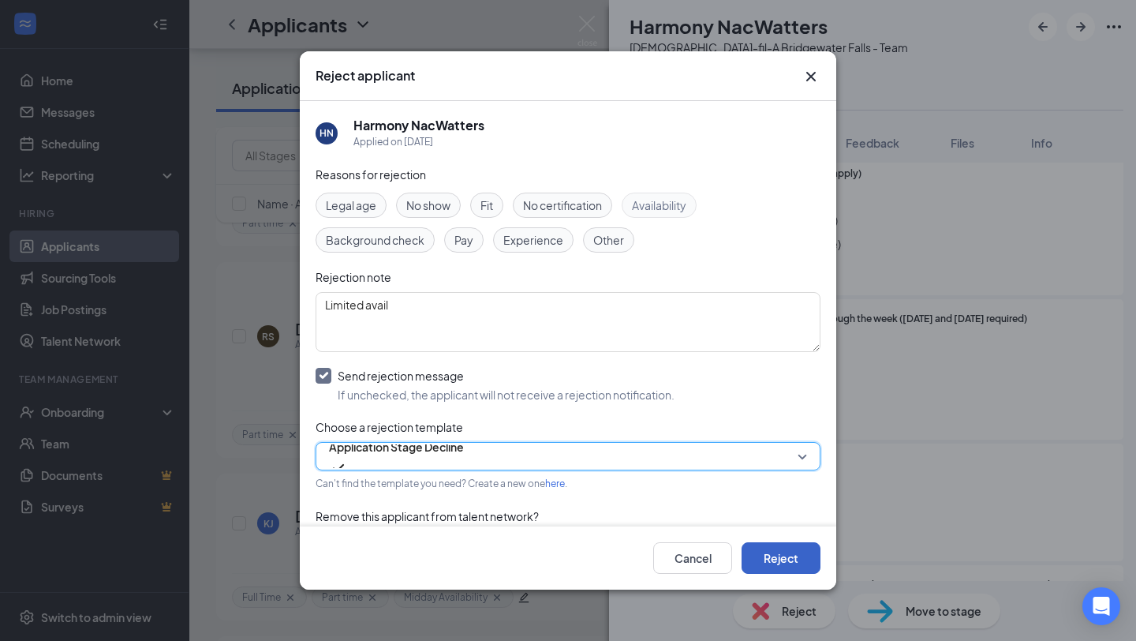
click at [787, 550] on button "Reject" at bounding box center [781, 558] width 79 height 32
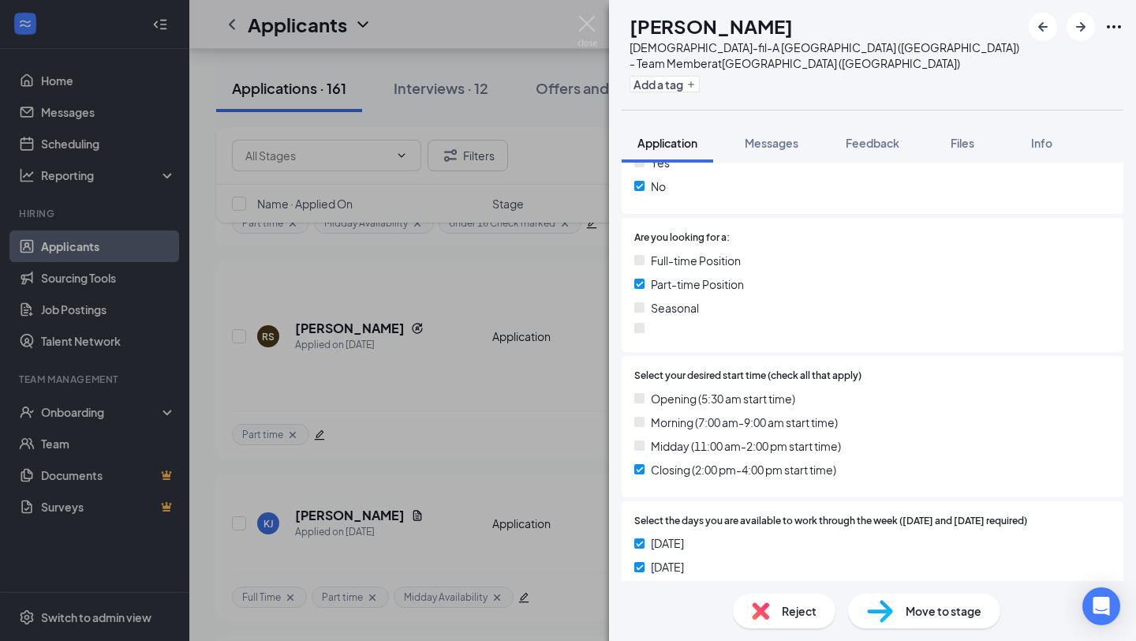
scroll to position [337, 0]
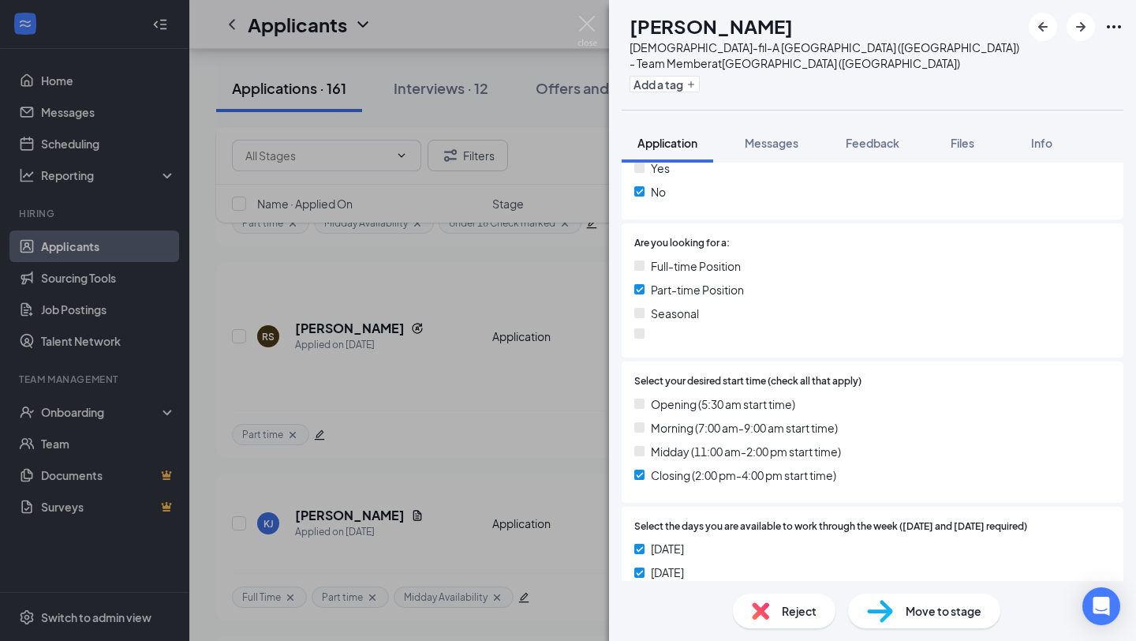
click at [720, 79] on div "Add a tag" at bounding box center [825, 84] width 391 height 26
click at [720, 80] on div "Add a tag" at bounding box center [825, 84] width 391 height 26
click at [700, 76] on button "Add a tag" at bounding box center [665, 84] width 70 height 17
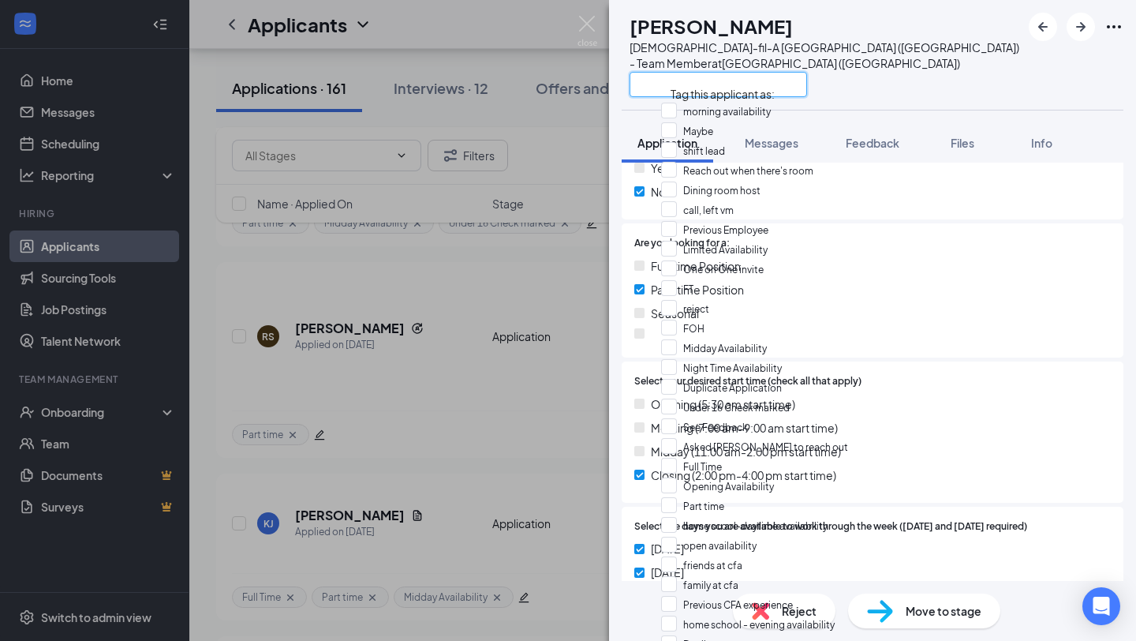
click at [716, 73] on input "text" at bounding box center [719, 84] width 178 height 25
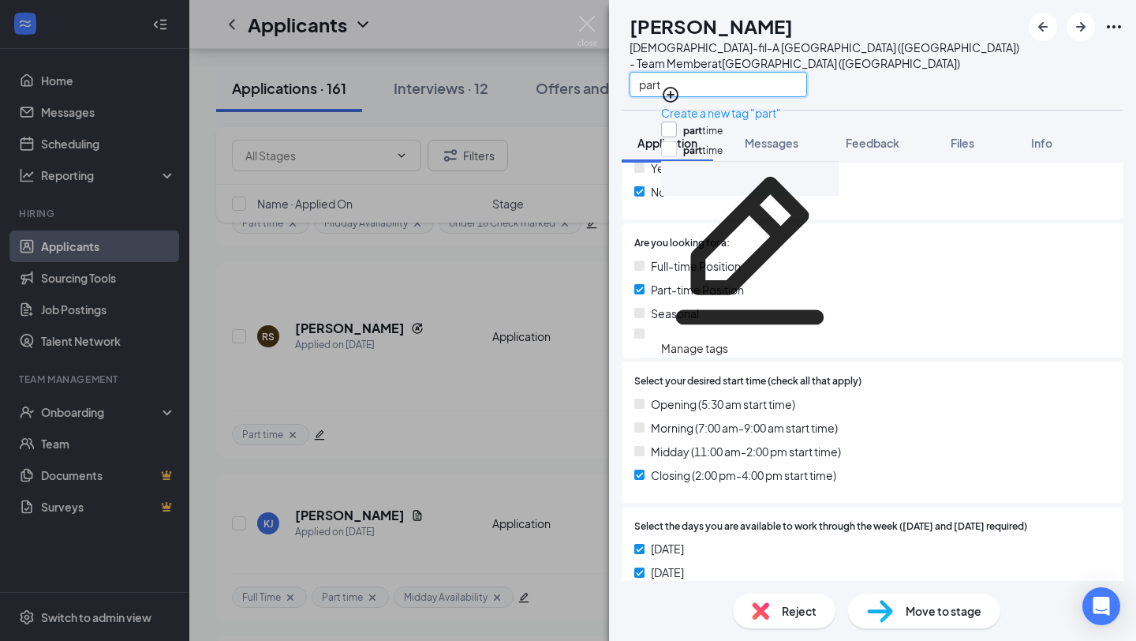
type input "part"
click at [716, 121] on input "part time" at bounding box center [692, 129] width 62 height 17
checkbox input "true"
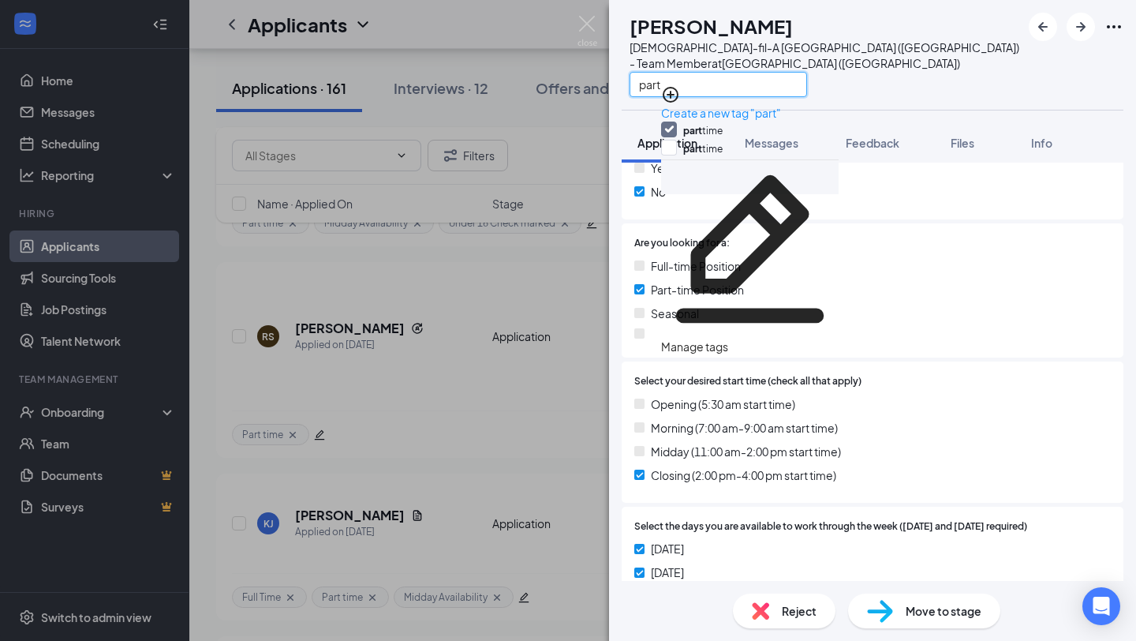
click at [721, 72] on input "part" at bounding box center [719, 84] width 178 height 25
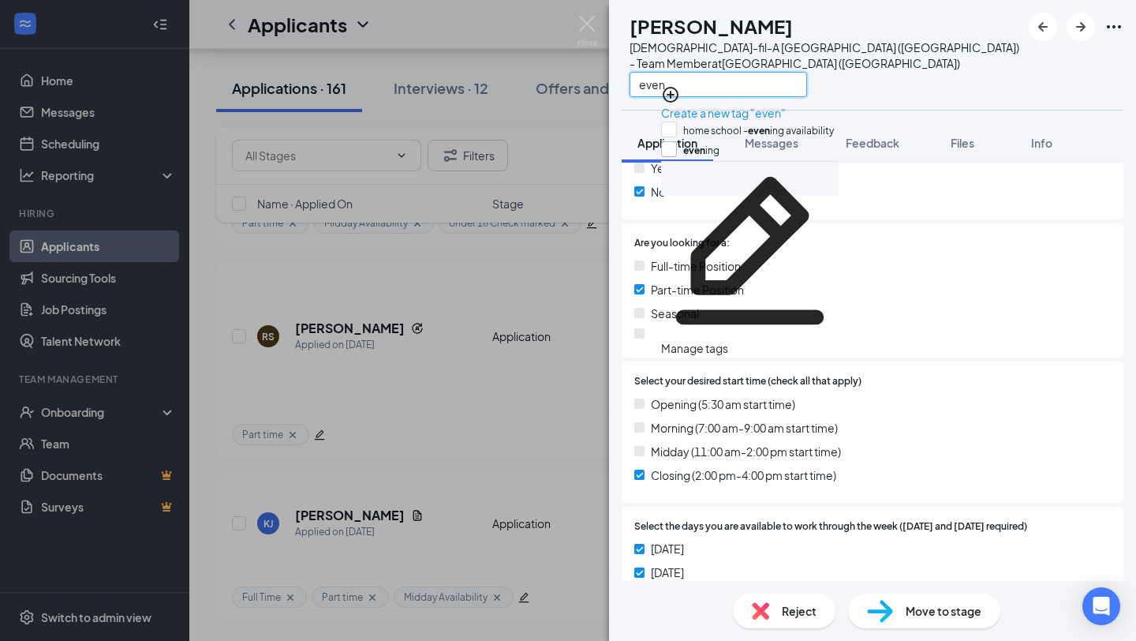
type input "even"
click at [720, 150] on input "even ing" at bounding box center [690, 149] width 58 height 17
checkbox input "true"
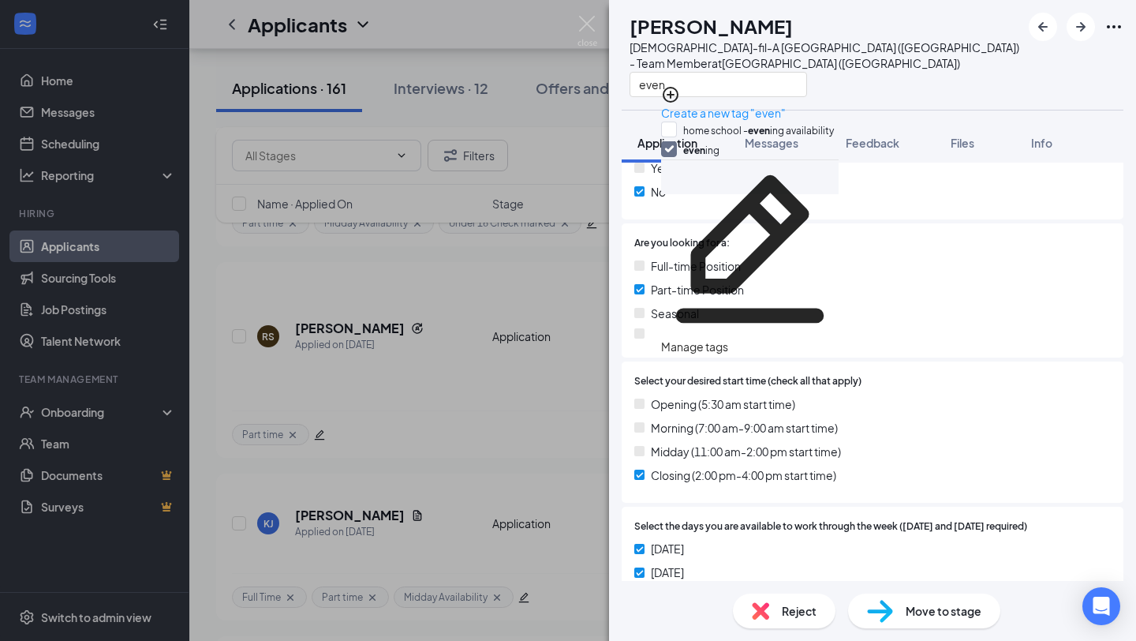
click at [854, 361] on div "Select your desired start time (check all that apply) Opening (5:30 am start ti…" at bounding box center [873, 431] width 502 height 141
